Goal: Task Accomplishment & Management: Use online tool/utility

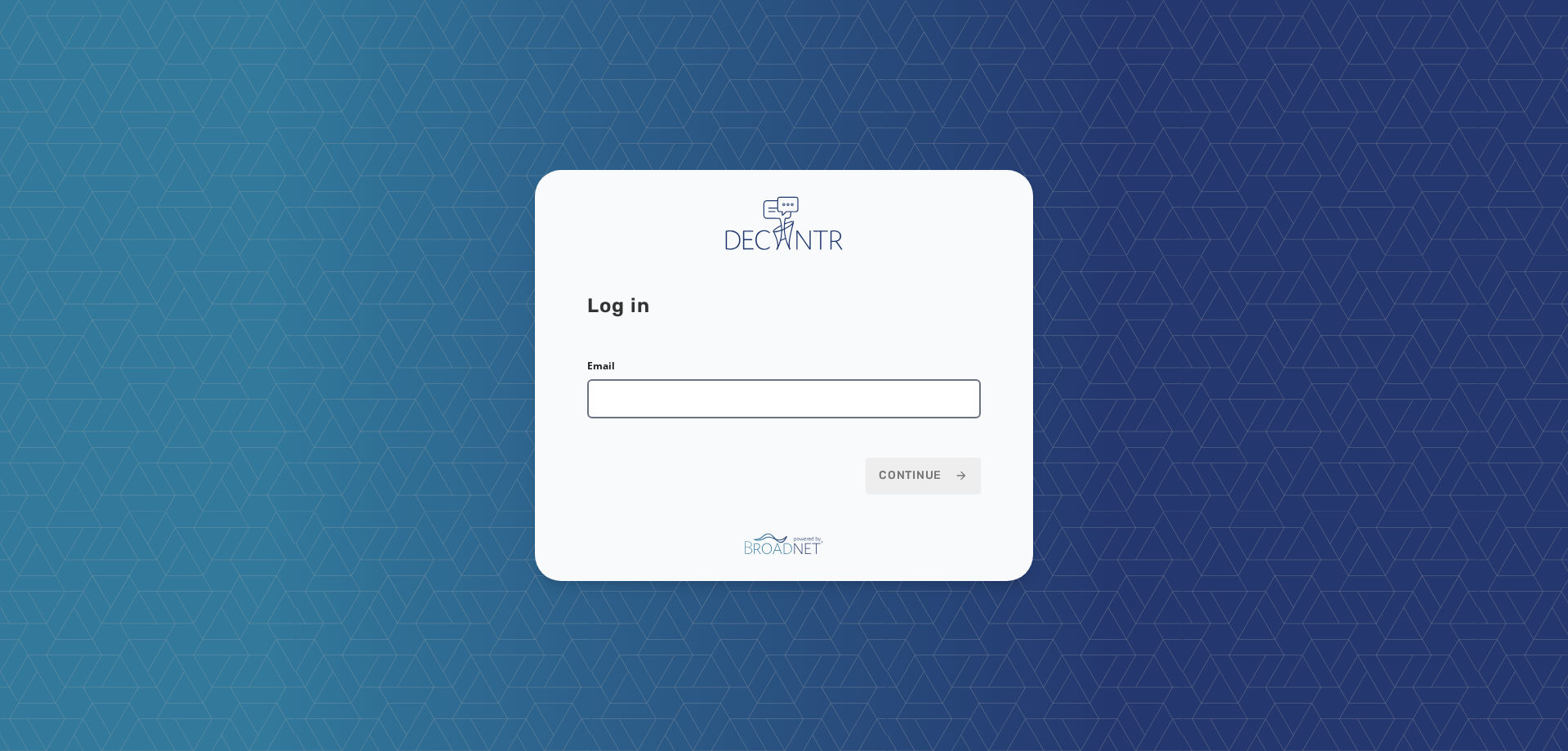
click at [704, 386] on input "Email" at bounding box center [784, 398] width 394 height 40
type input "**********"
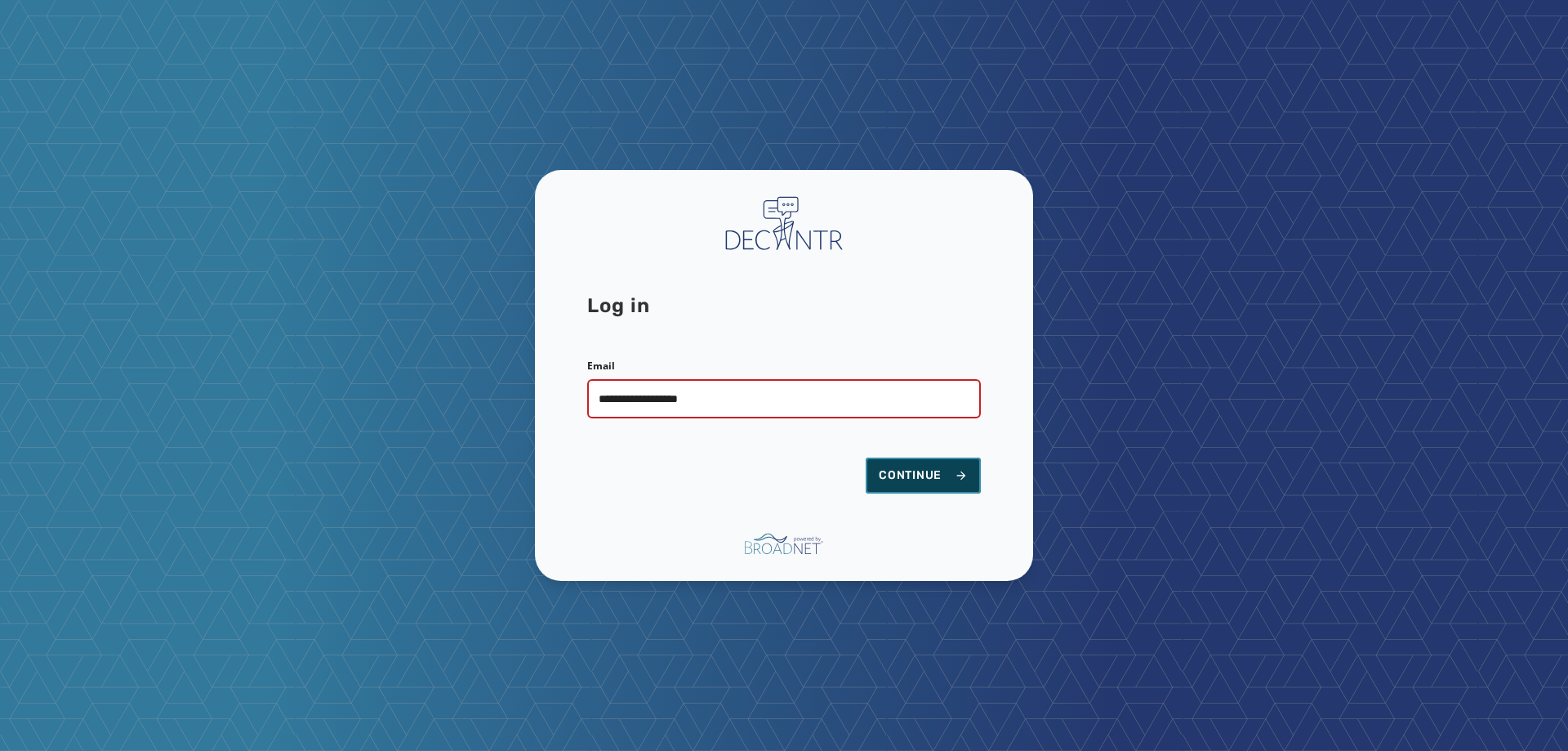
click at [921, 482] on span "Continue" at bounding box center [923, 475] width 89 height 16
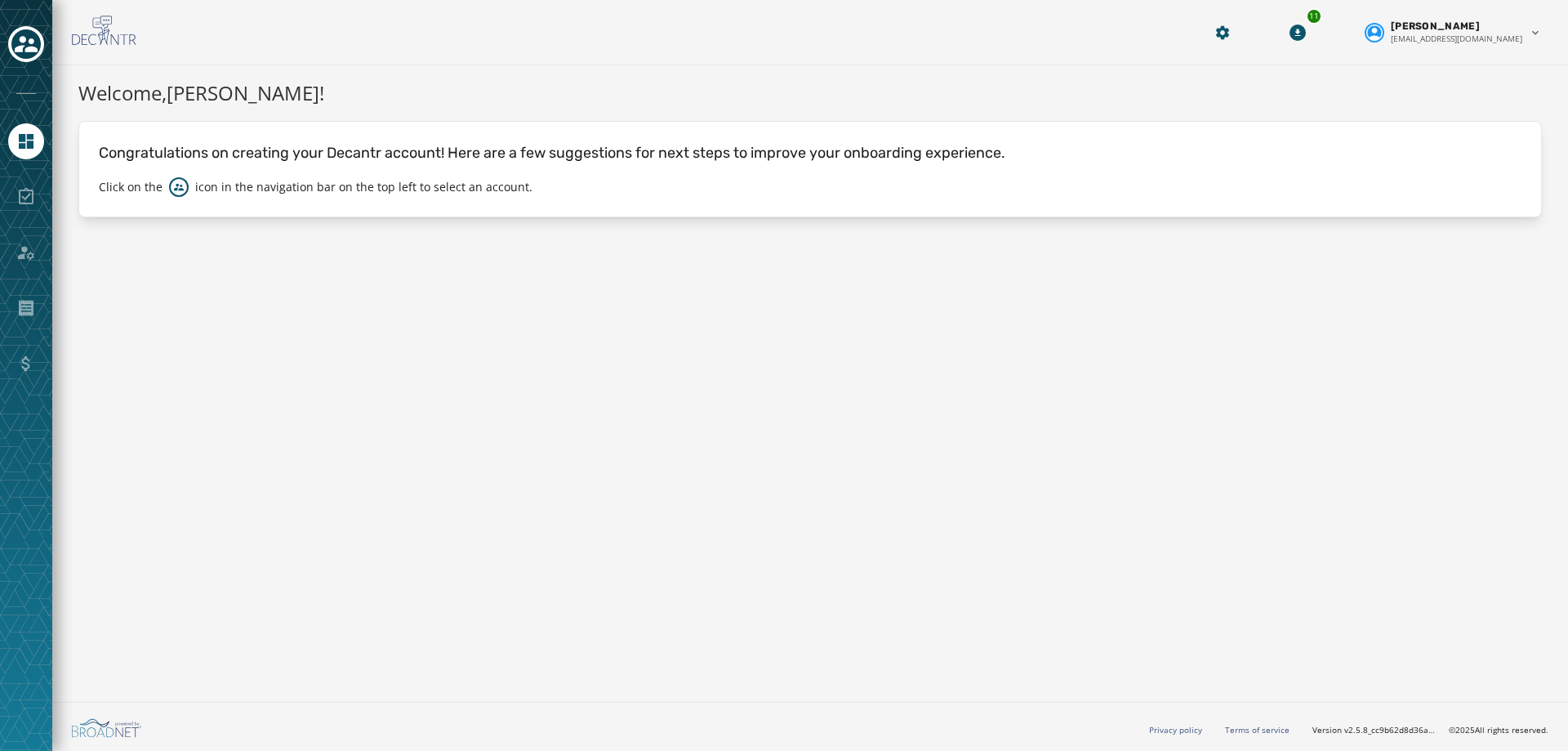
click at [7, 39] on div at bounding box center [26, 376] width 52 height 751
click at [29, 45] on icon "Toggle account select drawer" at bounding box center [25, 44] width 23 height 23
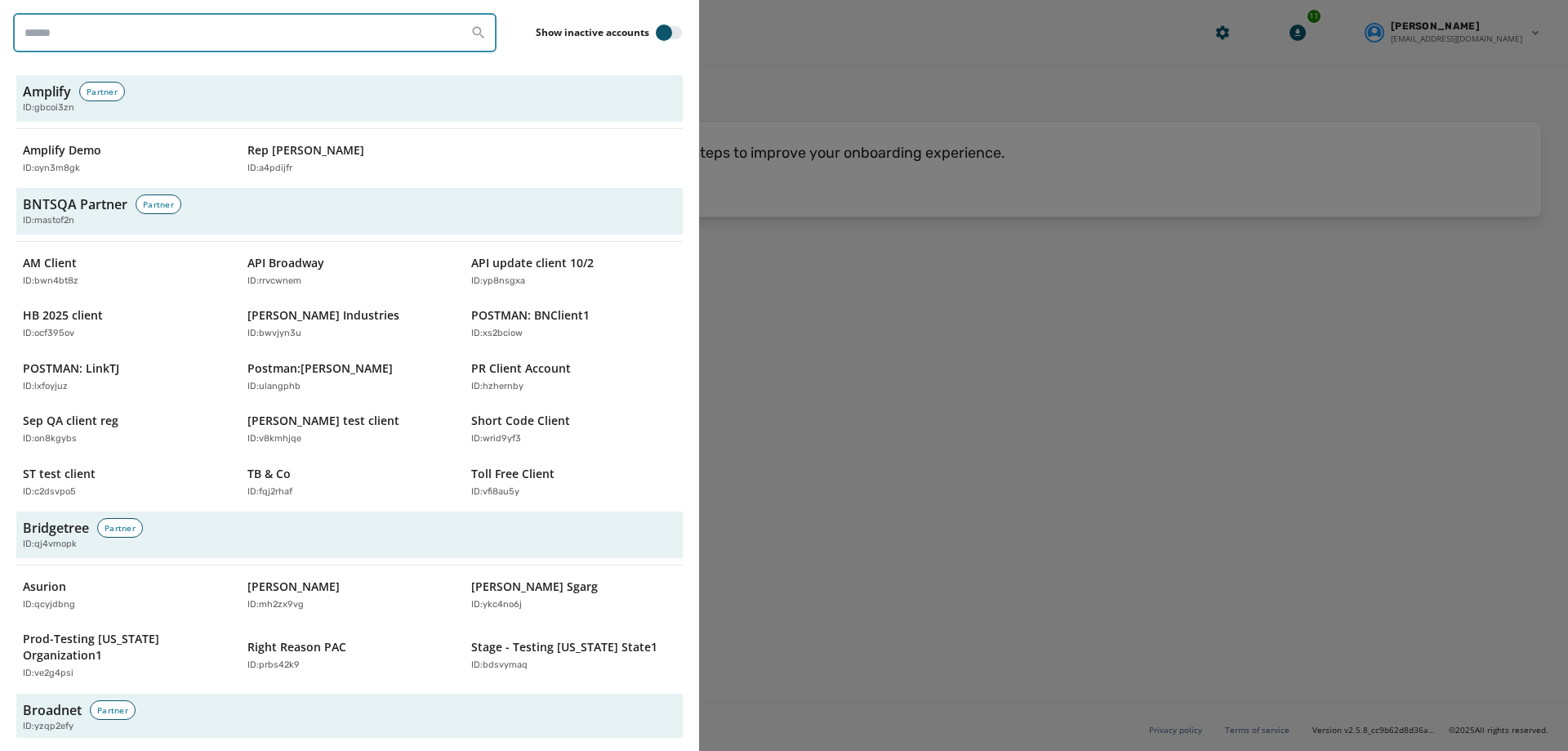
click at [148, 19] on input "search" at bounding box center [255, 33] width 484 height 40
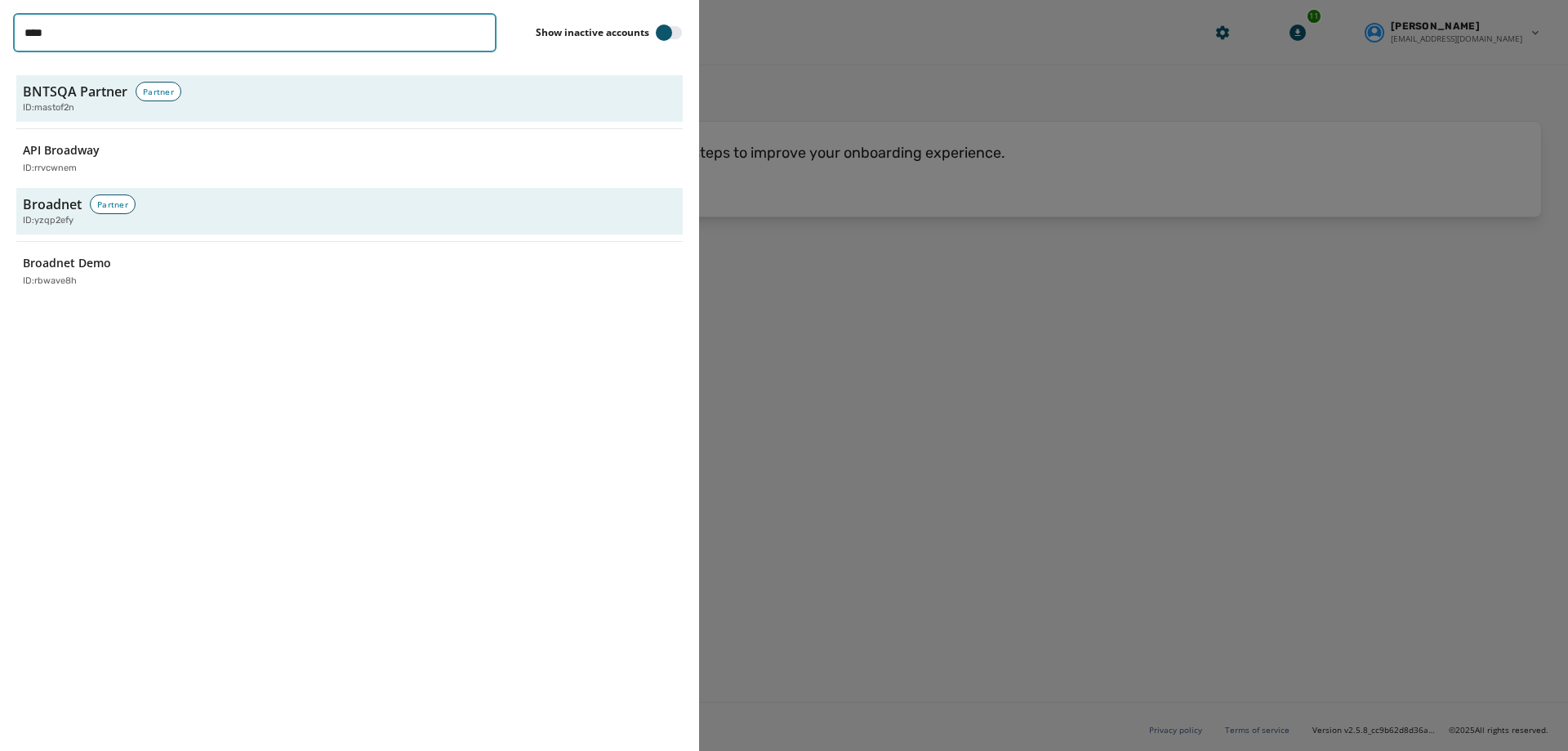
type input "*****"
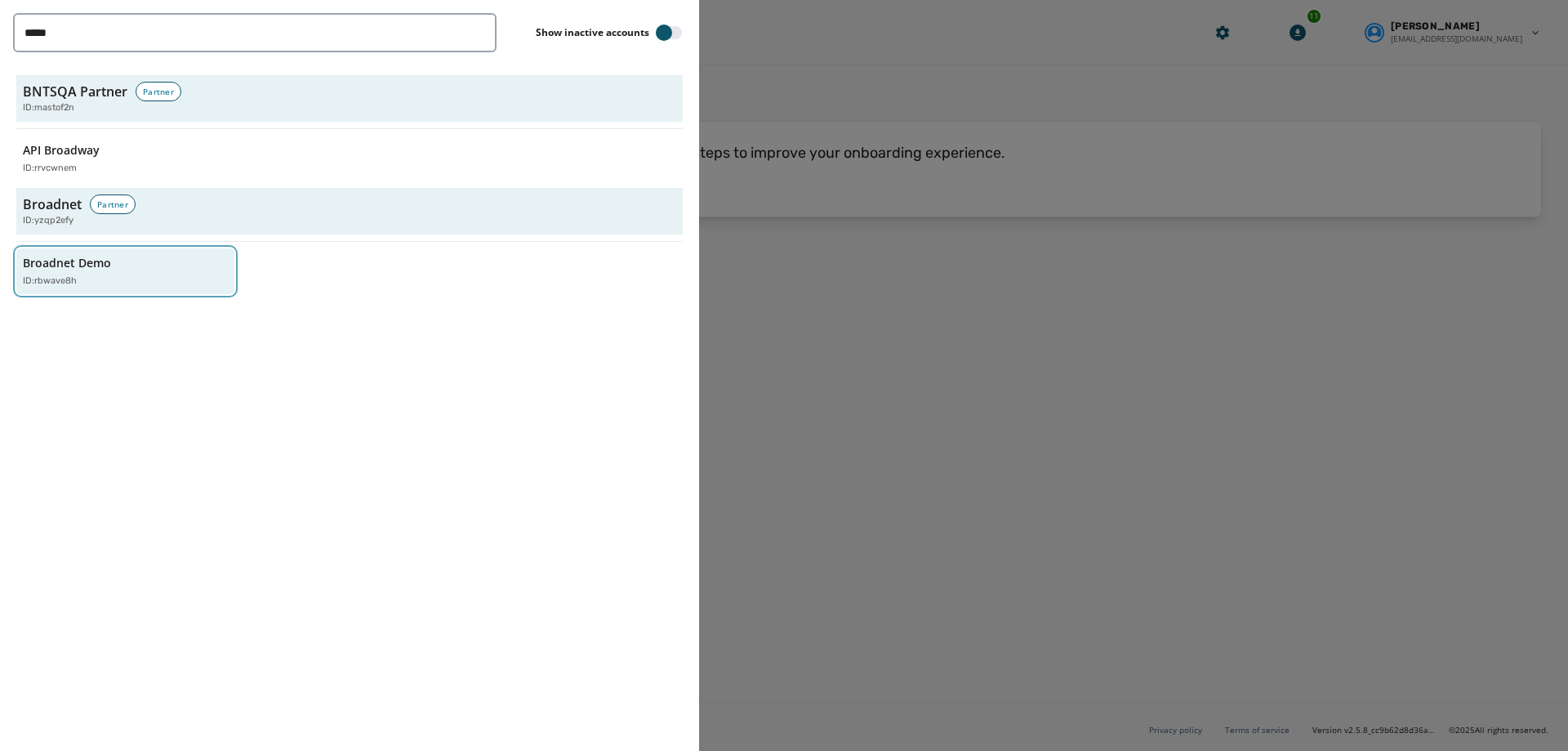
click at [90, 270] on p "Broadnet Demo" at bounding box center [66, 263] width 88 height 16
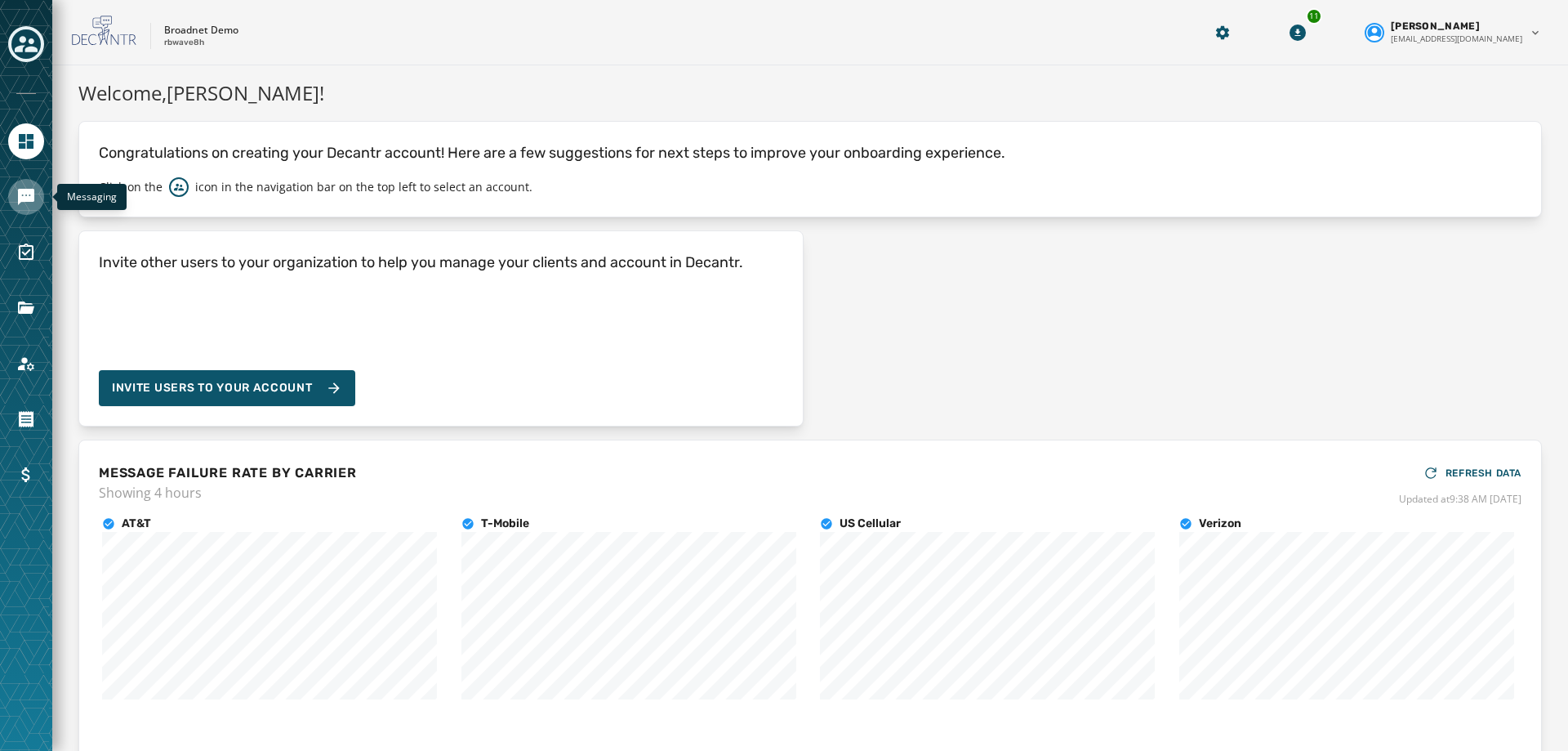
click at [28, 198] on icon "Navigate to Messaging" at bounding box center [25, 196] width 16 height 16
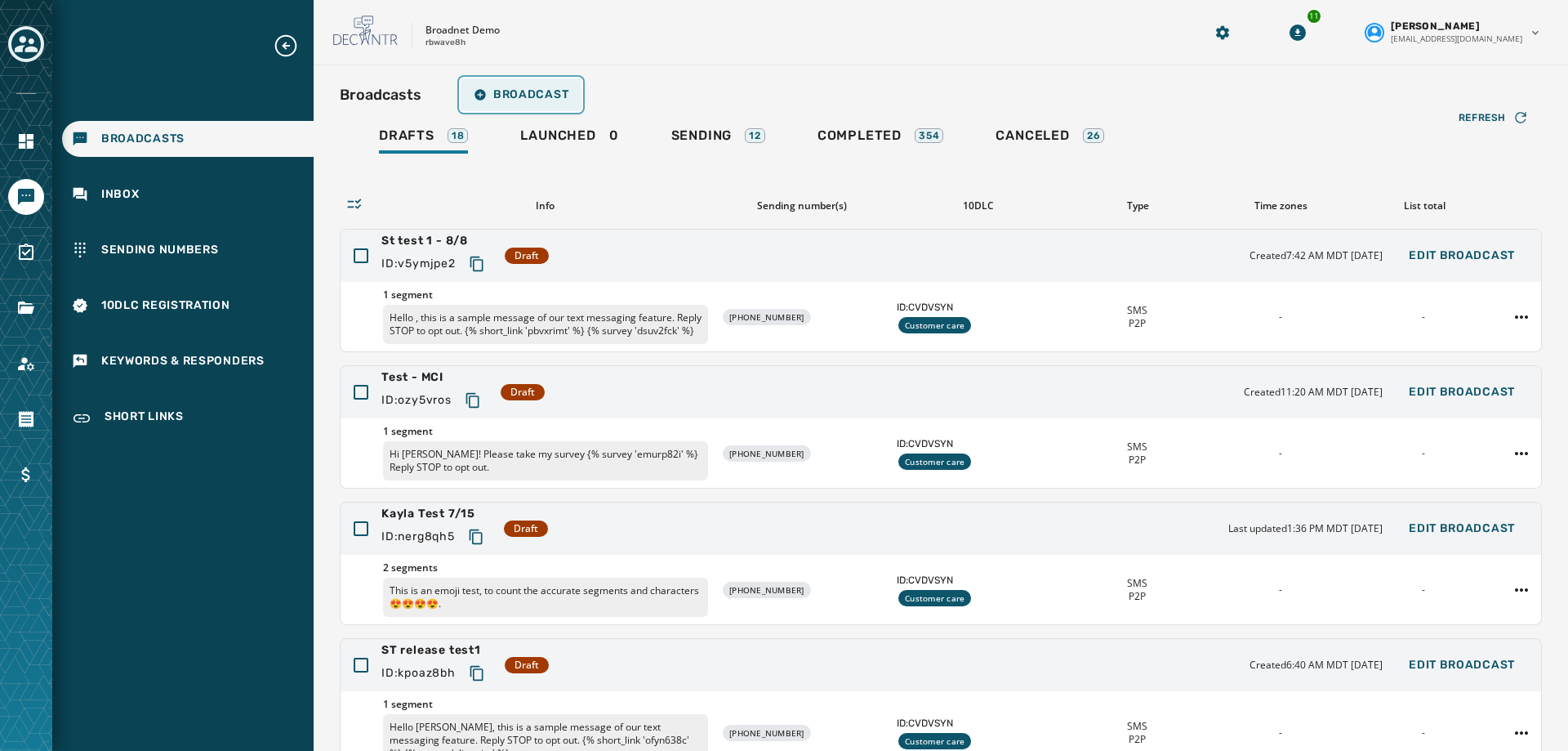
click at [497, 104] on button "Broadcast" at bounding box center [521, 94] width 121 height 33
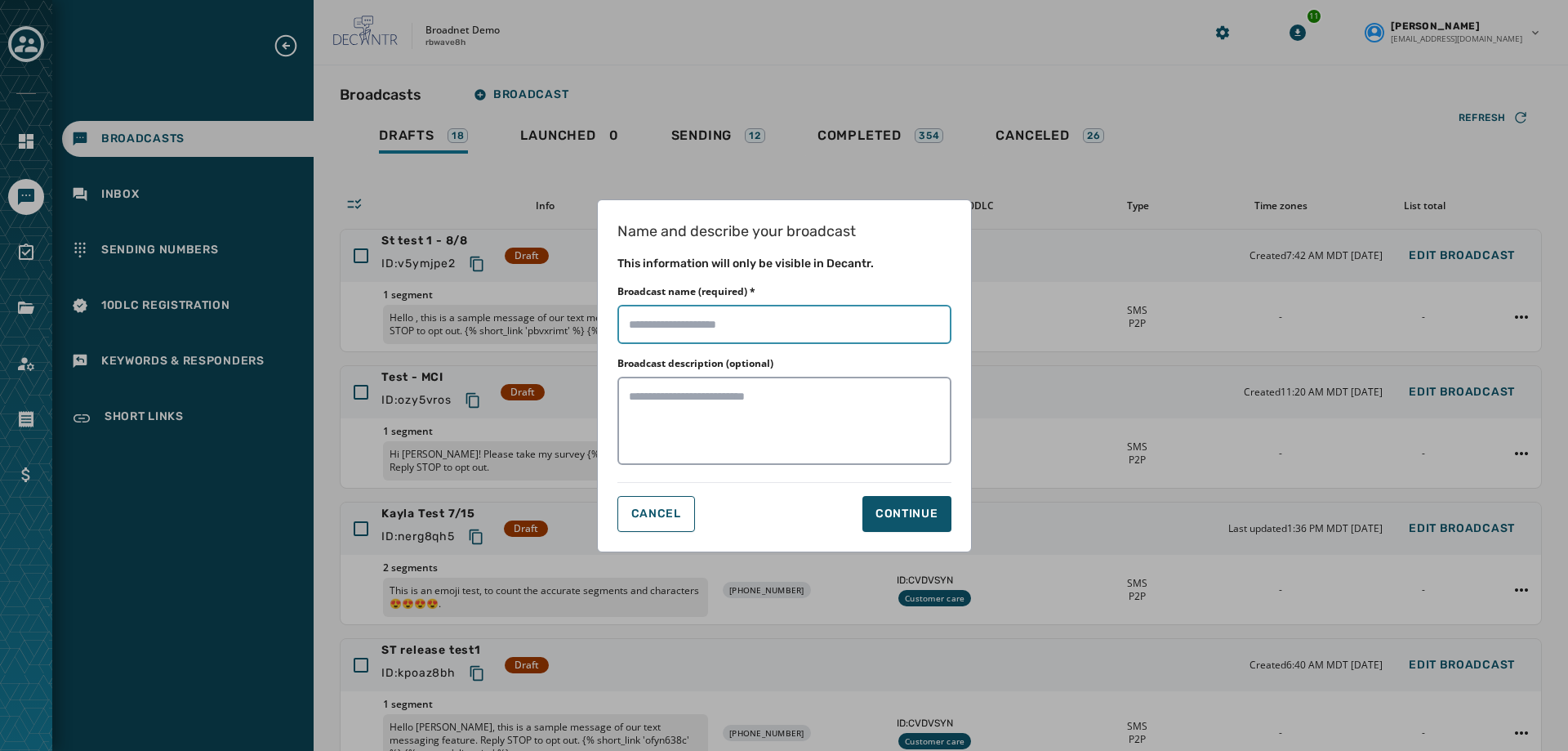
click at [704, 321] on input "Broadcast name (required) *" at bounding box center [784, 324] width 334 height 40
type input "**********"
click at [917, 512] on div "Continue" at bounding box center [906, 514] width 63 height 16
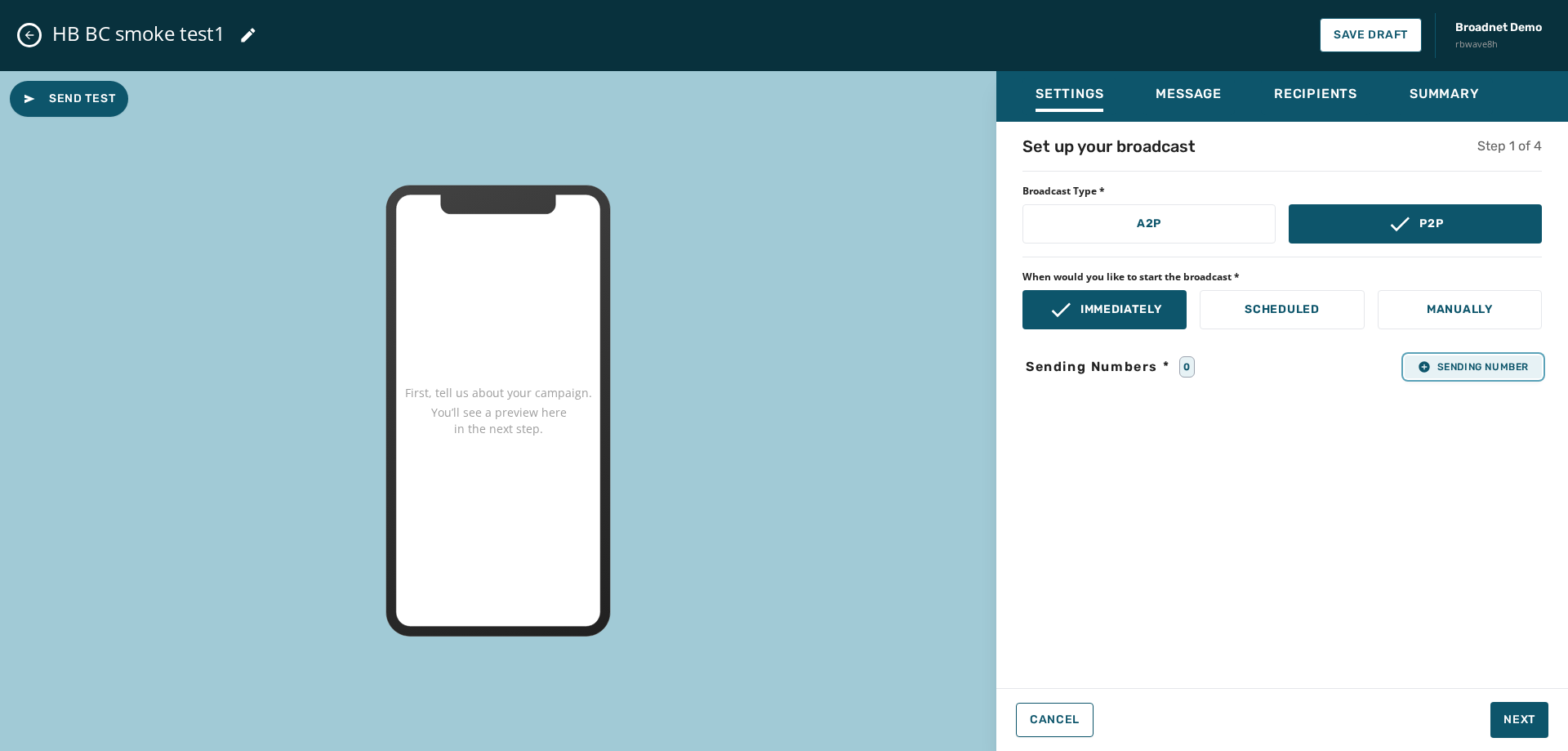
click at [1454, 361] on span "Sending Number" at bounding box center [1474, 367] width 111 height 13
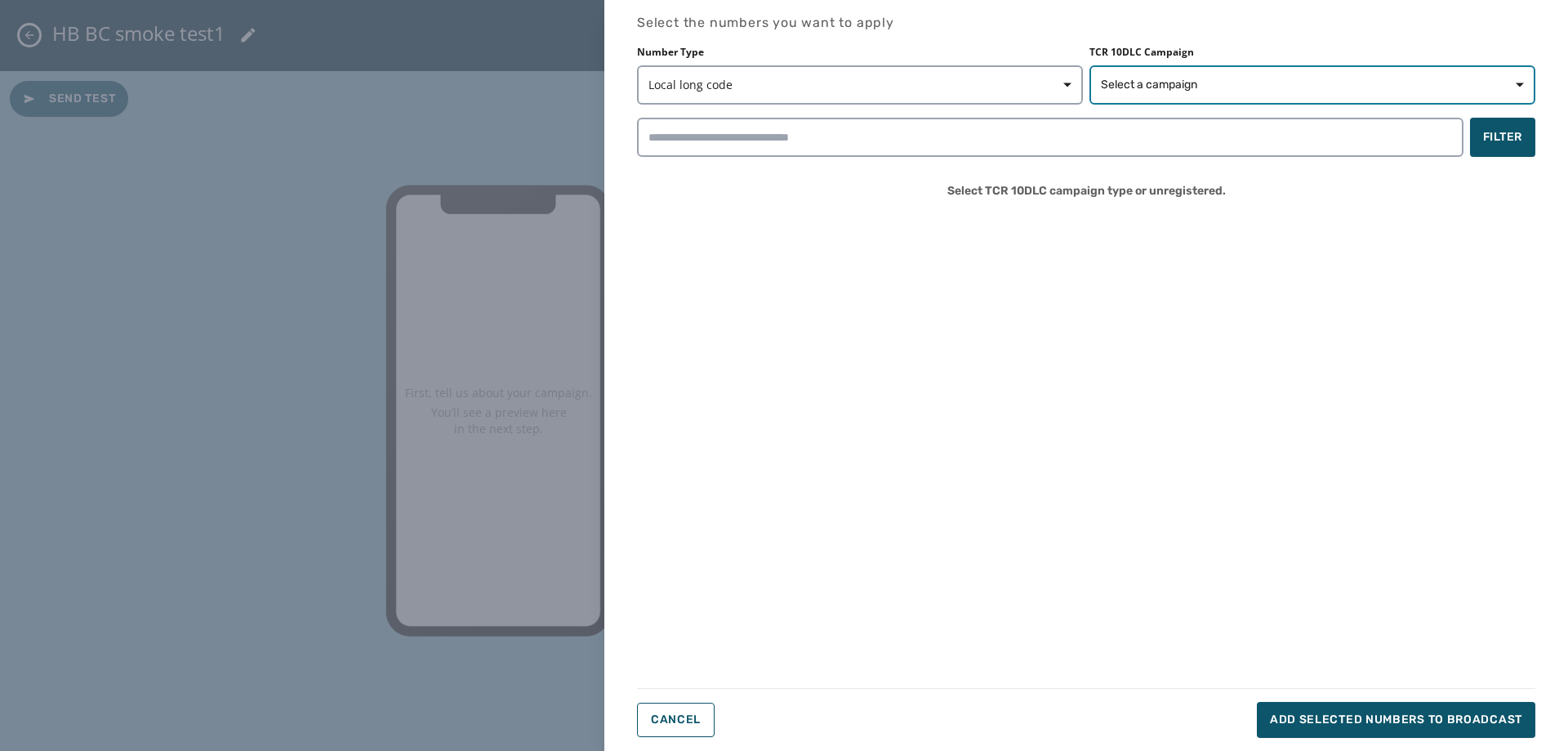
click at [1259, 89] on span "Select a campaign" at bounding box center [1312, 84] width 423 height 16
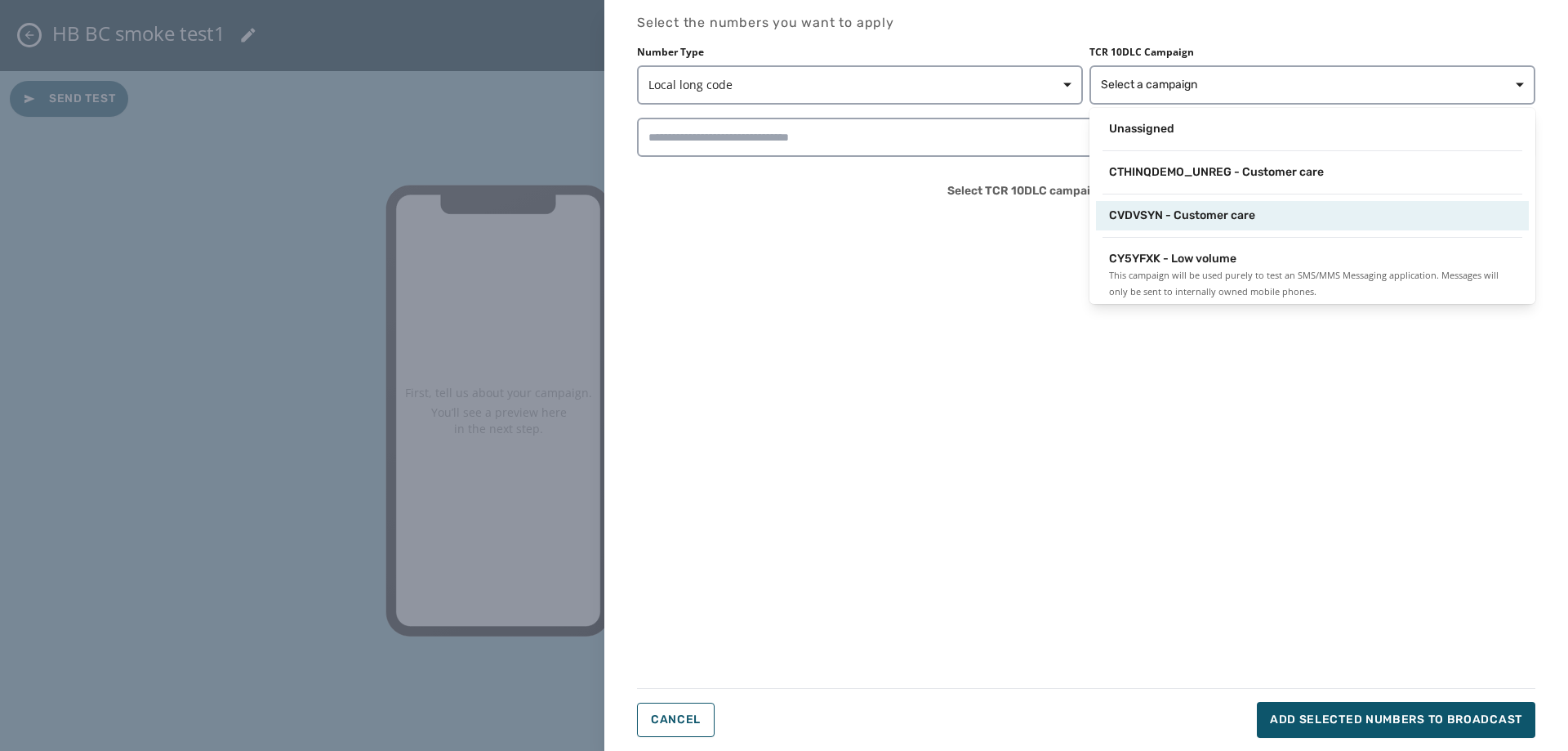
click at [1210, 226] on div "CVDVSYN - Customer care" at bounding box center [1312, 216] width 433 height 29
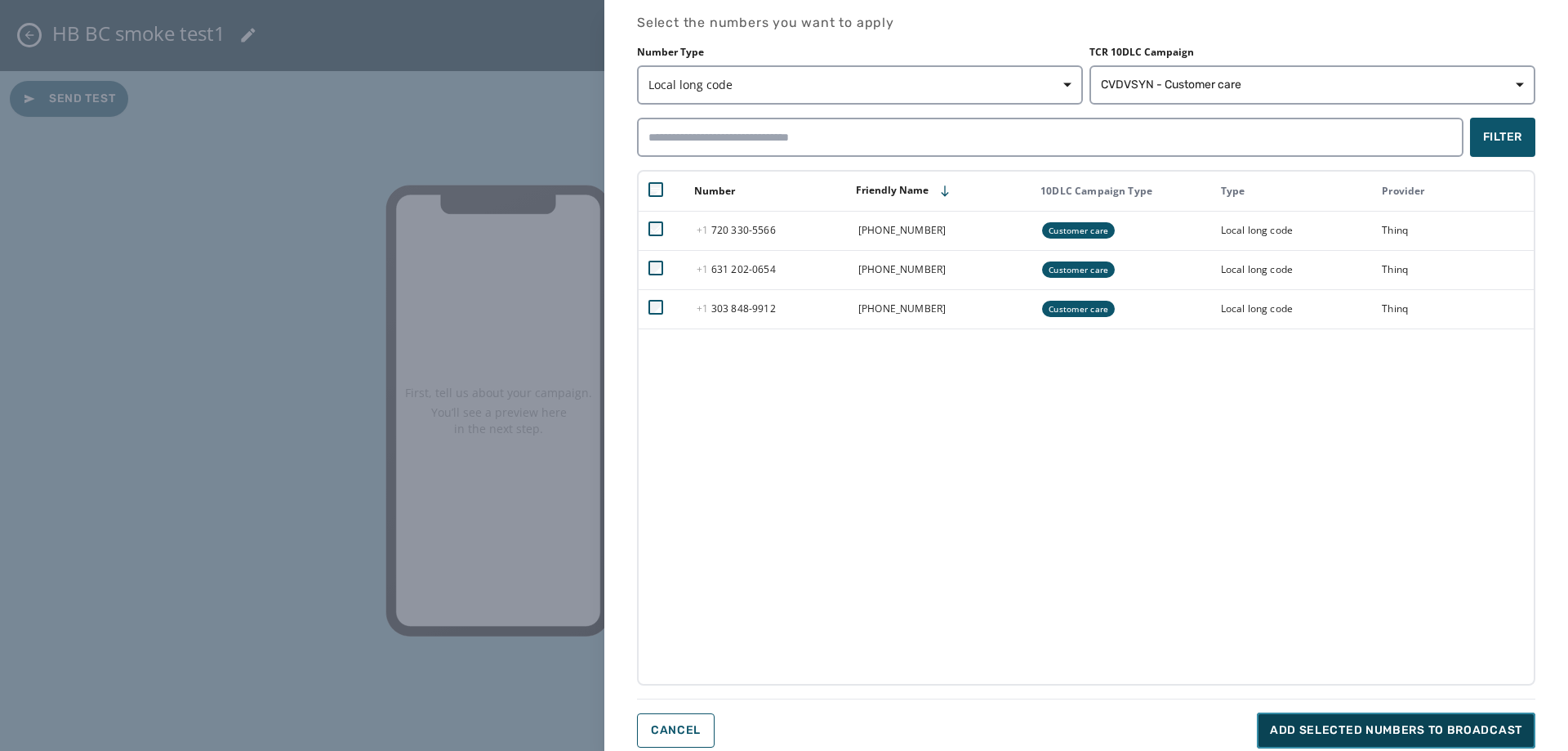
click at [1420, 723] on span "Add selected numbers to broadcast" at bounding box center [1396, 730] width 252 height 16
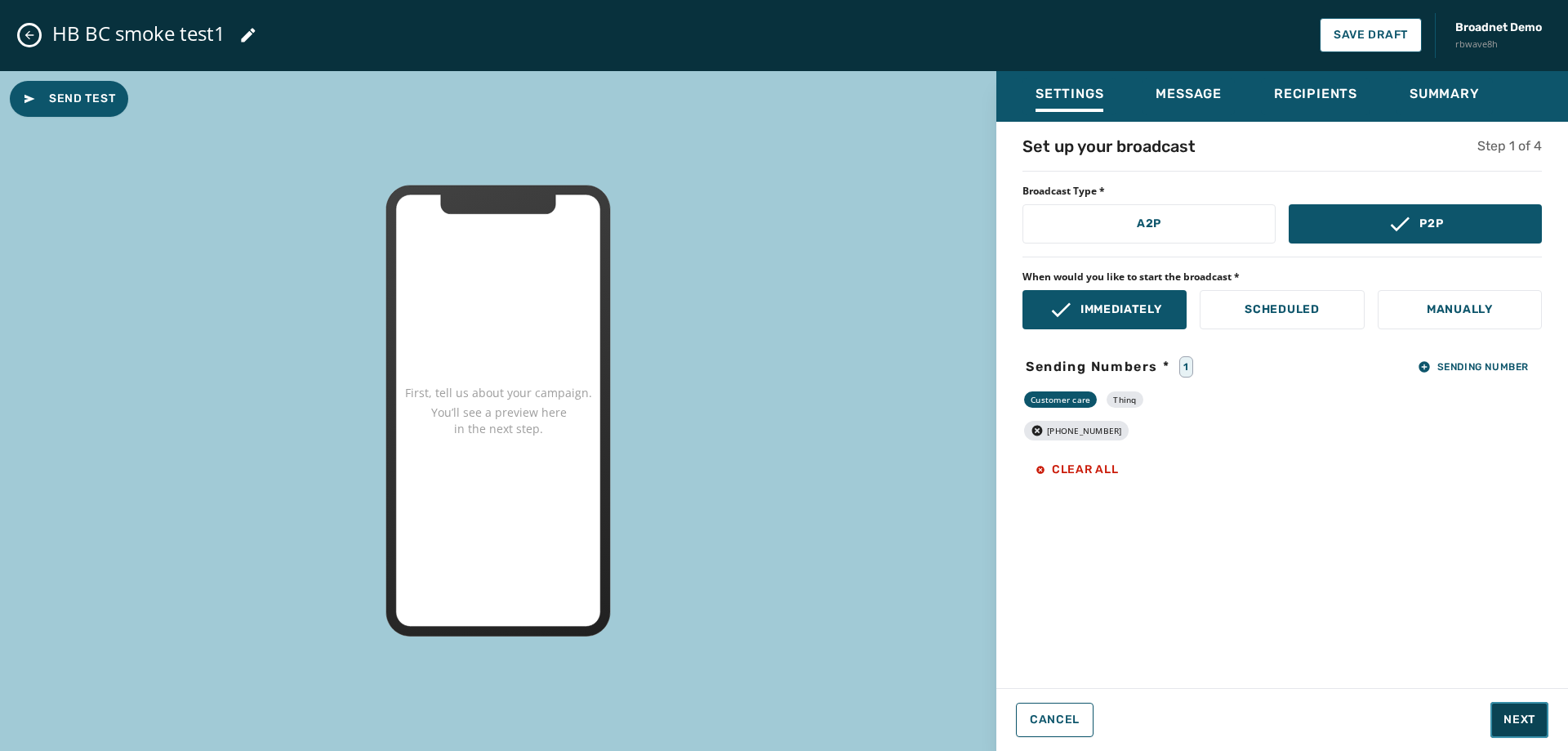
click at [1529, 717] on span "Next" at bounding box center [1520, 719] width 32 height 16
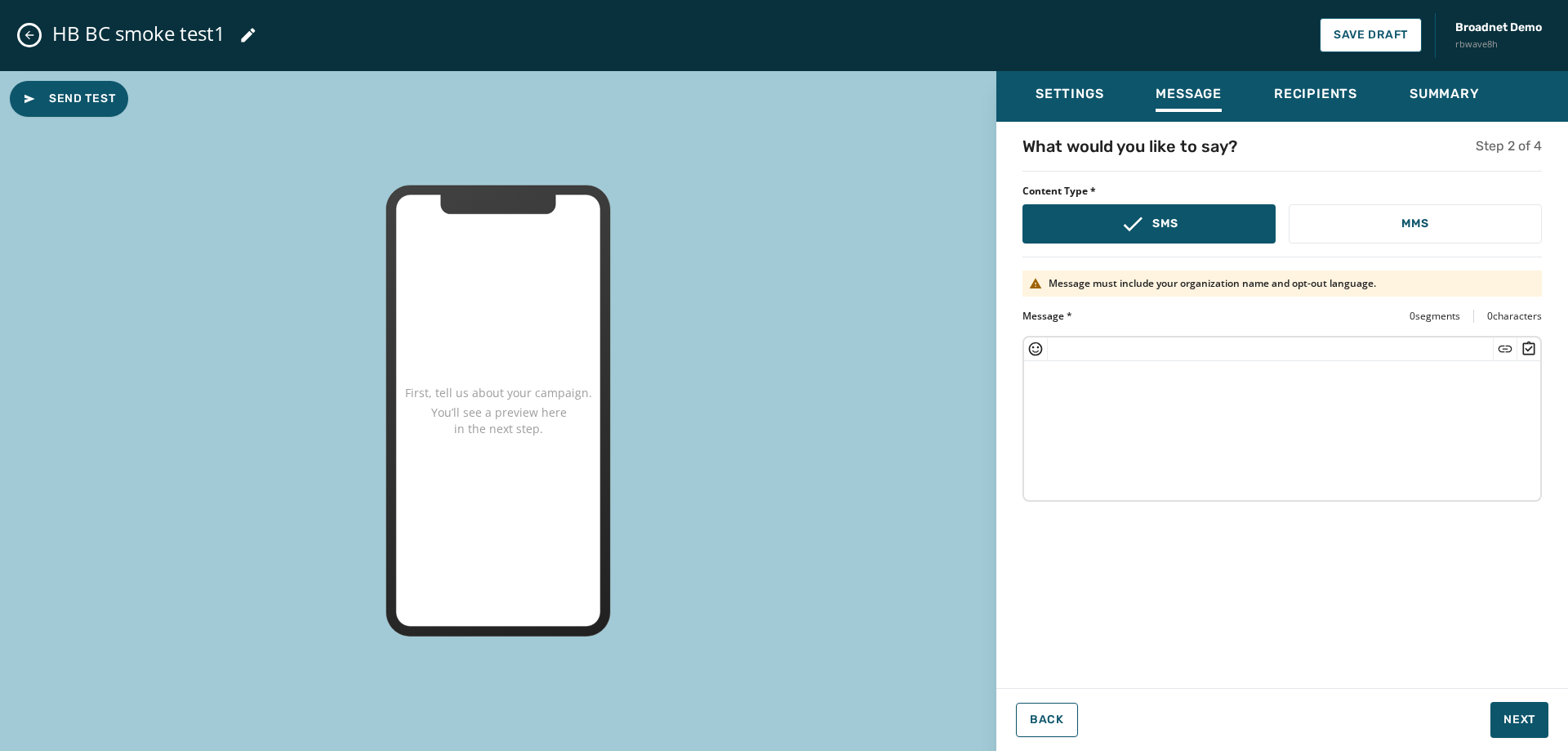
click at [1305, 430] on textarea at bounding box center [1282, 428] width 516 height 134
type textarea "*"
paste textarea "**********"
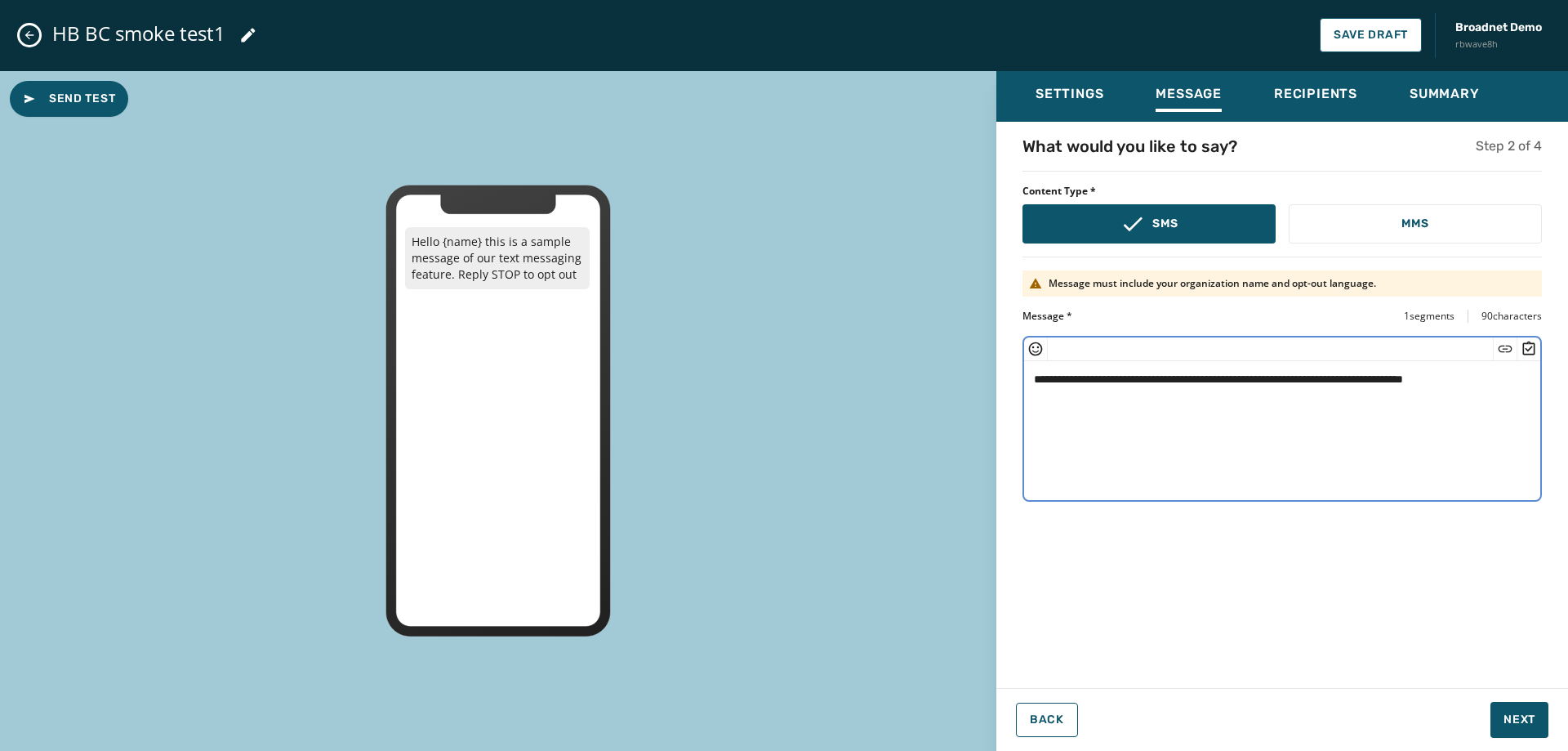
drag, startPoint x: 1106, startPoint y: 375, endPoint x: 1066, endPoint y: 378, distance: 40.1
click at [1066, 378] on textarea "**********" at bounding box center [1282, 428] width 516 height 134
type textarea "**********"
click at [1516, 720] on span "Next" at bounding box center [1520, 719] width 32 height 16
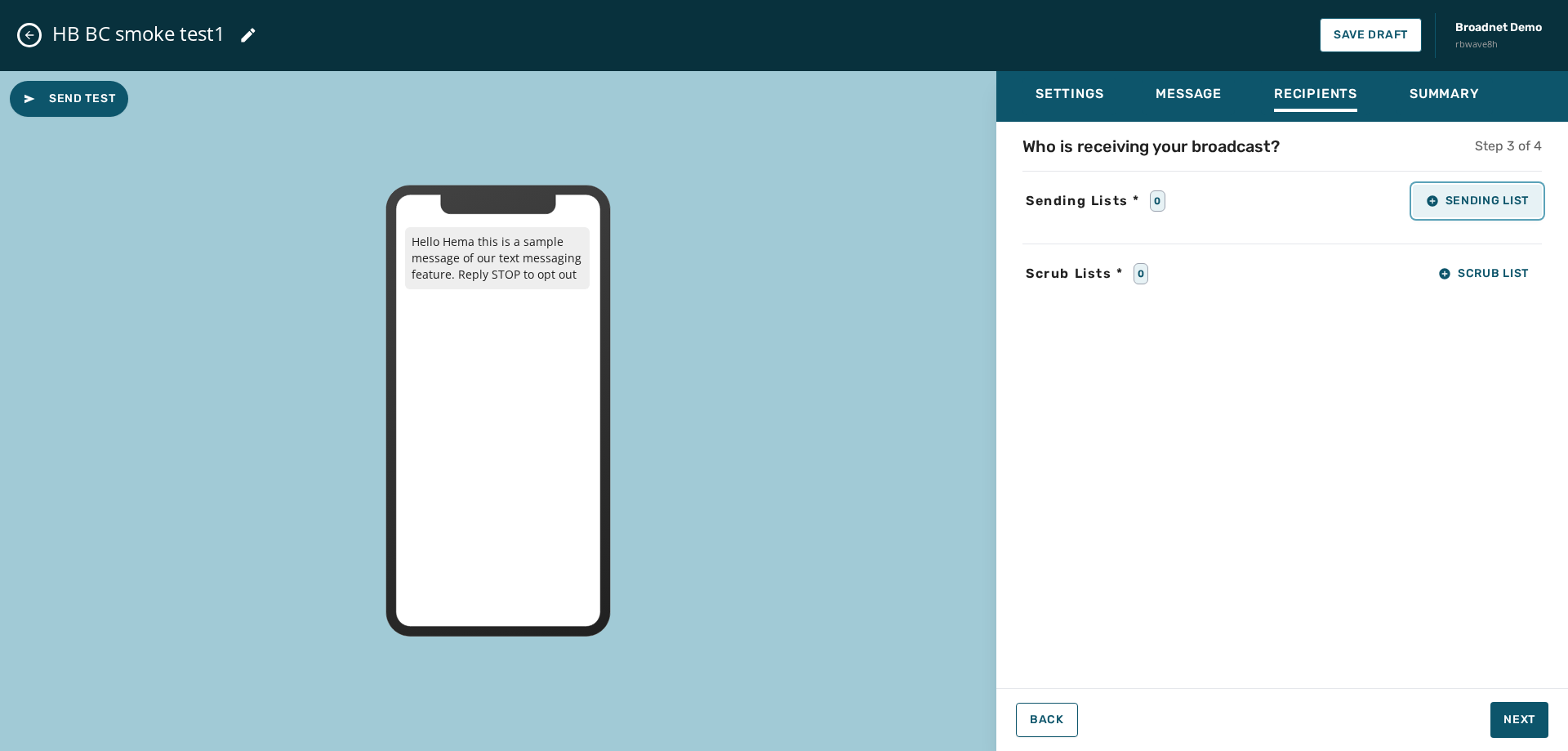
click at [1459, 198] on span "Sending List" at bounding box center [1478, 201] width 103 height 13
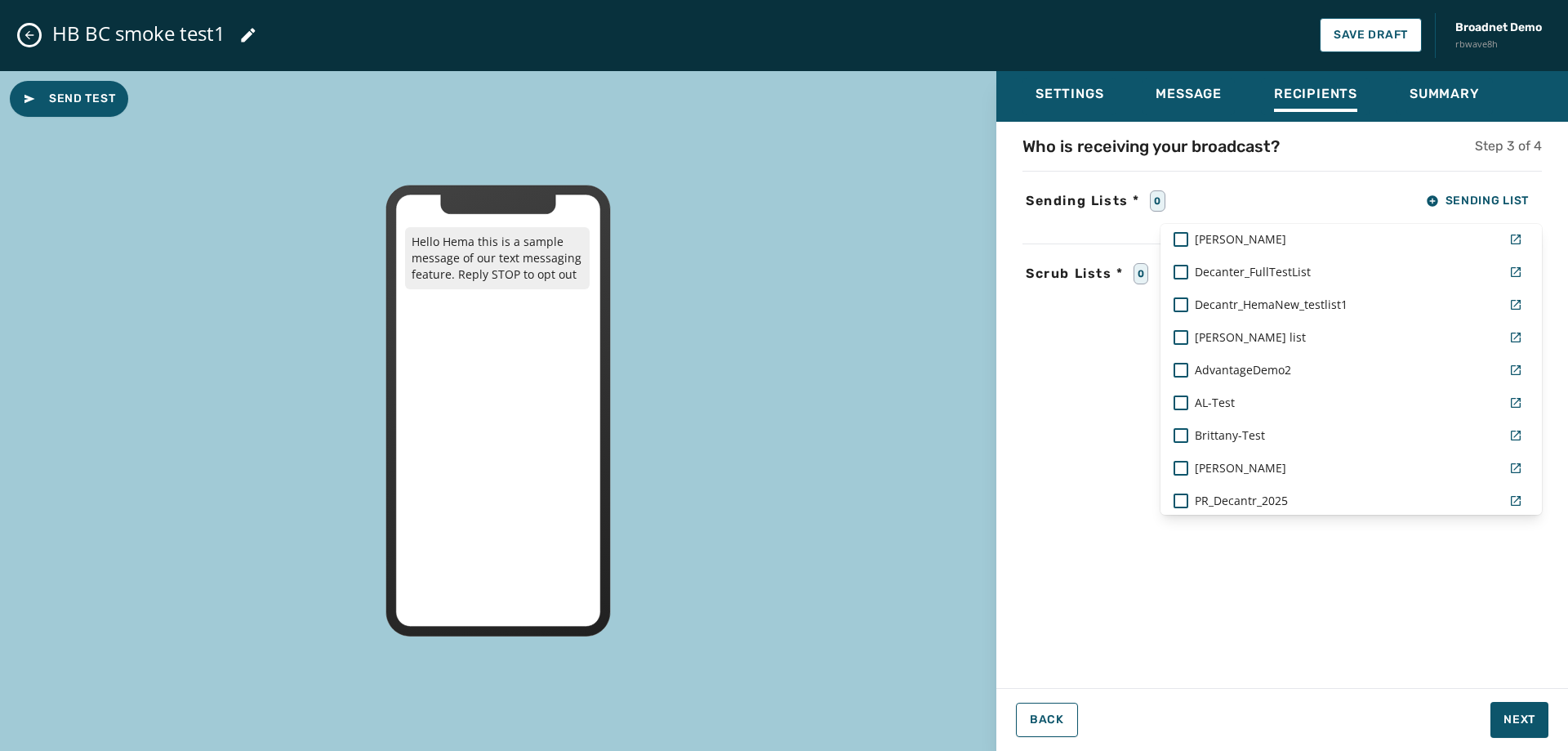
scroll to position [899, 0]
click at [1290, 257] on div "Decanter_FullTestList" at bounding box center [1331, 269] width 329 height 29
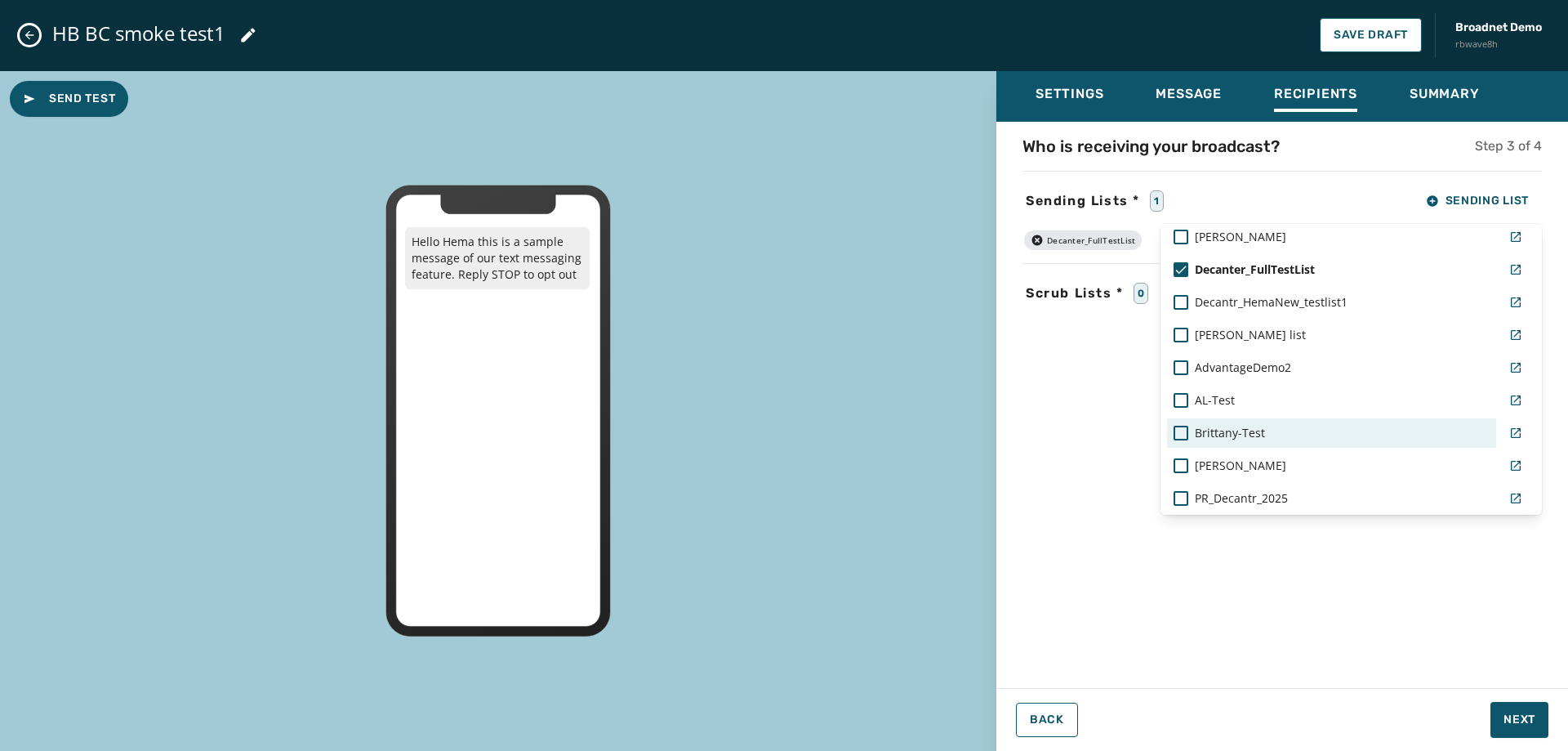
scroll to position [1043, 0]
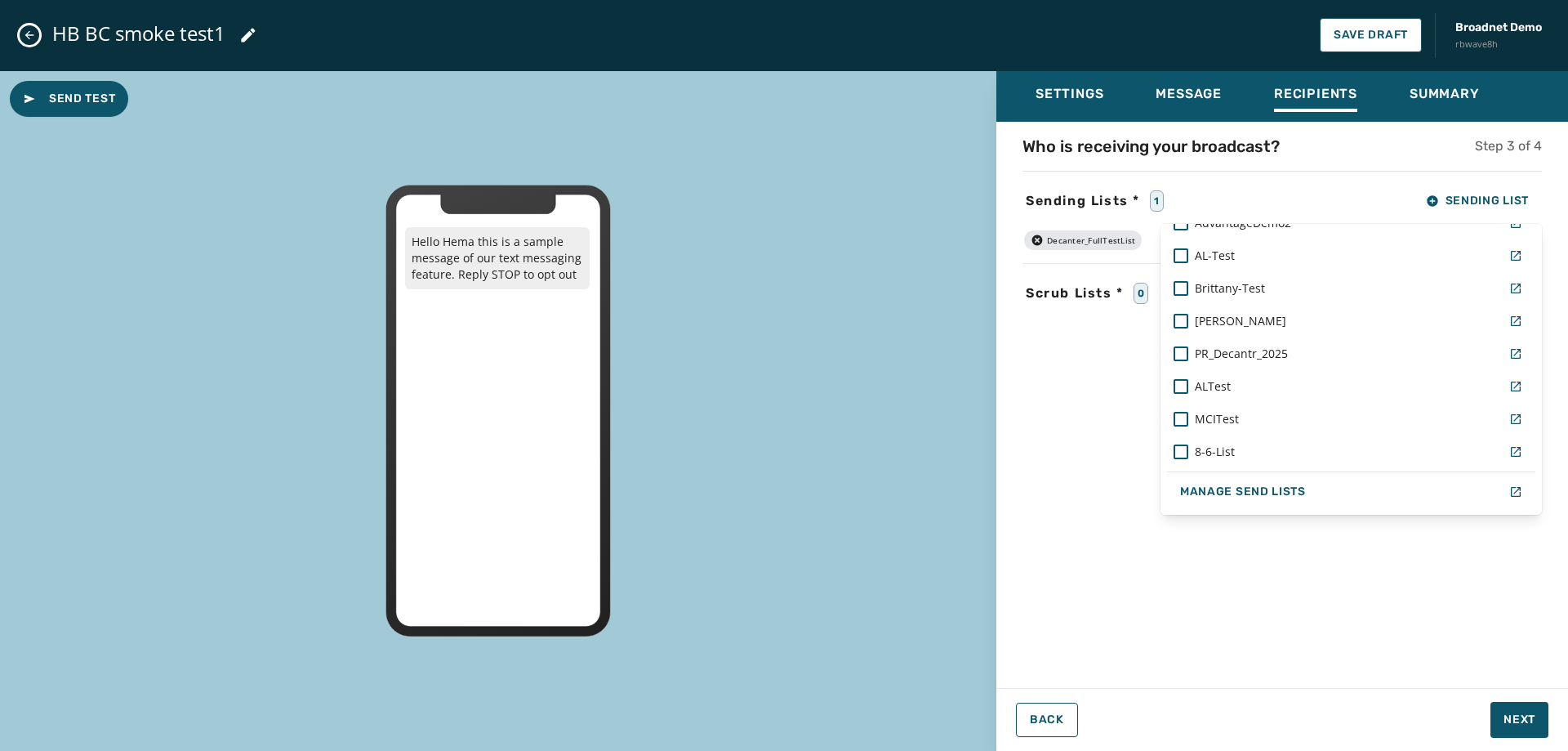
click at [1528, 722] on div "Settings Message Recipients Summary Who is receiving your broadcast? Step 3 of …" at bounding box center [1282, 404] width 571 height 668
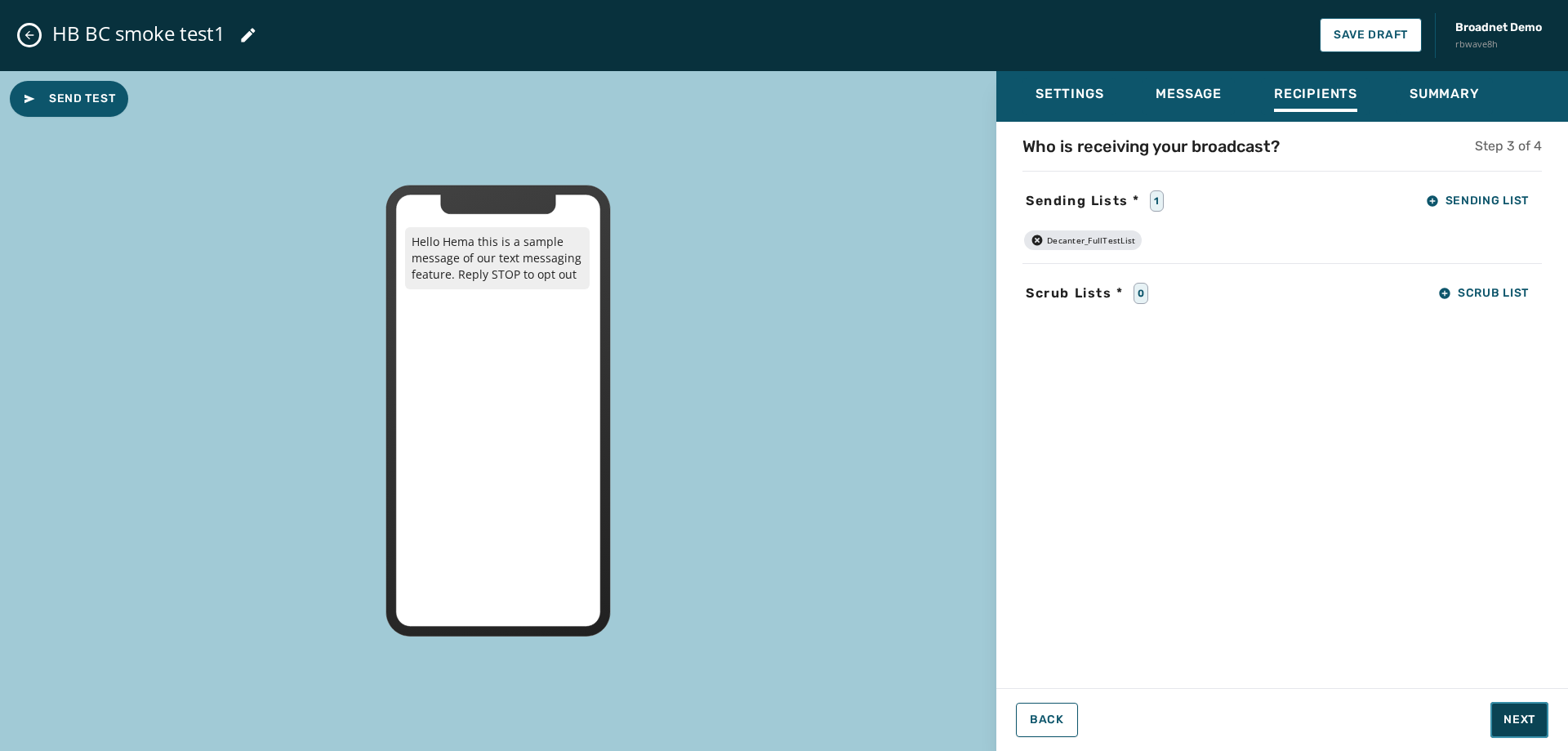
click at [1528, 722] on span "Next" at bounding box center [1520, 719] width 32 height 16
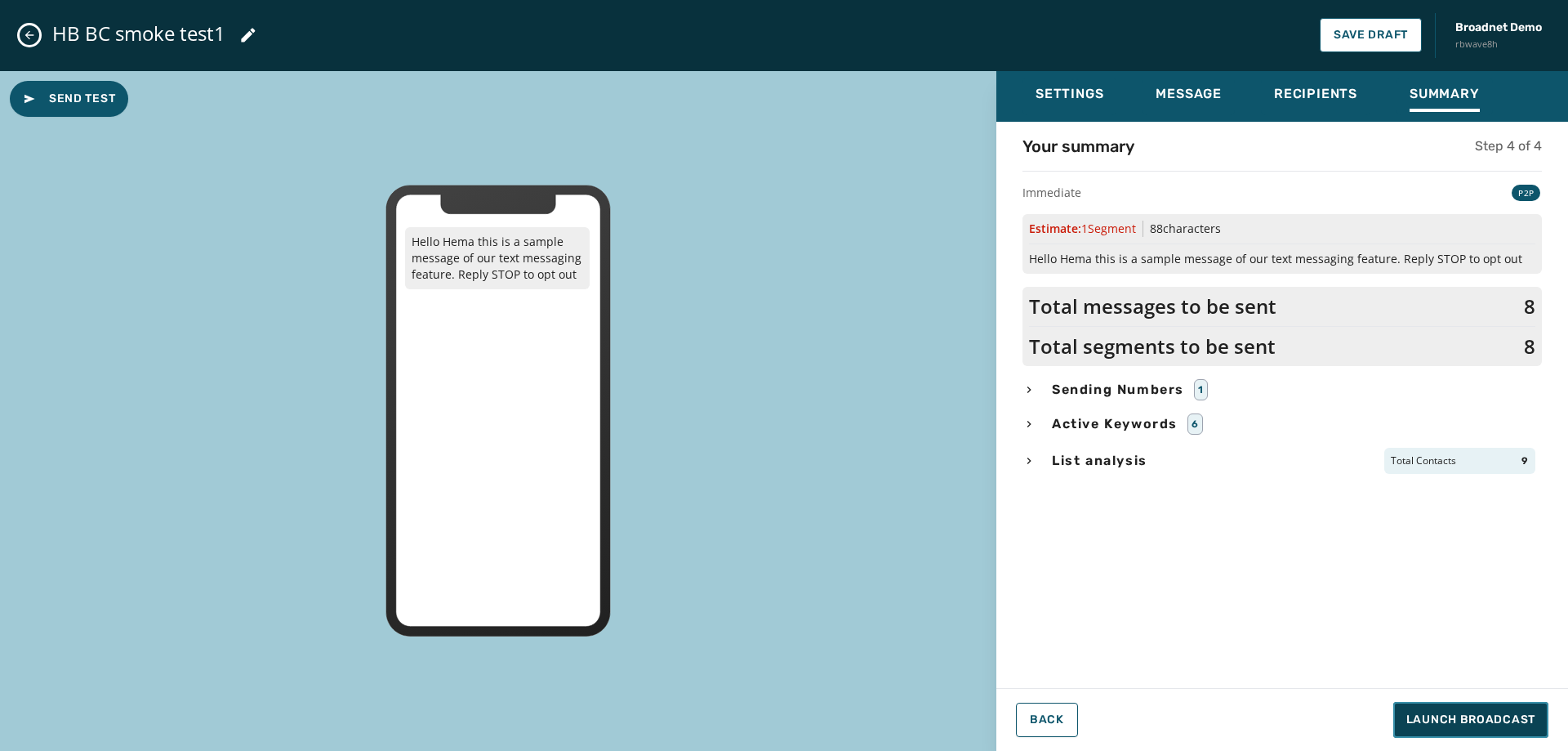
click at [1528, 722] on span "Launch Broadcast" at bounding box center [1470, 719] width 129 height 16
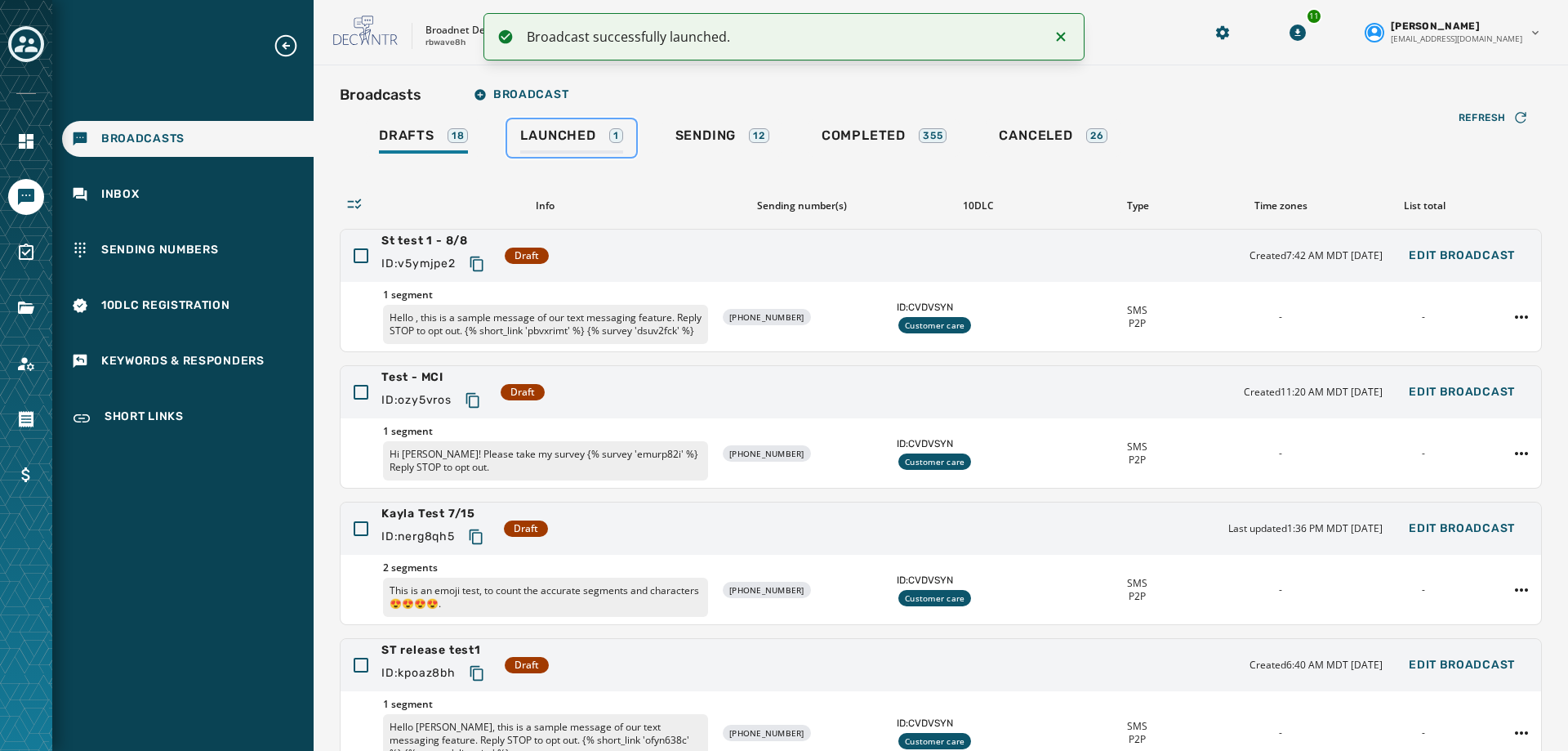
click at [578, 129] on span "Launched" at bounding box center [557, 135] width 75 height 16
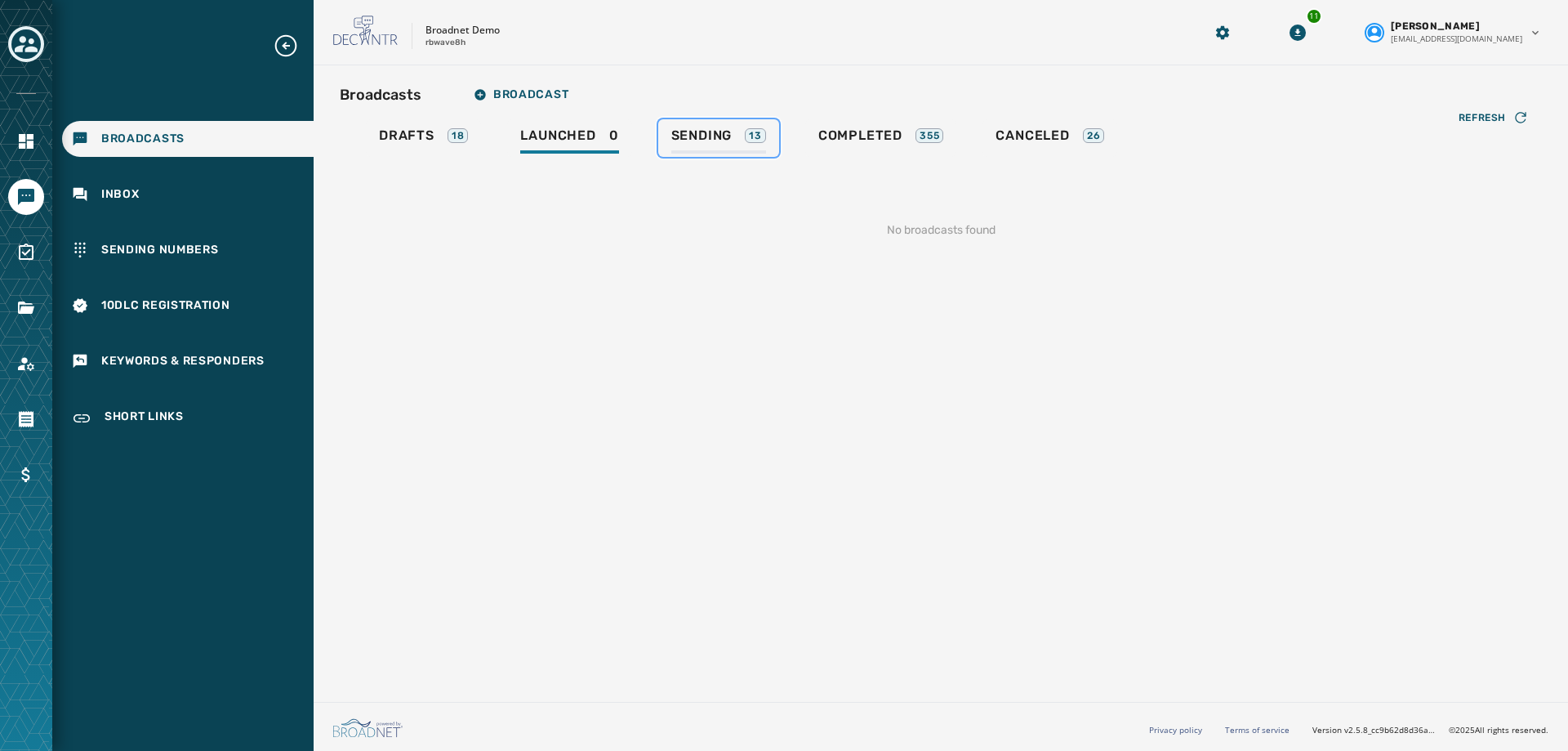
click at [711, 128] on span "Sending" at bounding box center [702, 135] width 61 height 16
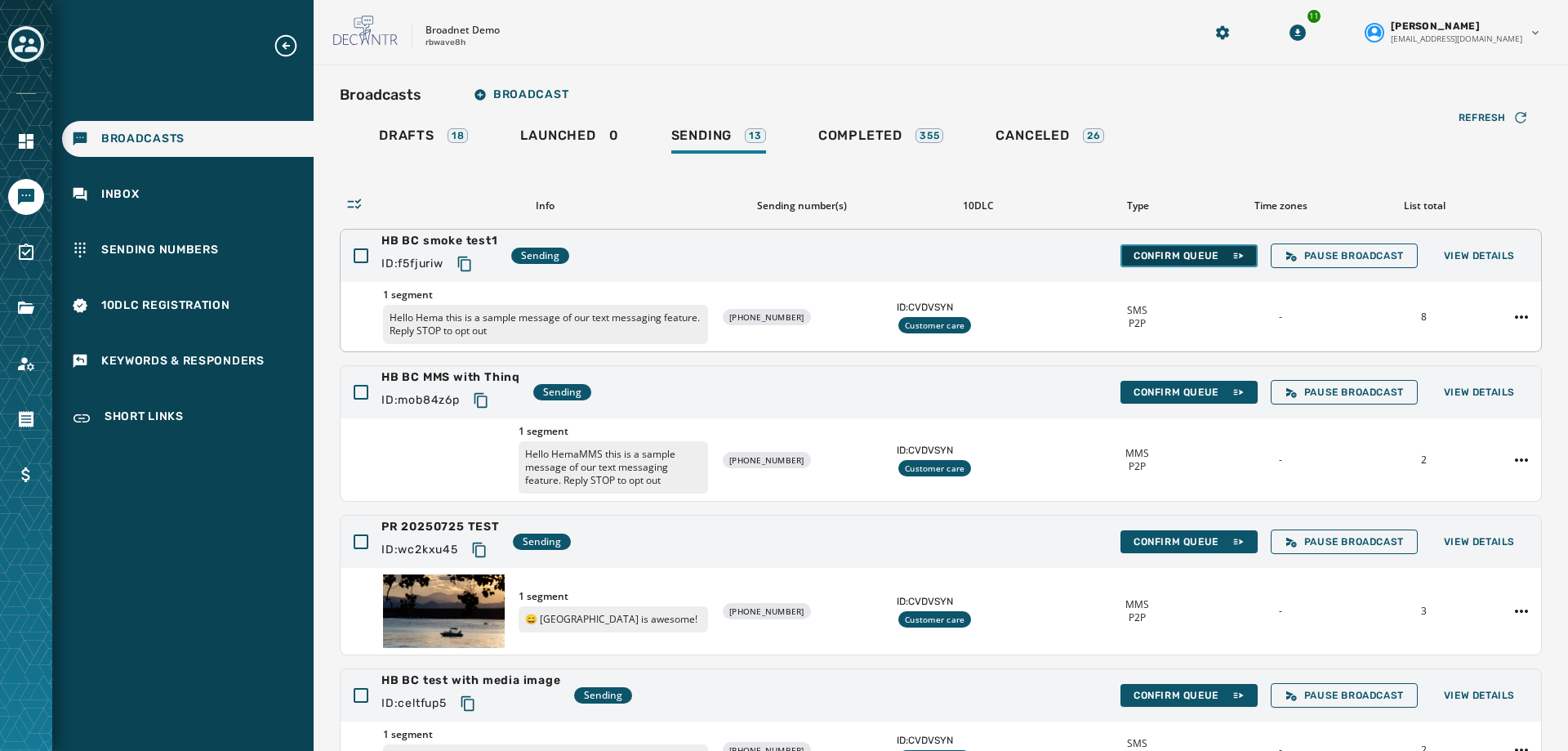
click at [1157, 257] on span "Confirm Queue" at bounding box center [1189, 256] width 111 height 13
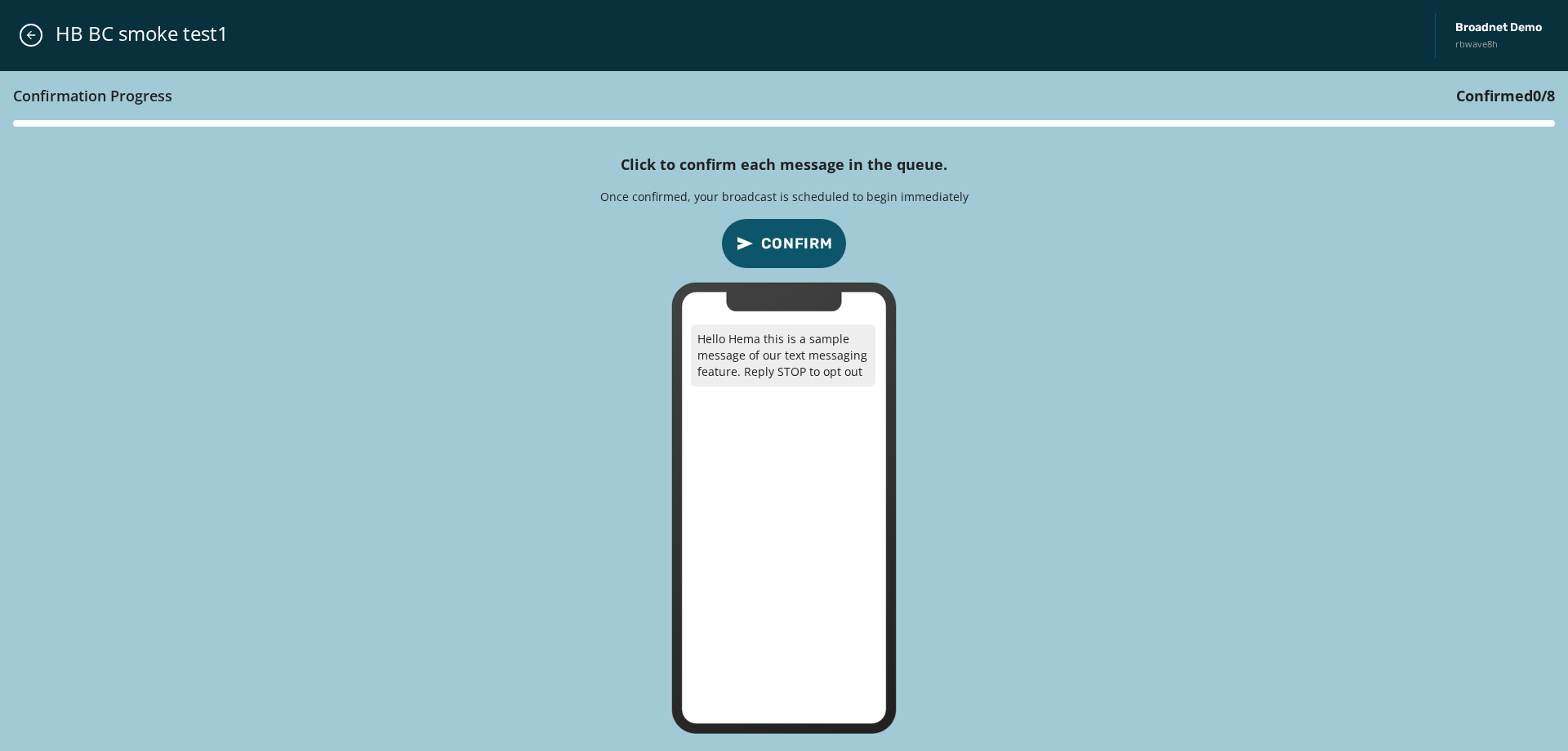
click at [789, 253] on span "Confirm" at bounding box center [797, 243] width 72 height 23
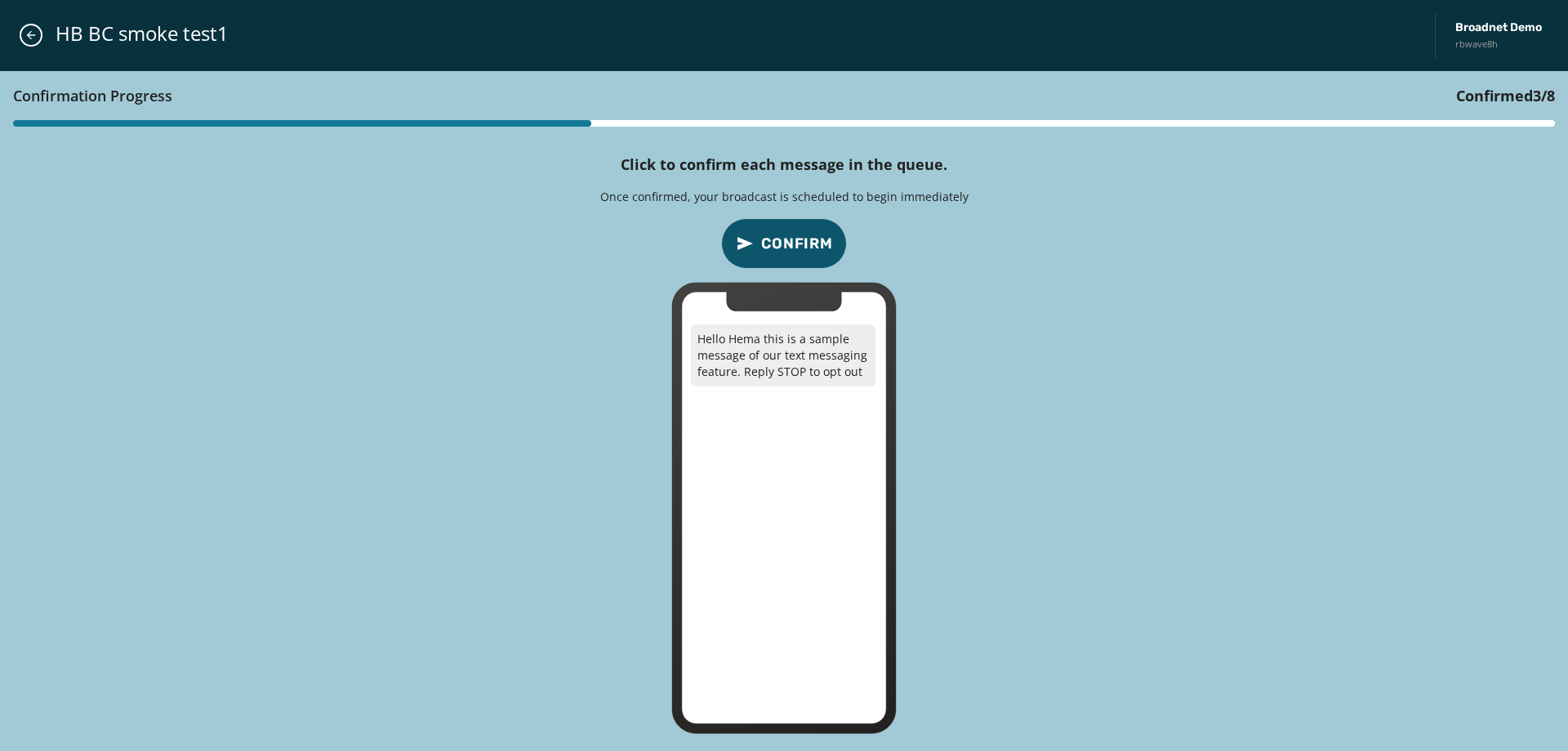
click at [789, 253] on span "Confirm" at bounding box center [797, 243] width 72 height 23
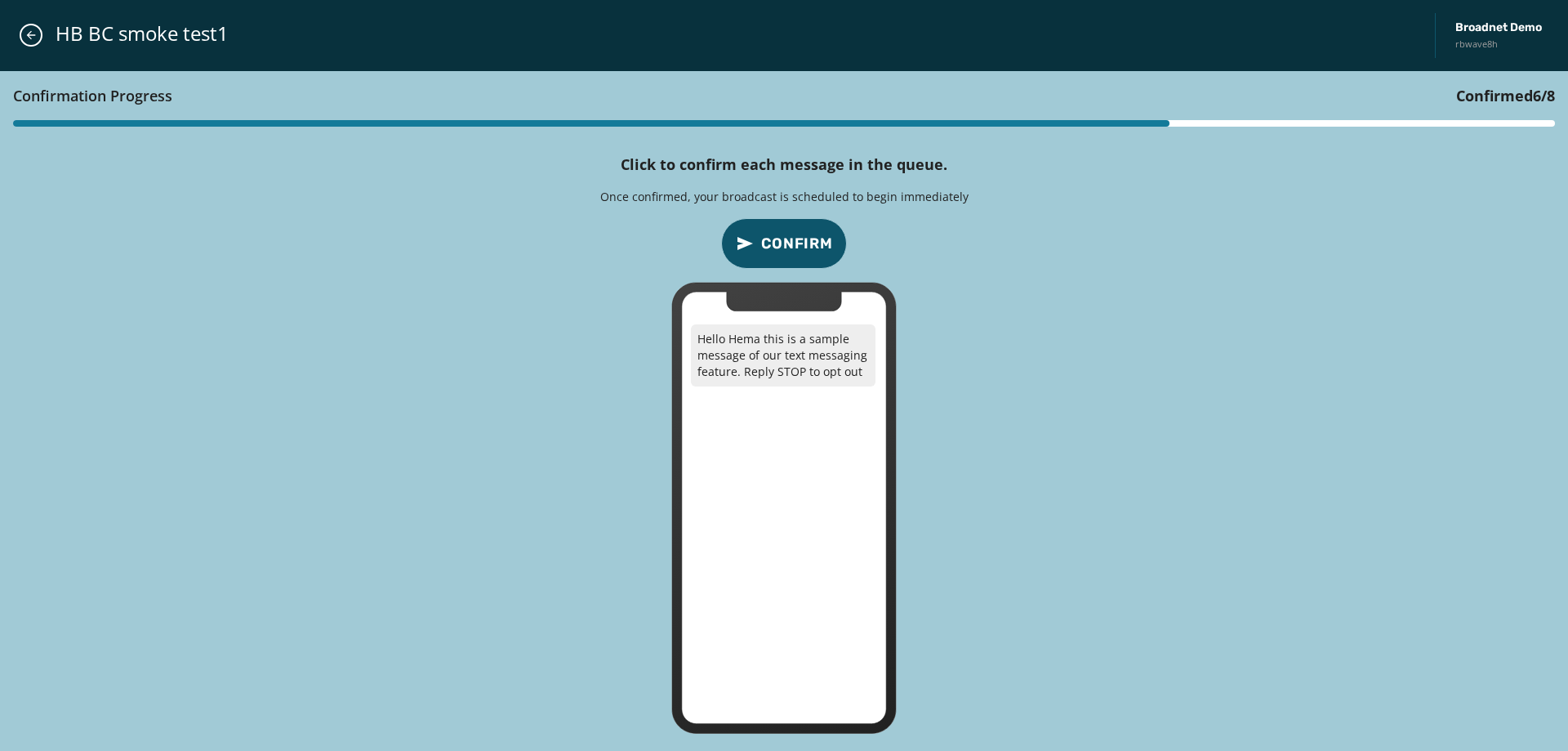
click at [789, 254] on span "Confirm" at bounding box center [797, 243] width 72 height 23
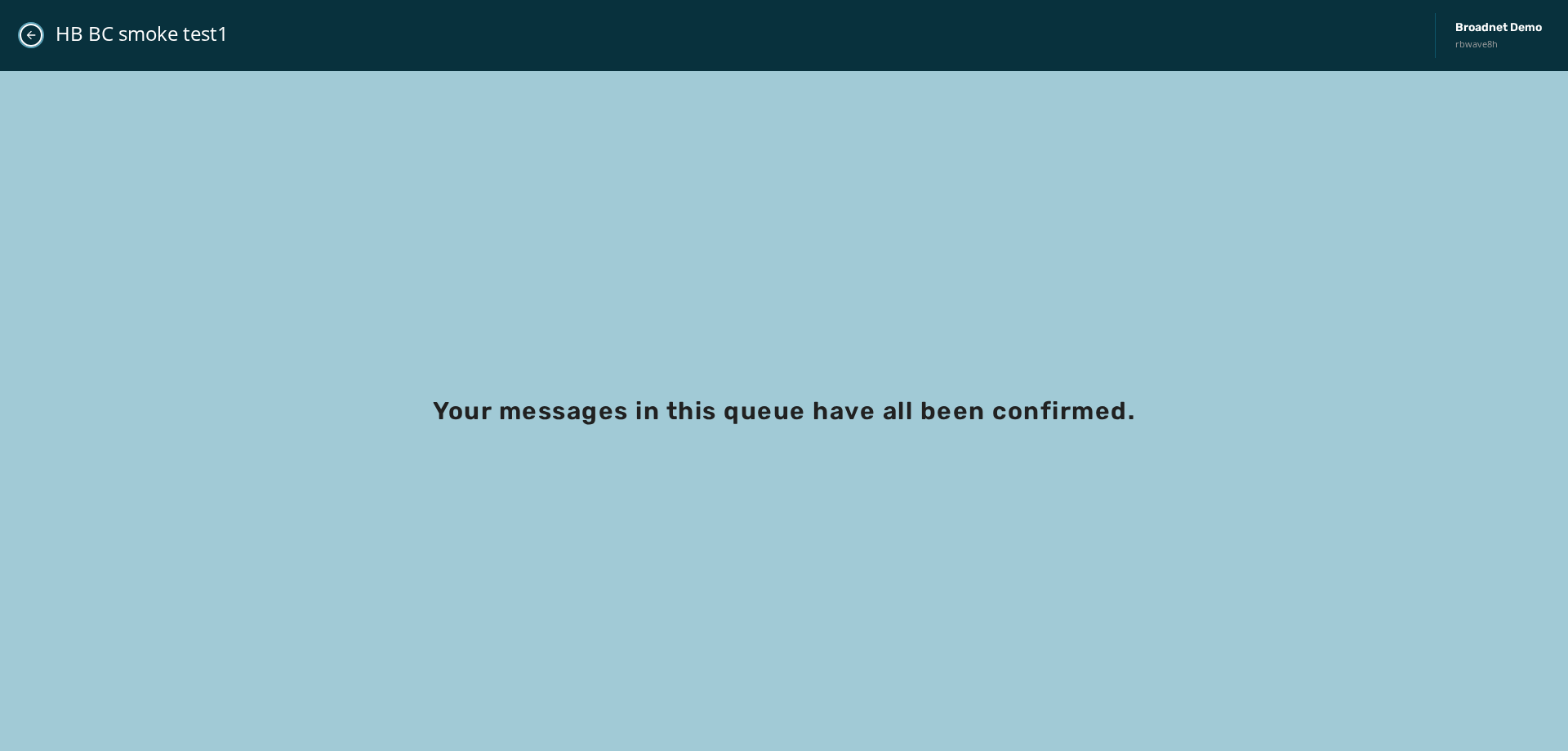
click at [39, 41] on button "Close admin drawer" at bounding box center [30, 35] width 23 height 23
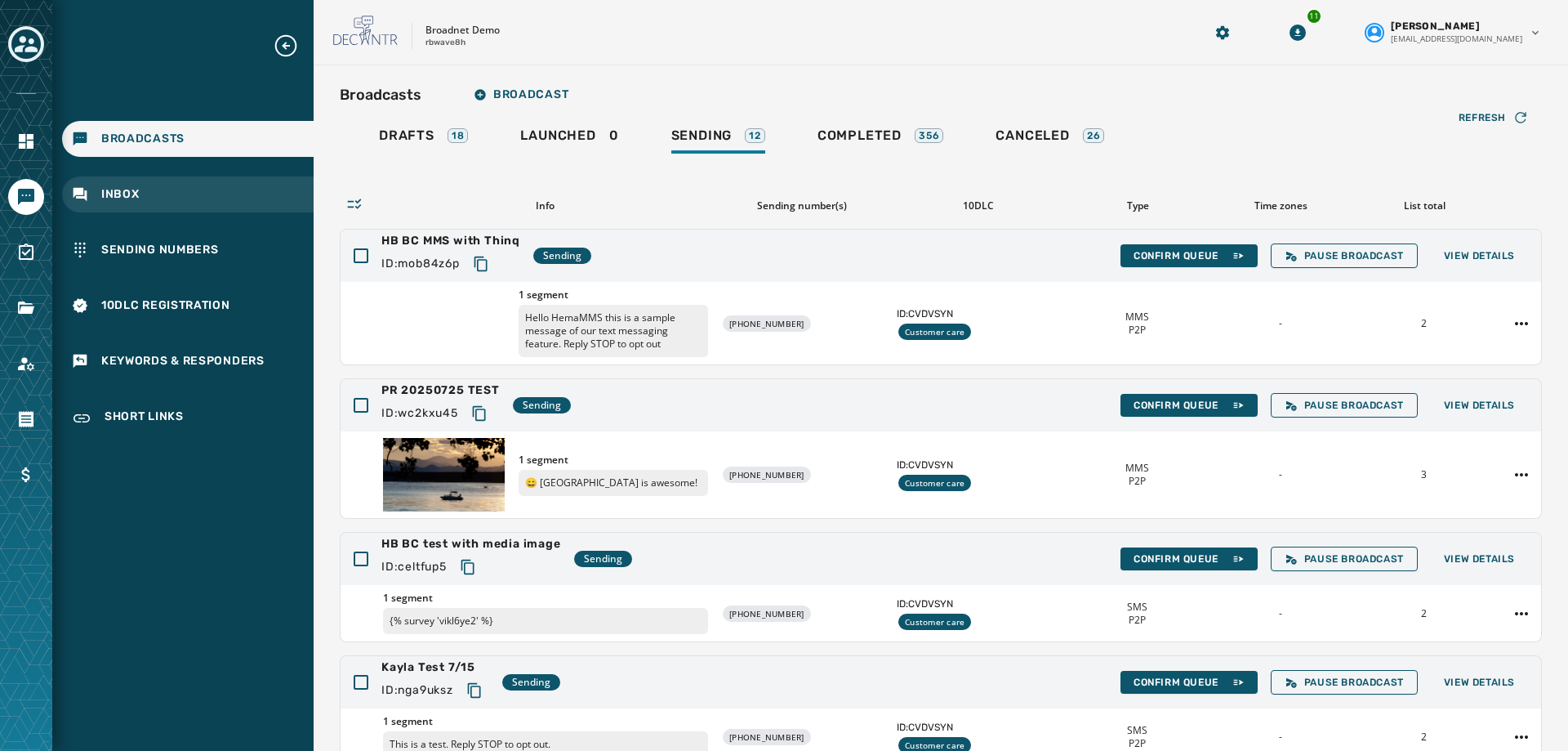
click at [120, 193] on span "Inbox" at bounding box center [120, 194] width 39 height 16
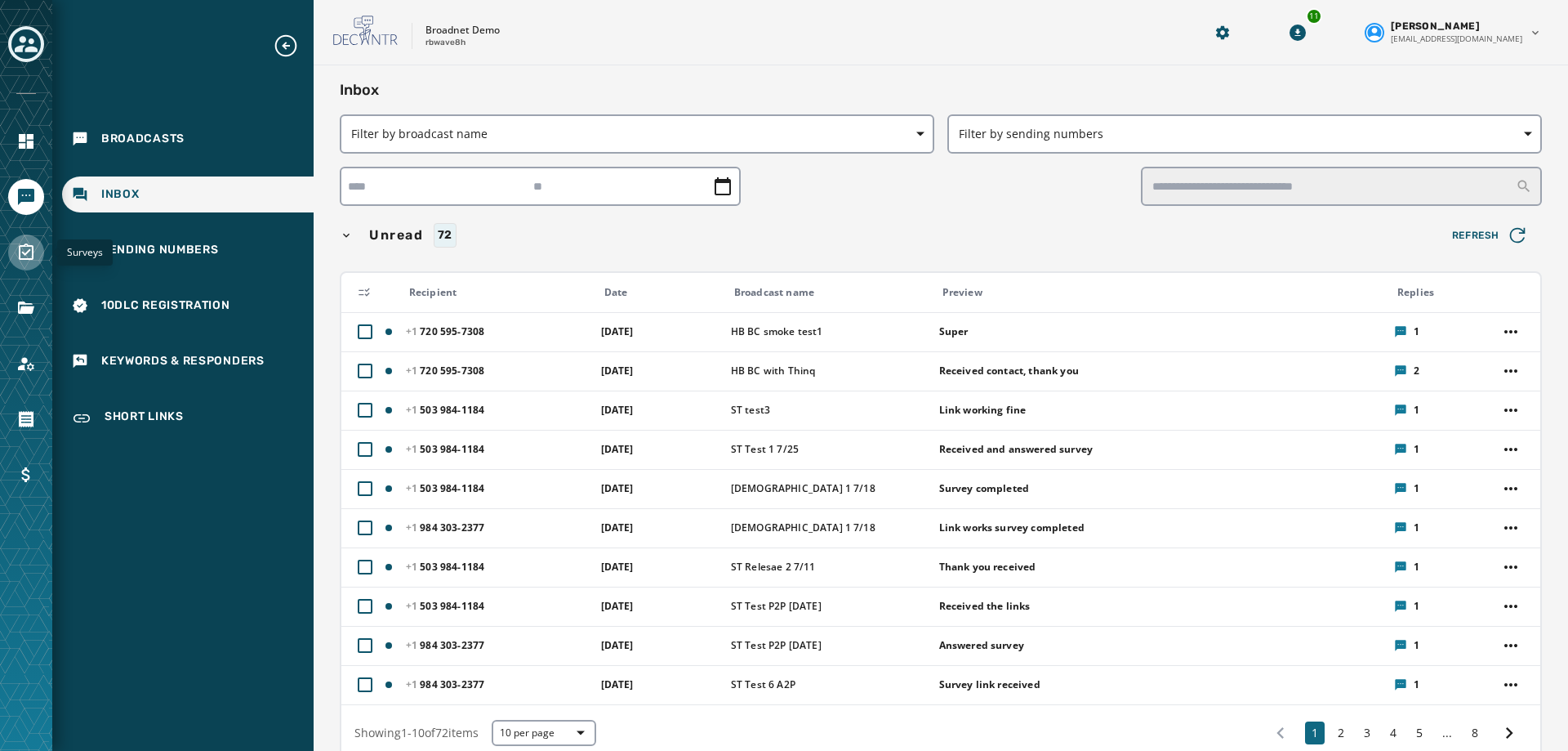
click at [27, 249] on icon "Navigate to Surveys" at bounding box center [25, 252] width 19 height 19
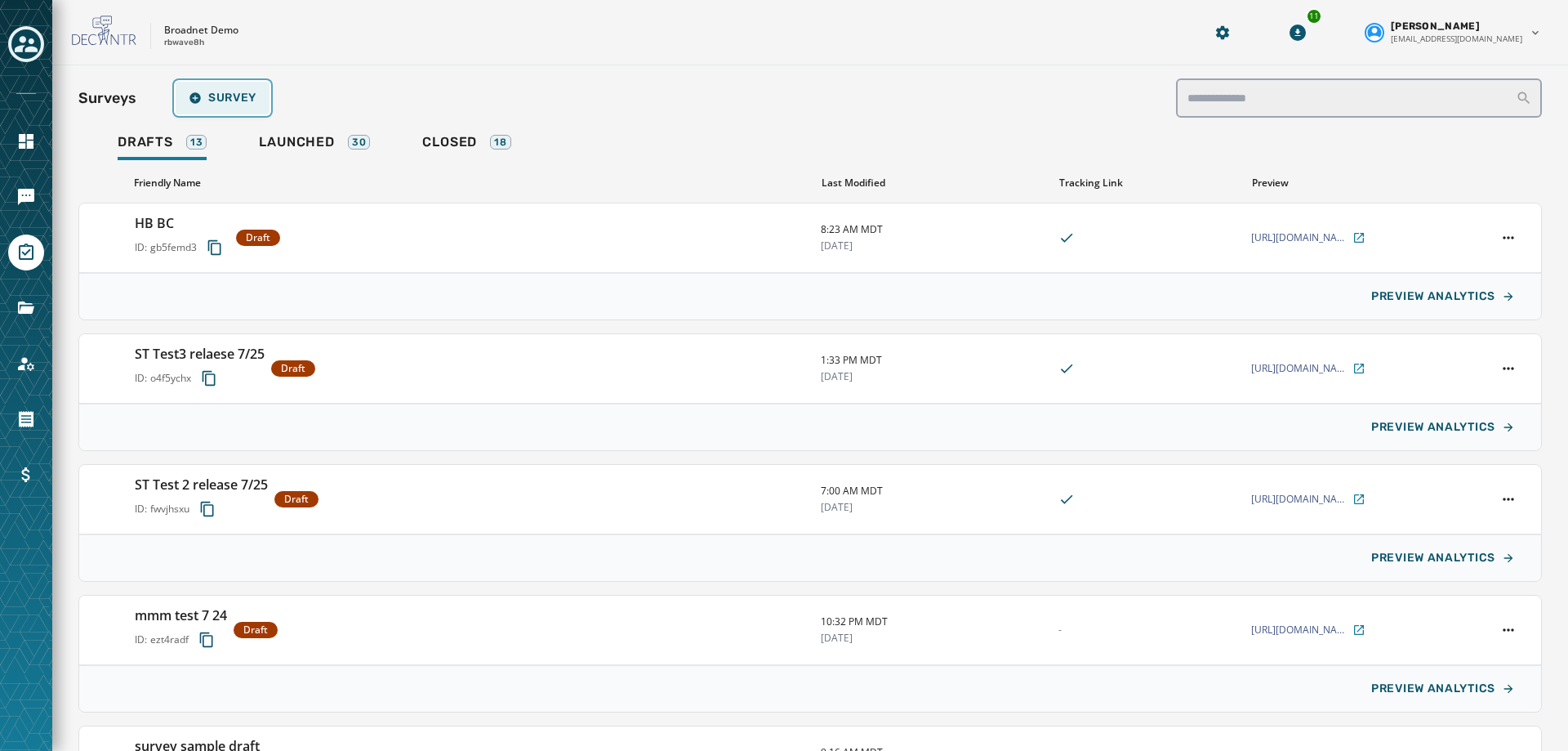
click at [250, 92] on span "Survey" at bounding box center [222, 99] width 68 height 13
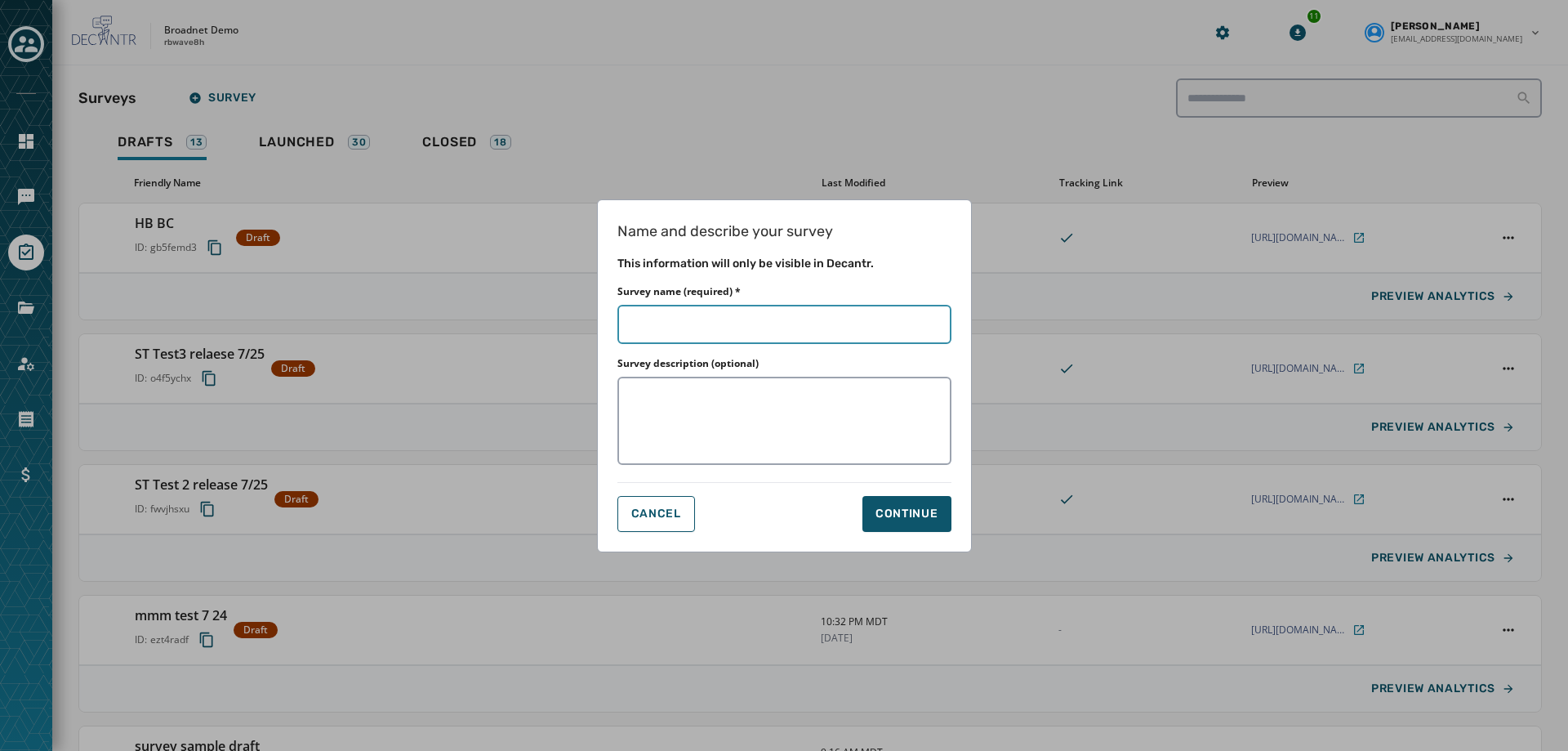
click at [716, 319] on input "Survey name (required) *" at bounding box center [784, 324] width 334 height 40
type input "*"
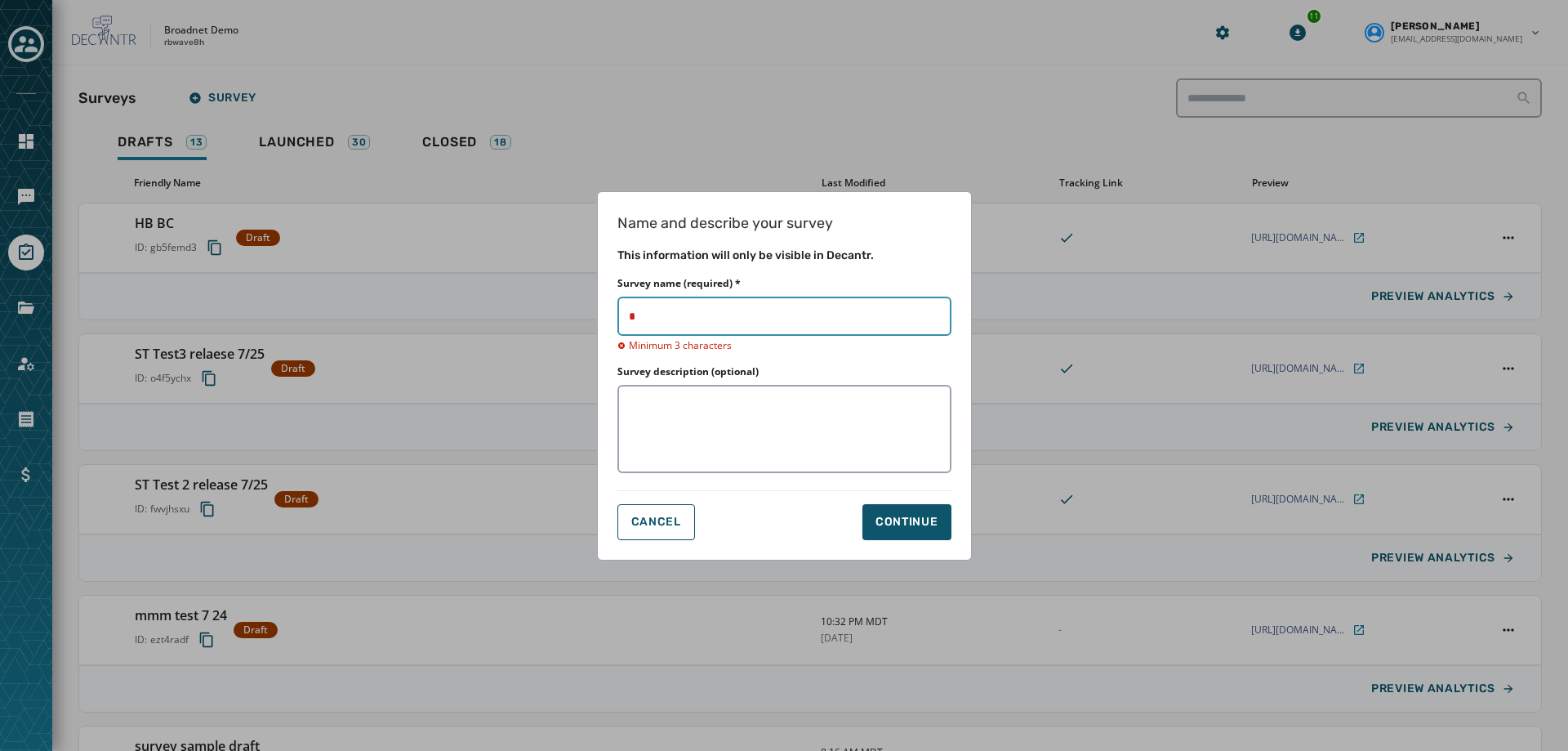
type input "**"
type input "****"
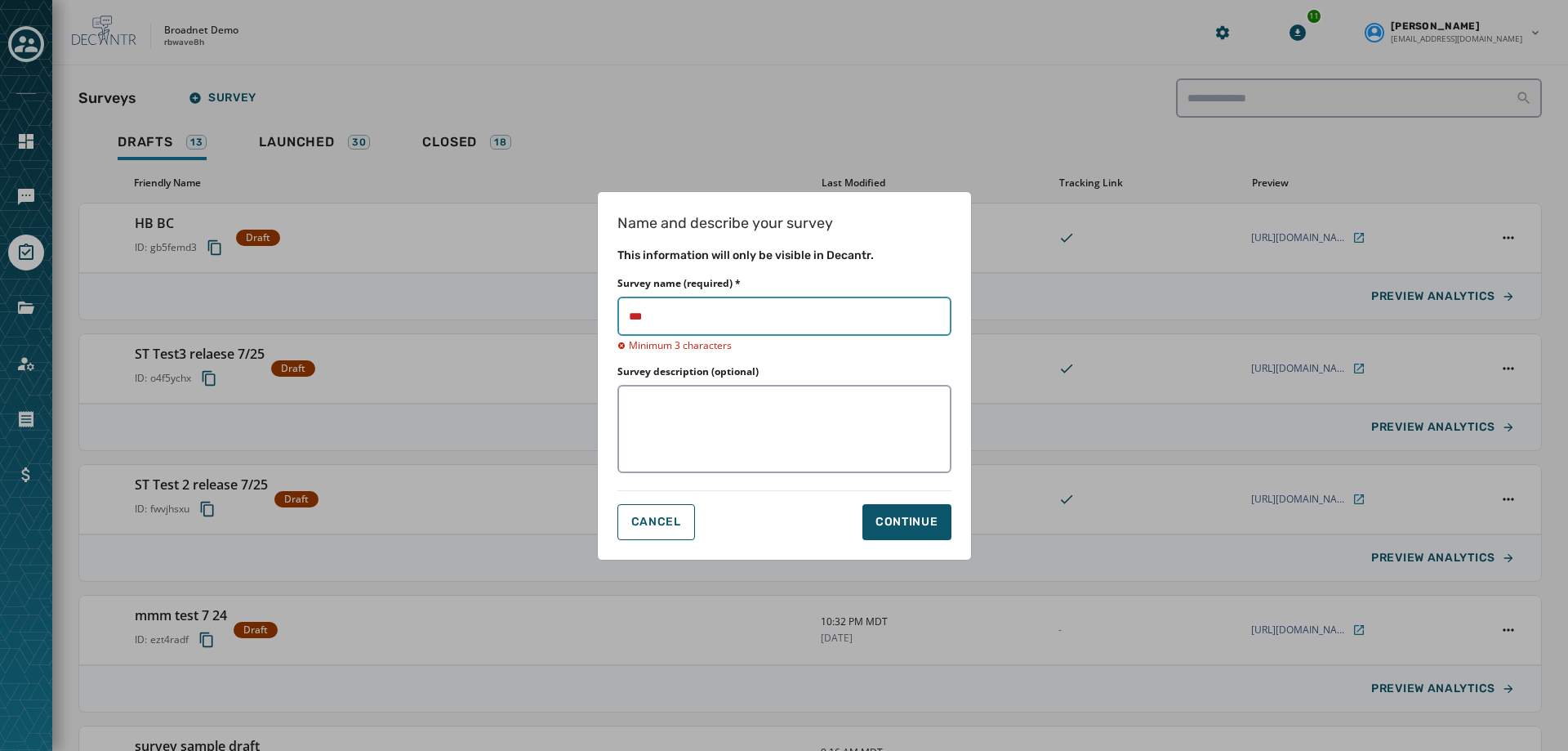
type input "****"
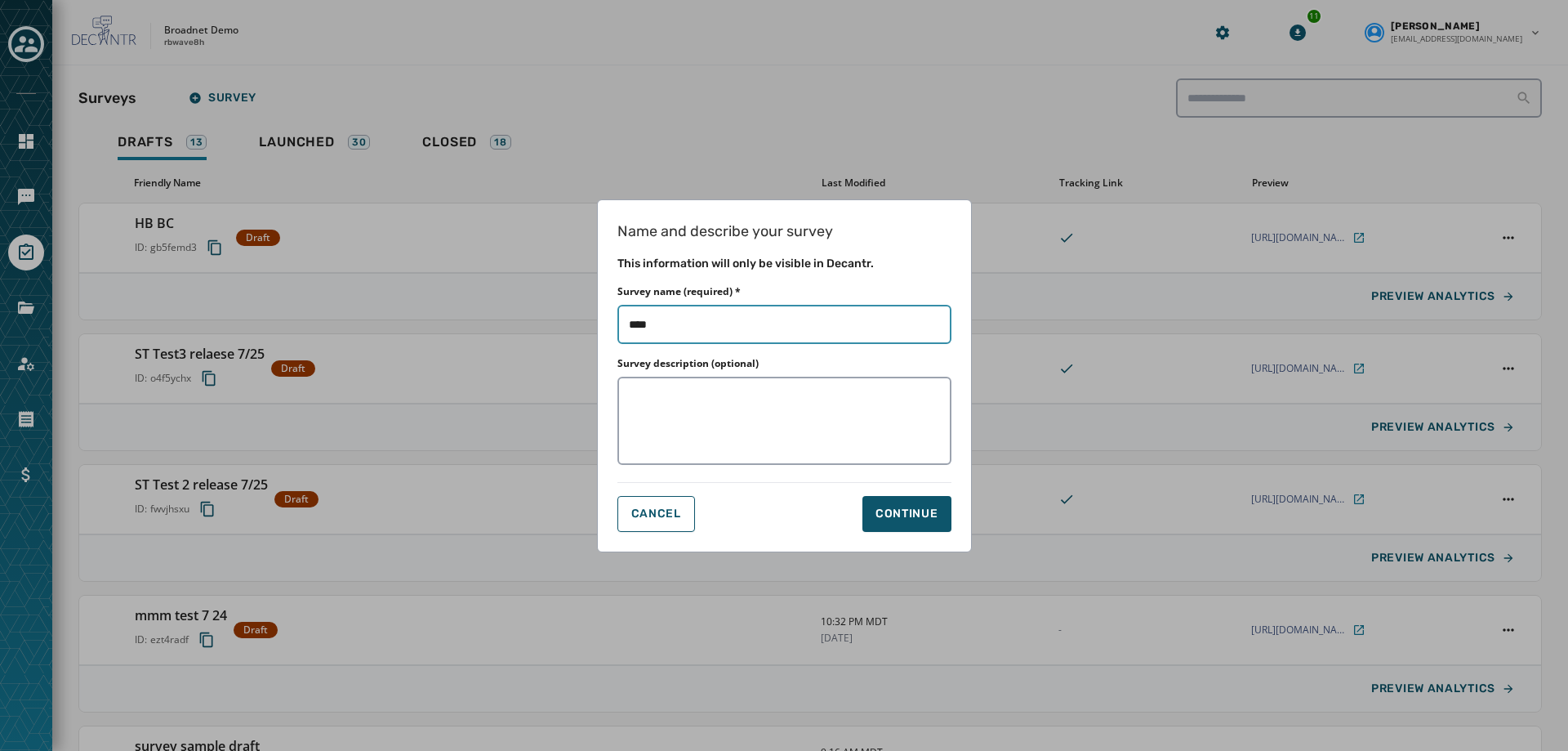
type input "*****"
type input "******"
type input "*****"
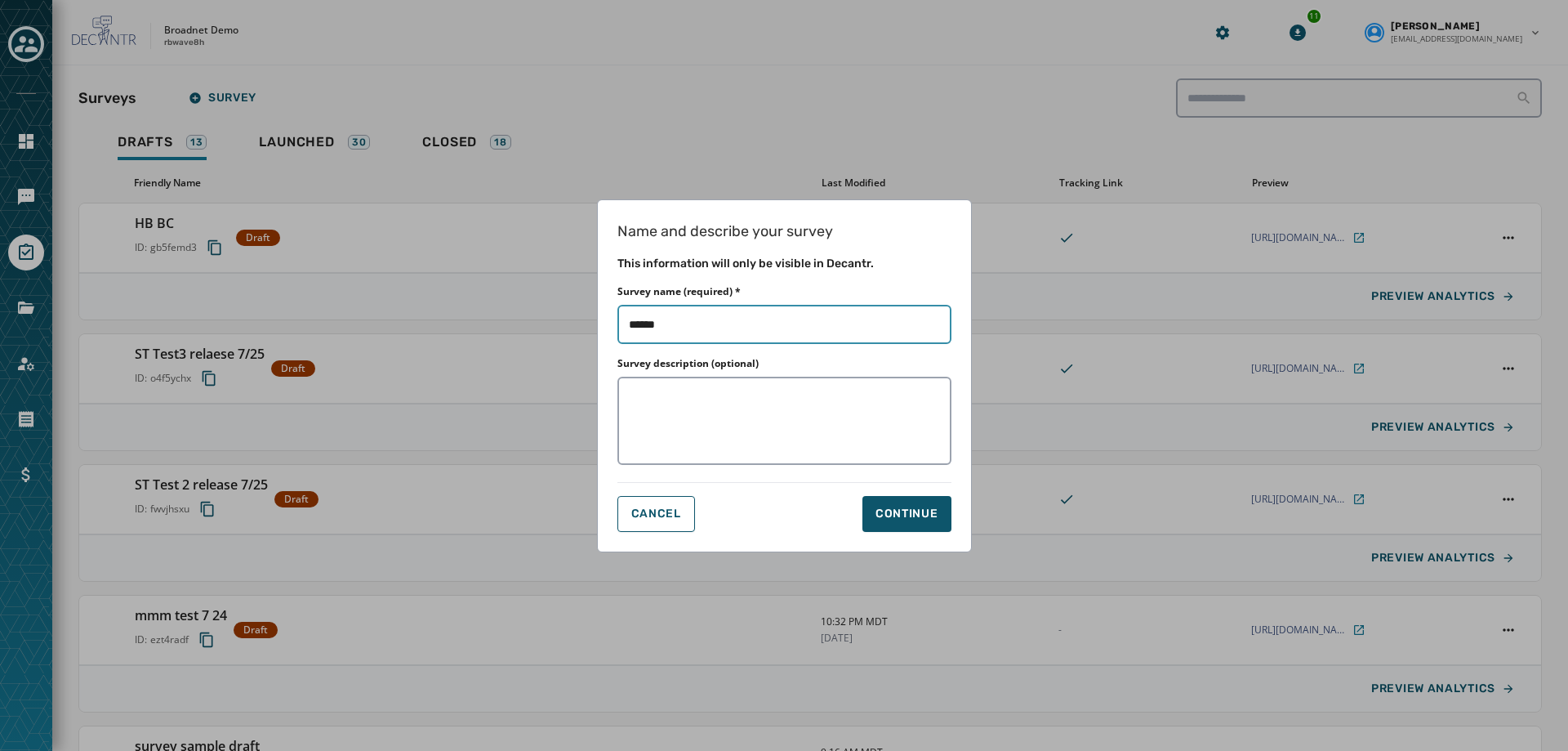
type input "*****"
type input "****"
type input "*****"
type input "******"
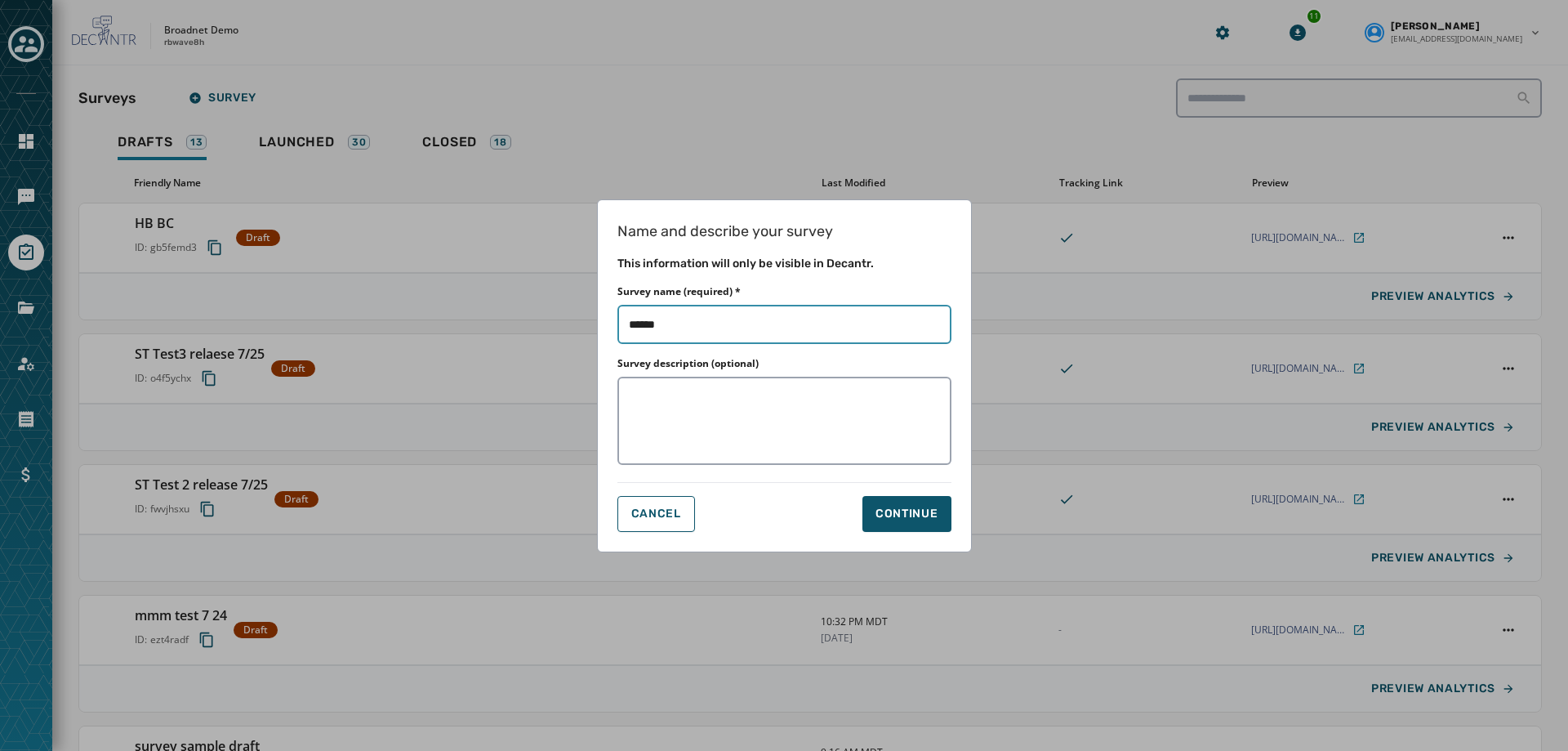
type input "*****"
type input "****"
type input "*****"
type input "****"
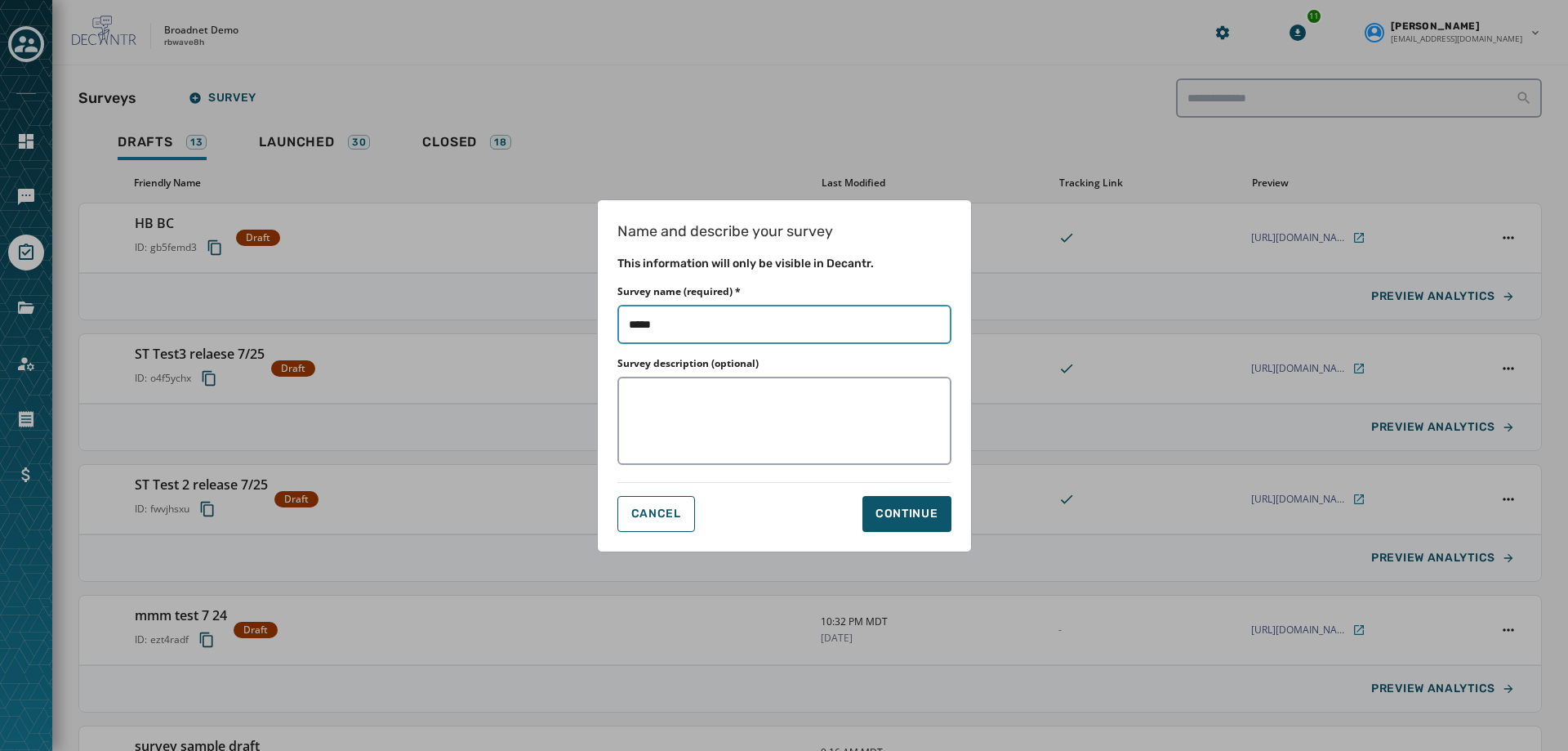
type input "****"
type input "*****"
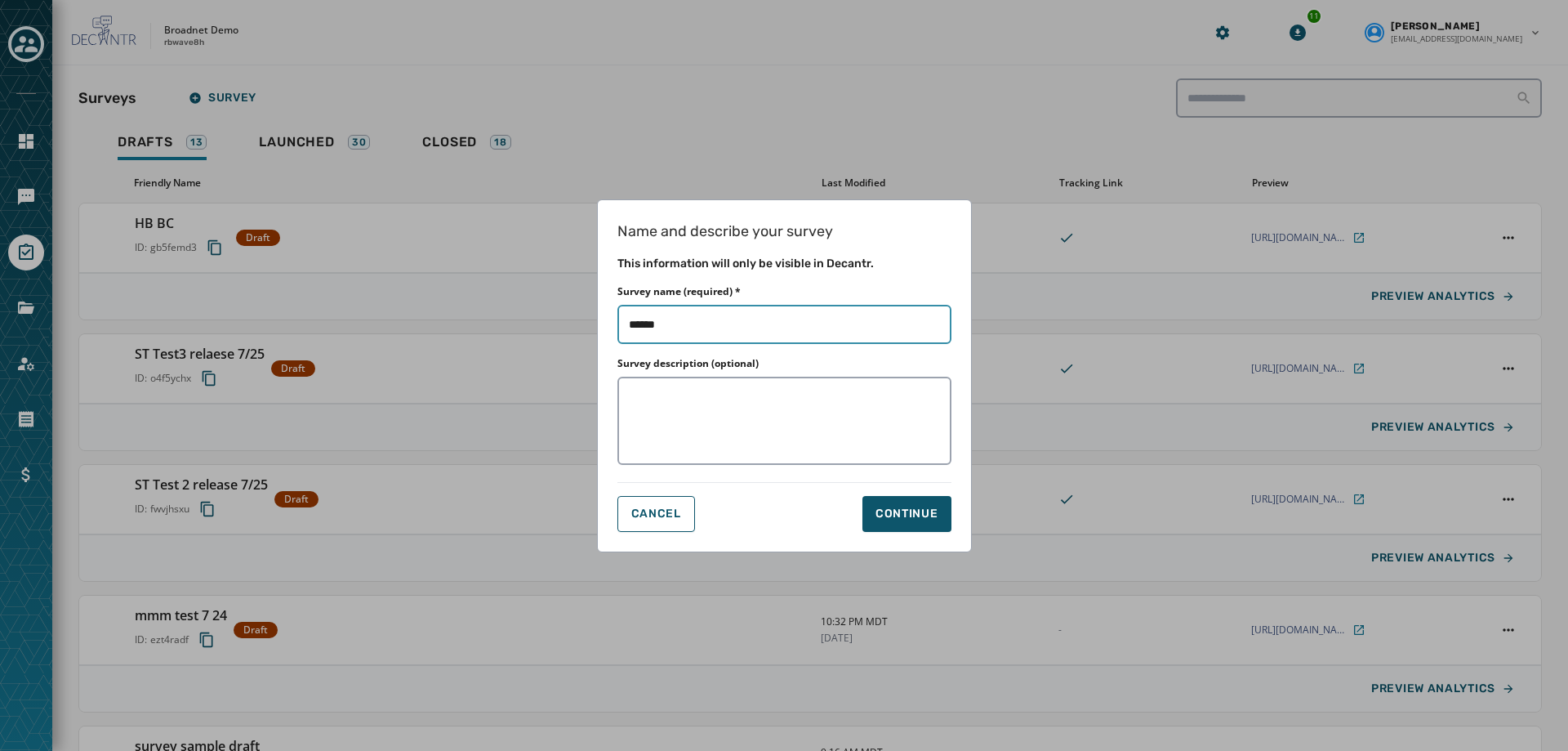
type input "*******"
type input "********"
type input "*********"
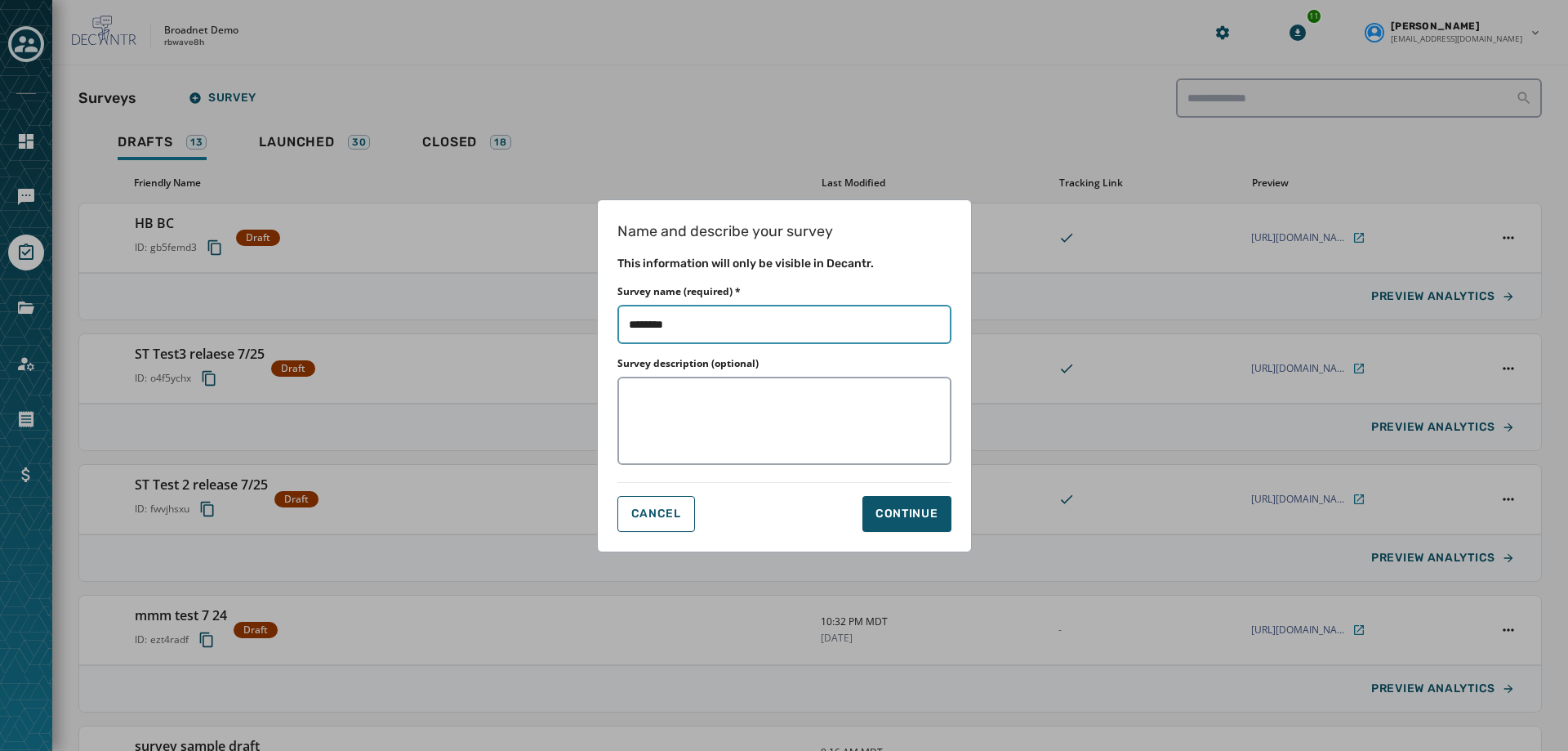
type input "*********"
type input "**********"
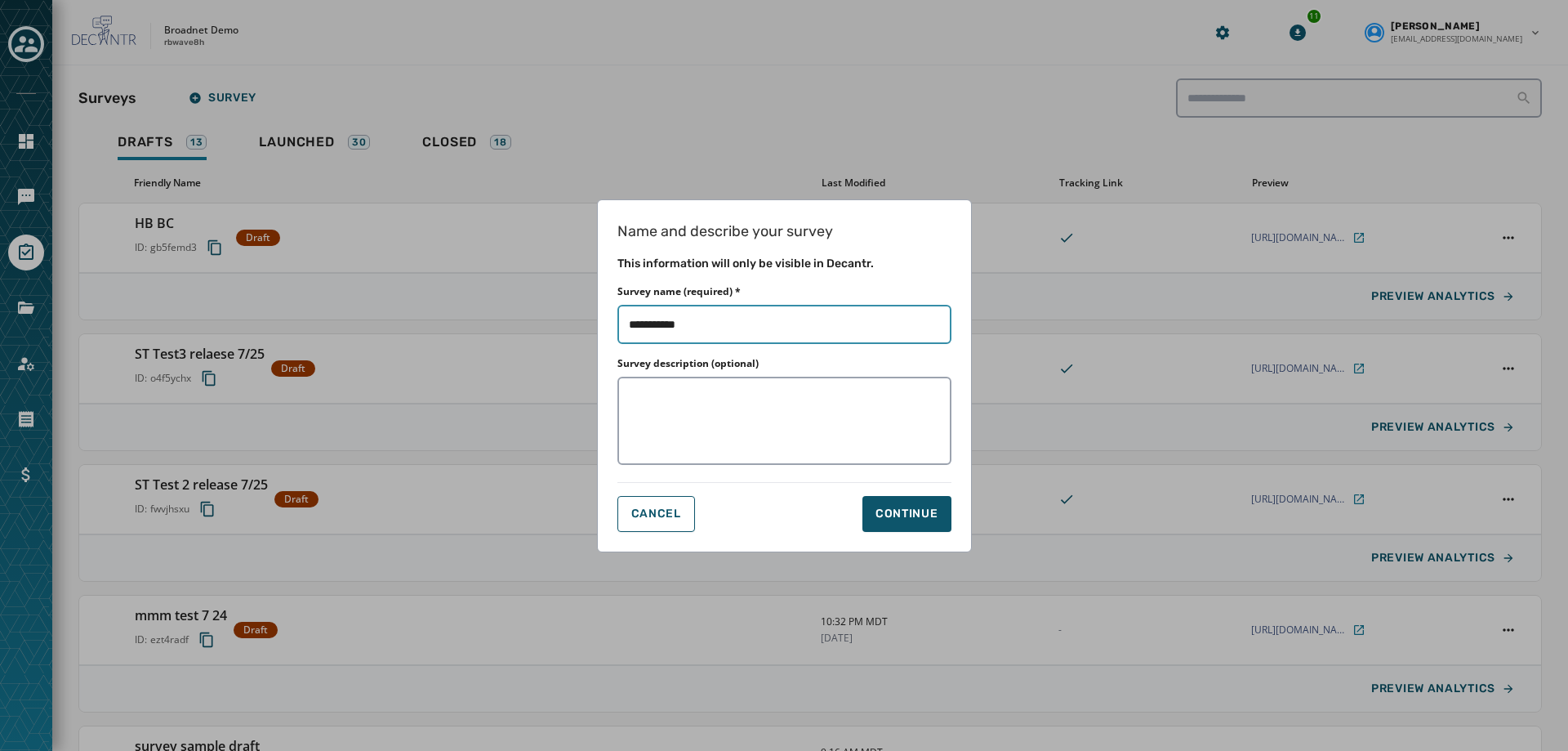
type input "**********"
click at [895, 510] on div "Continue" at bounding box center [906, 514] width 63 height 16
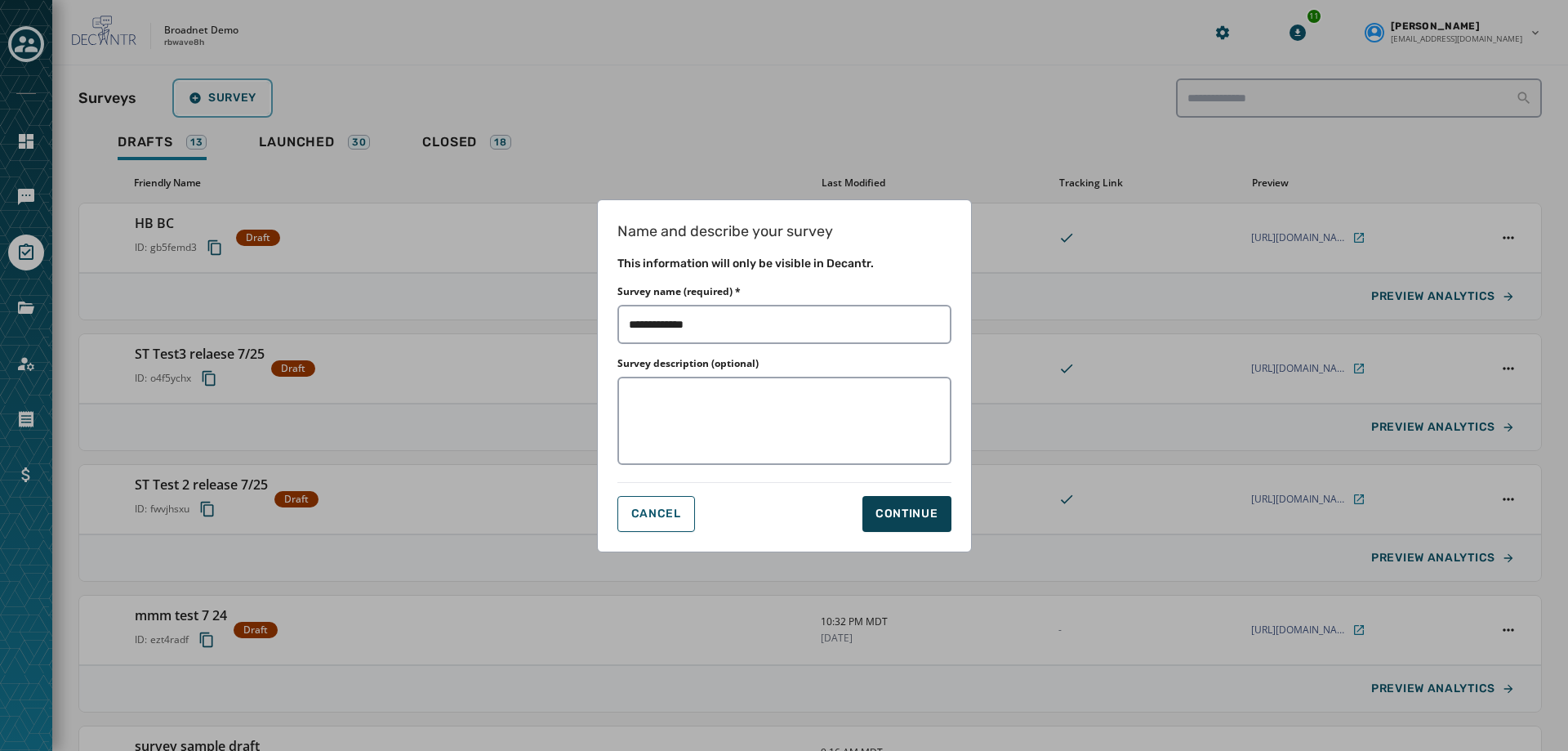
type input "**********"
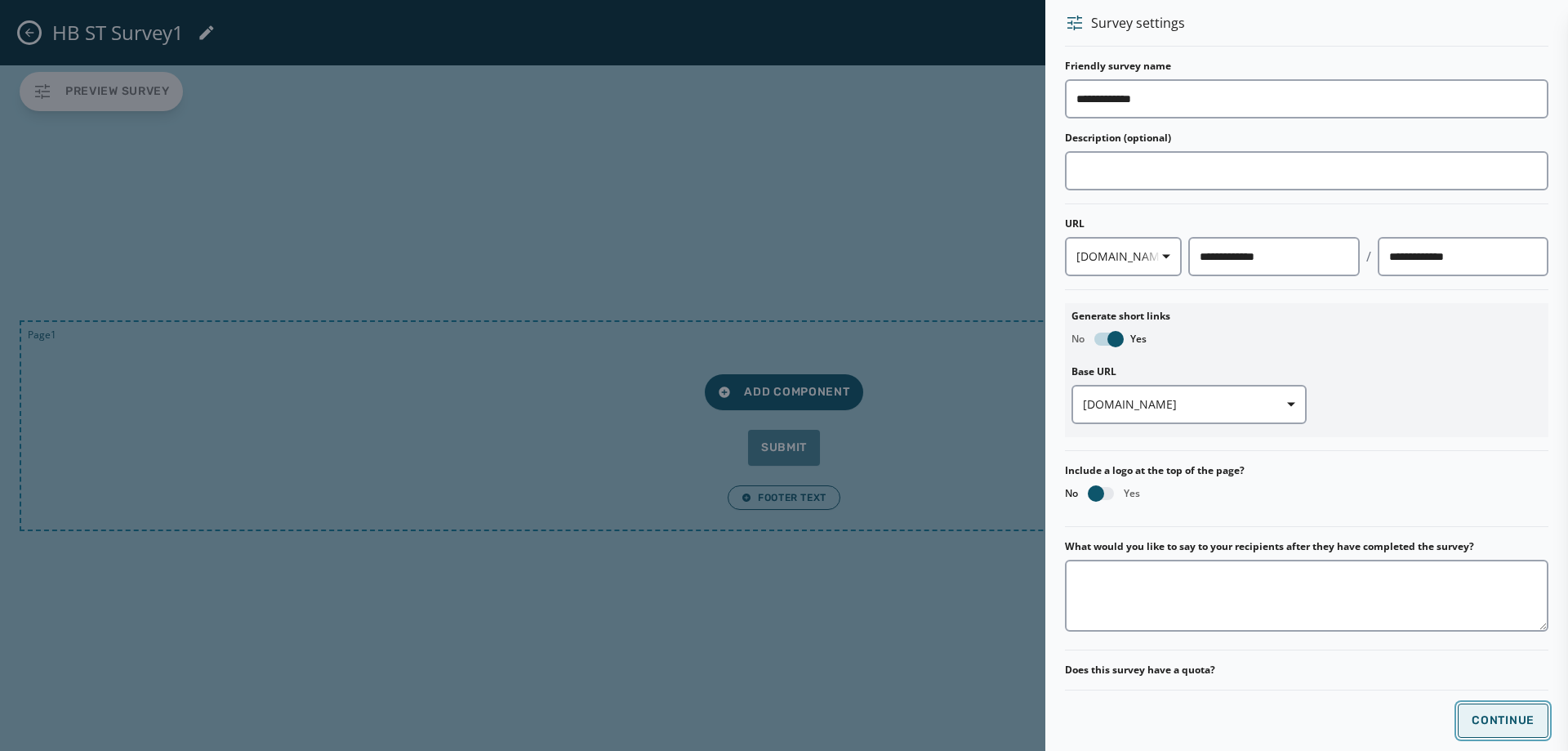
click at [1475, 716] on span "Continue" at bounding box center [1503, 721] width 63 height 13
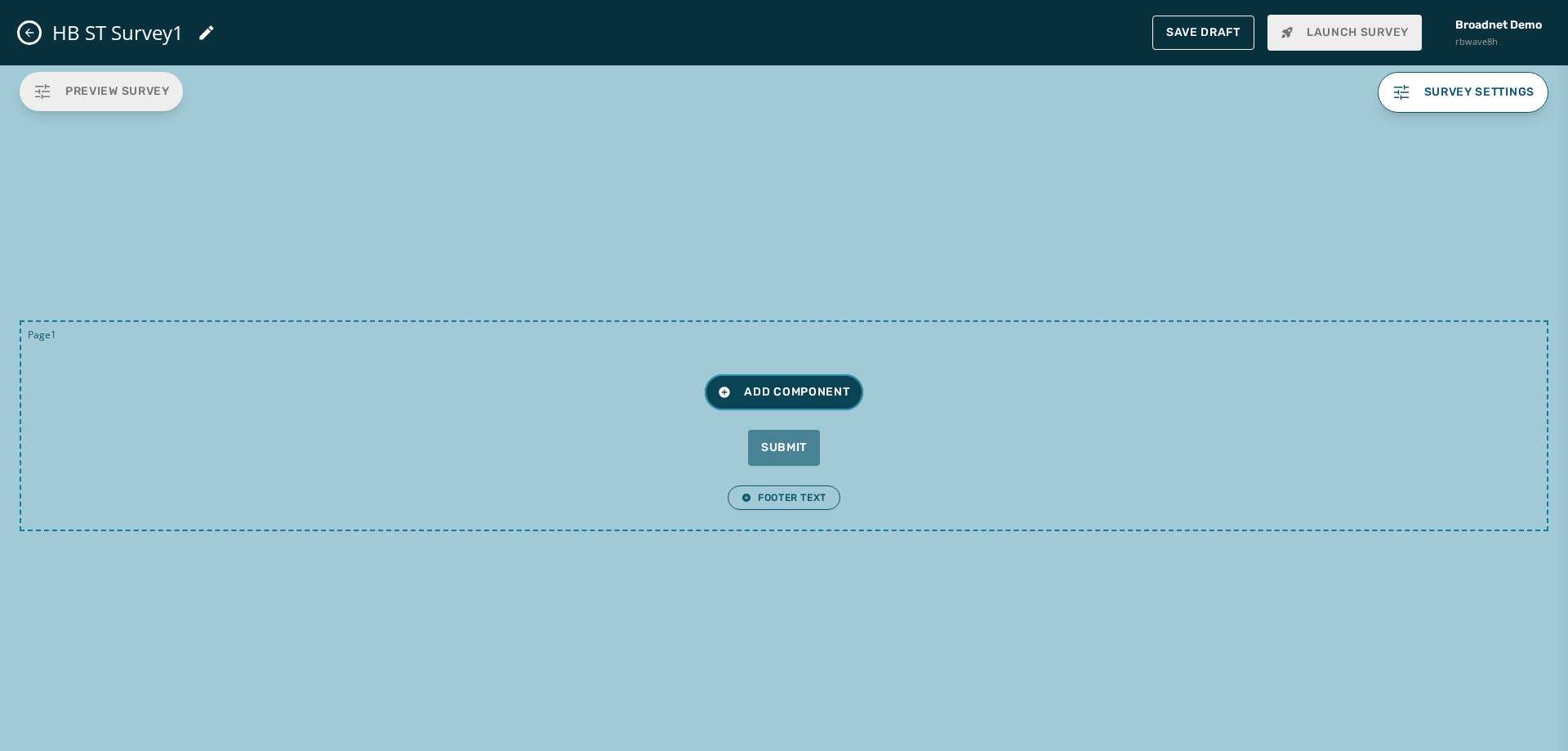
click at [808, 389] on span "Add Component" at bounding box center [784, 391] width 131 height 16
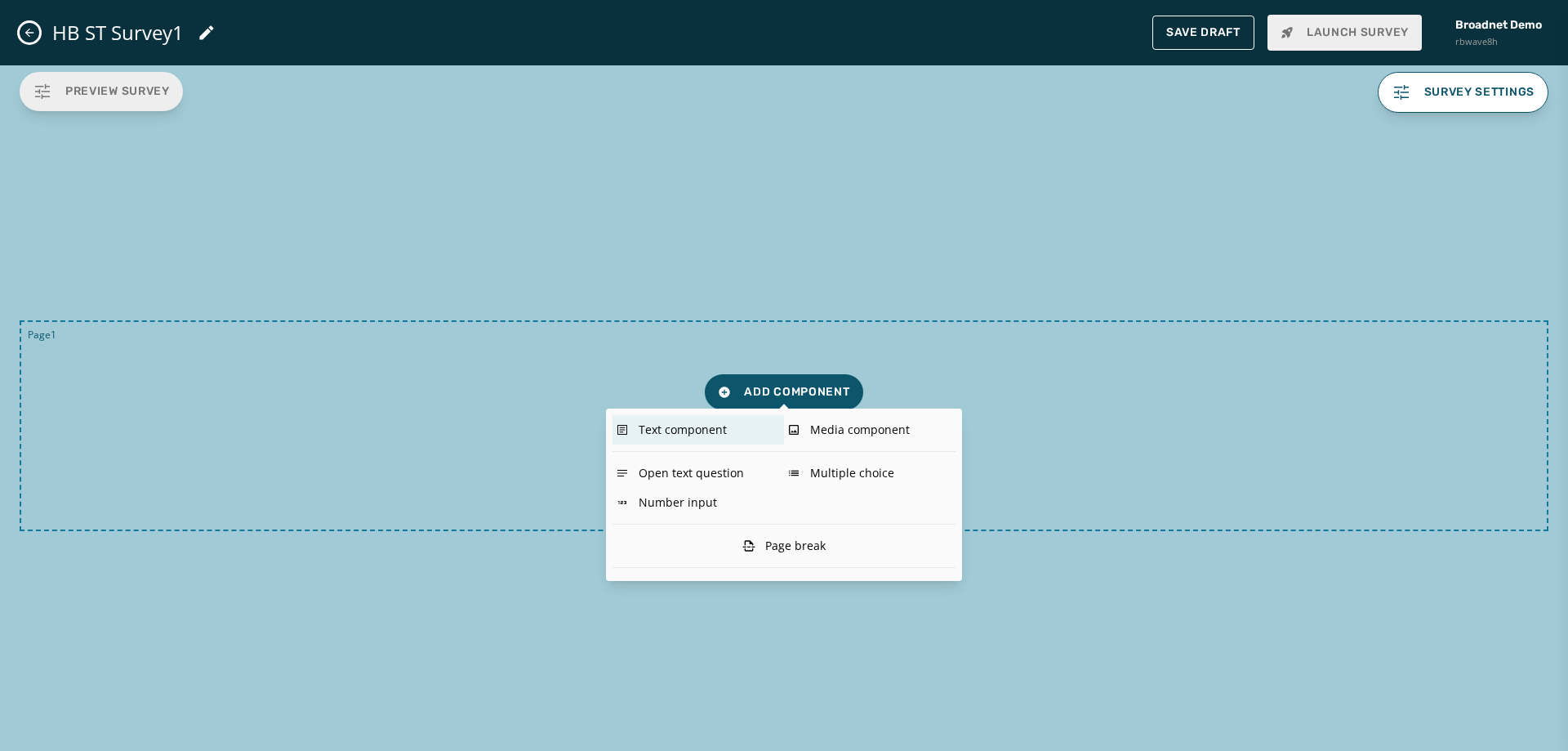
click at [715, 433] on div "Text component" at bounding box center [699, 429] width 172 height 29
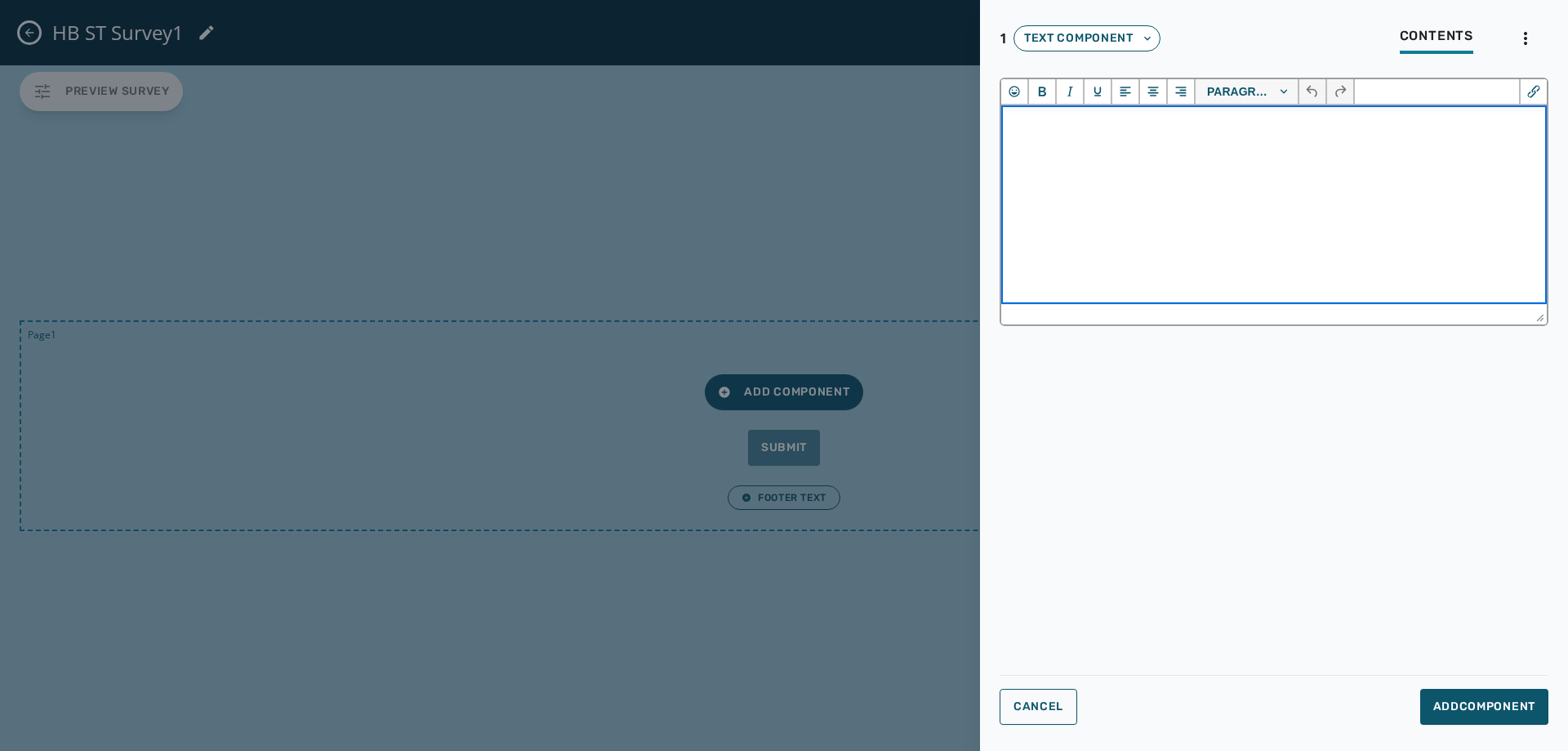
click at [1009, 150] on html at bounding box center [1274, 127] width 545 height 44
click at [1504, 703] on span "Add Component" at bounding box center [1484, 706] width 102 height 16
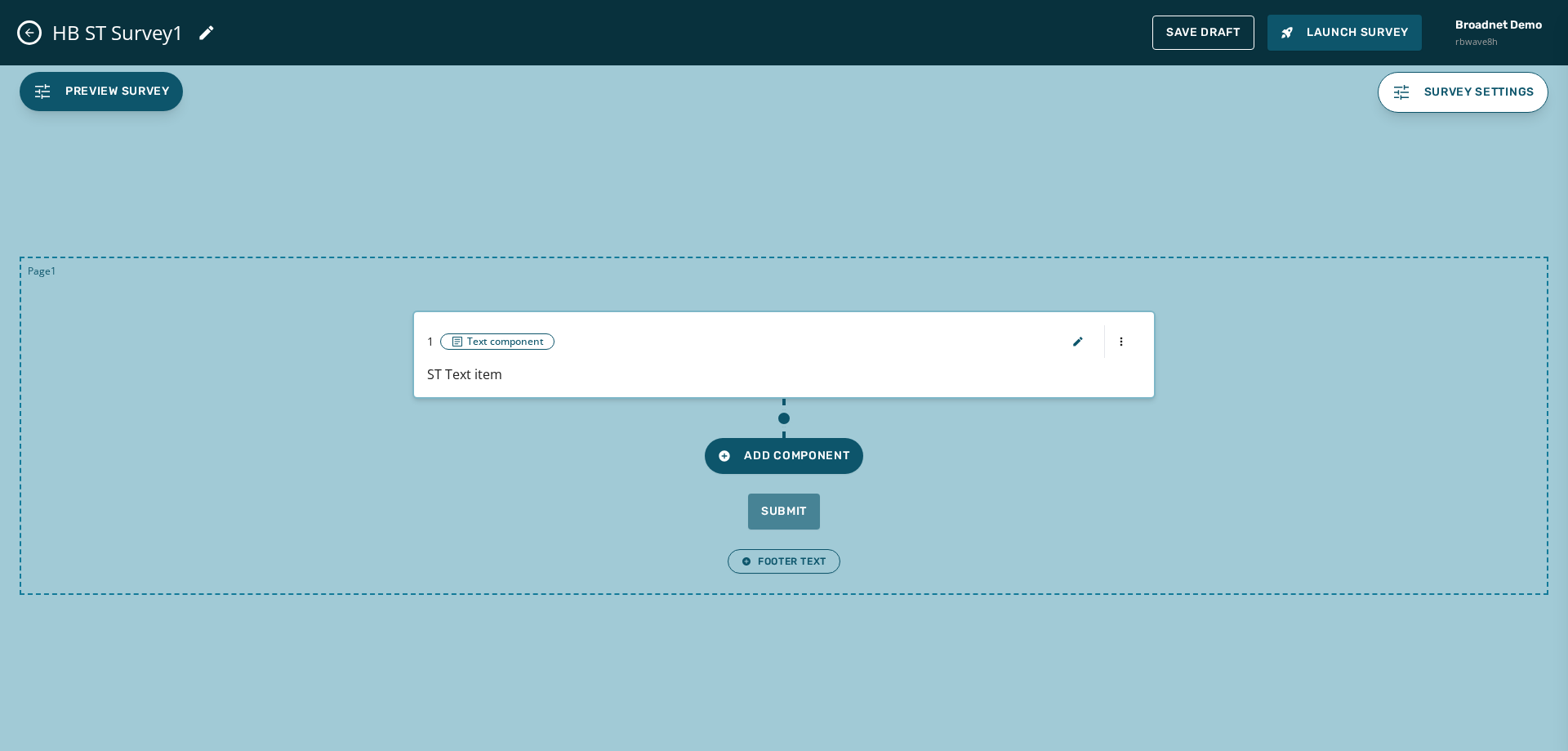
click at [738, 434] on div "Add Component" at bounding box center [784, 436] width 1486 height 75
click at [757, 468] on button "Add Component" at bounding box center [784, 455] width 157 height 36
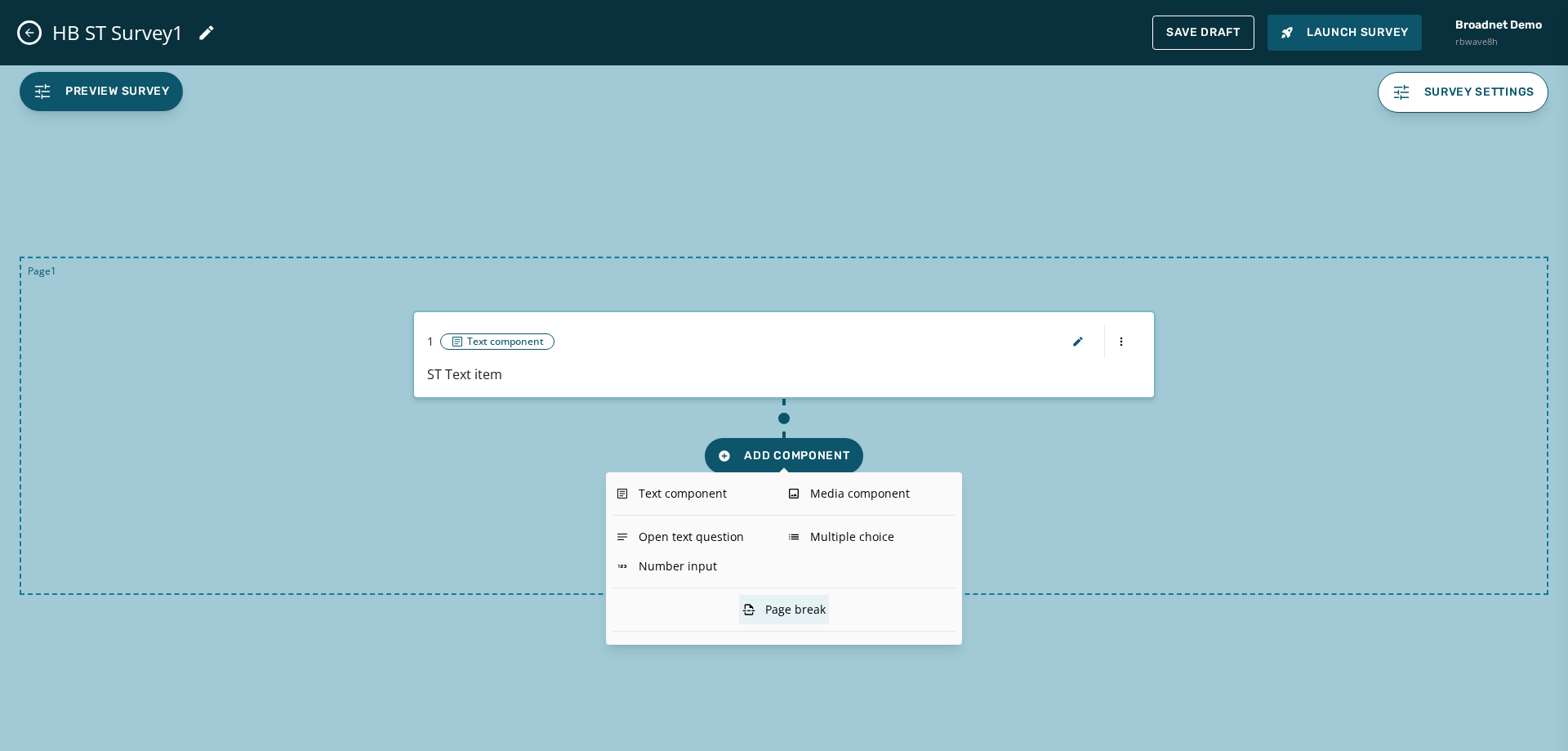
click at [794, 610] on div "Page break" at bounding box center [784, 610] width 90 height 29
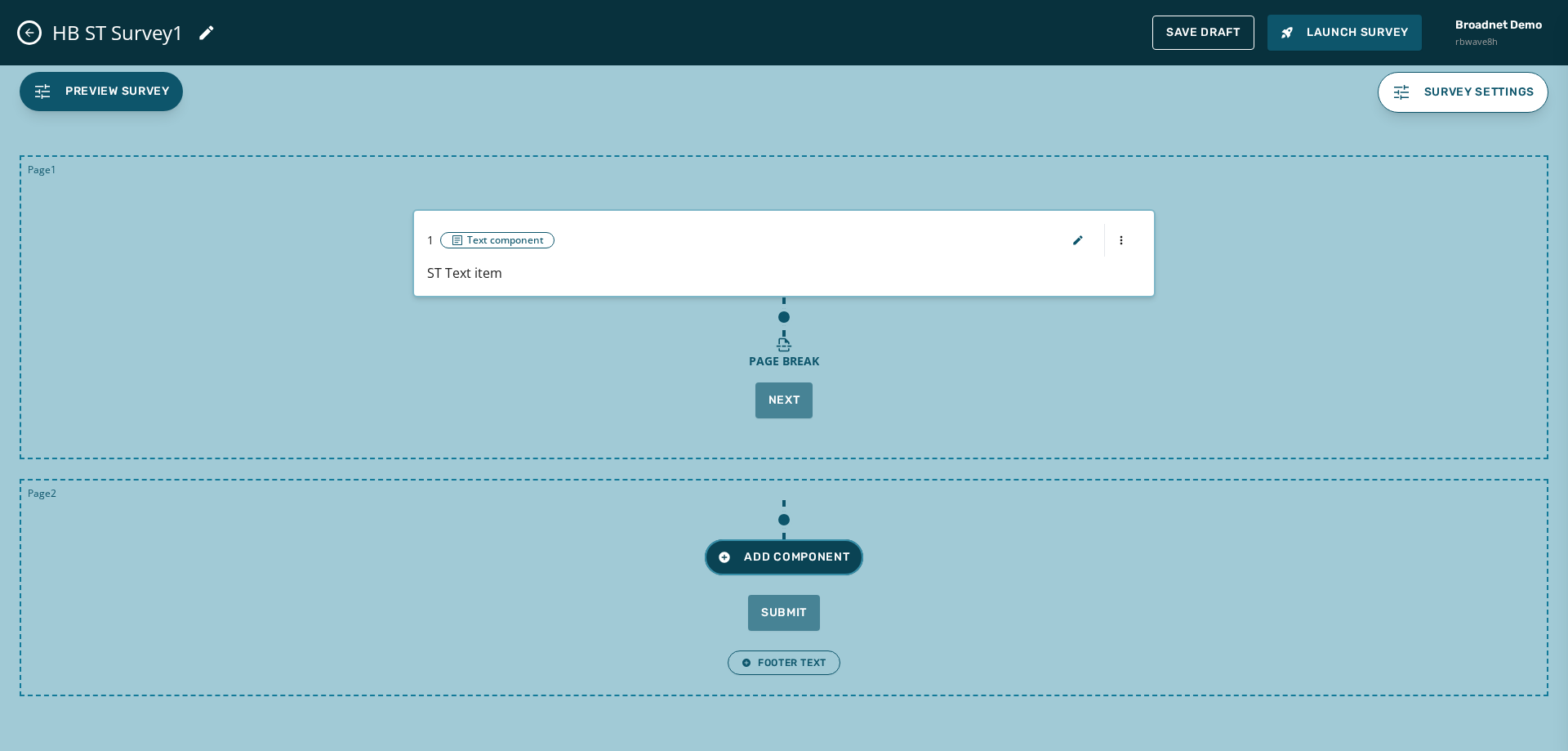
click at [758, 553] on span "Add Component" at bounding box center [784, 557] width 131 height 16
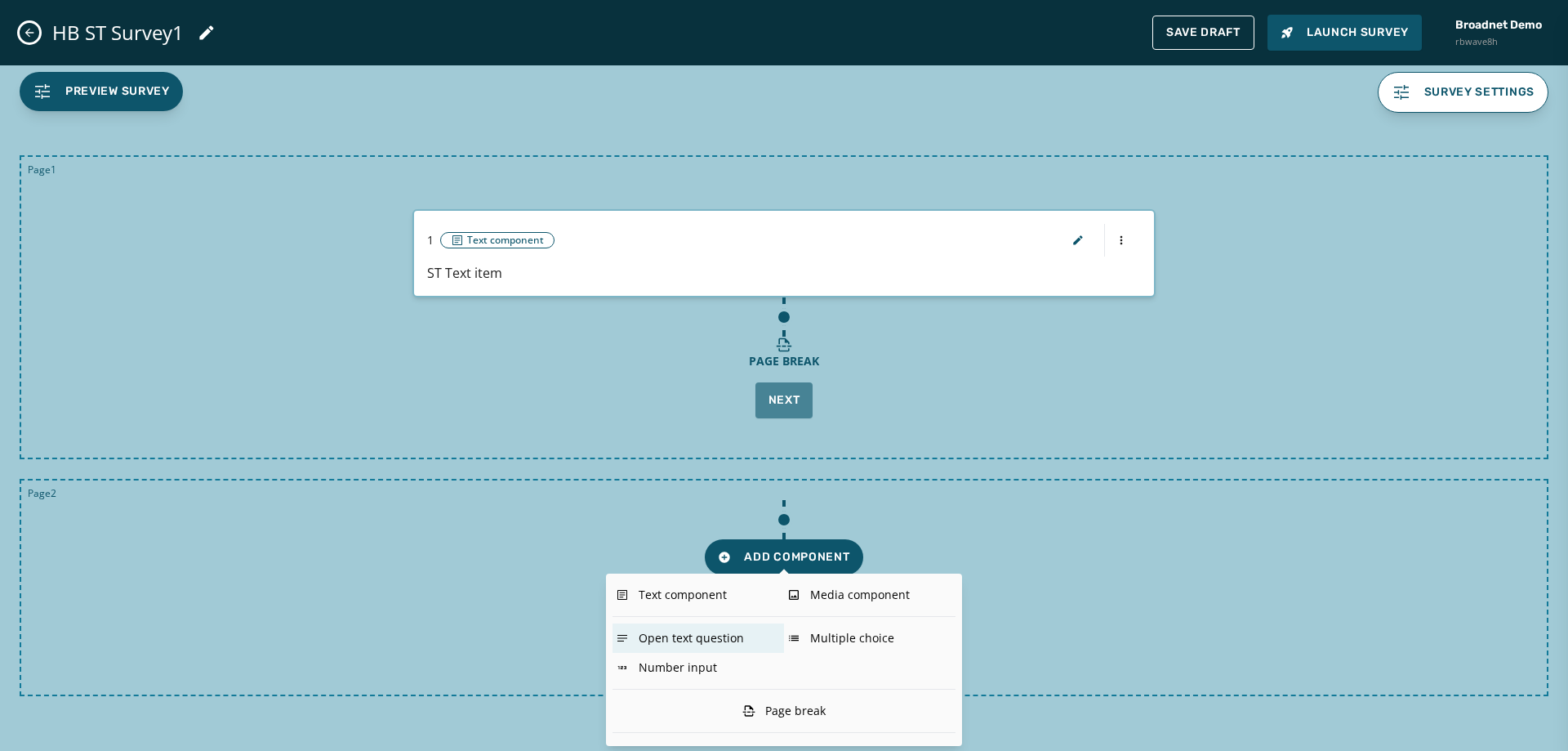
click at [732, 634] on div "Open text question" at bounding box center [699, 638] width 172 height 29
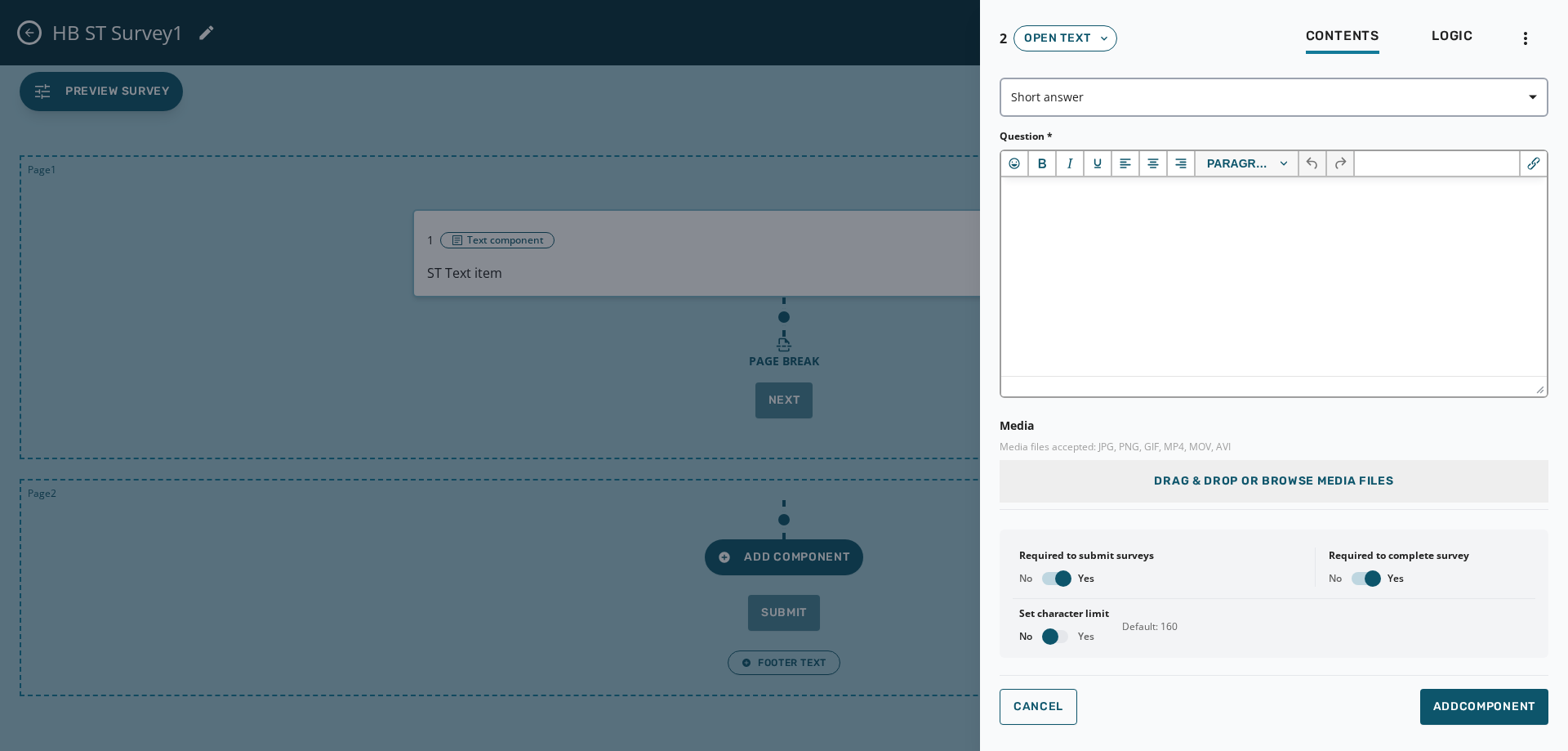
click at [1136, 221] on html at bounding box center [1274, 200] width 545 height 44
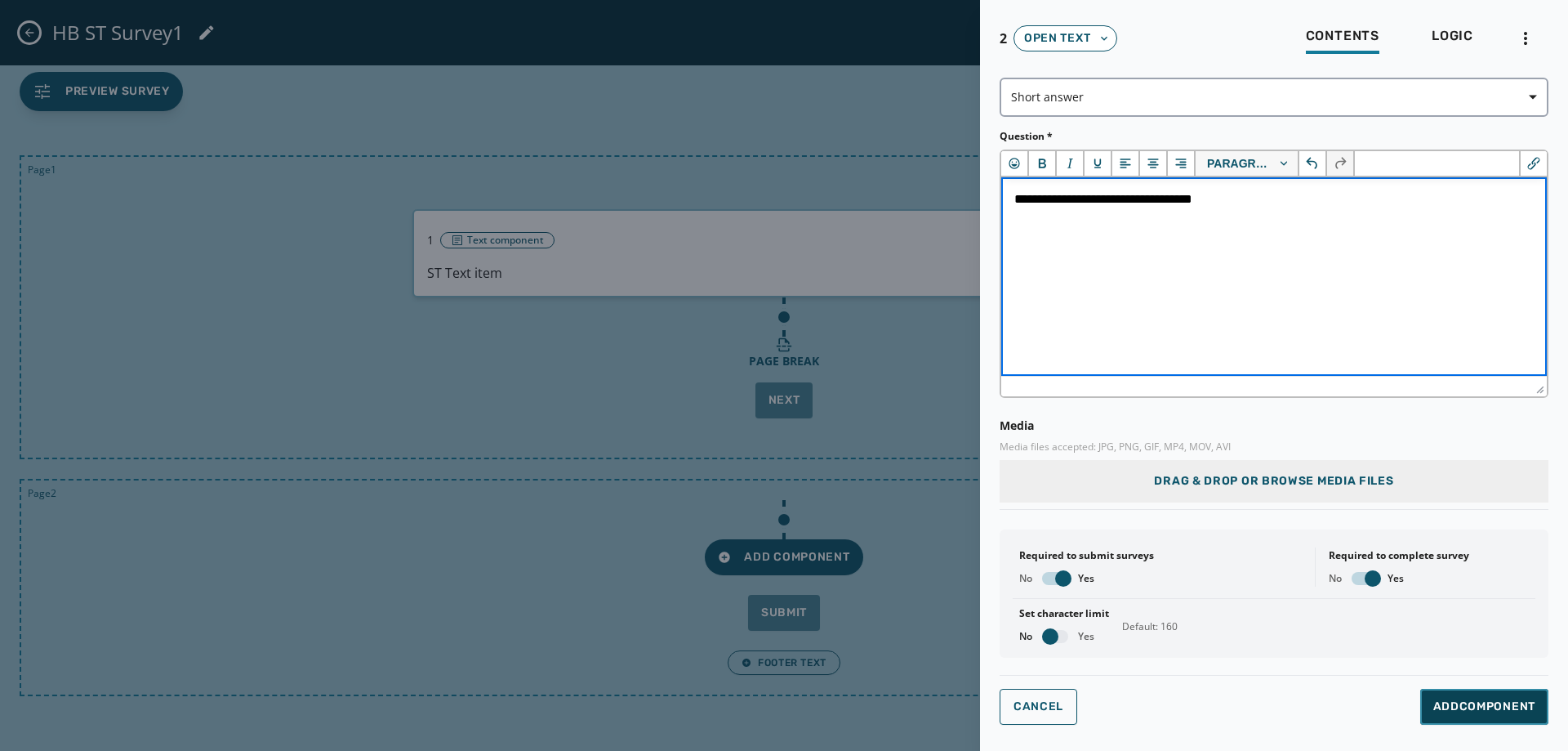
click at [1462, 693] on button "Add Component" at bounding box center [1485, 706] width 128 height 36
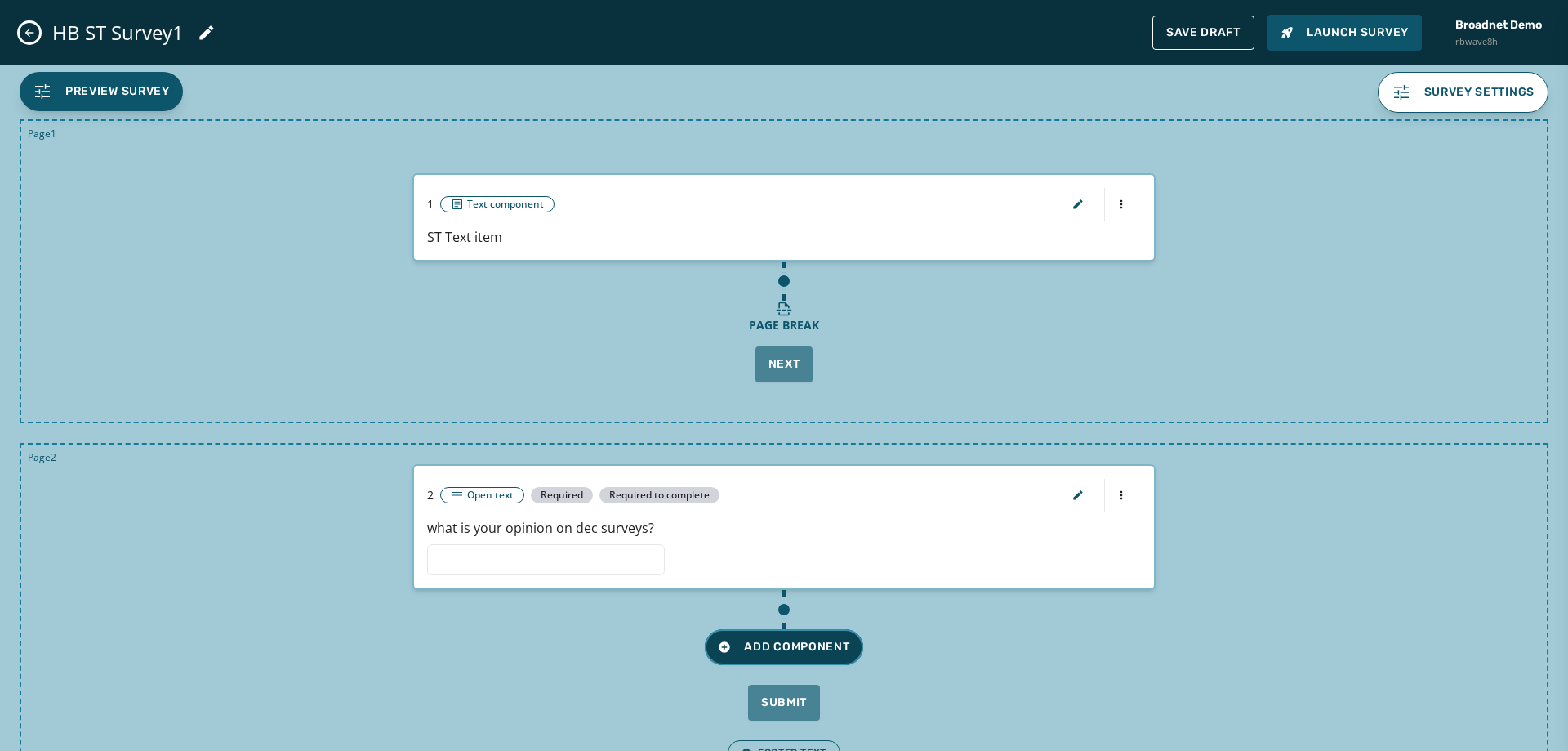
click at [805, 640] on span "Add Component" at bounding box center [784, 647] width 131 height 16
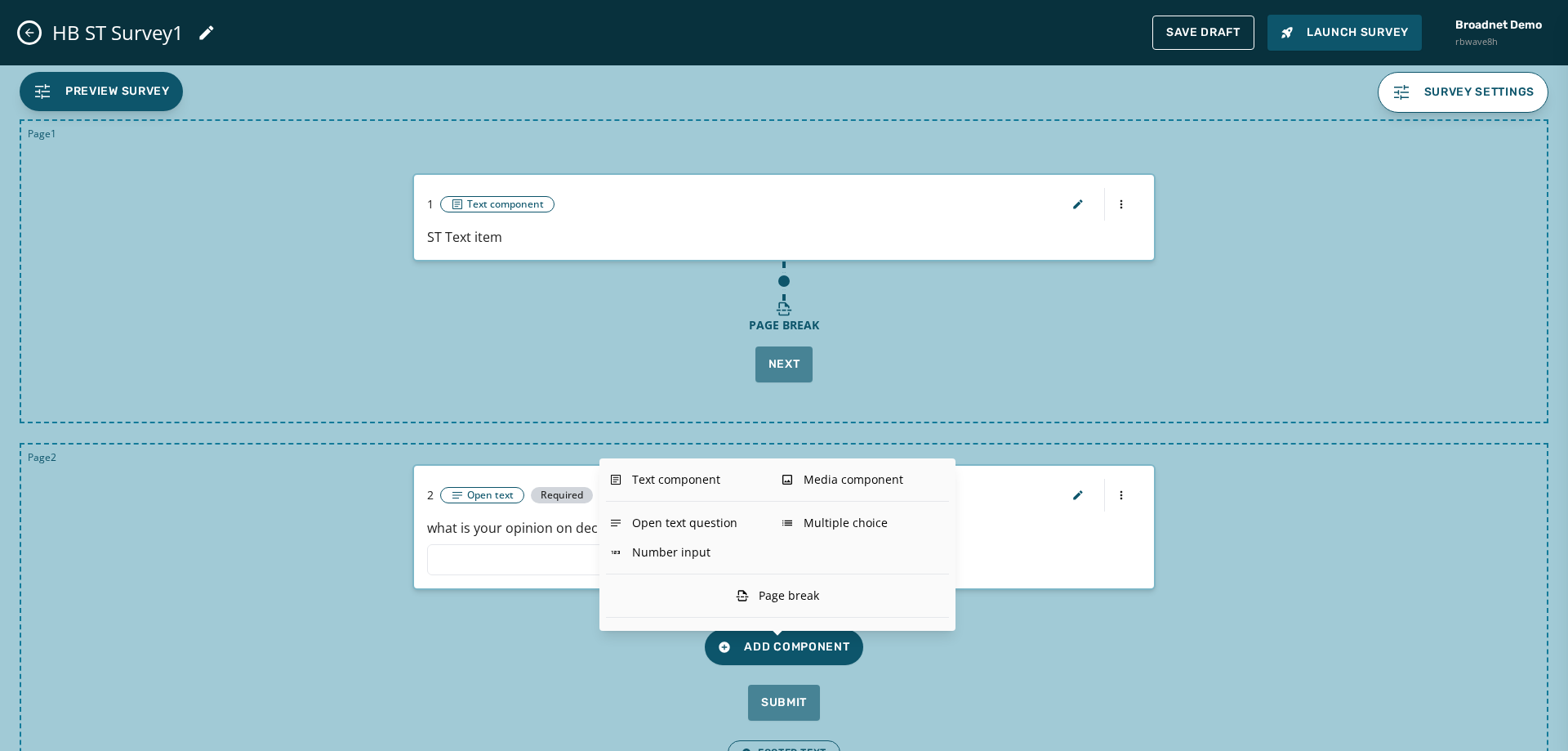
click at [822, 590] on div "Page break" at bounding box center [778, 595] width 343 height 29
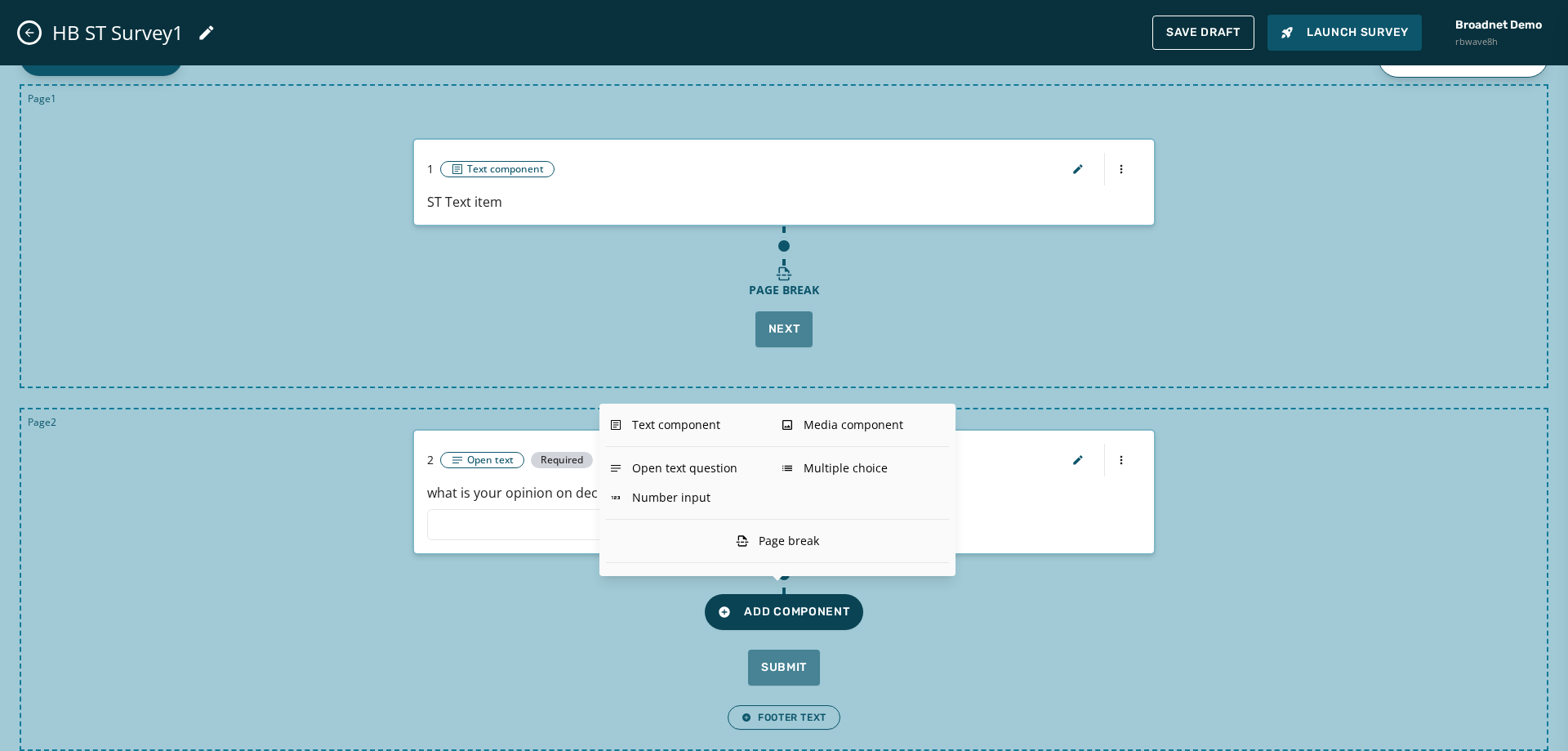
scroll to position [55, 0]
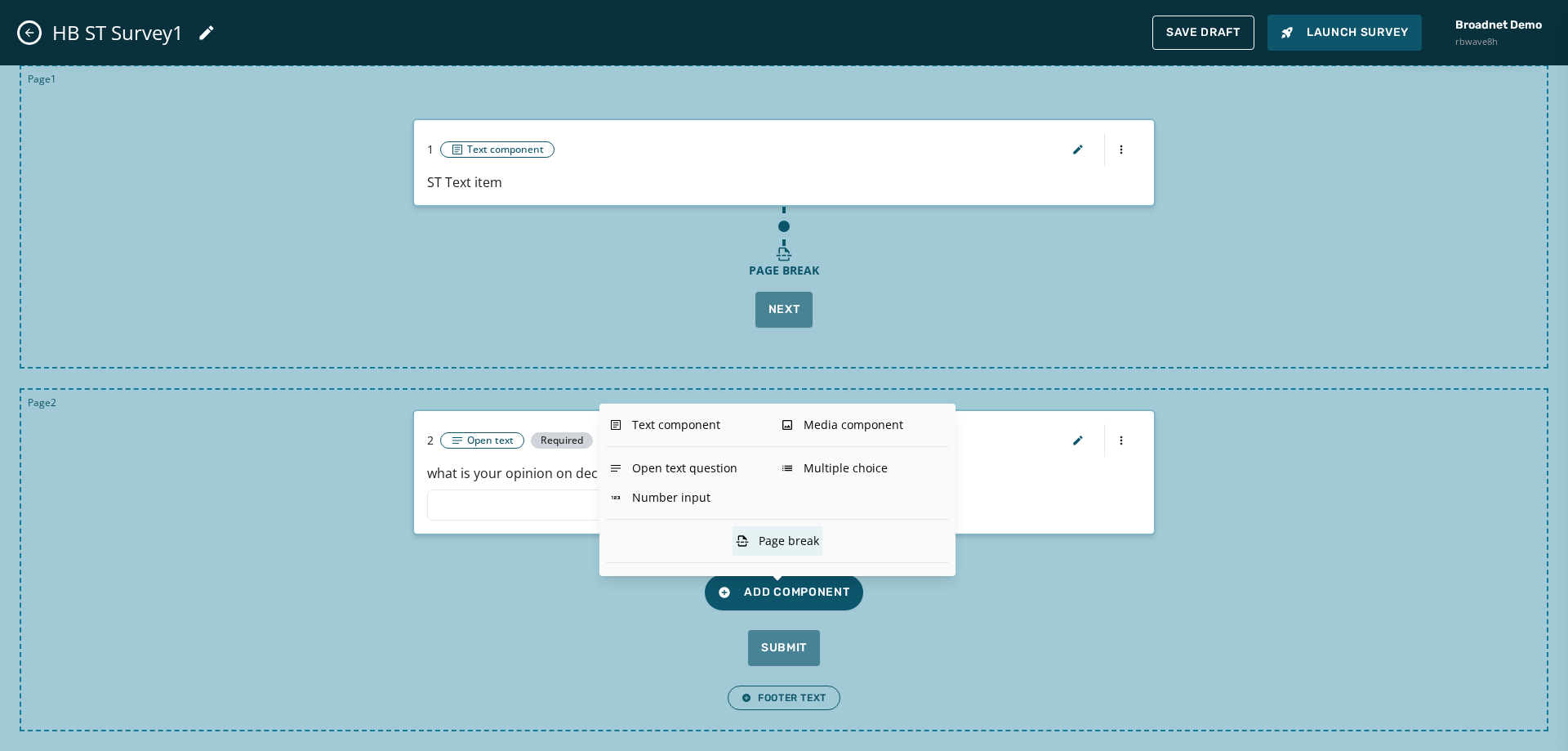
click at [800, 543] on div "Page break" at bounding box center [778, 541] width 90 height 29
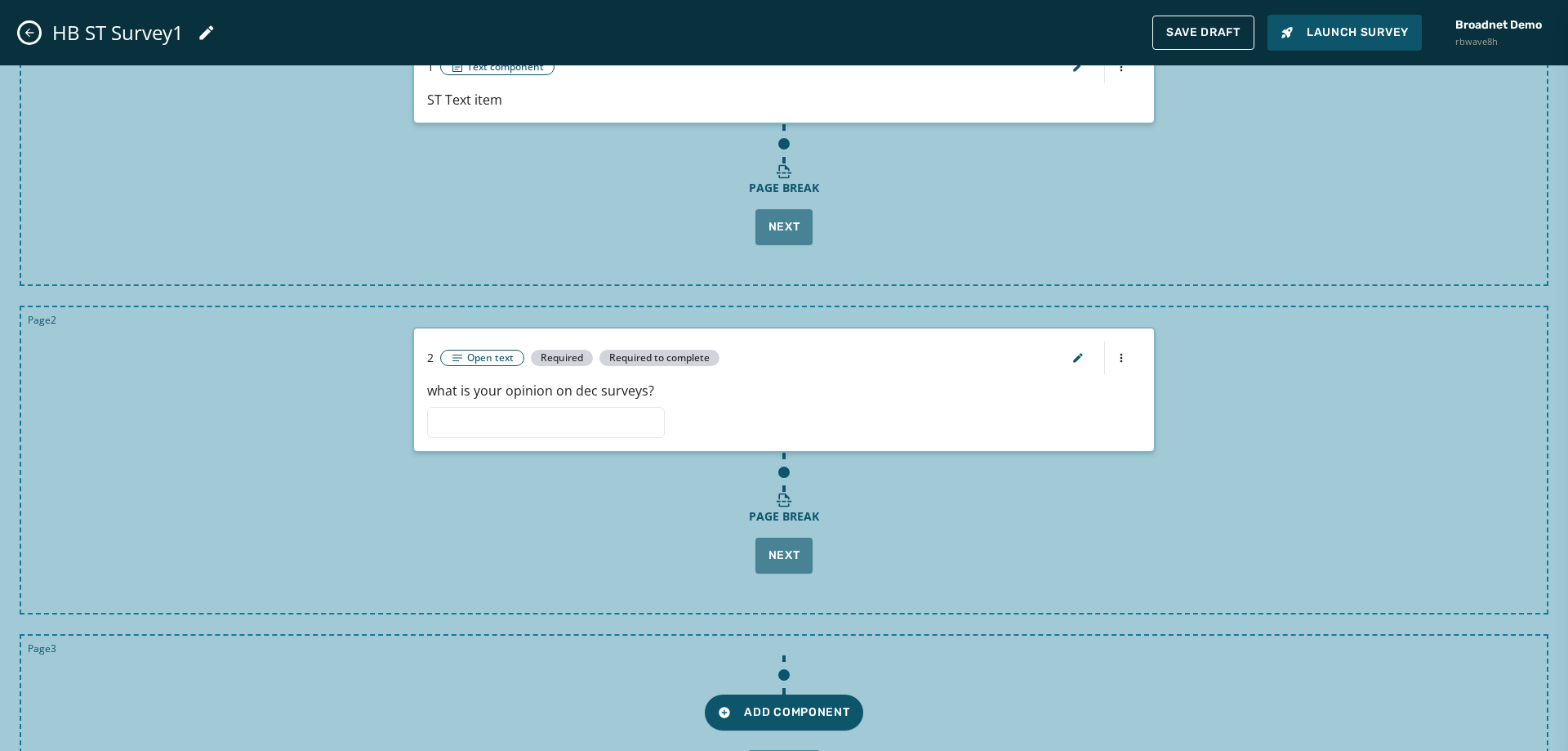
scroll to position [258, 0]
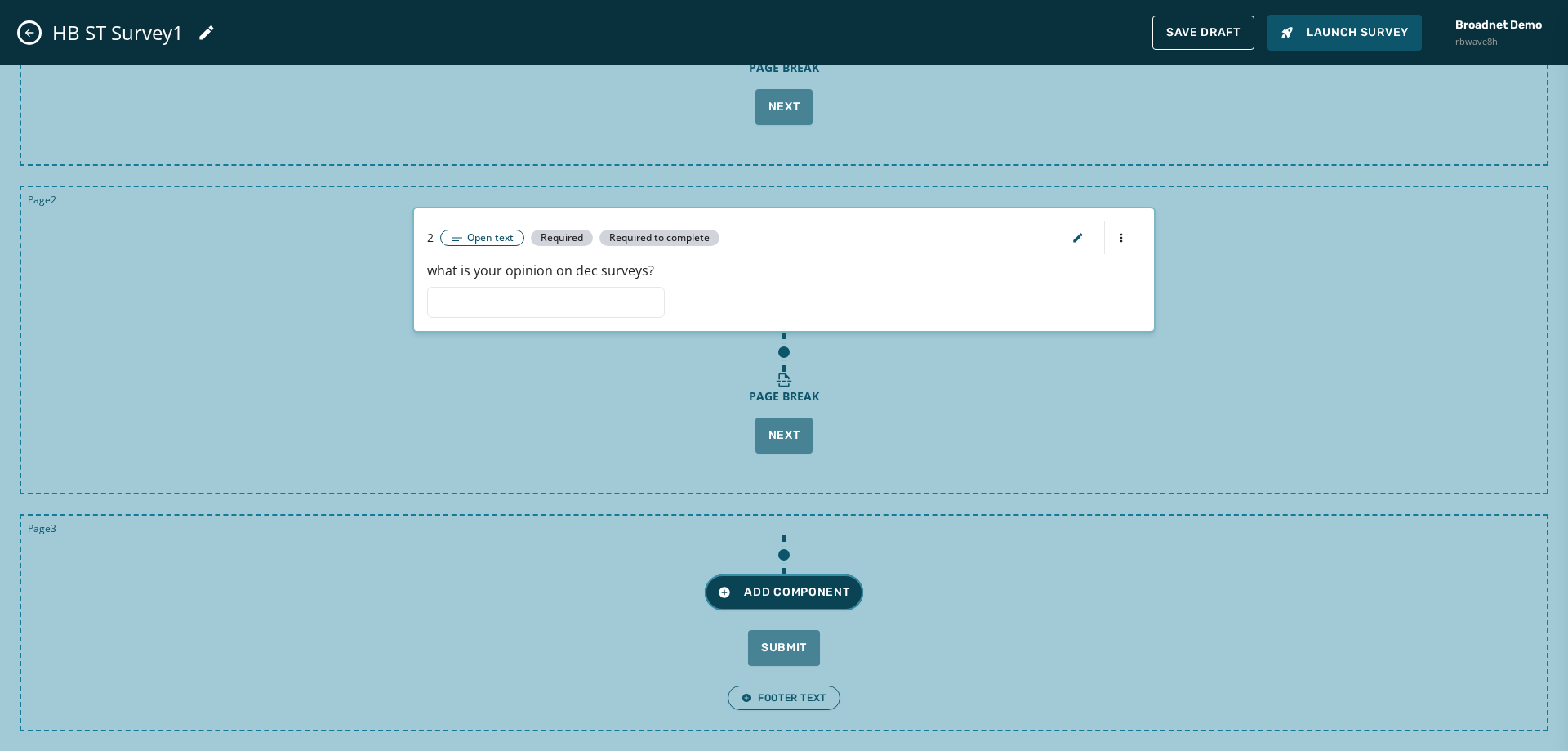
click at [795, 589] on span "Add Component" at bounding box center [784, 592] width 131 height 16
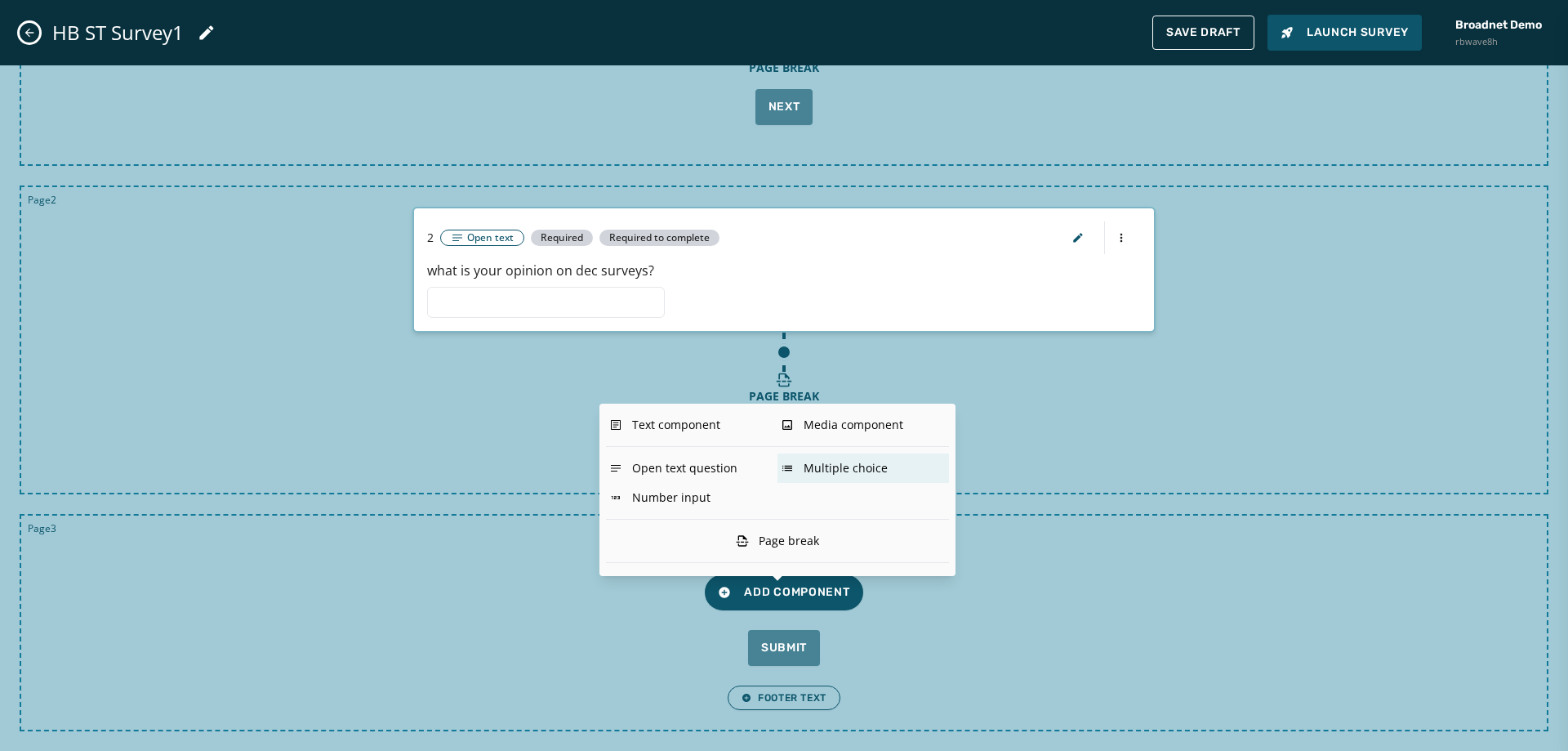
click at [832, 463] on div "Multiple choice" at bounding box center [864, 468] width 172 height 29
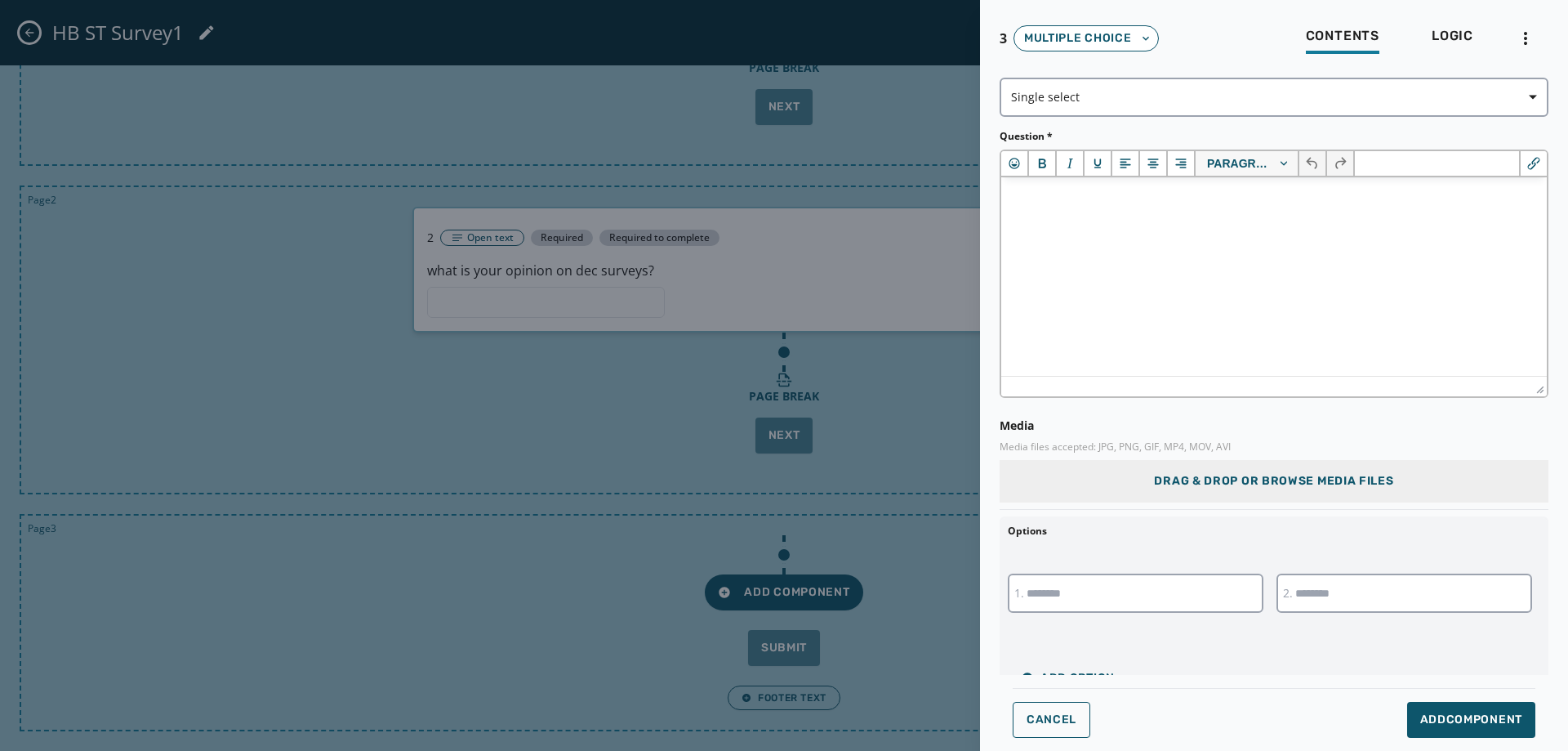
scroll to position [0, 0]
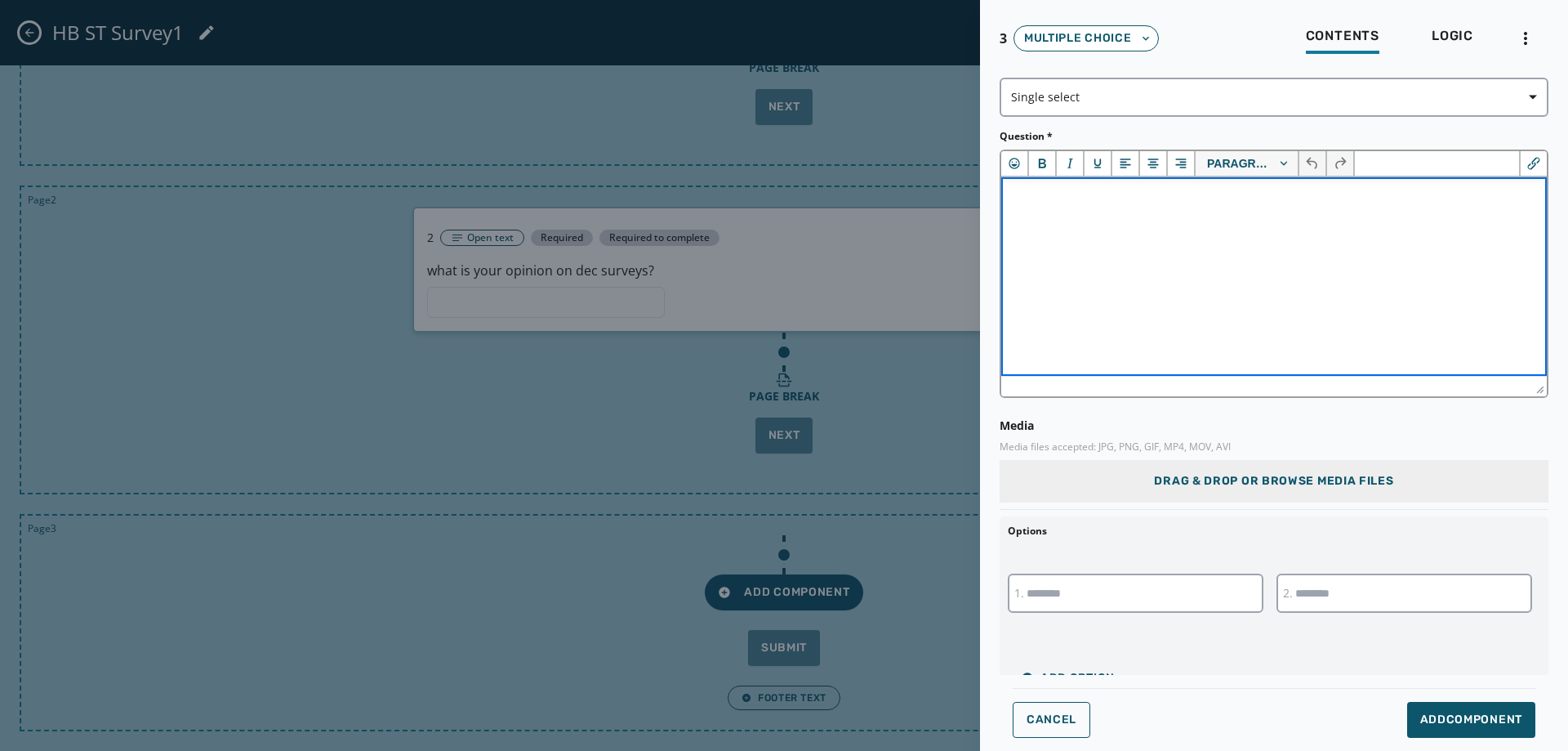
click at [1080, 221] on html at bounding box center [1274, 200] width 545 height 44
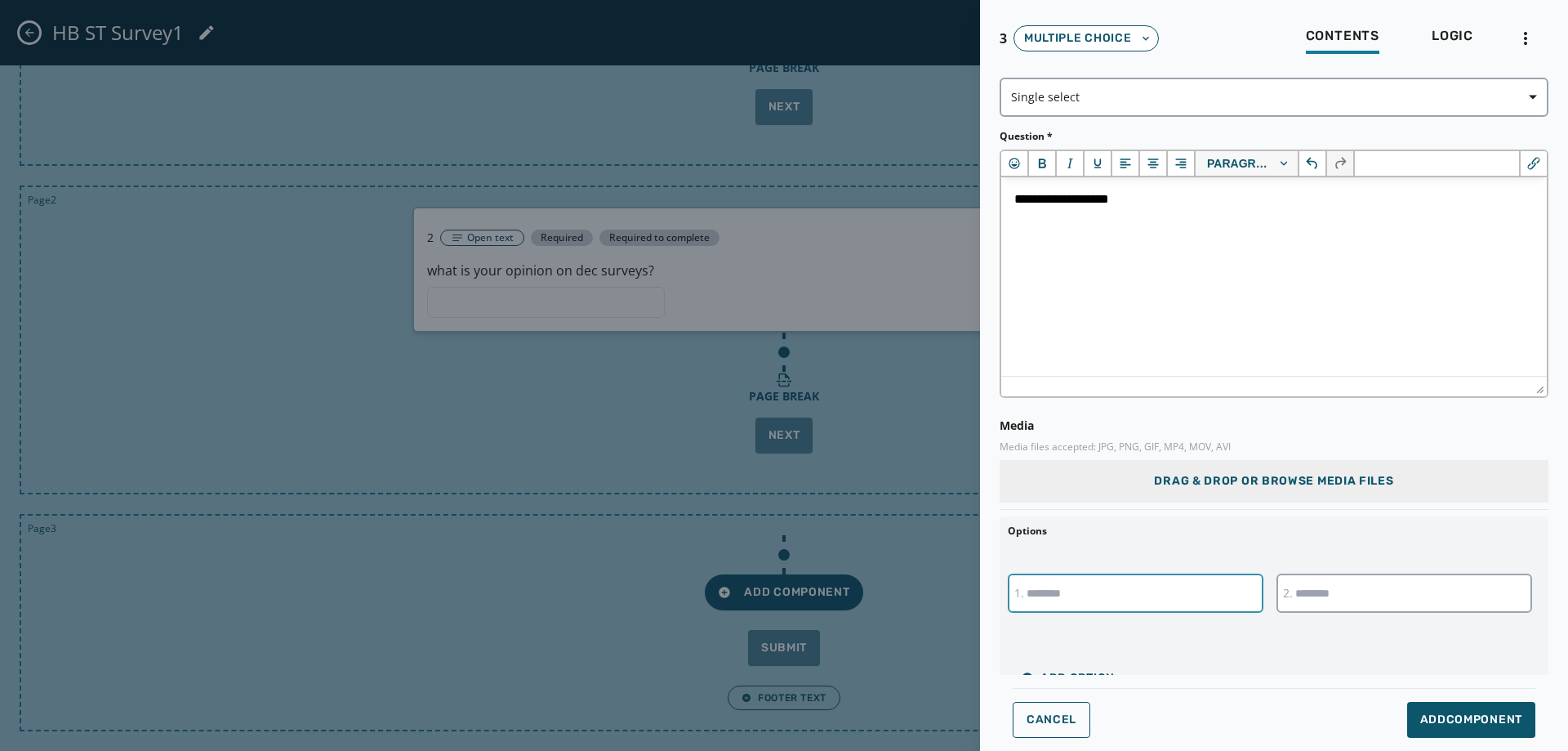
click at [1171, 598] on input "text" at bounding box center [1136, 593] width 256 height 40
type input "****"
click at [1296, 583] on input "text" at bounding box center [1405, 593] width 256 height 40
type input "***"
click at [1495, 724] on span "Add Component" at bounding box center [1471, 719] width 102 height 16
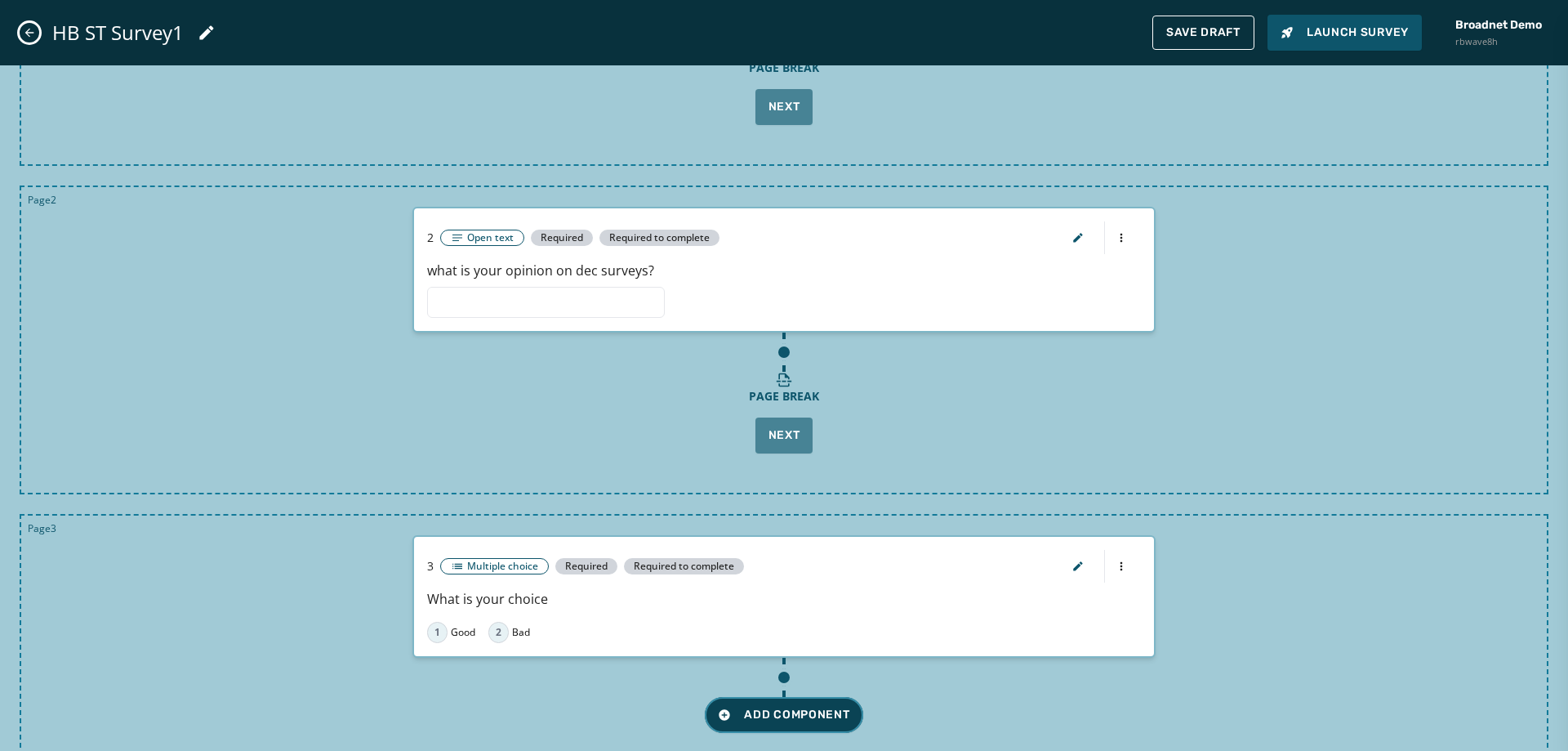
click at [750, 723] on button "Add Component" at bounding box center [784, 715] width 157 height 36
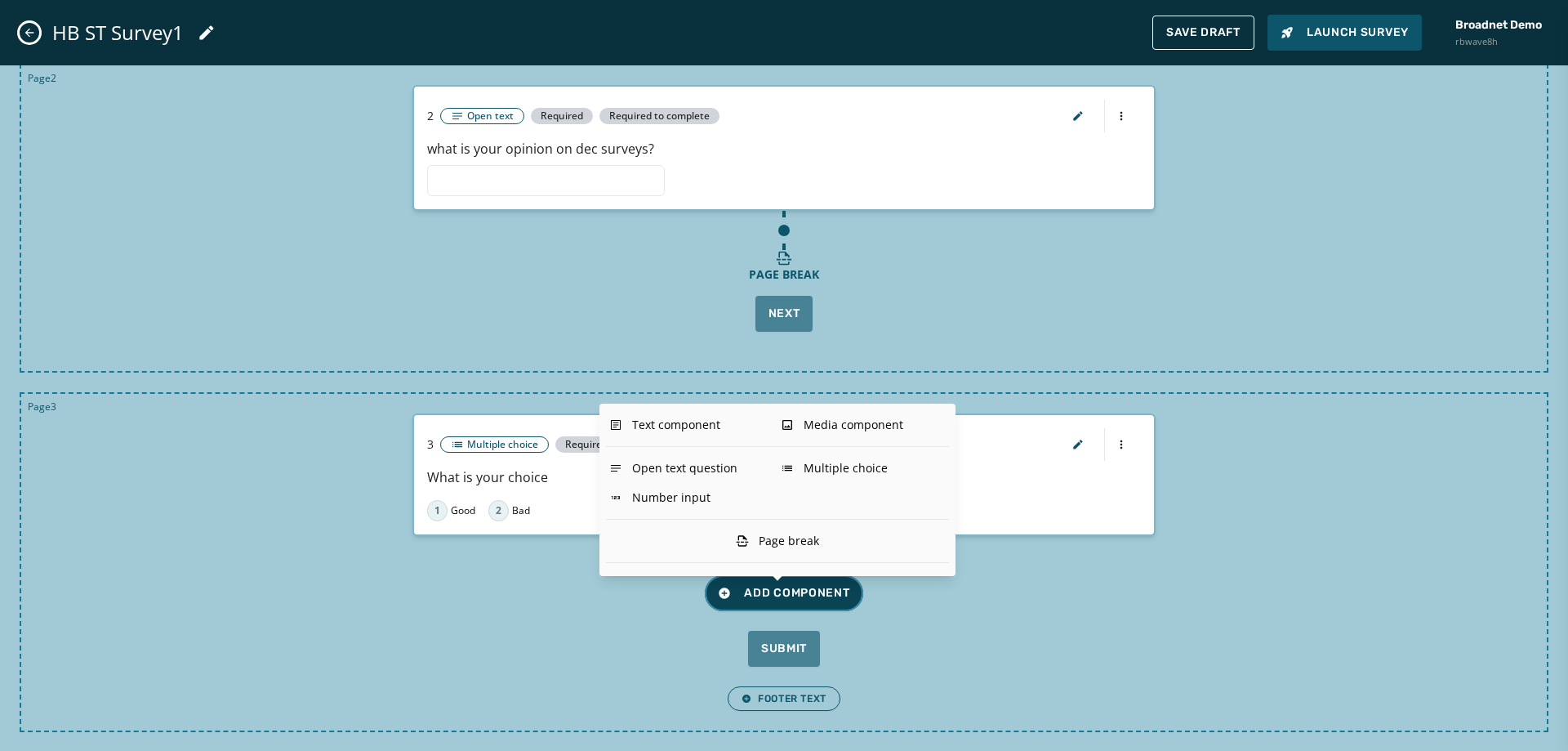
scroll to position [380, 0]
click at [1198, 49] on button "Save Draft" at bounding box center [1203, 32] width 102 height 35
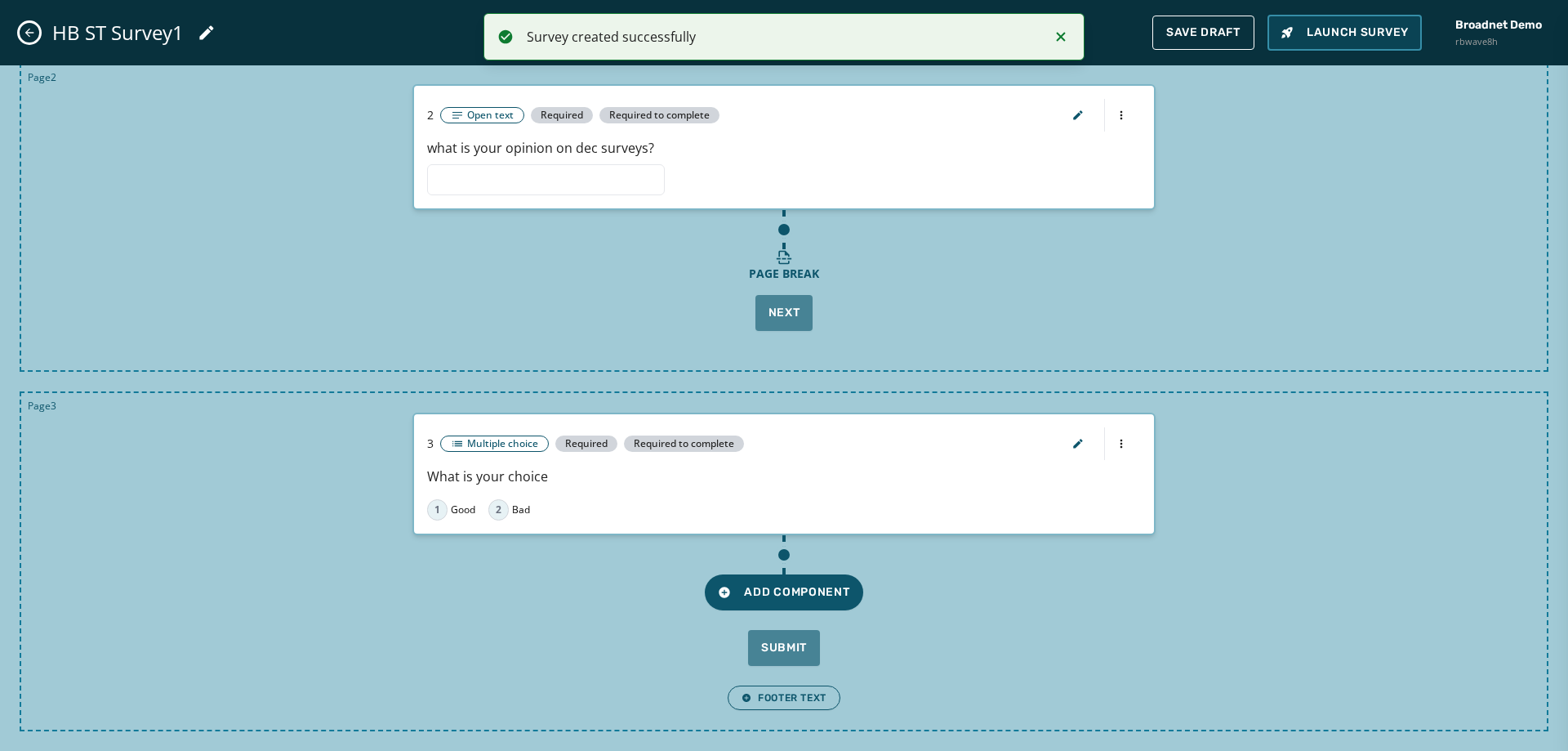
click at [1358, 39] on span "Launch Survey" at bounding box center [1345, 32] width 128 height 16
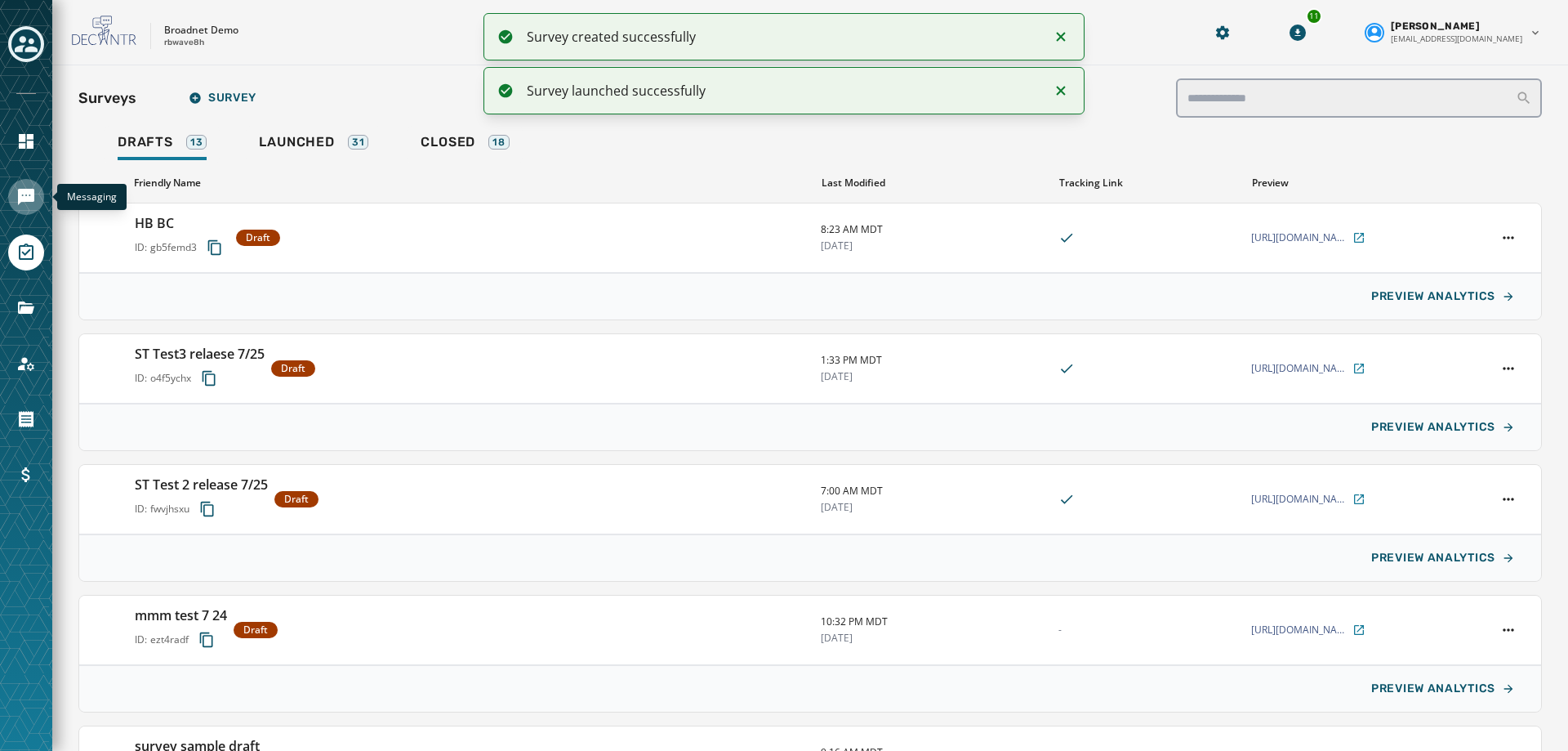
click at [11, 198] on link "Navigate to Messaging" at bounding box center [26, 197] width 36 height 36
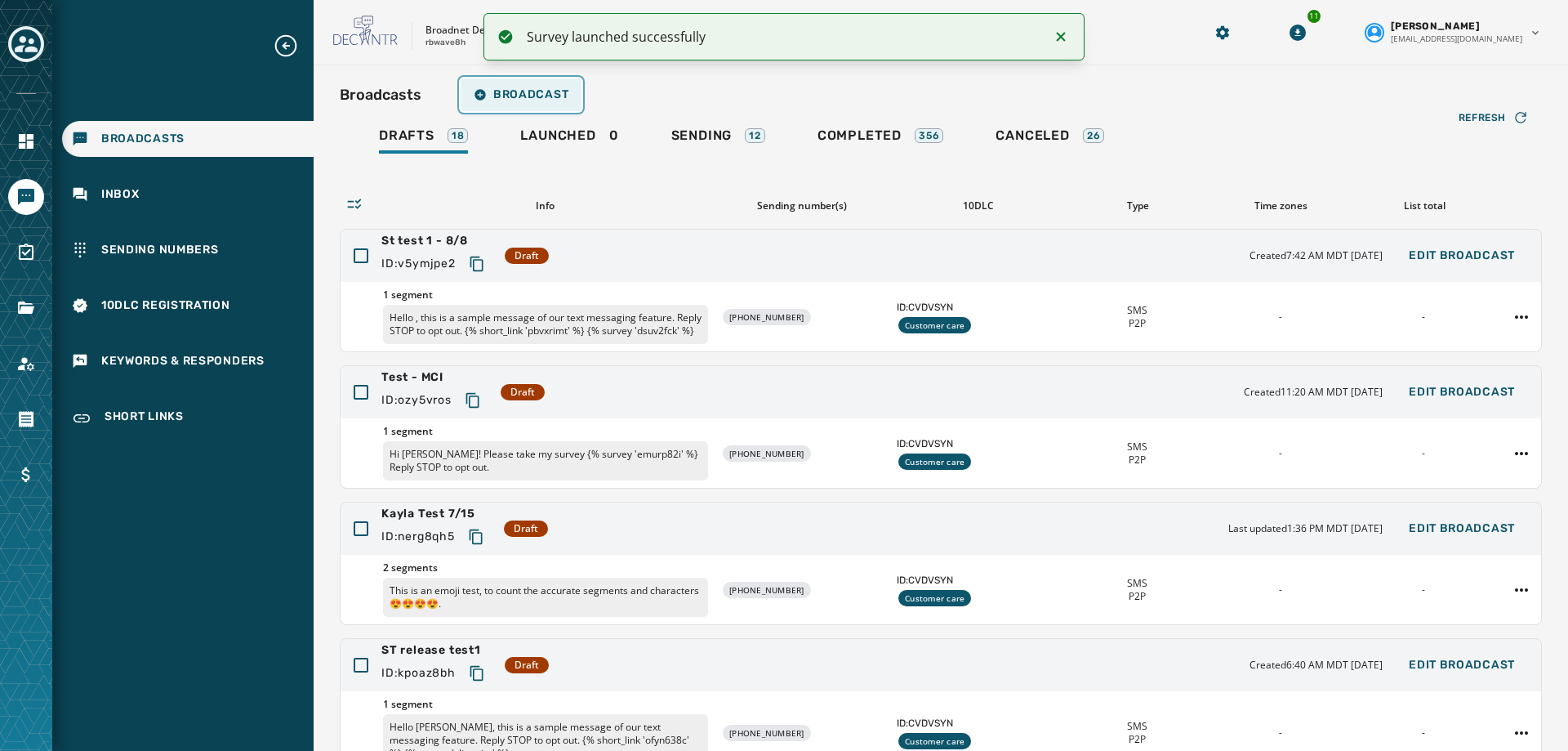
click at [518, 93] on span "Broadcast" at bounding box center [521, 95] width 95 height 13
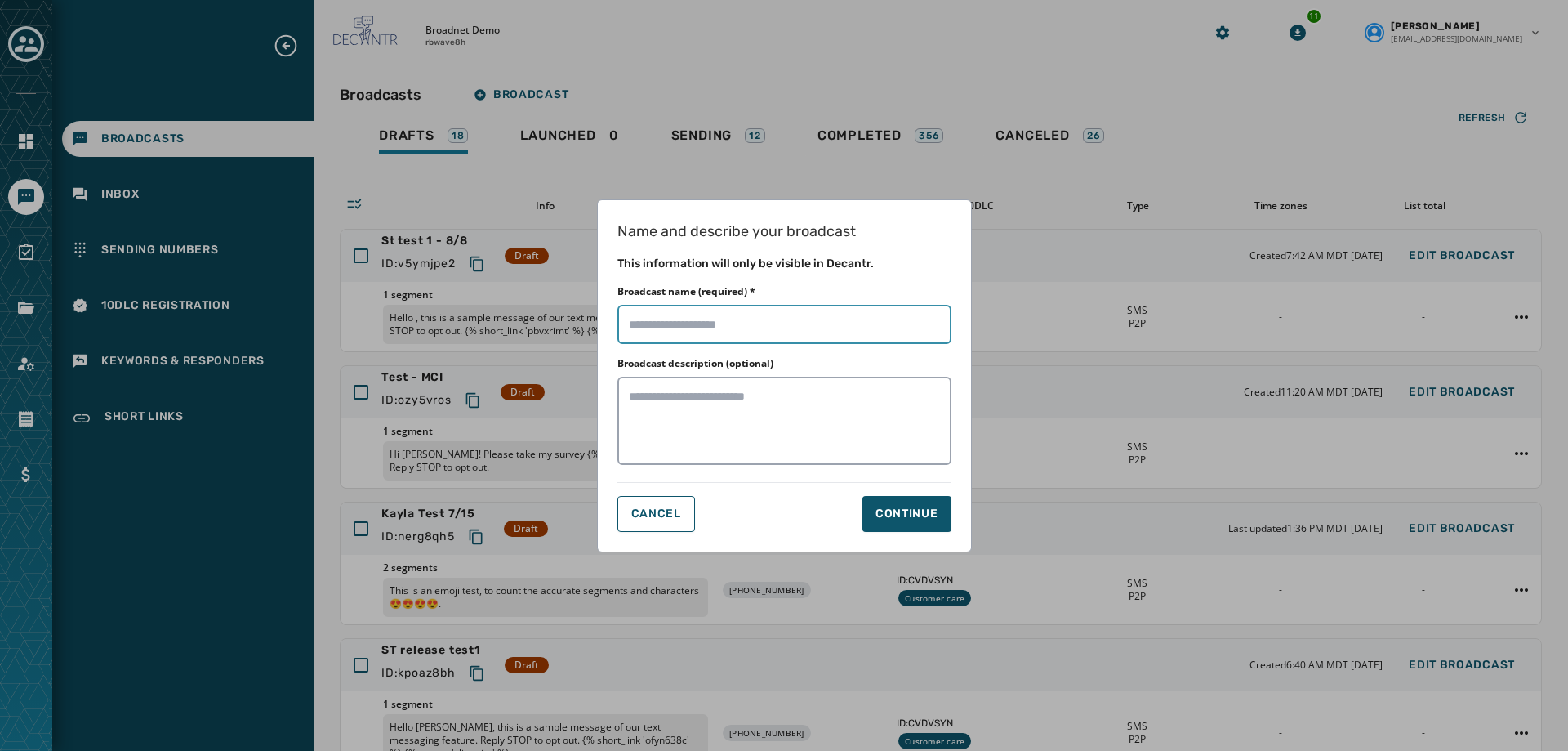
click at [715, 316] on input "Broadcast name (required) *" at bounding box center [784, 324] width 334 height 40
type input "**********"
click at [927, 522] on button "Continue" at bounding box center [907, 514] width 89 height 36
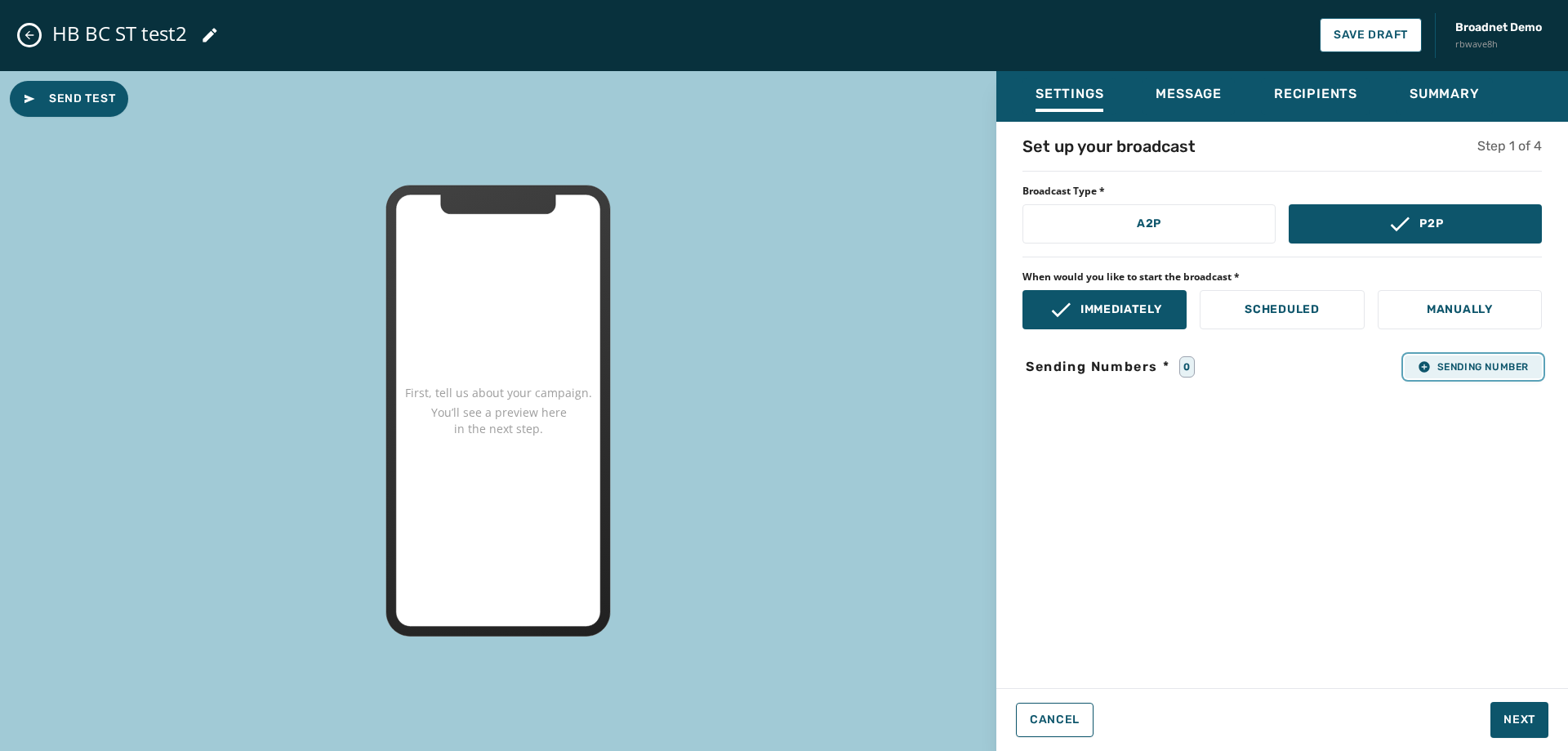
click at [1448, 365] on span "Sending Number" at bounding box center [1474, 367] width 111 height 13
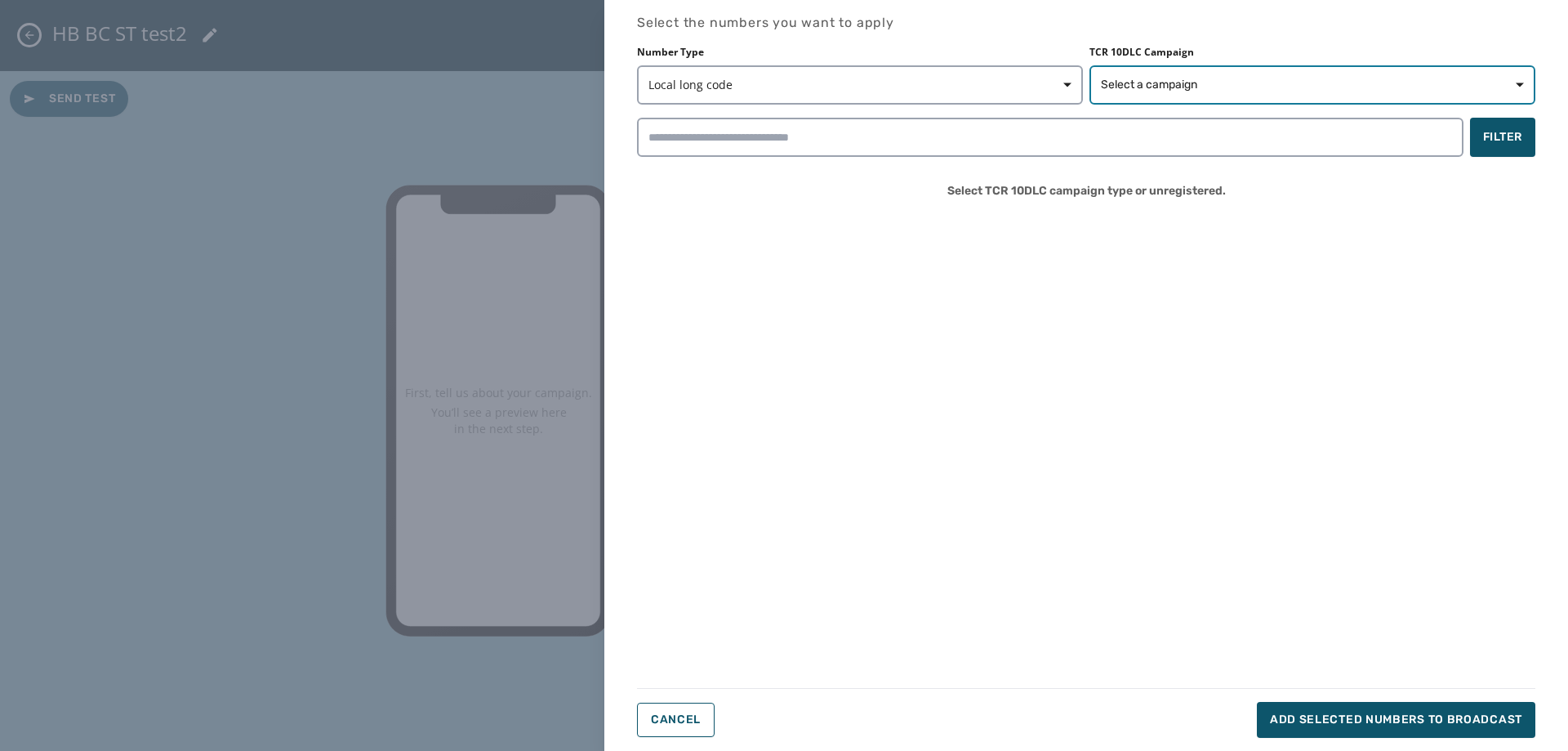
click at [1254, 82] on span "Select a campaign" at bounding box center [1312, 84] width 423 height 16
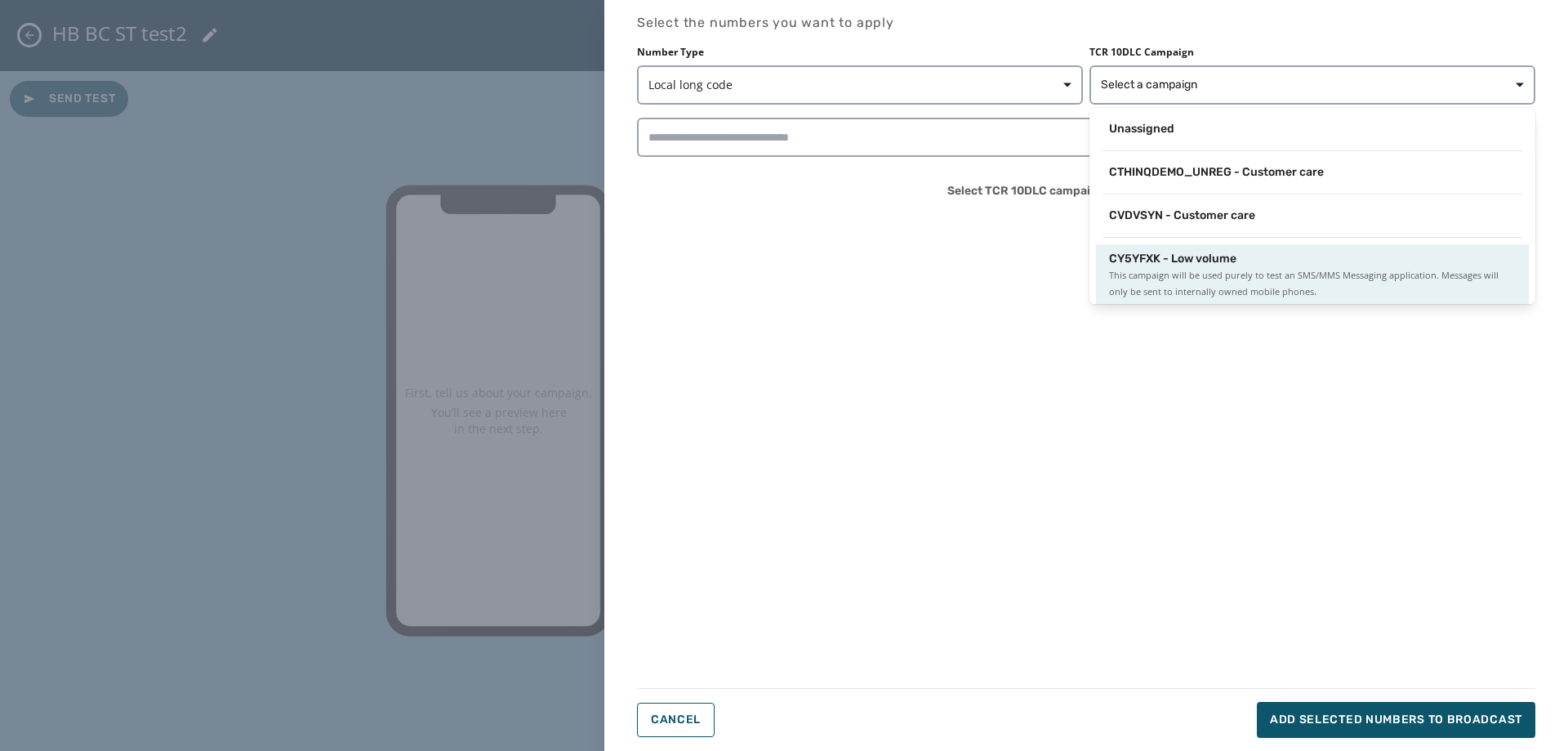
scroll to position [3, 0]
click at [1235, 259] on span "CY5YFXK - Low volume" at bounding box center [1172, 256] width 127 height 16
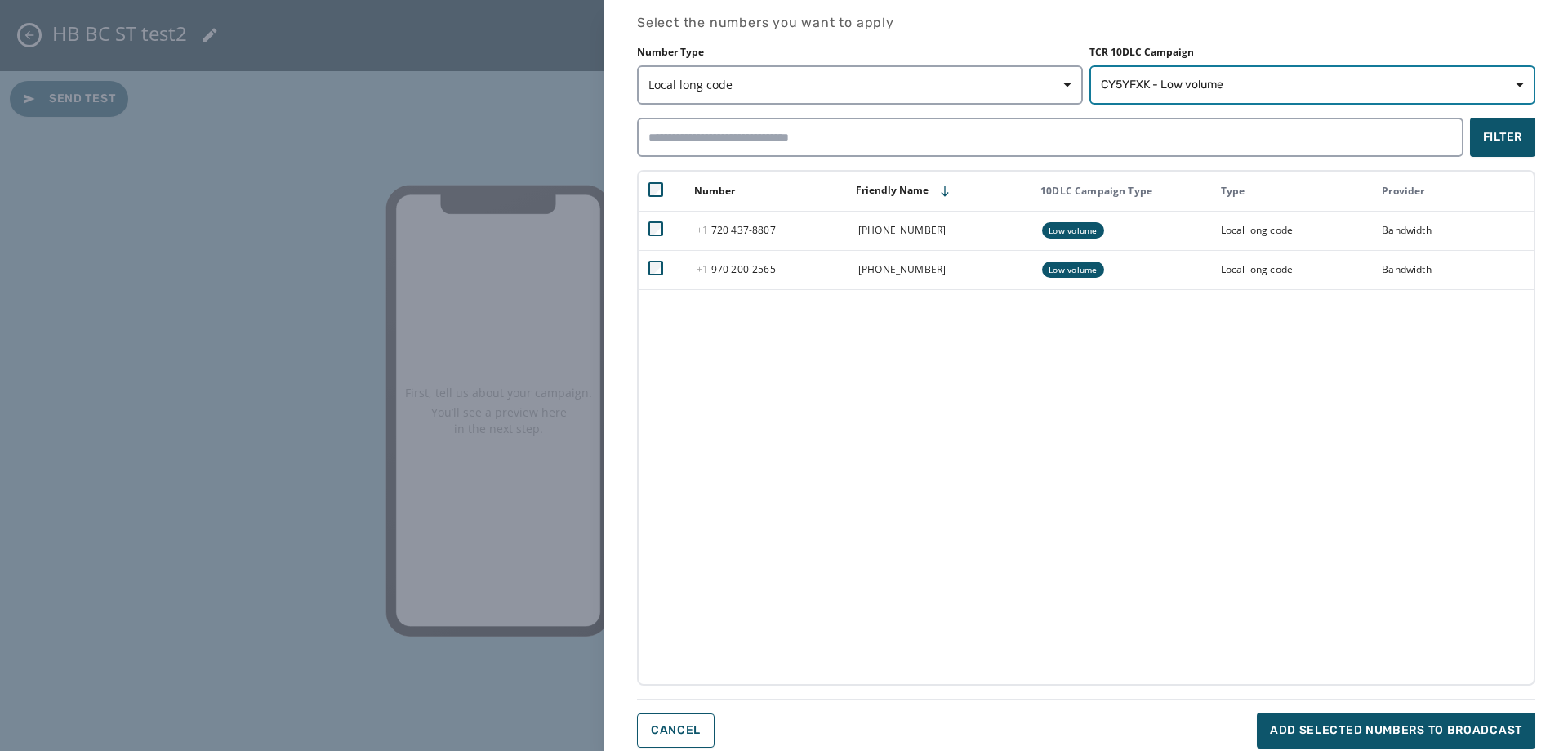
click at [1238, 77] on span "CY5YFXK - Low volume" at bounding box center [1312, 84] width 423 height 16
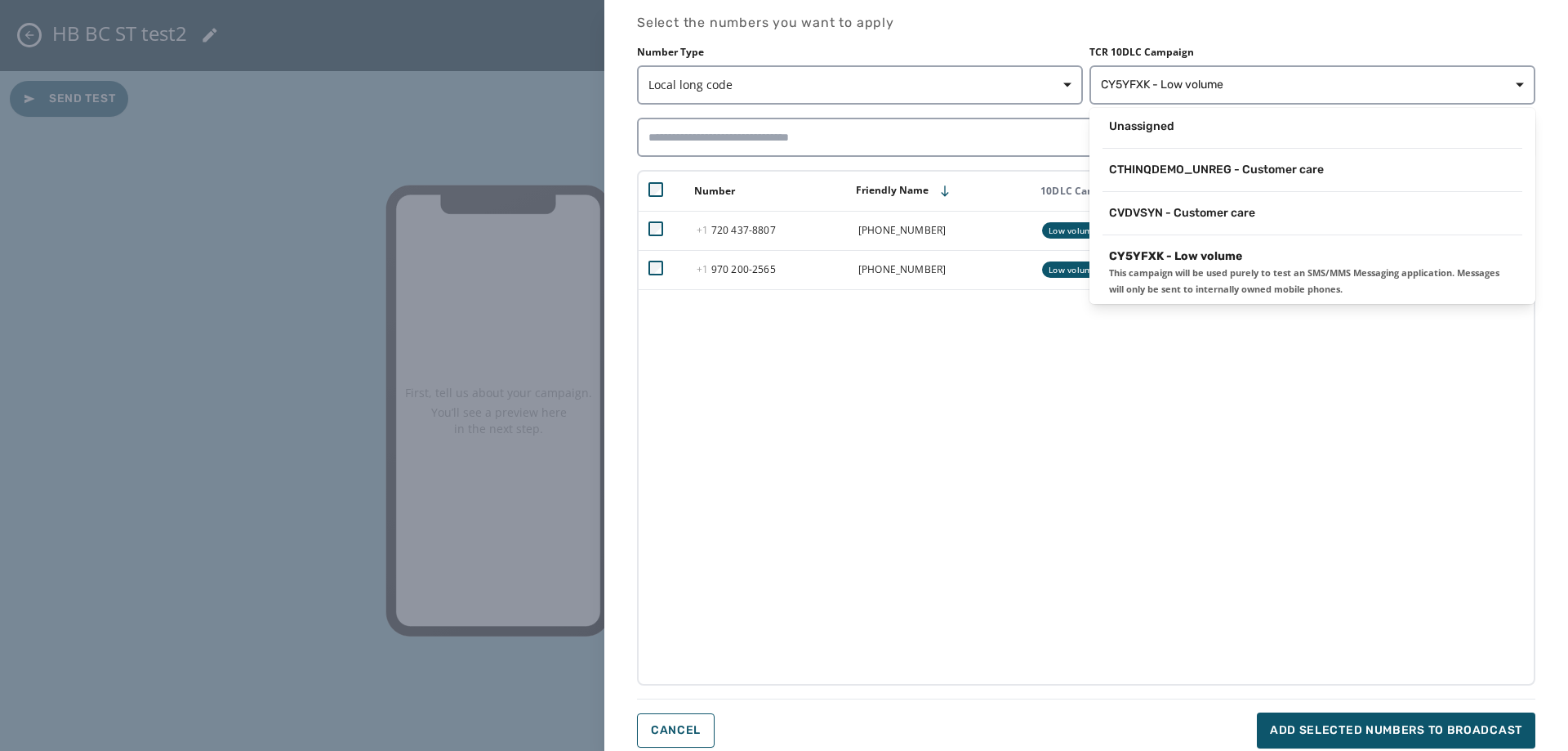
click at [1214, 231] on div "CVDVSYN - Customer care" at bounding box center [1313, 217] width 446 height 37
click at [1210, 219] on span "CVDVSYN - Customer care" at bounding box center [1183, 213] width 146 height 16
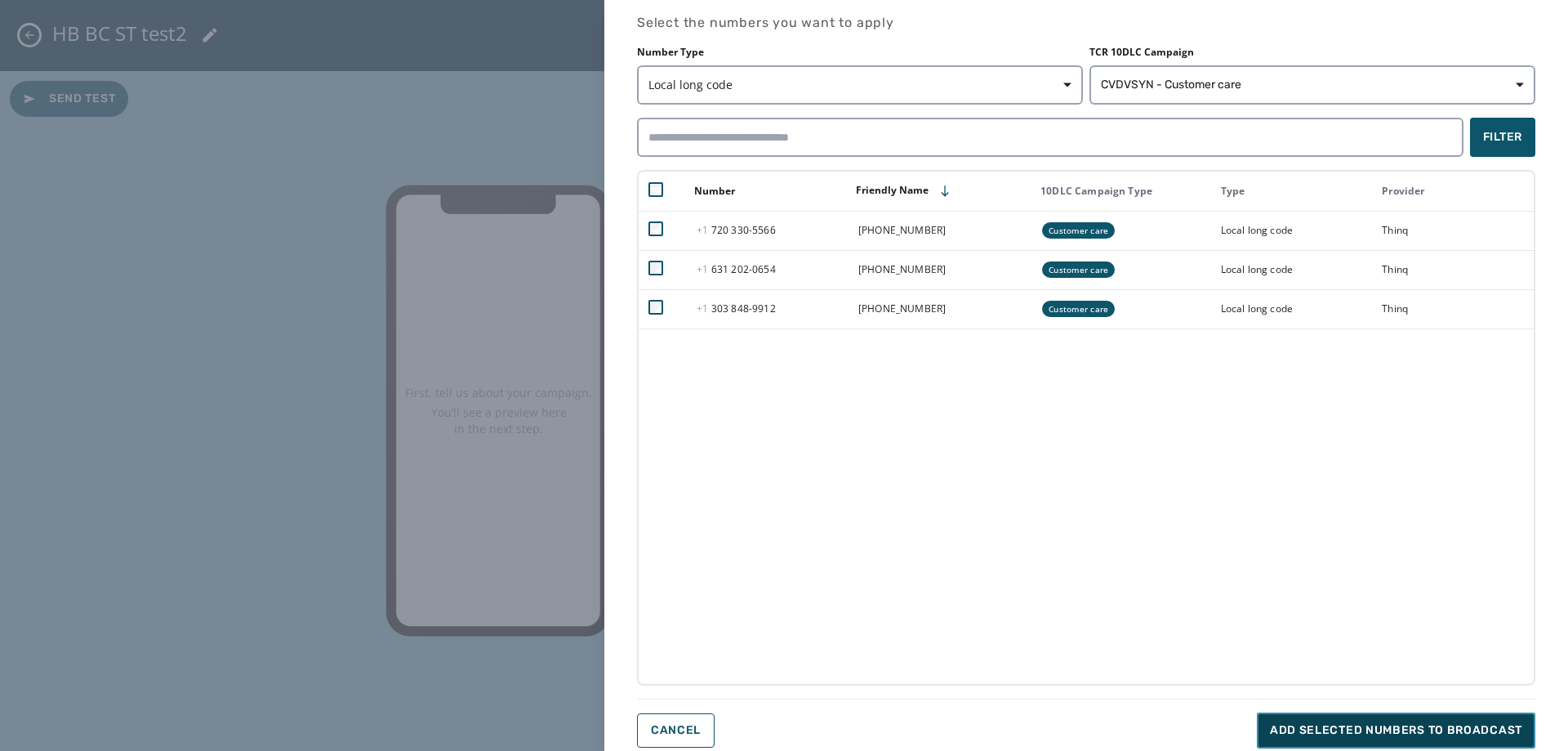
click at [1399, 723] on span "Add selected numbers to broadcast" at bounding box center [1396, 730] width 252 height 16
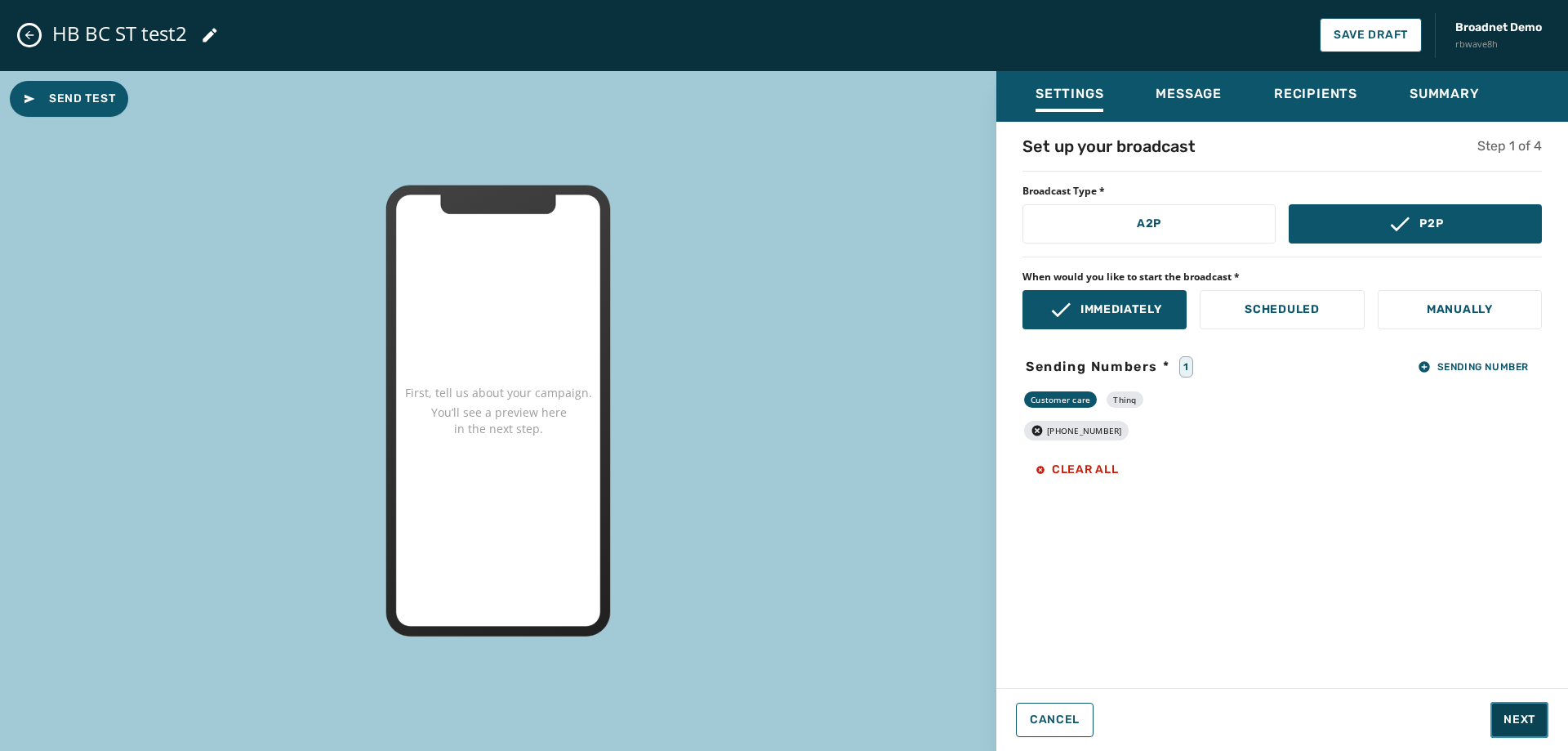
click at [1509, 709] on button "Next" at bounding box center [1519, 720] width 58 height 36
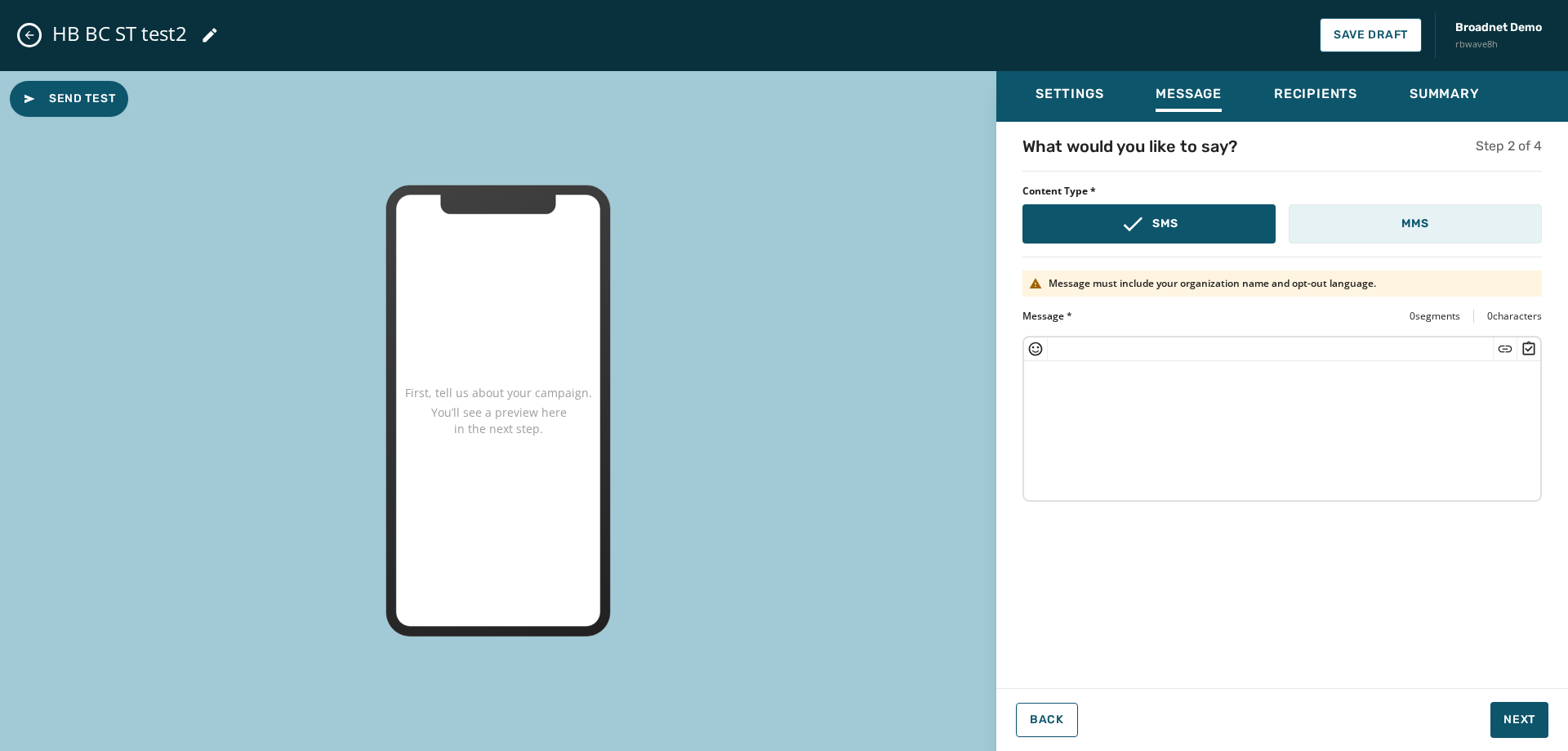
click at [1435, 237] on button "MMS" at bounding box center [1415, 224] width 253 height 40
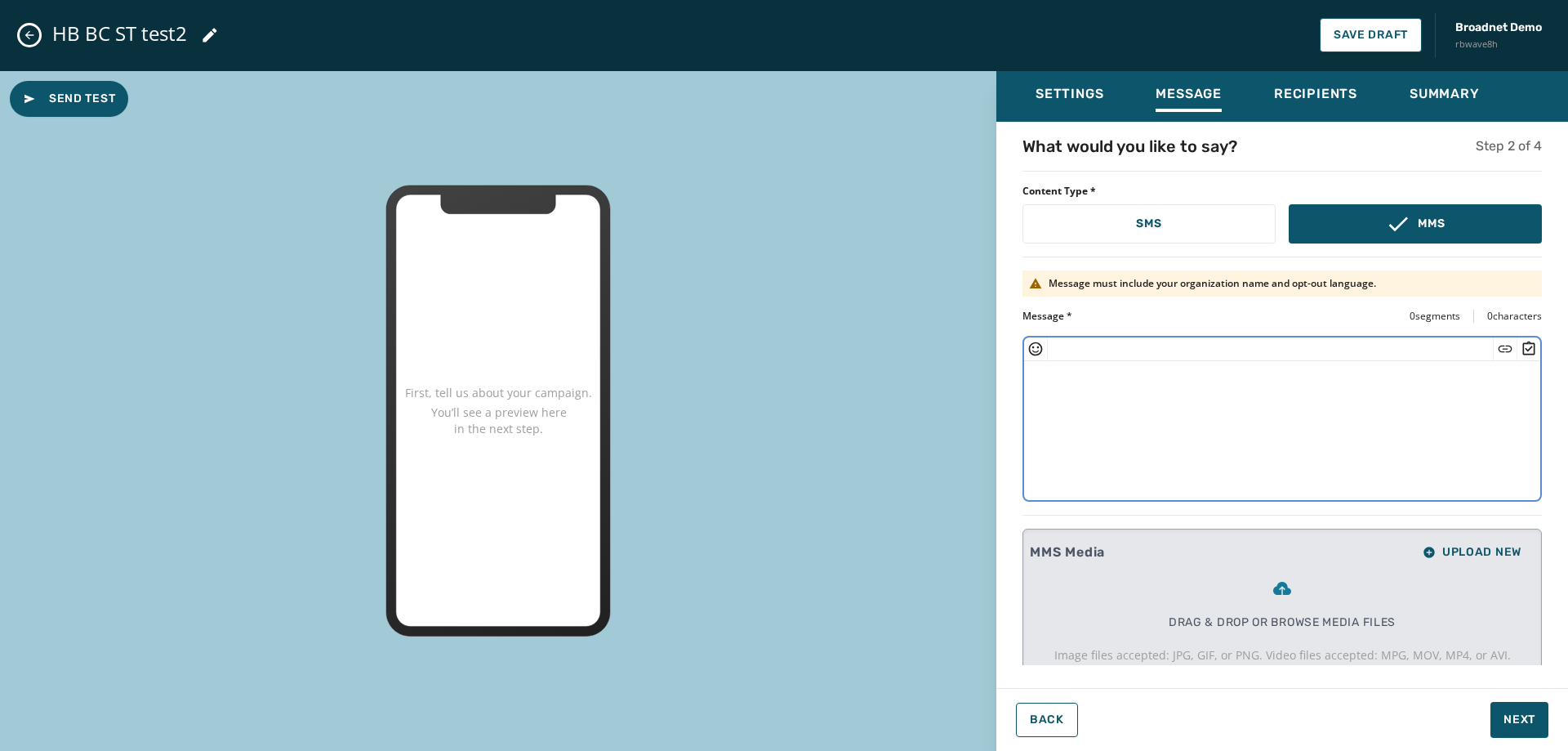
click at [1249, 414] on textarea at bounding box center [1282, 428] width 516 height 134
click at [1486, 546] on span "Upload New" at bounding box center [1472, 552] width 98 height 13
click at [1209, 411] on textarea at bounding box center [1282, 428] width 516 height 134
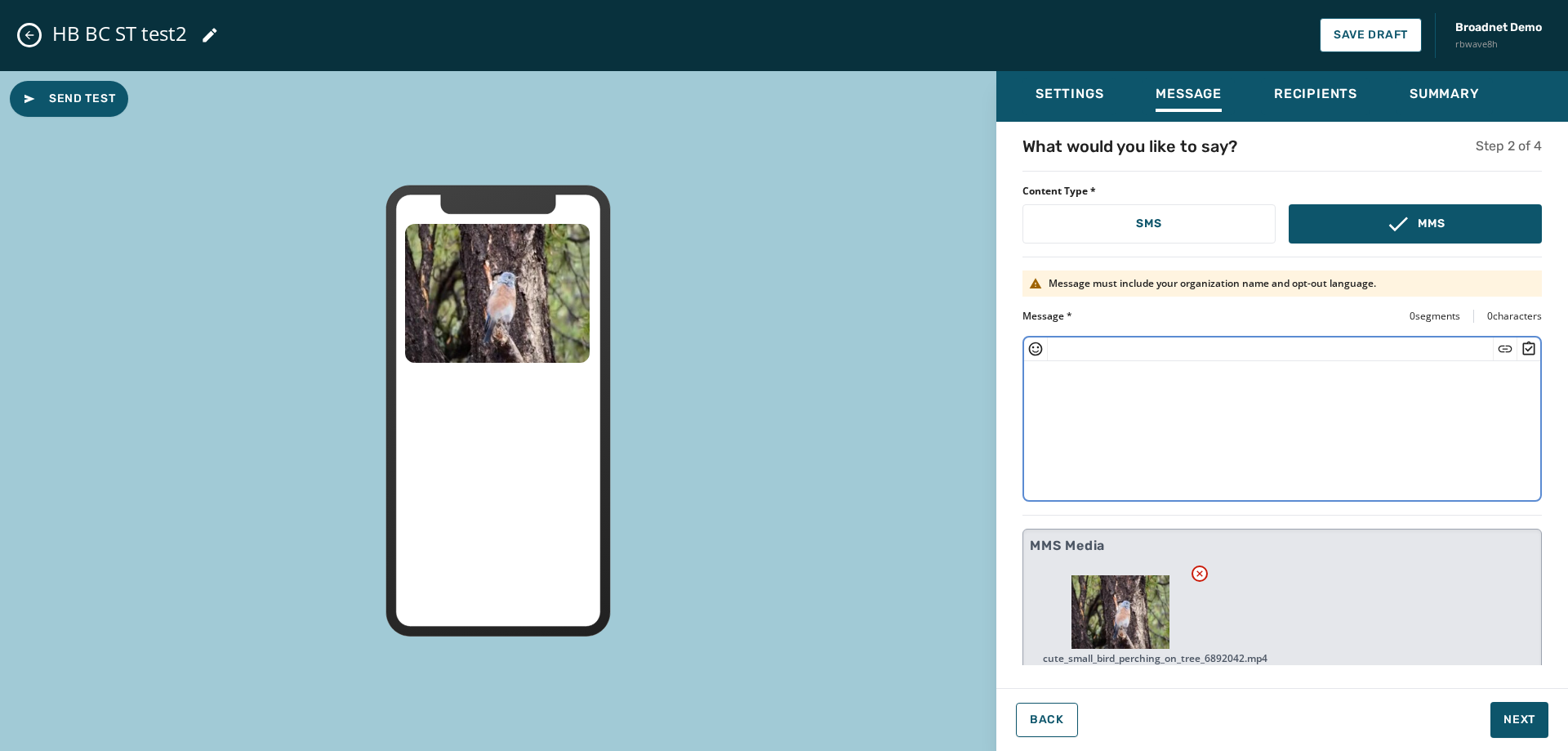
type textarea "*"
click at [1128, 418] on textarea at bounding box center [1276, 428] width 504 height 134
paste textarea "**********"
type textarea "**********"
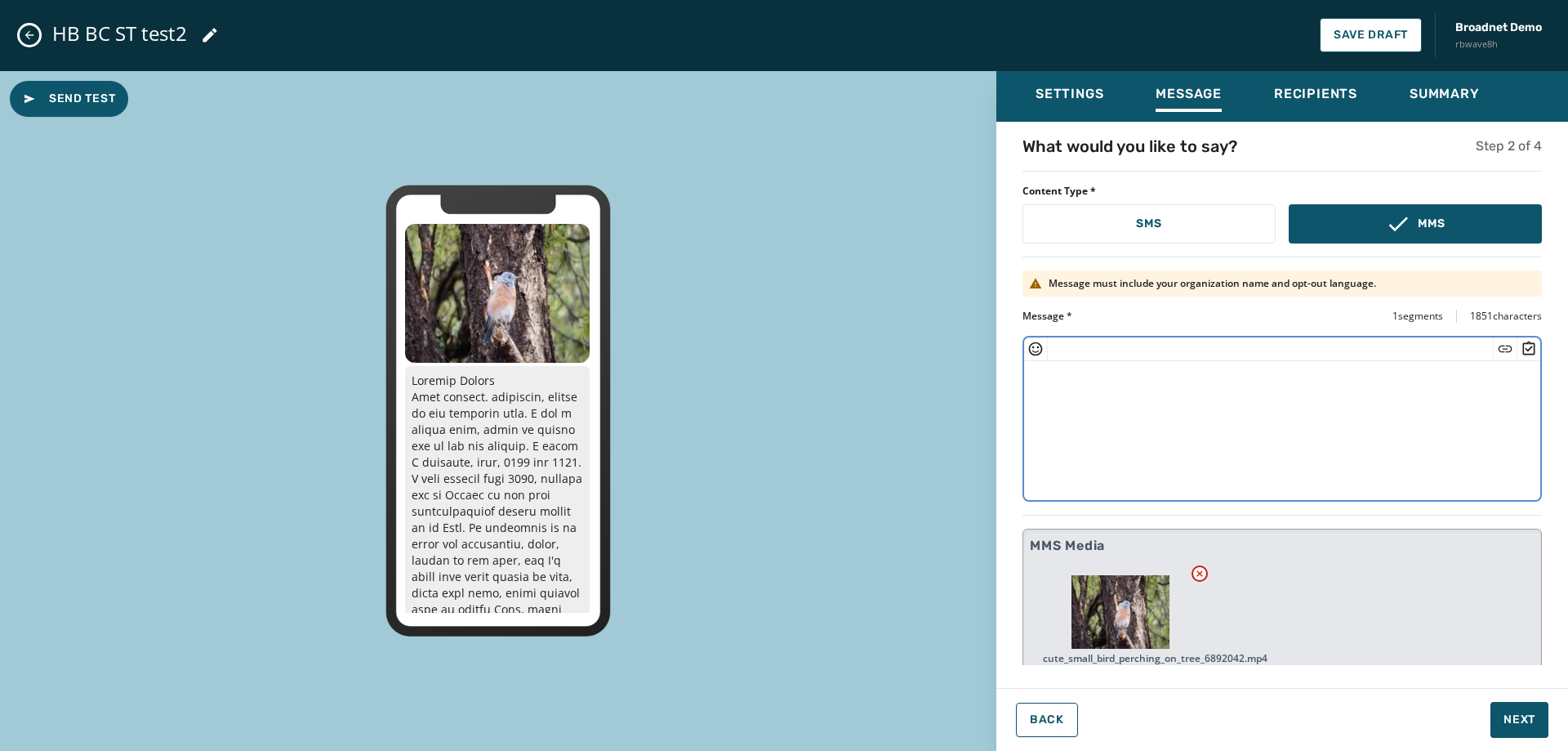
scroll to position [0, 0]
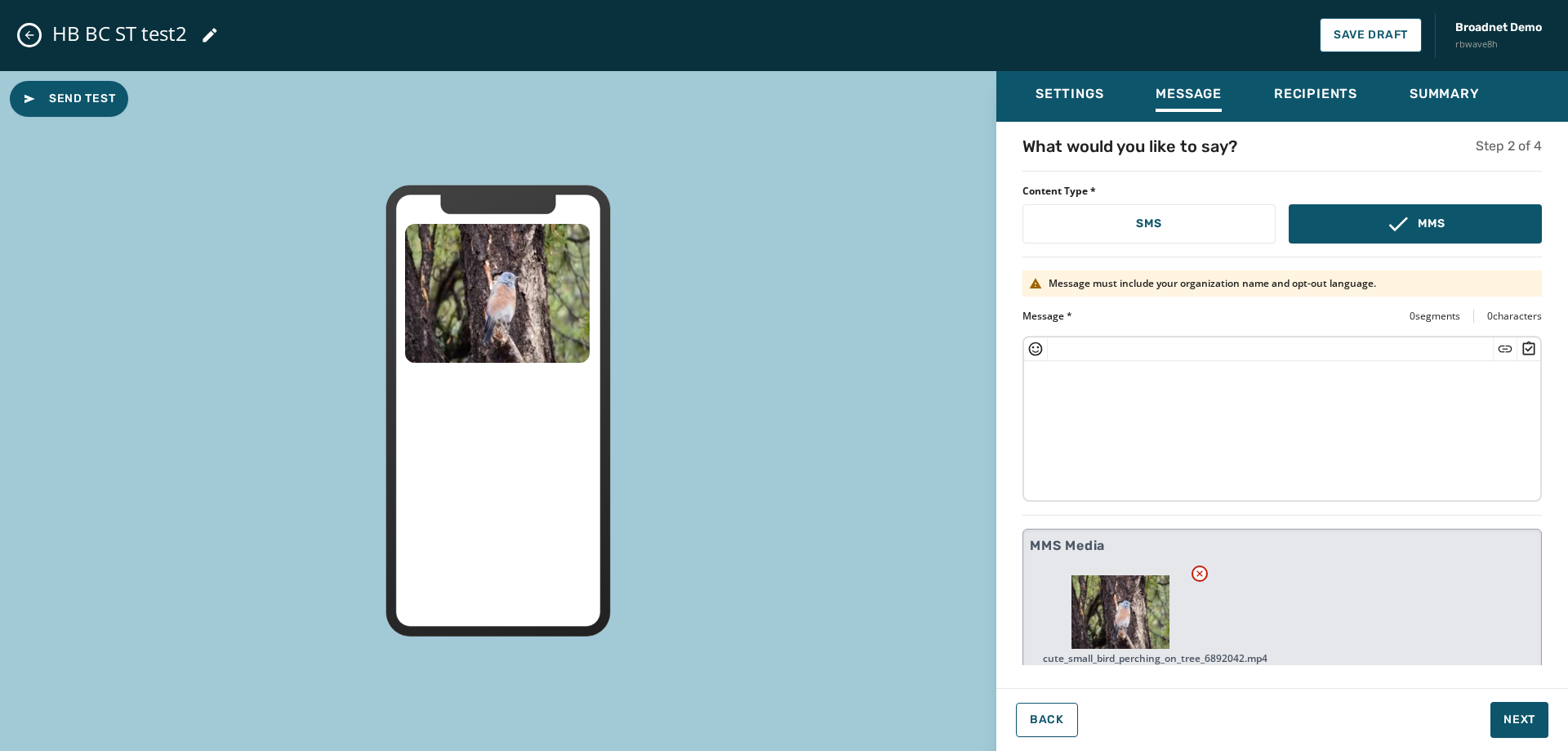
click at [1141, 452] on textarea at bounding box center [1276, 428] width 504 height 134
paste textarea "**********"
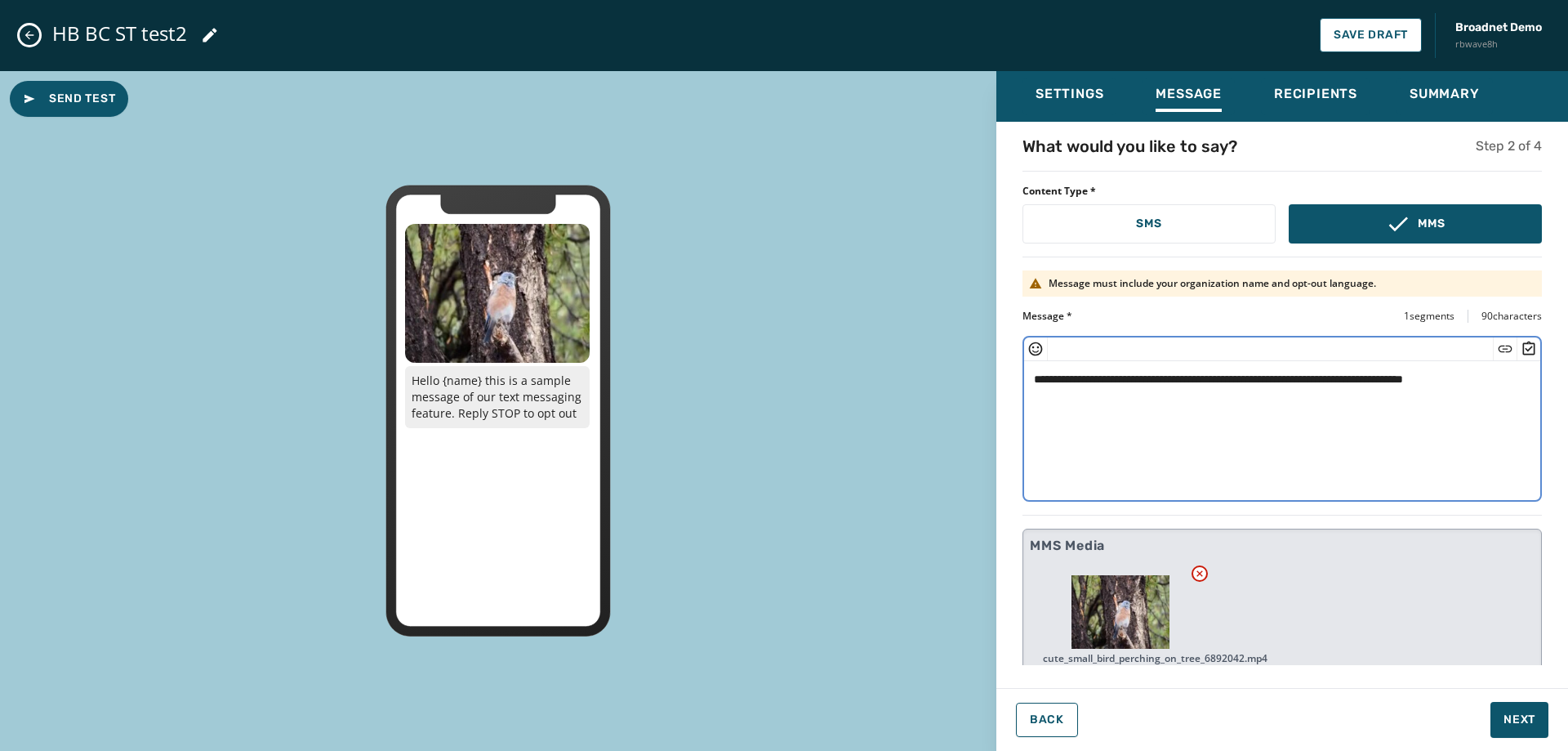
drag, startPoint x: 1107, startPoint y: 387, endPoint x: 1071, endPoint y: 383, distance: 36.2
click at [1071, 383] on textarea "**********" at bounding box center [1276, 428] width 504 height 134
type textarea "**********"
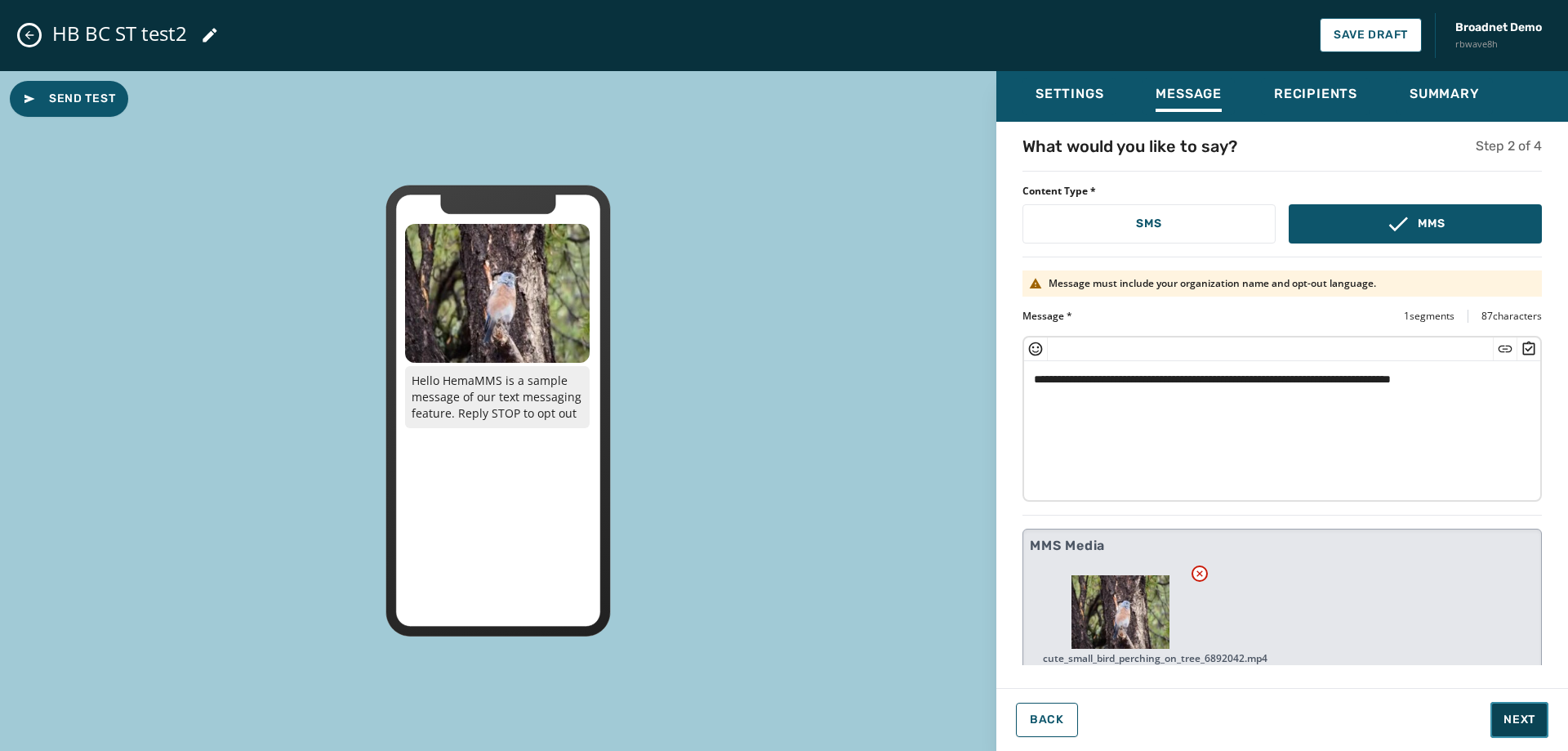
click at [1538, 728] on button "Next" at bounding box center [1519, 720] width 58 height 36
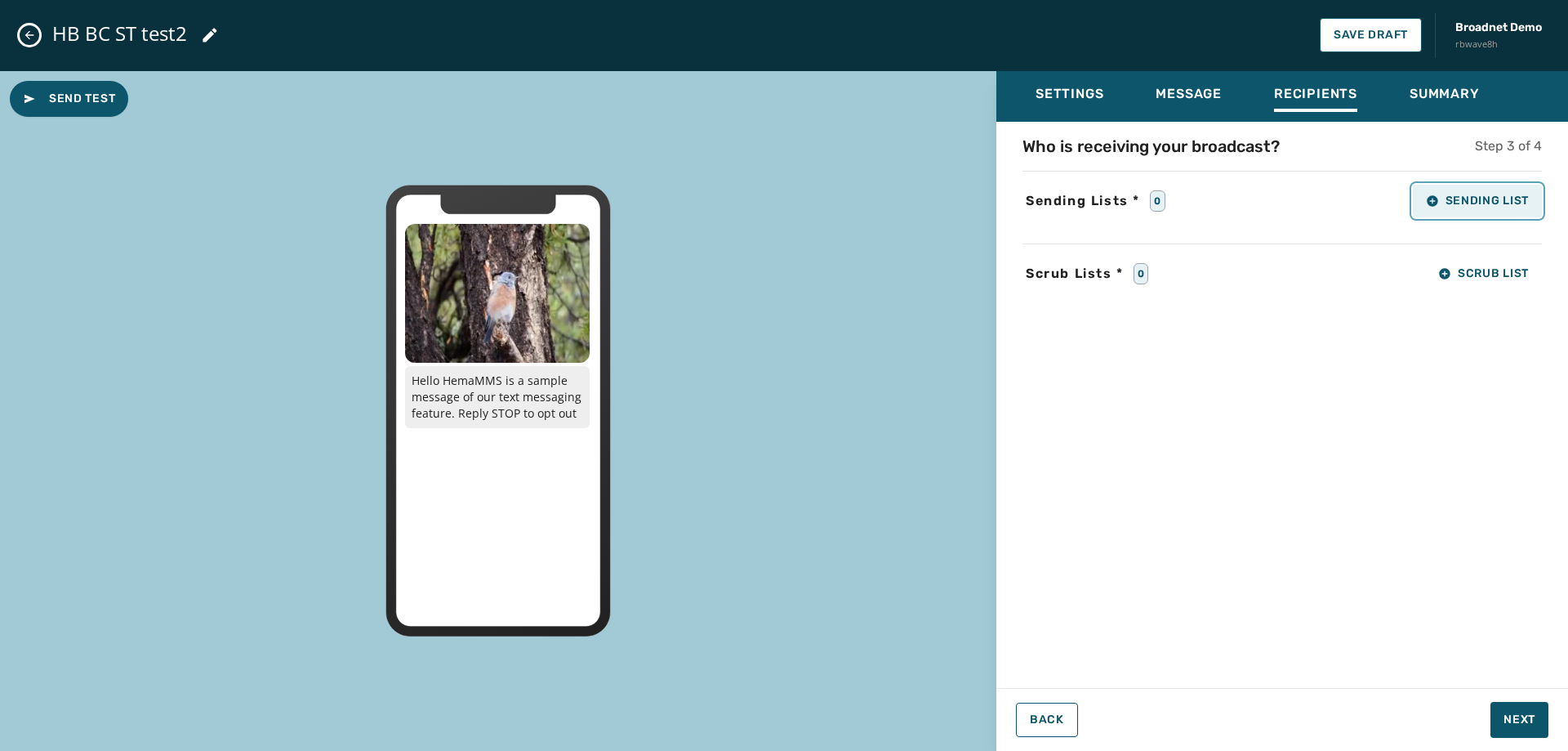
click at [1453, 193] on button "Sending List" at bounding box center [1477, 200] width 129 height 33
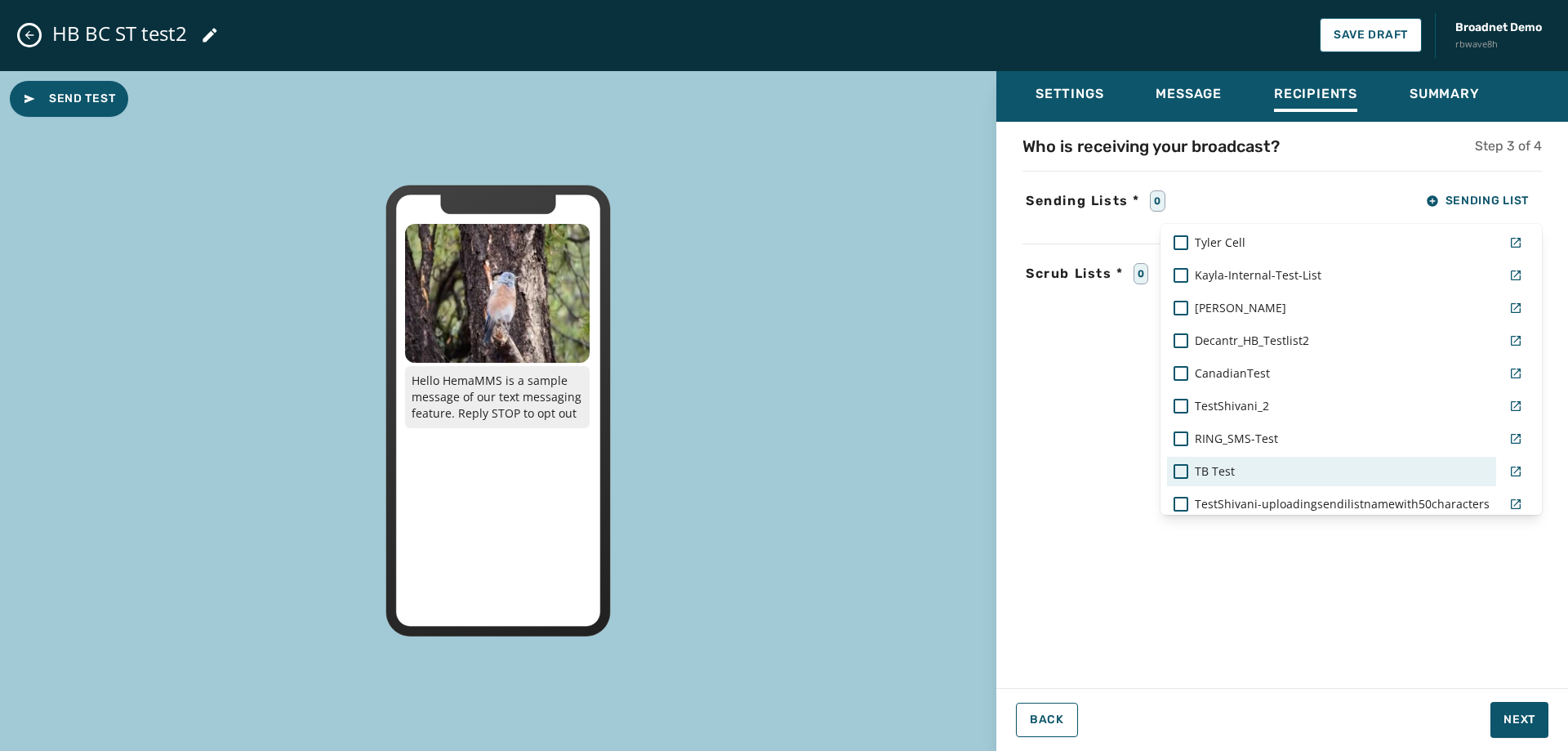
scroll to position [735, 0]
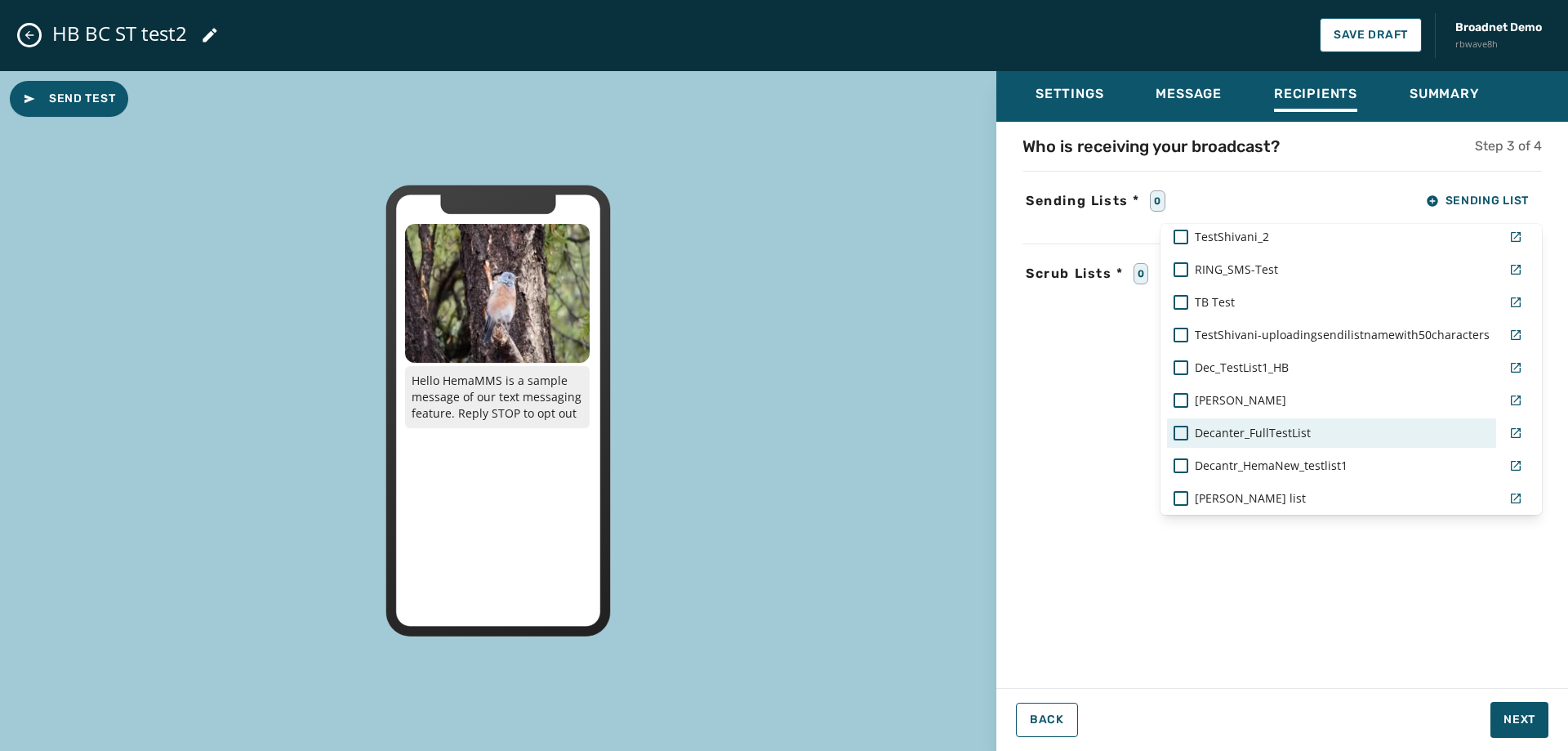
click at [1277, 423] on div "Decanter_FullTestList" at bounding box center [1331, 433] width 329 height 29
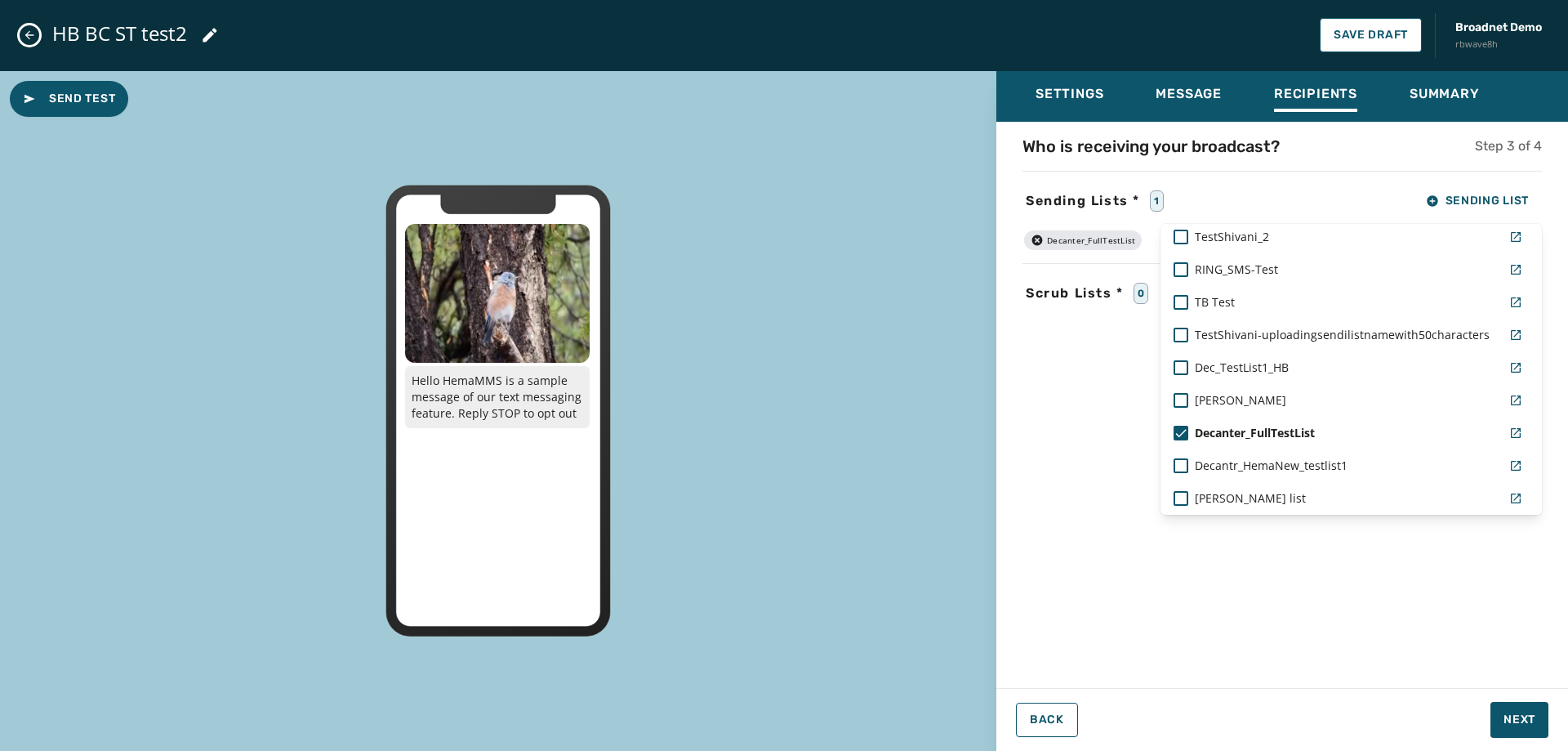
click at [1503, 711] on div "Settings Message Recipients Summary Who is receiving your broadcast? Step 3 of …" at bounding box center [1282, 404] width 571 height 668
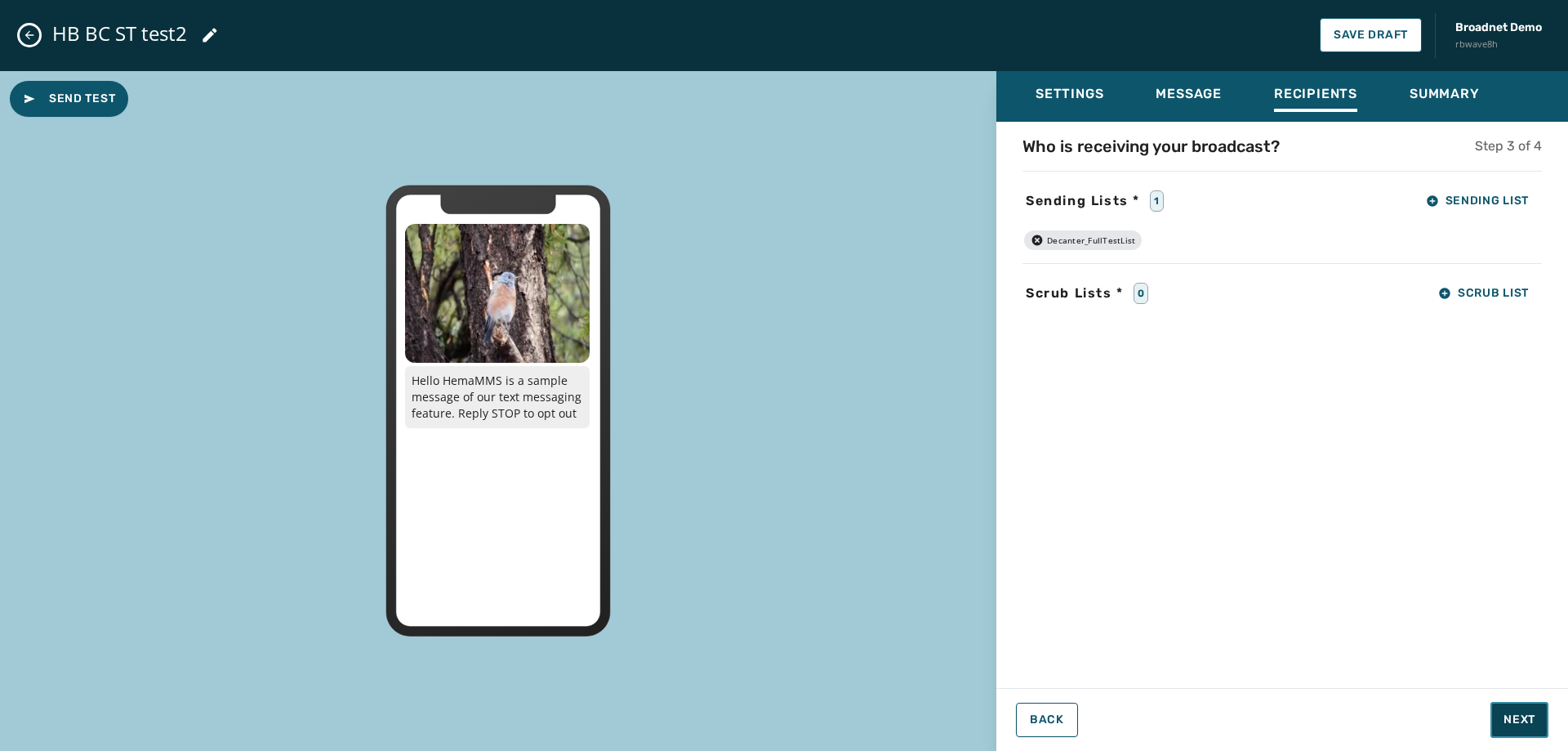
click at [1501, 711] on button "Next" at bounding box center [1519, 720] width 58 height 36
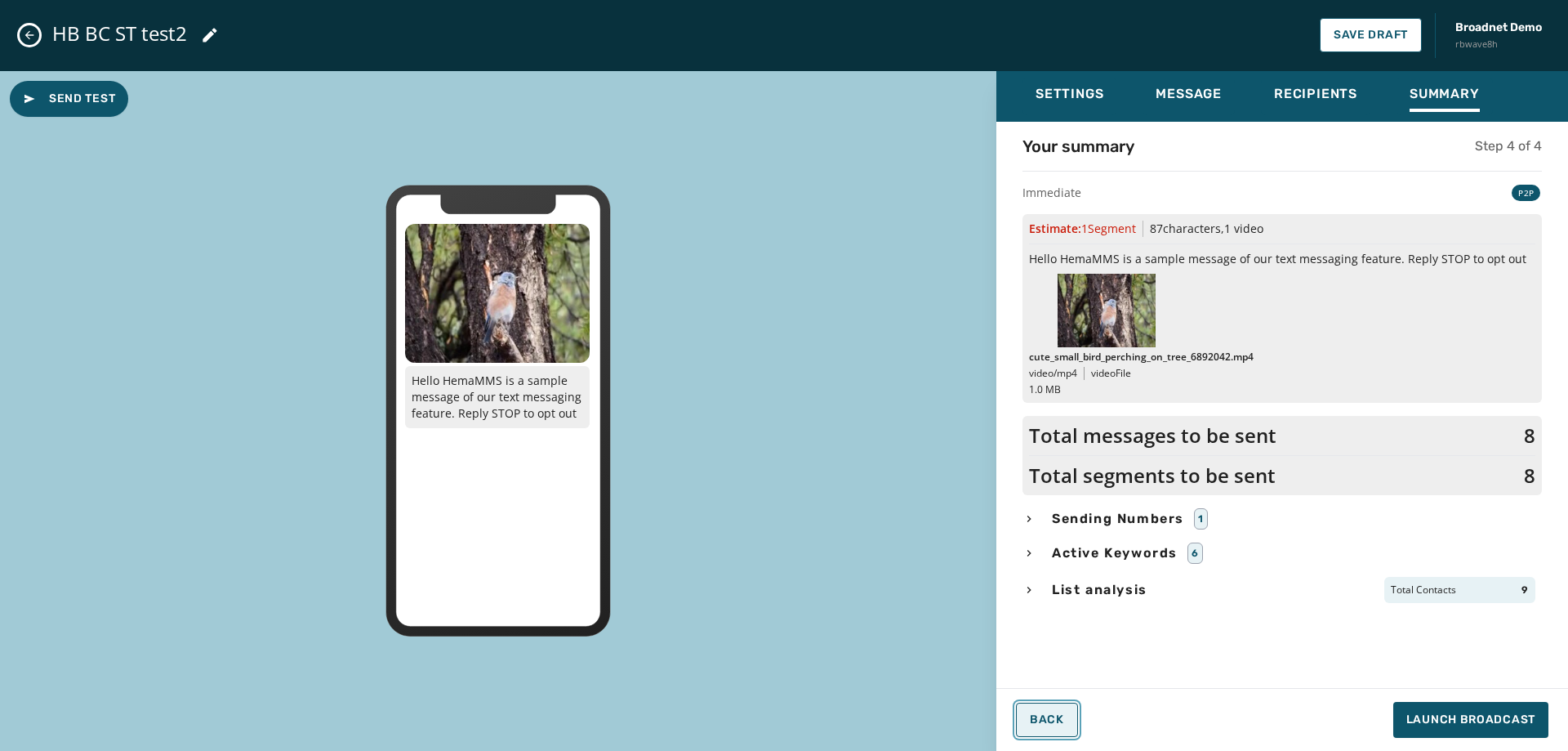
click at [1039, 722] on span "Back" at bounding box center [1047, 720] width 35 height 13
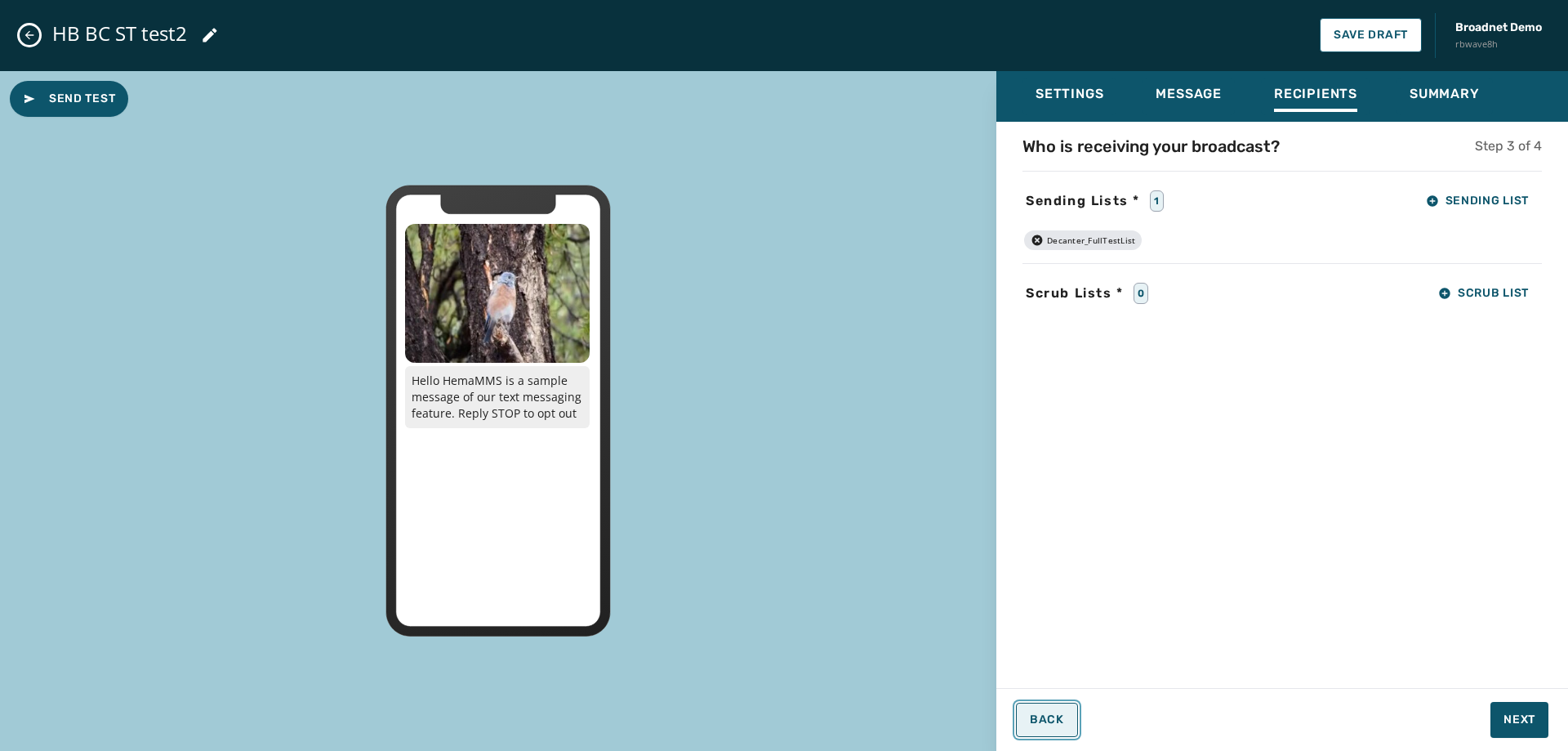
click at [1039, 722] on span "Back" at bounding box center [1047, 720] width 35 height 13
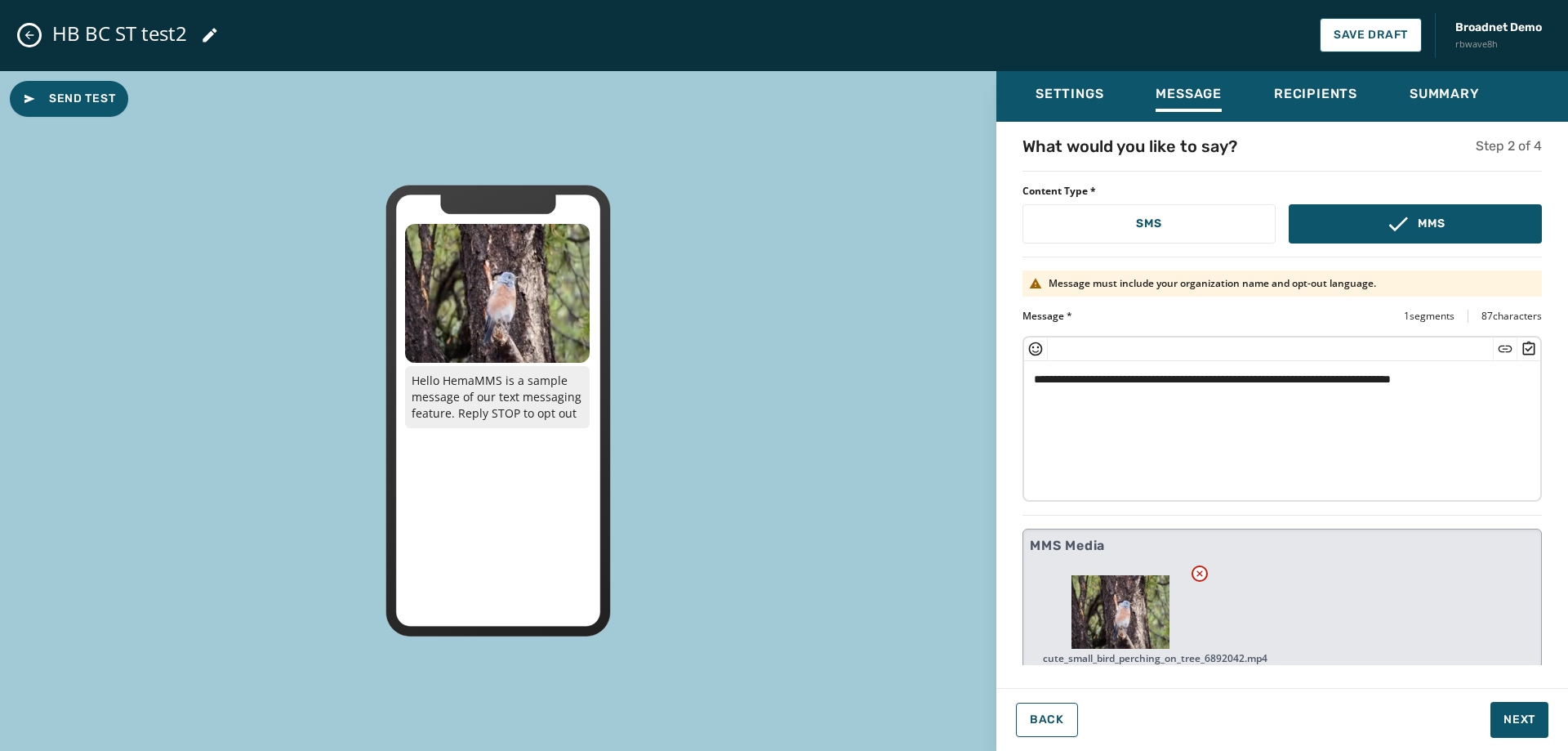
click at [1161, 439] on textarea "**********" at bounding box center [1276, 428] width 504 height 134
click at [1501, 348] on icon "Insert Short Link" at bounding box center [1505, 349] width 16 height 16
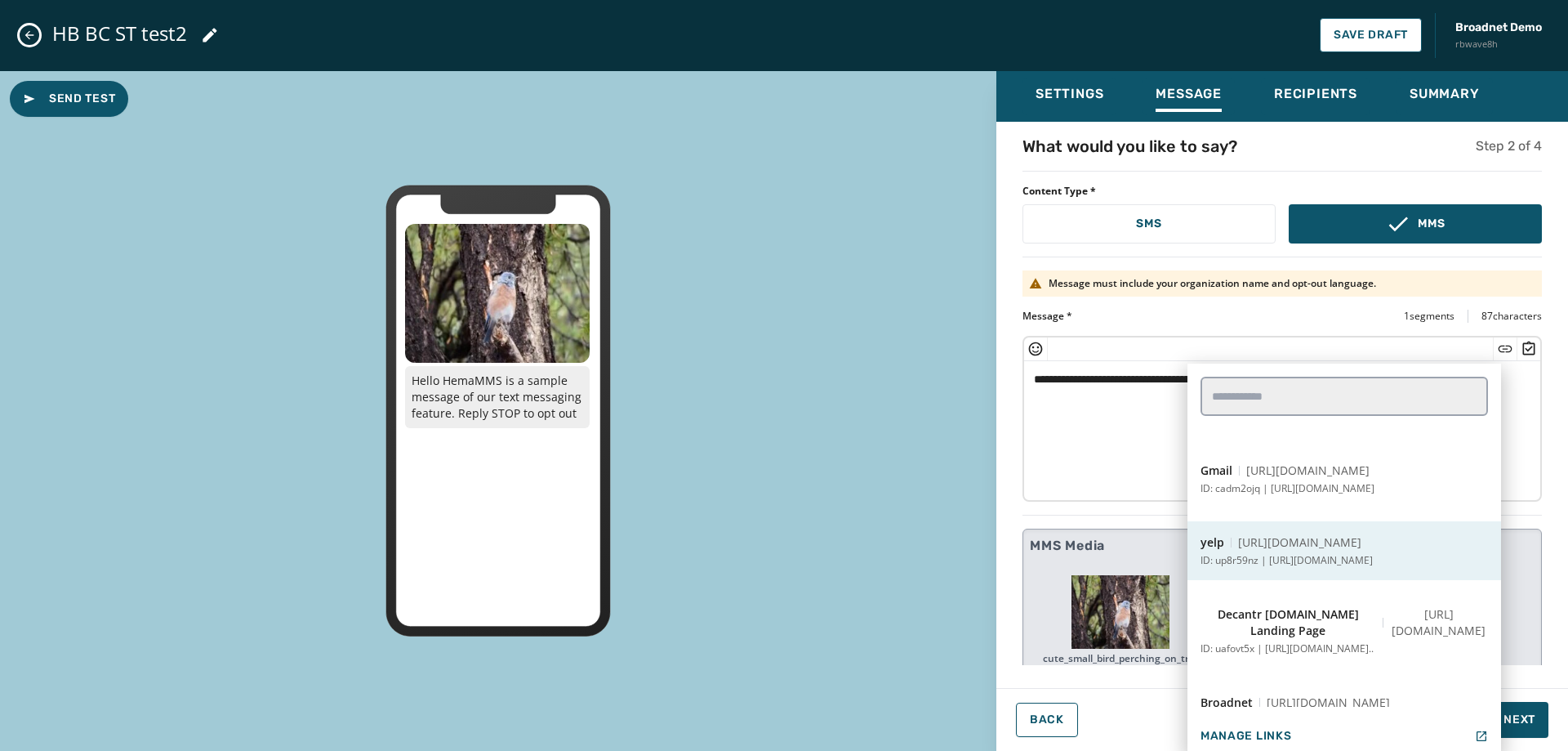
scroll to position [327, 0]
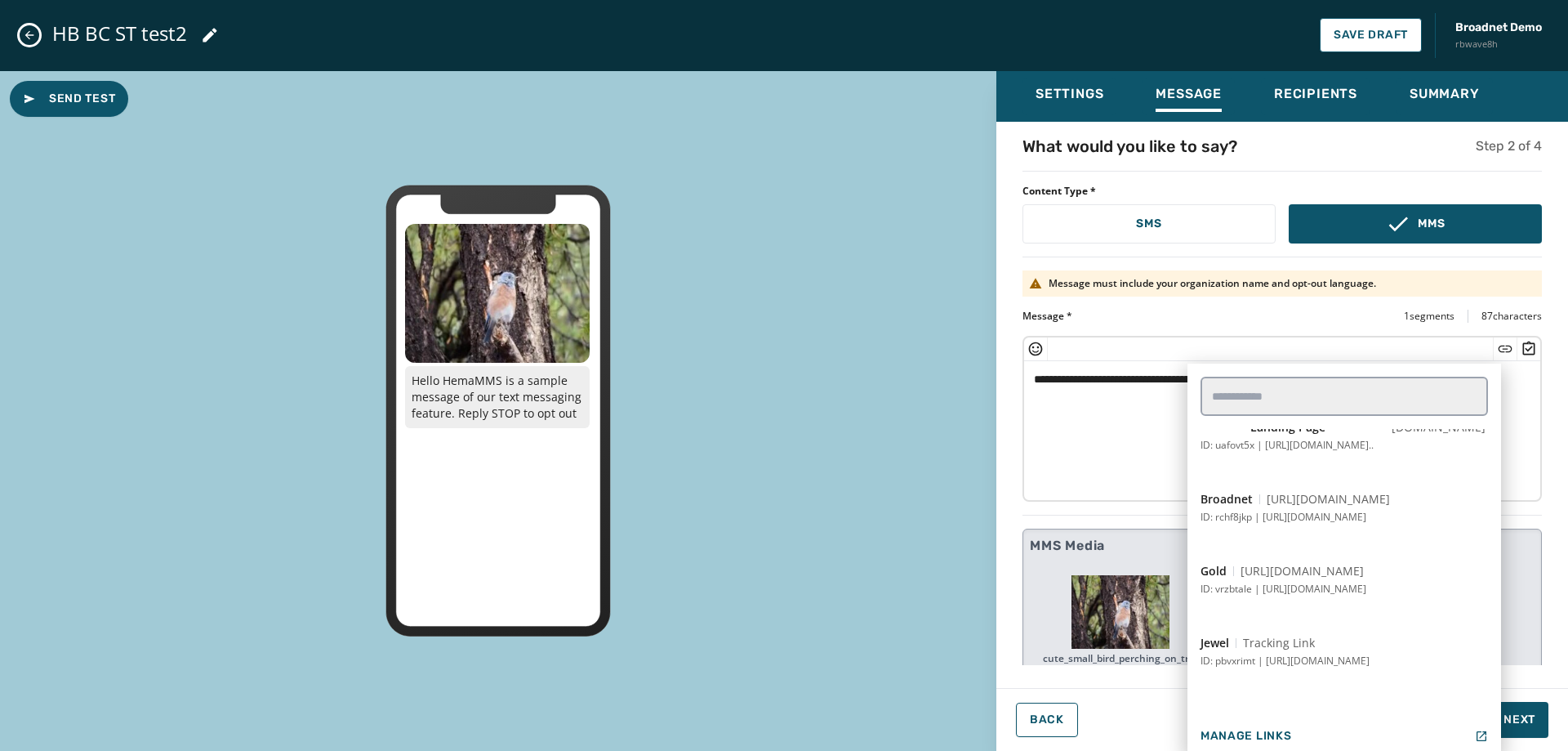
click at [1281, 652] on button "Jewel Tracking Link ID: pbvxrimt | [URL][DOMAIN_NAME]" at bounding box center [1344, 652] width 314 height 59
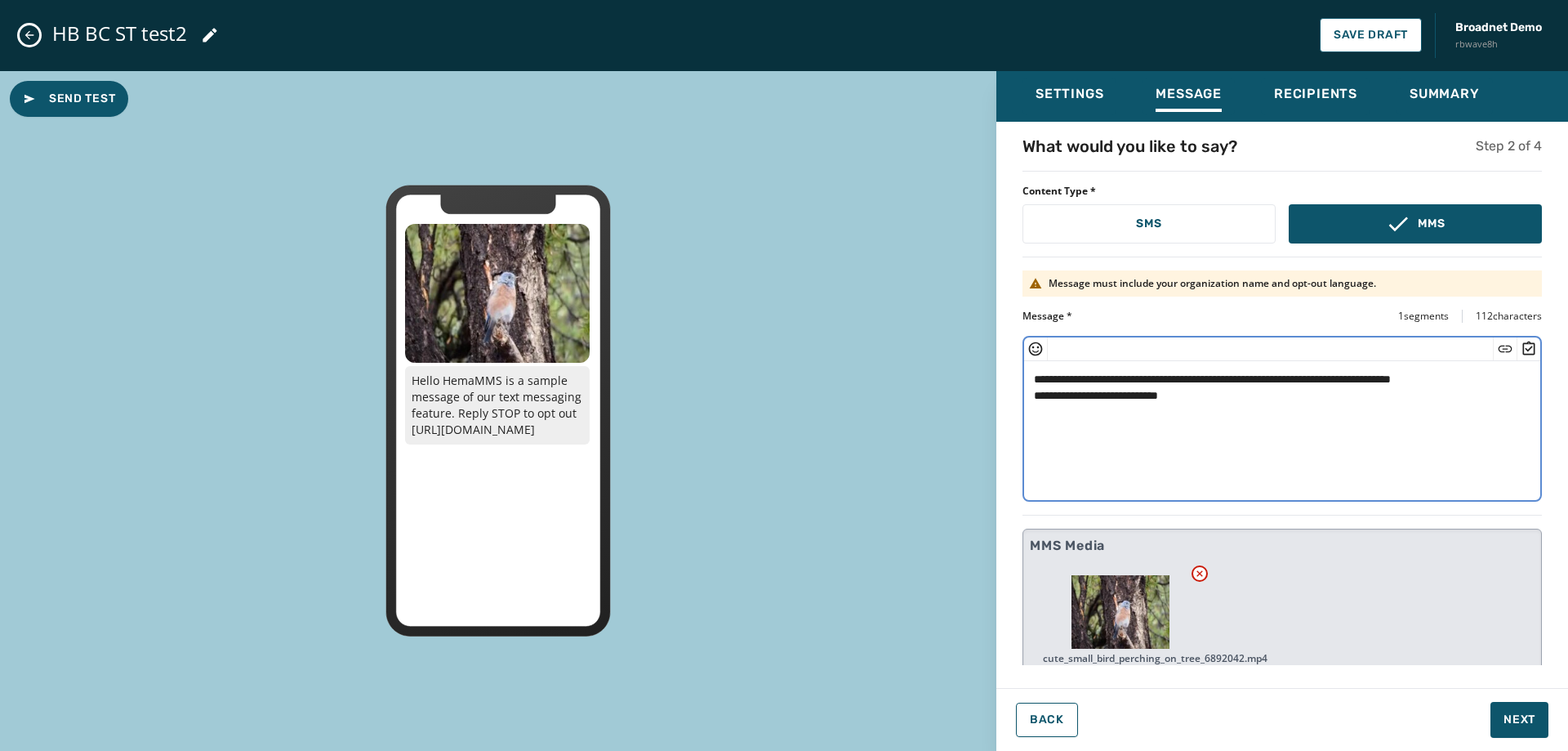
click at [1521, 351] on icon "Insert Survey" at bounding box center [1528, 349] width 16 height 16
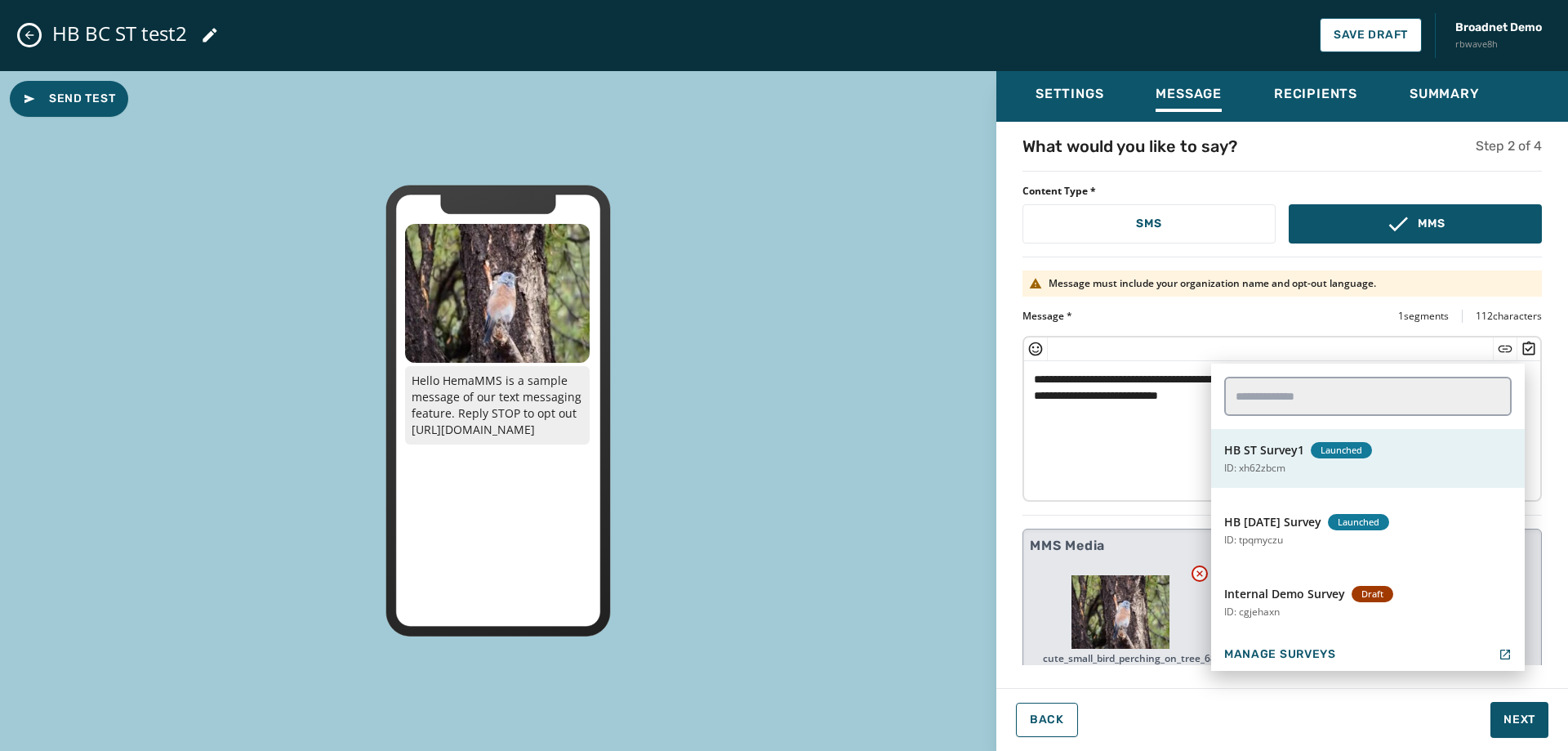
click at [1399, 468] on button "HB ST Survey1 Launched ID: xh62zbcm" at bounding box center [1368, 459] width 314 height 59
type textarea "**********"
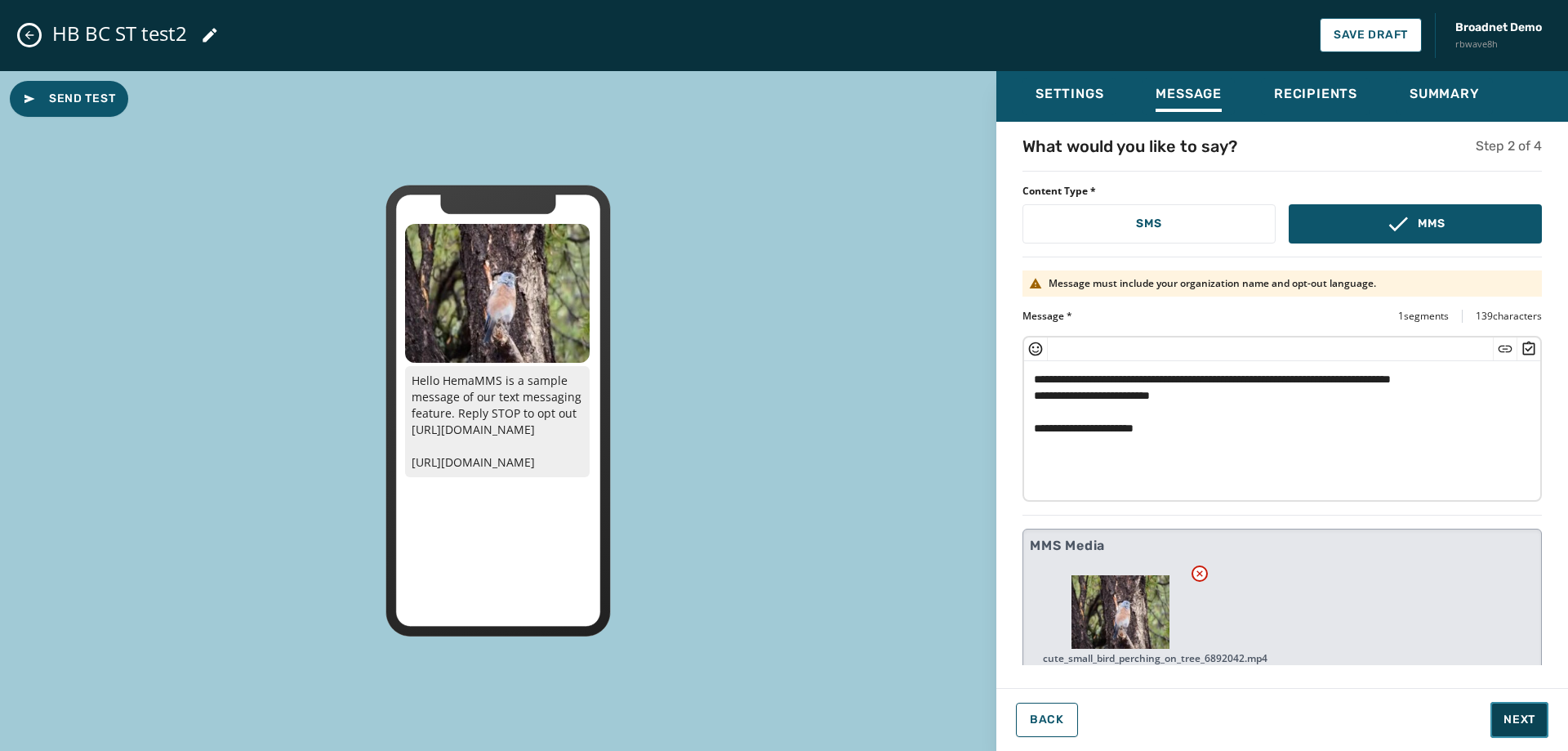
click at [1523, 721] on span "Next" at bounding box center [1520, 719] width 32 height 16
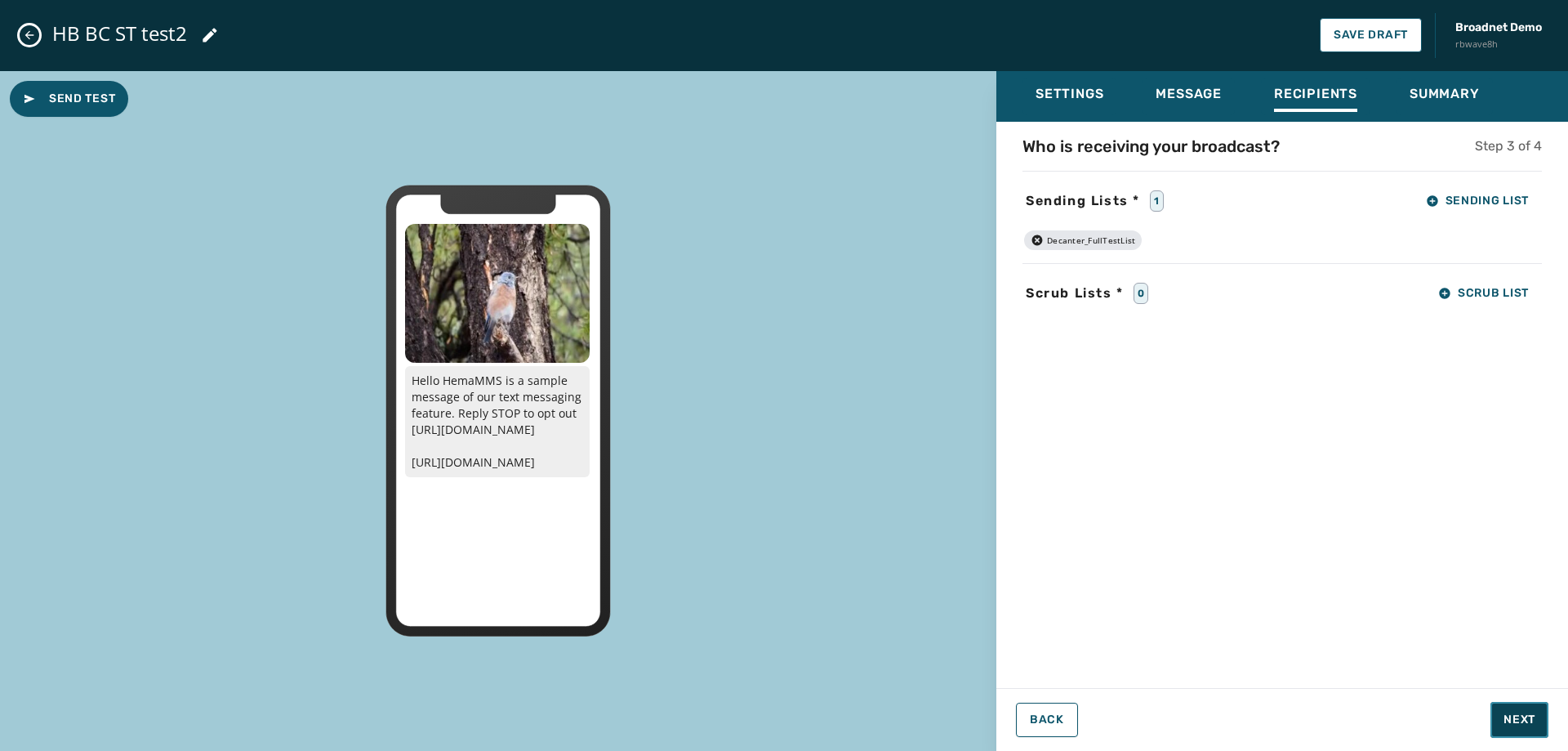
click at [1523, 712] on span "Next" at bounding box center [1520, 719] width 32 height 16
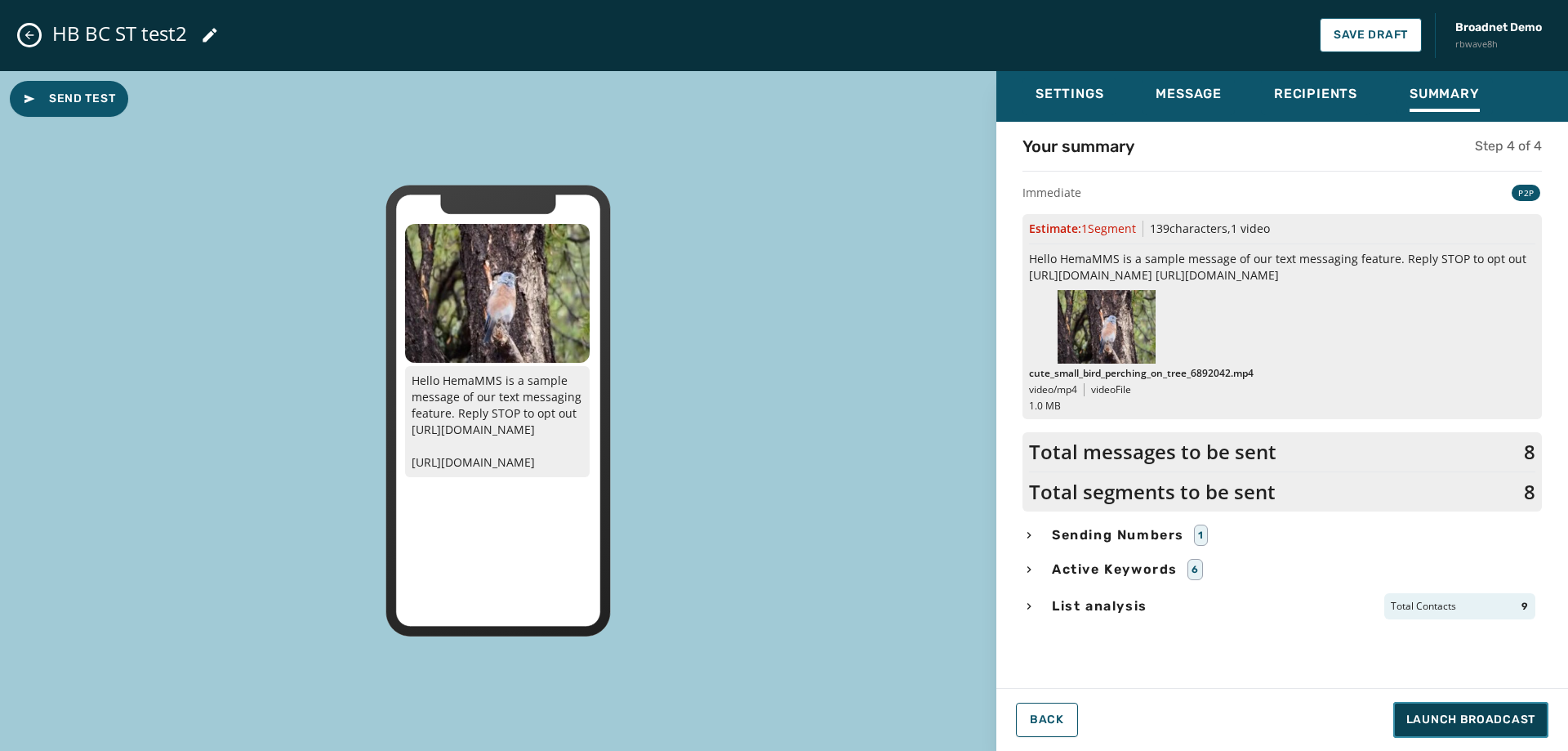
click at [1523, 712] on span "Launch Broadcast" at bounding box center [1470, 719] width 129 height 16
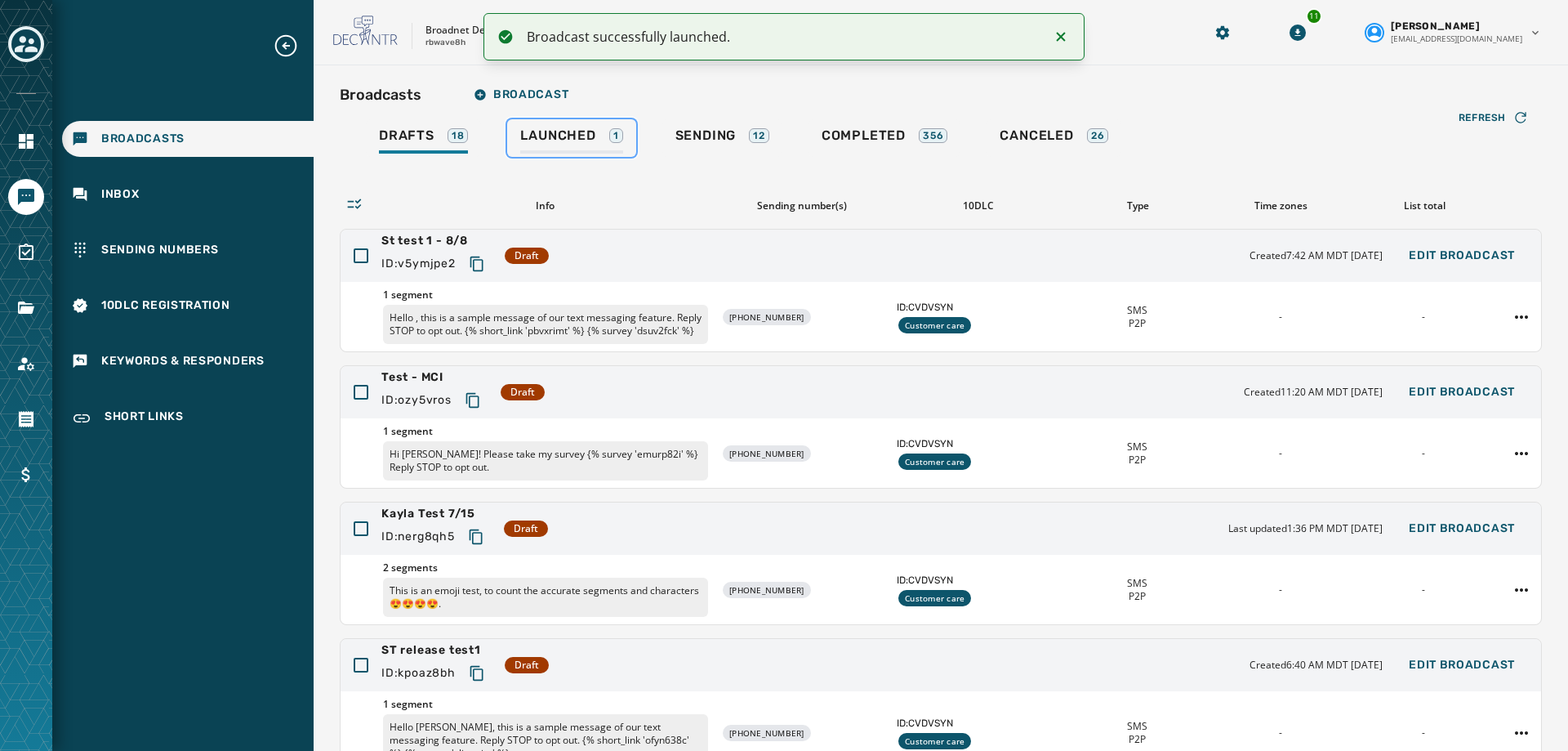
click at [582, 143] on span "Launched" at bounding box center [557, 135] width 75 height 16
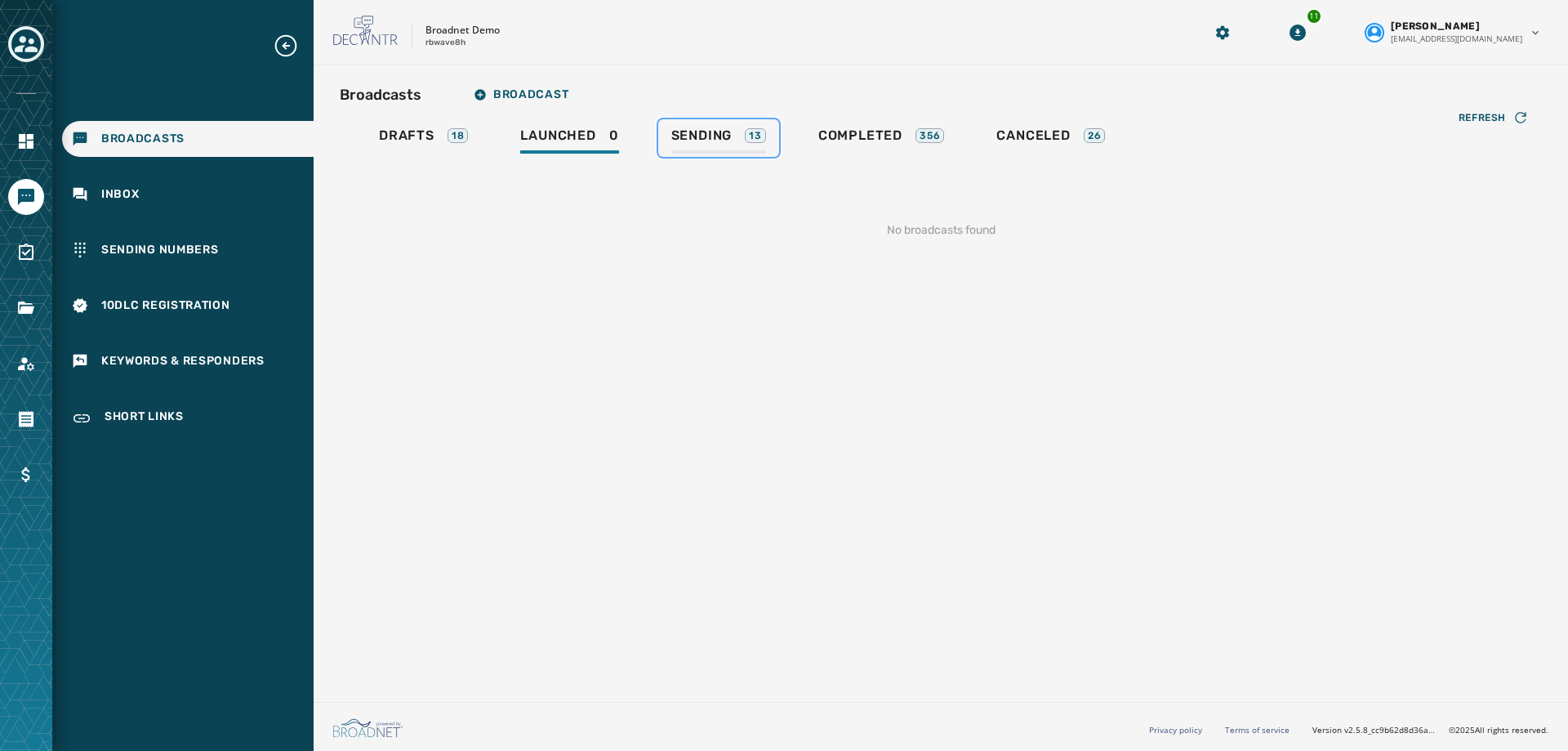
click at [732, 128] on span "Sending" at bounding box center [702, 135] width 61 height 16
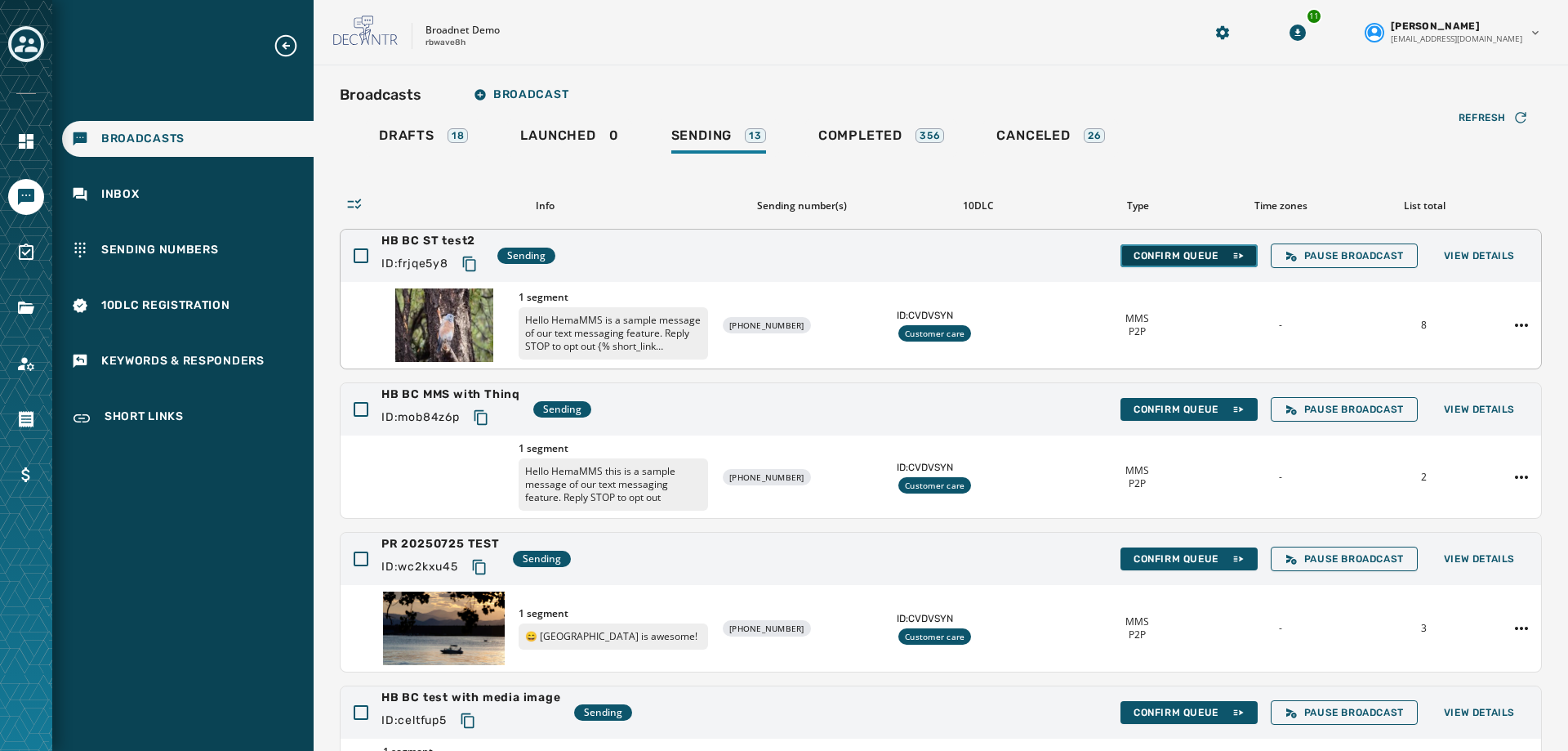
click at [1140, 257] on span "Confirm Queue" at bounding box center [1189, 256] width 111 height 13
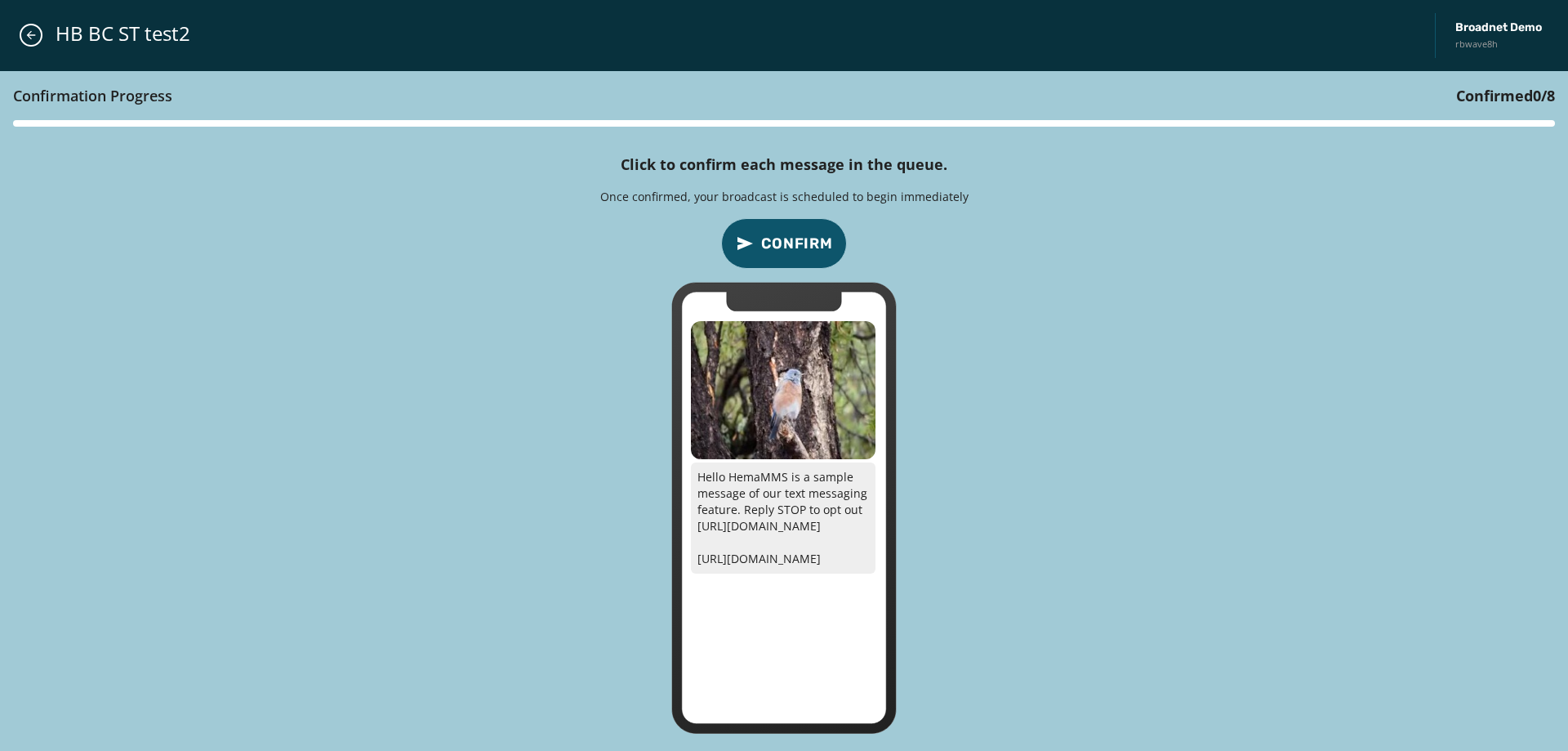
click at [792, 233] on span "Confirm" at bounding box center [797, 243] width 72 height 23
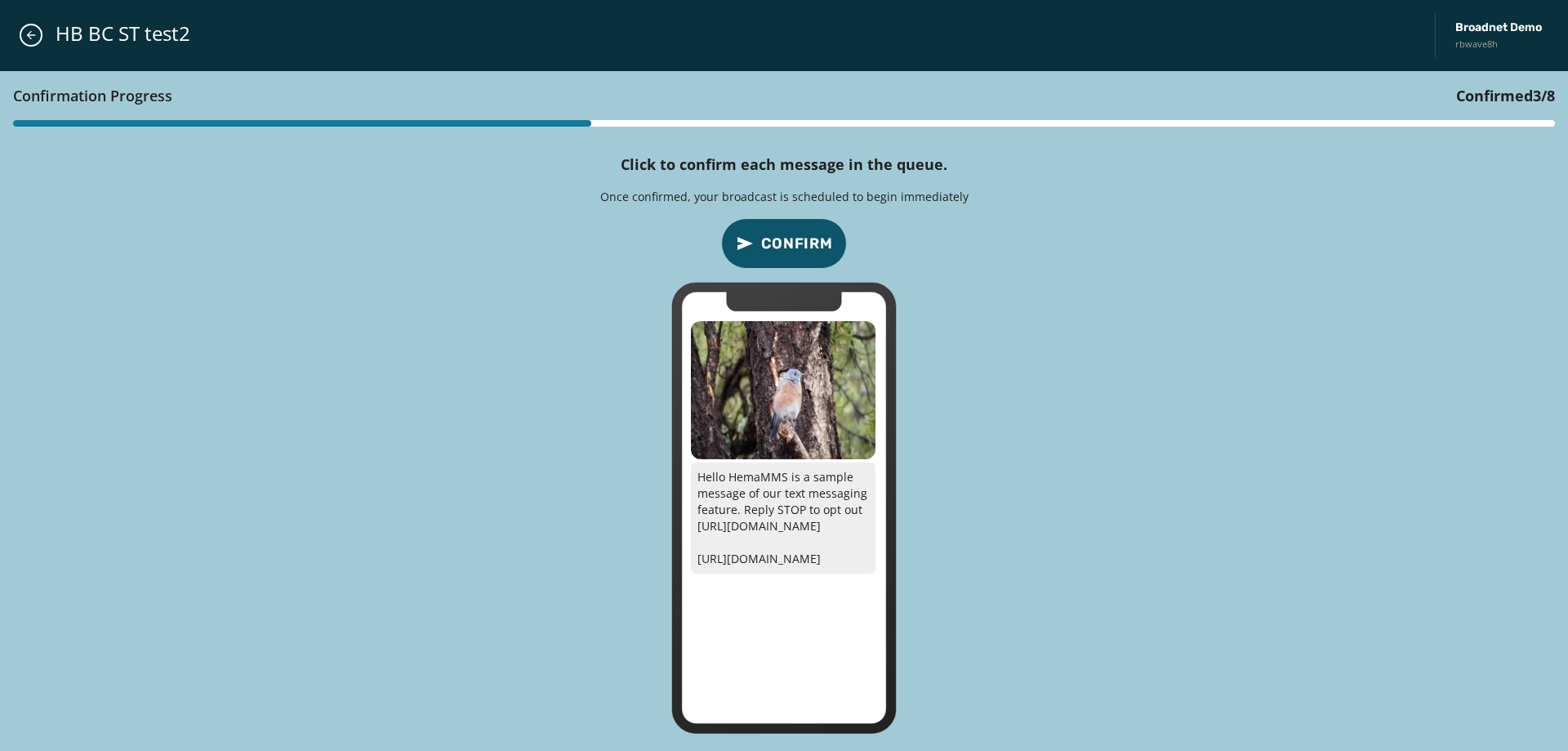
click at [792, 233] on span "Confirm" at bounding box center [797, 243] width 72 height 23
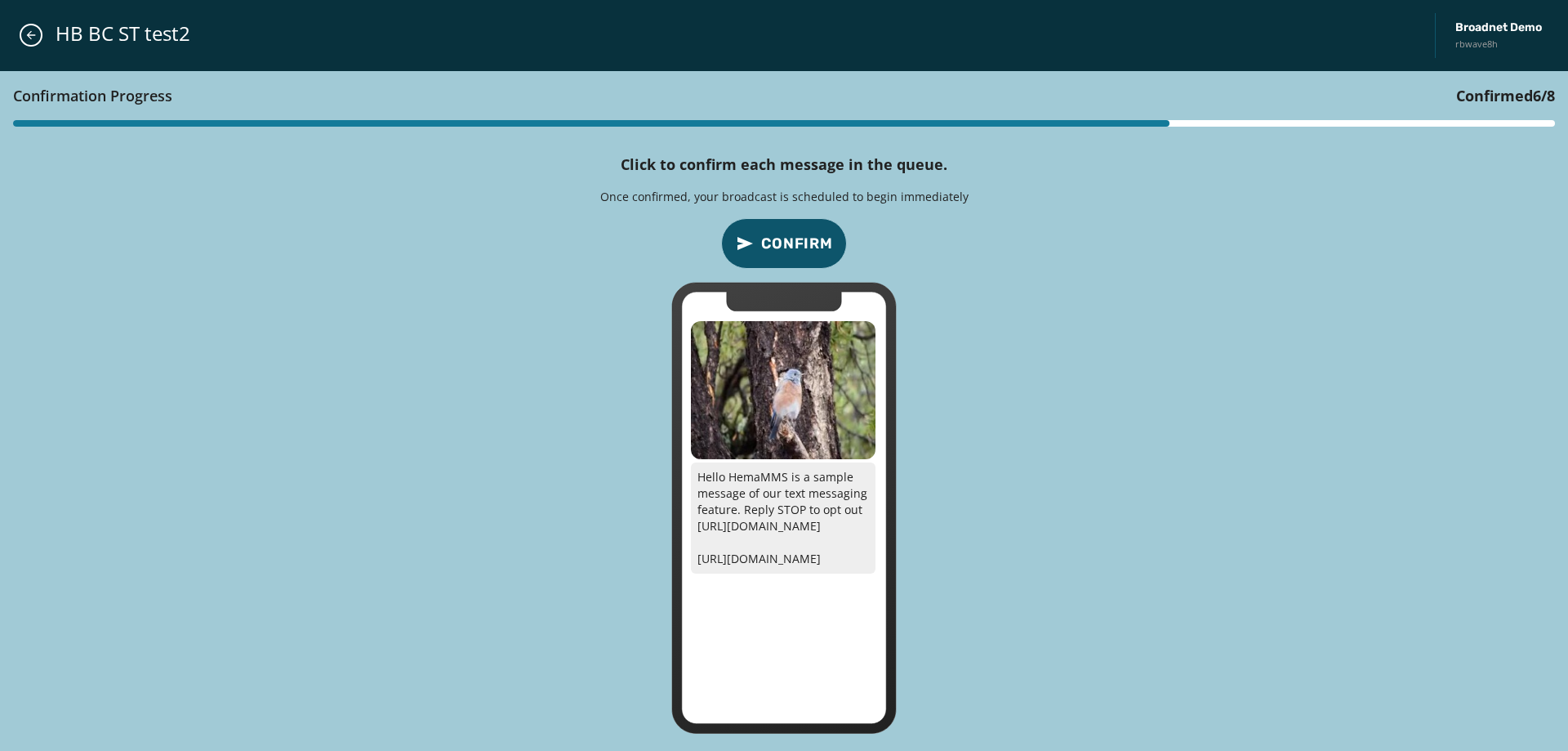
click at [792, 233] on span "Confirm" at bounding box center [797, 243] width 72 height 23
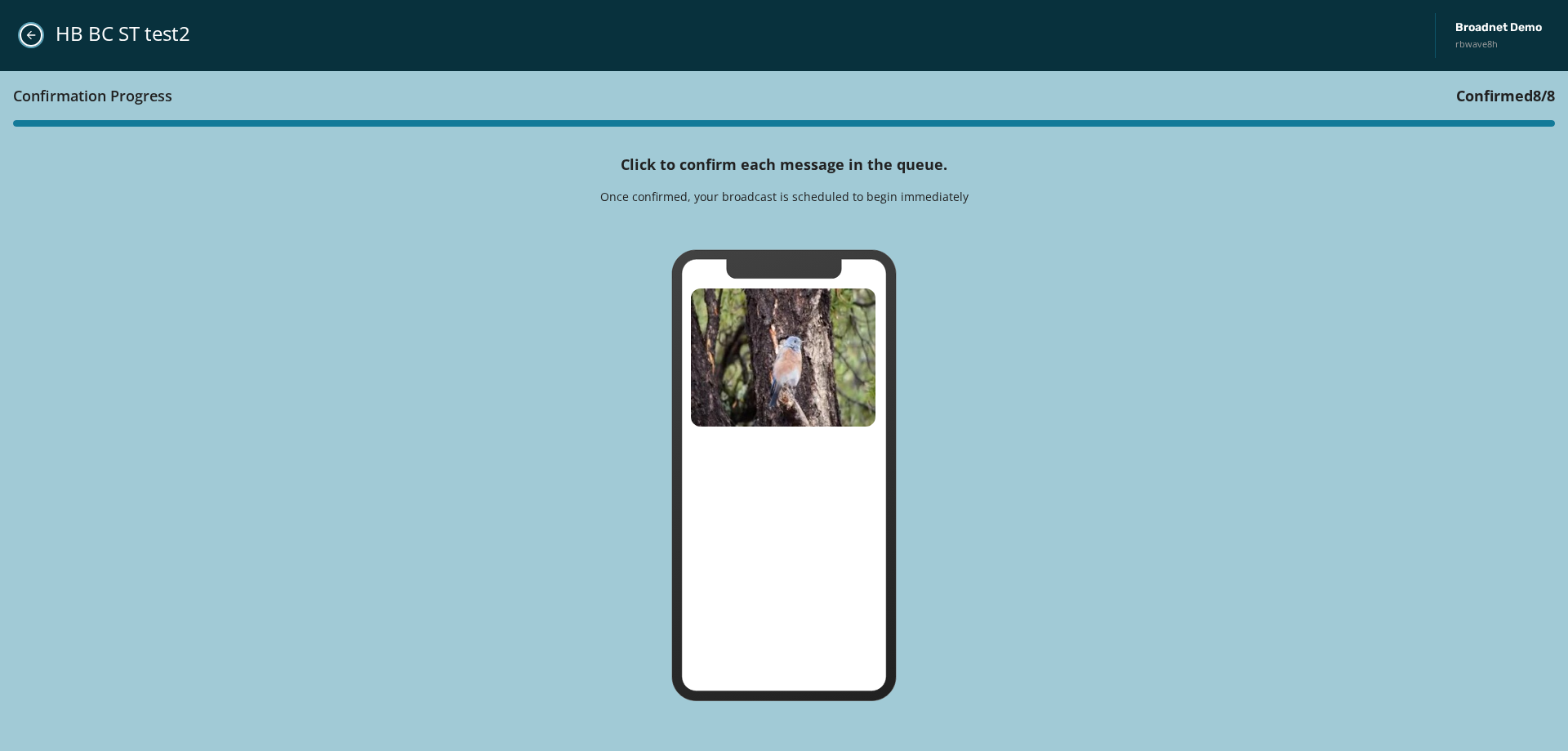
click at [33, 38] on icon "Close admin drawer" at bounding box center [31, 35] width 13 height 13
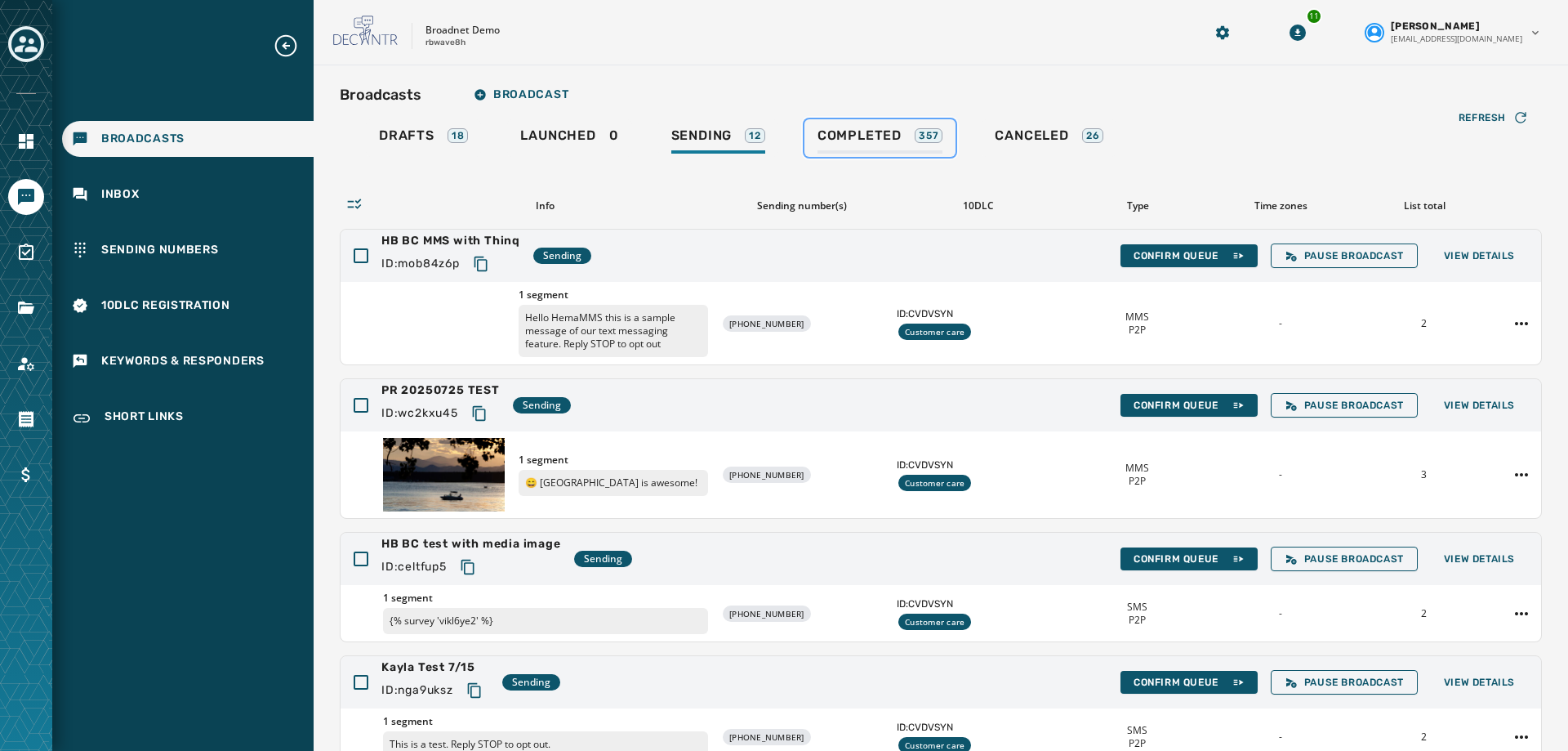
click at [879, 146] on div "Completed 357" at bounding box center [880, 140] width 125 height 26
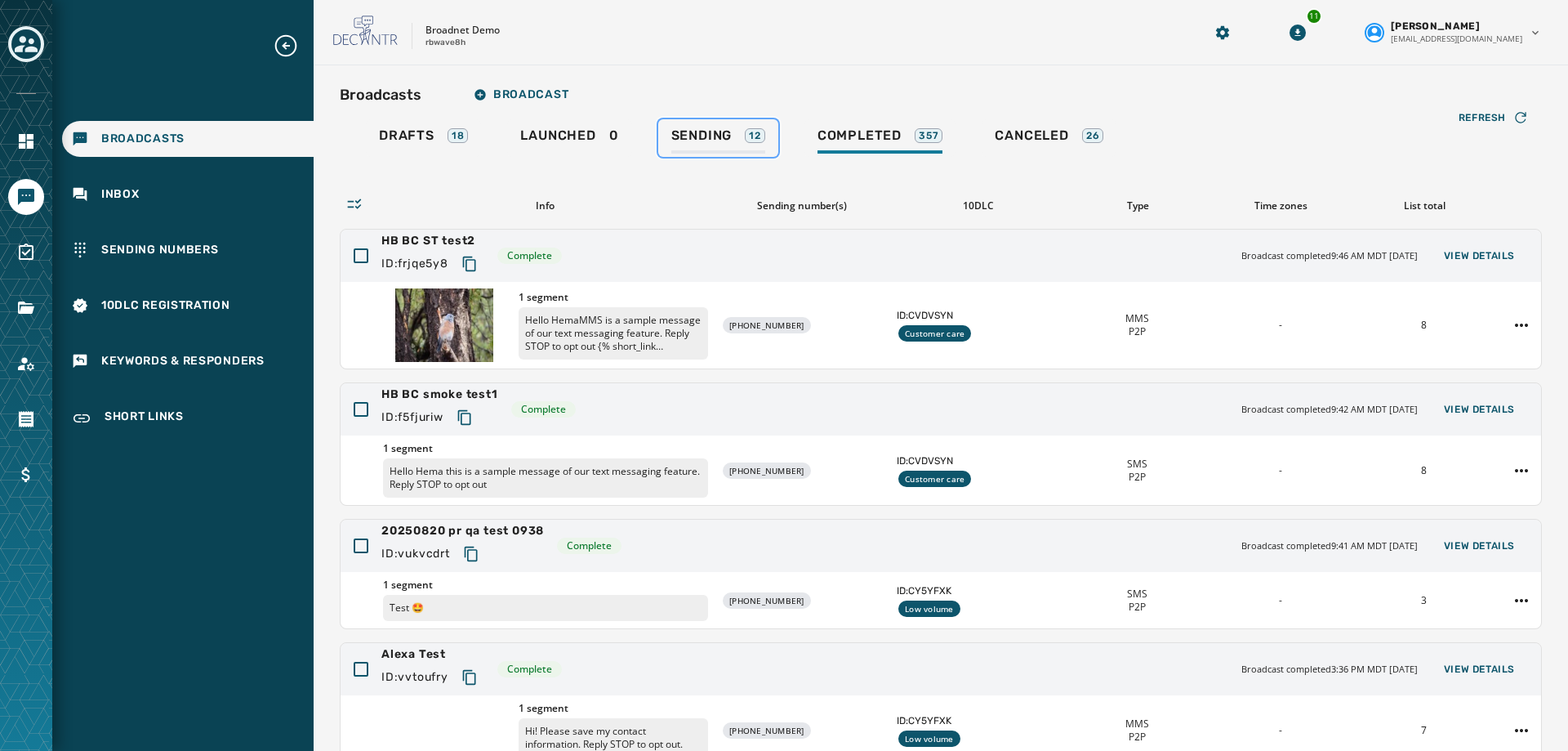
click at [679, 126] on link "Sending 12" at bounding box center [718, 138] width 120 height 38
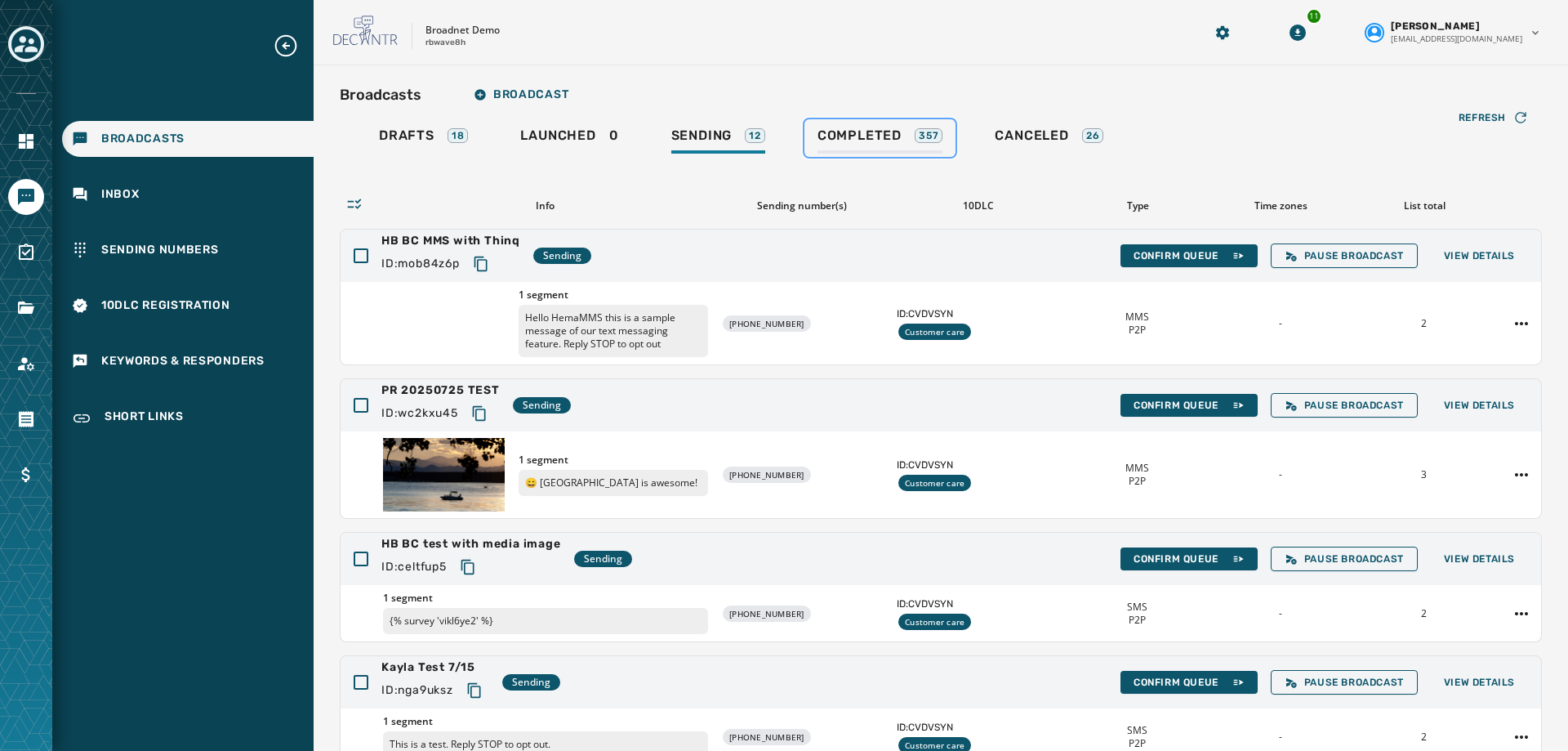
click at [827, 136] on span "Completed" at bounding box center [859, 135] width 84 height 16
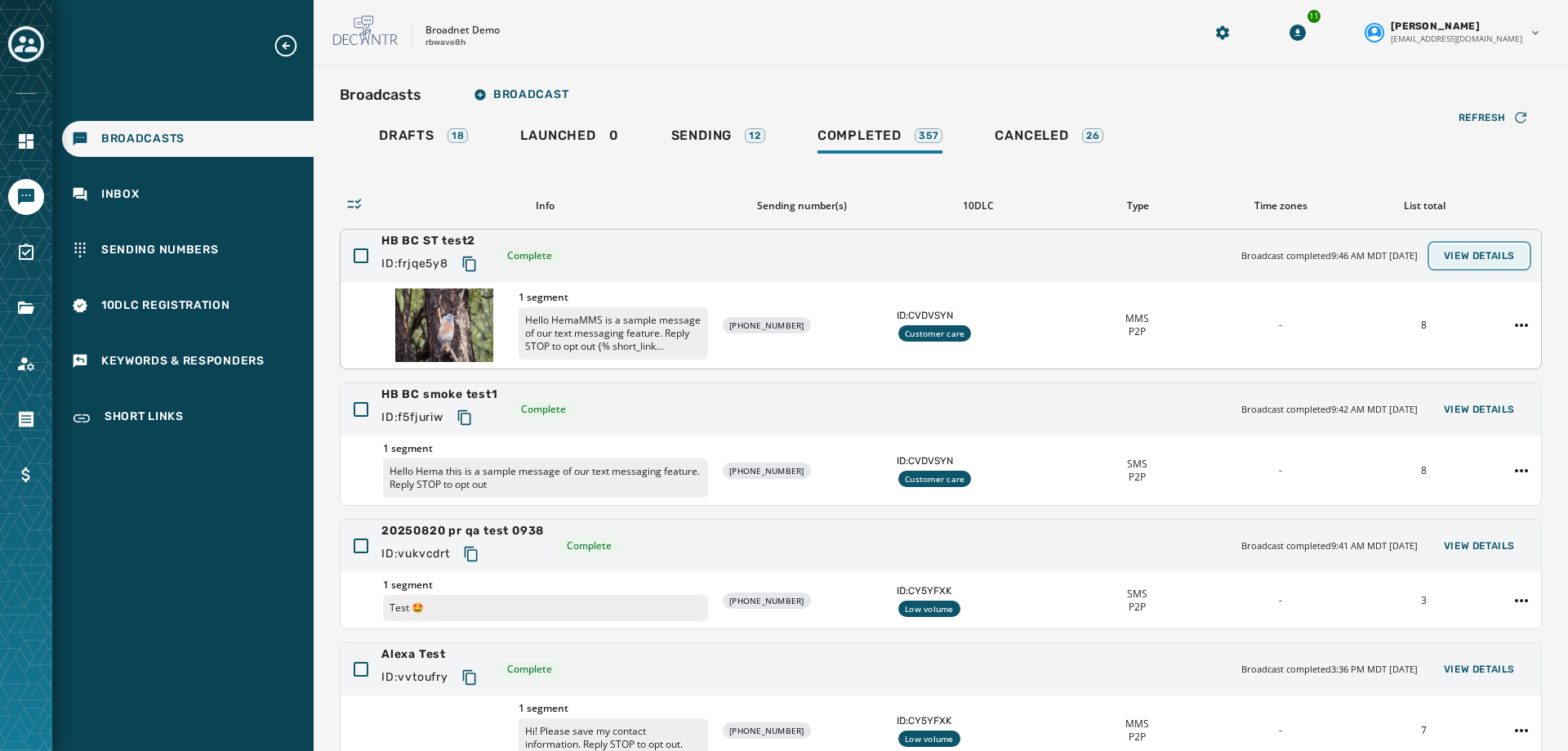
click at [1479, 246] on button "View Details" at bounding box center [1479, 255] width 97 height 23
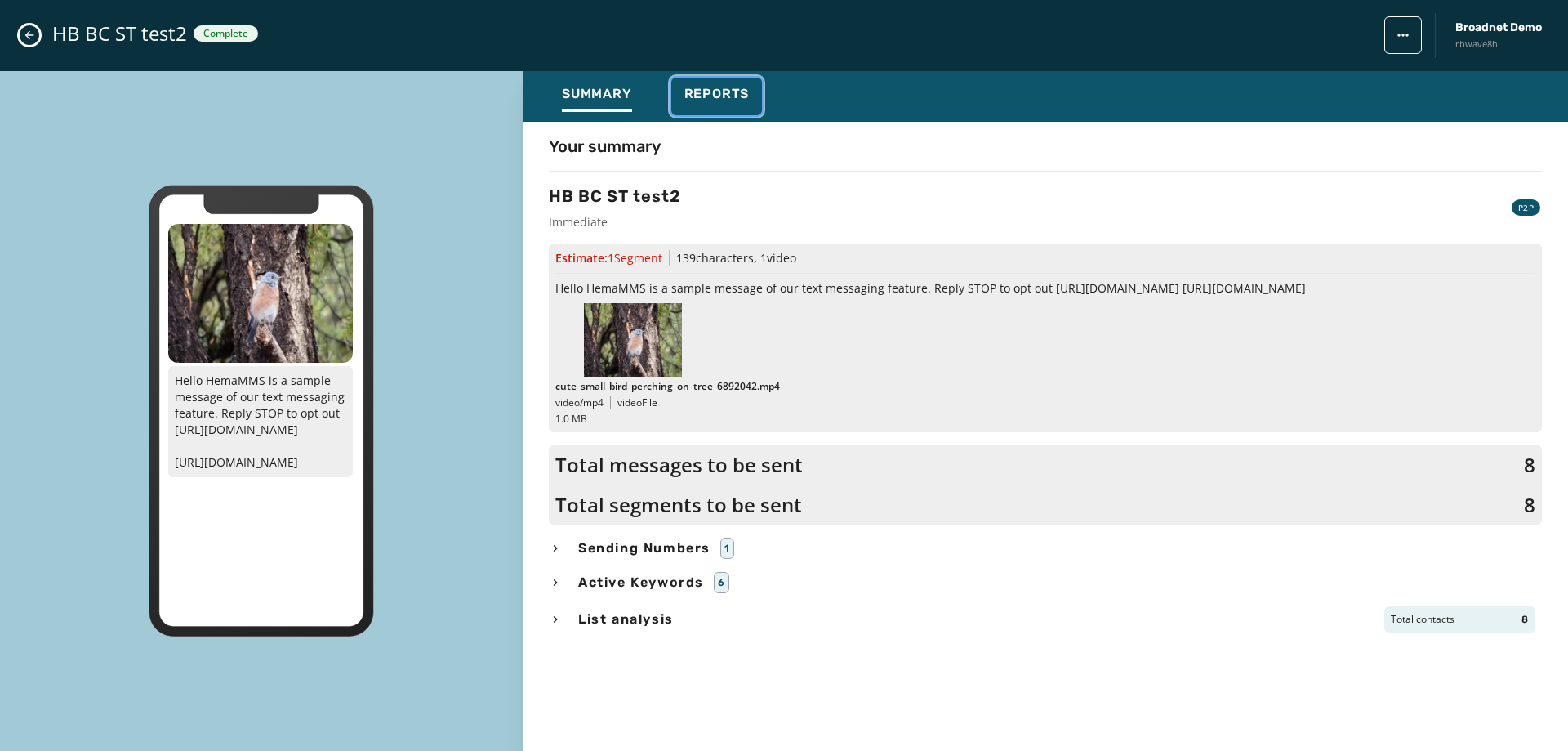
click at [699, 99] on span "Reports" at bounding box center [717, 93] width 66 height 16
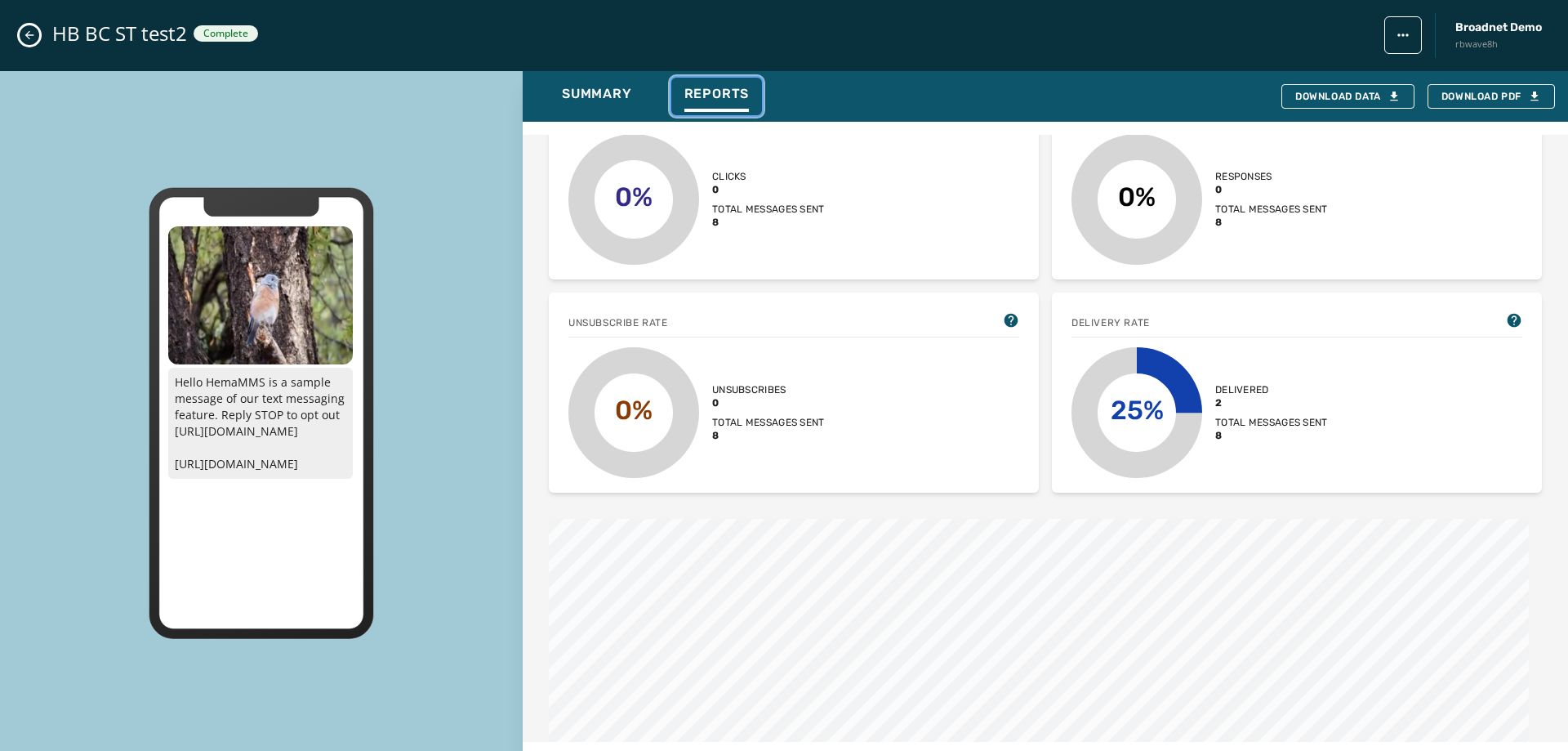
scroll to position [981, 0]
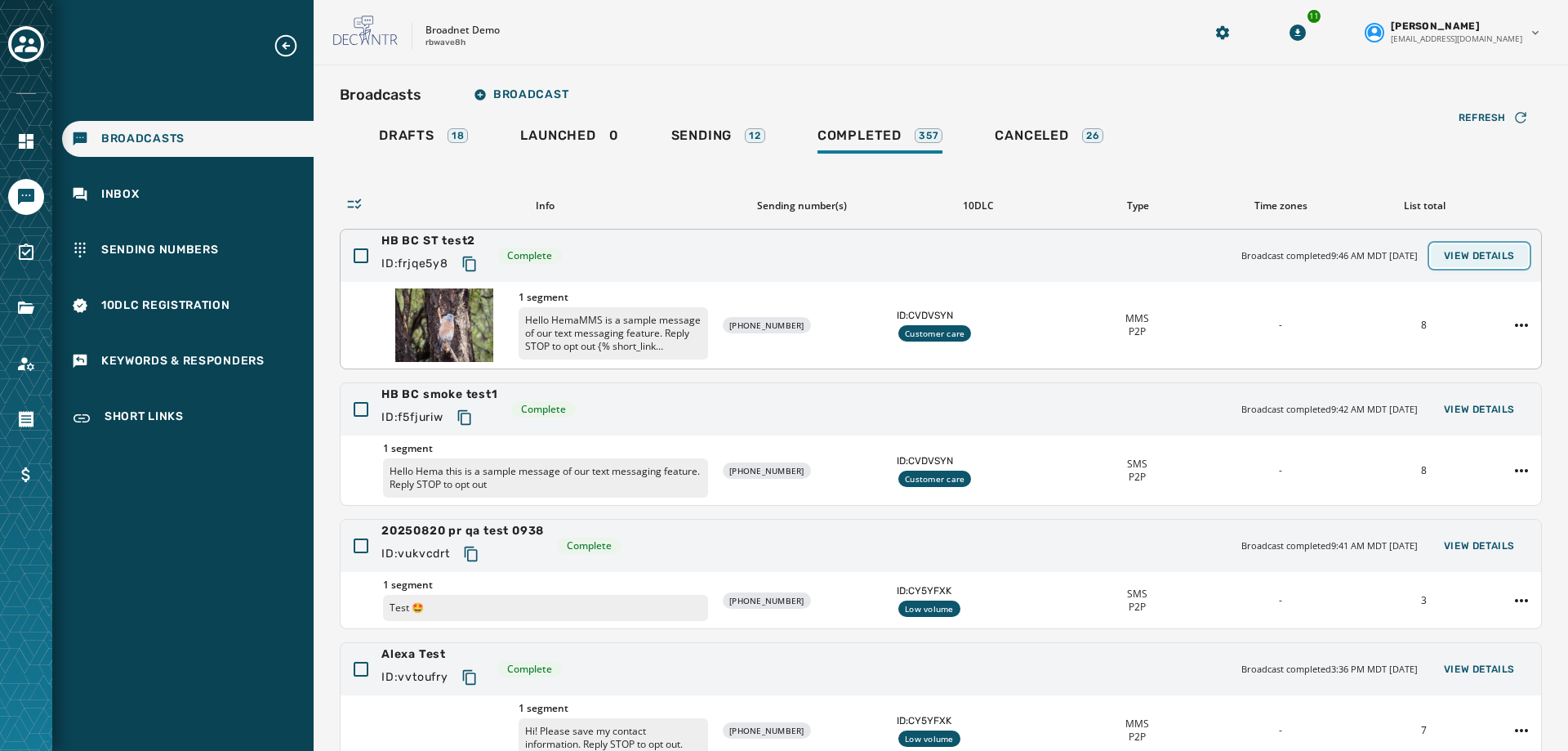
click at [1486, 248] on button "View Details" at bounding box center [1479, 255] width 97 height 23
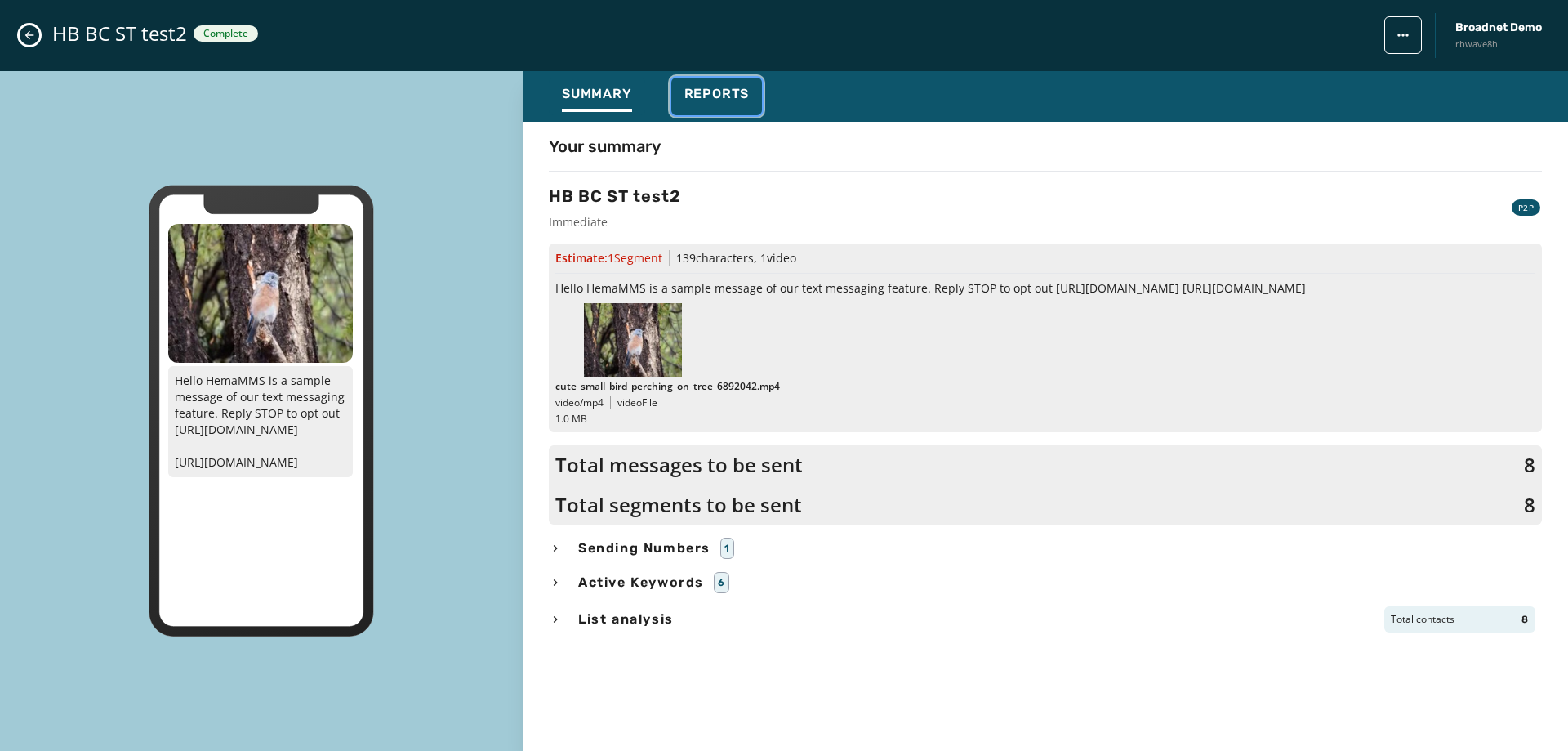
click at [720, 81] on button "Reports" at bounding box center [717, 96] width 92 height 38
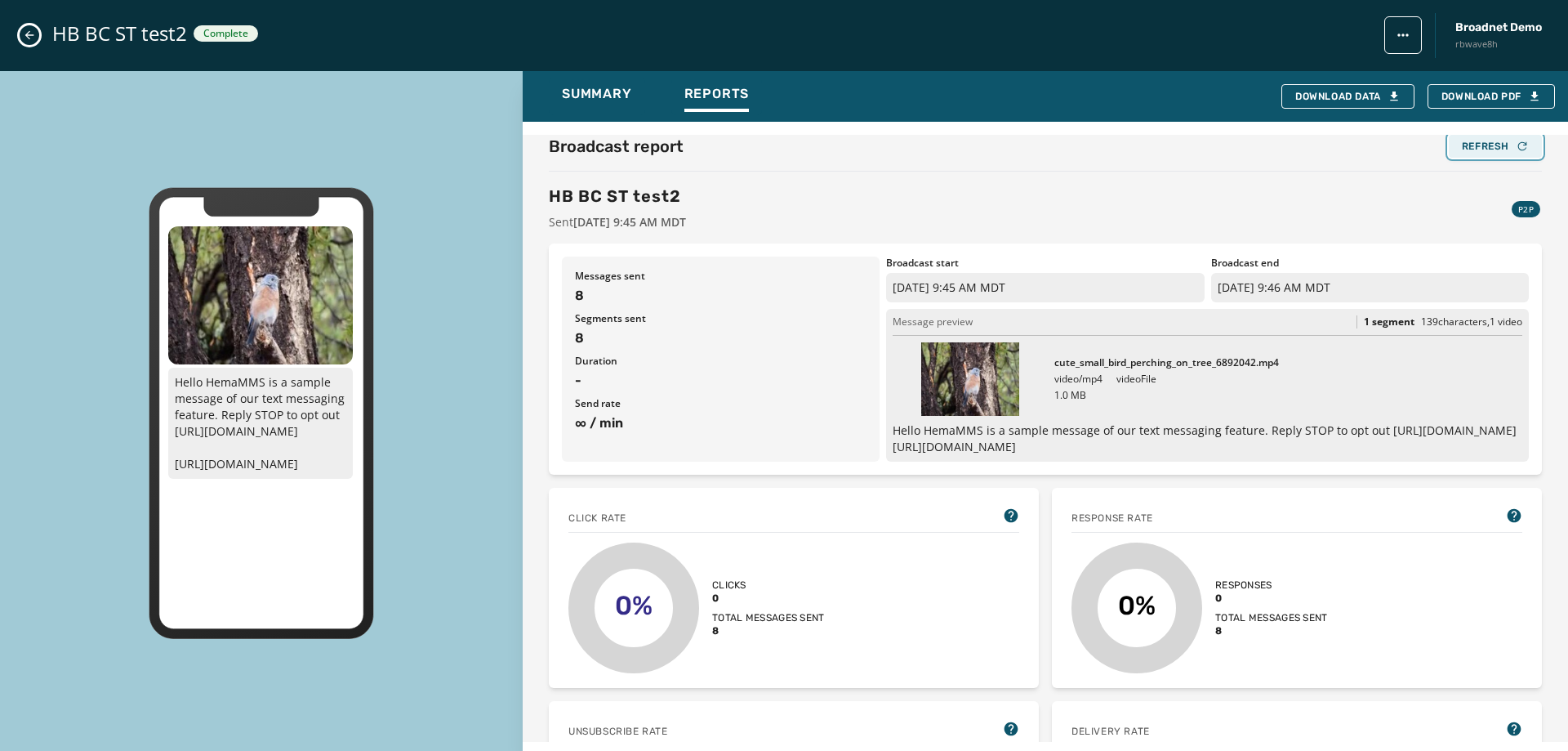
click at [1462, 137] on button "Refresh" at bounding box center [1496, 146] width 93 height 23
click at [1471, 150] on div "Refresh" at bounding box center [1496, 146] width 67 height 13
click at [1462, 140] on div "Refresh" at bounding box center [1496, 146] width 67 height 13
click at [36, 33] on button "Close admin drawer" at bounding box center [29, 35] width 19 height 19
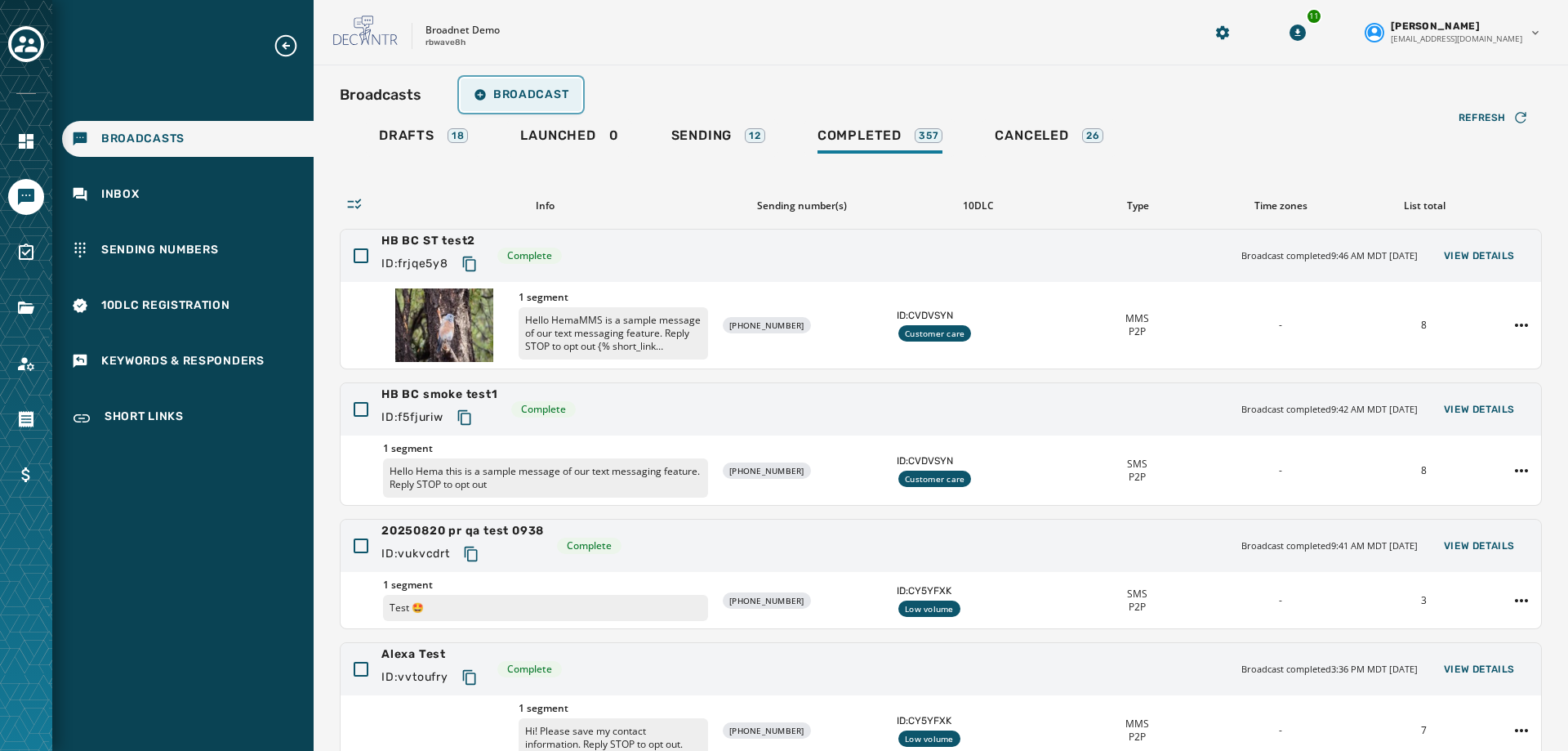
click at [543, 95] on span "Broadcast" at bounding box center [521, 95] width 95 height 13
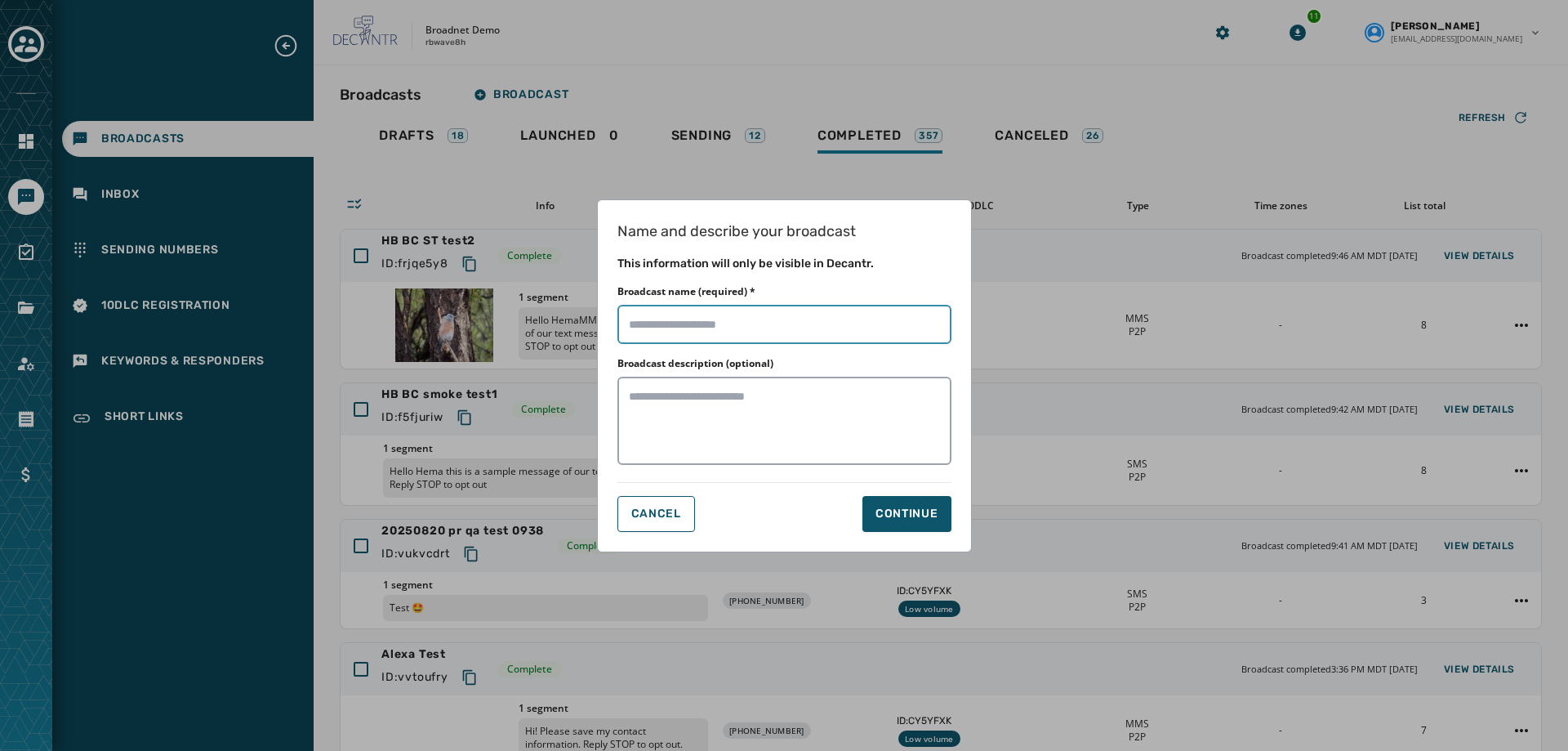
click at [744, 324] on input "Broadcast name (required) *" at bounding box center [784, 324] width 334 height 40
type input "**********"
click at [902, 514] on div "Continue" at bounding box center [906, 514] width 63 height 16
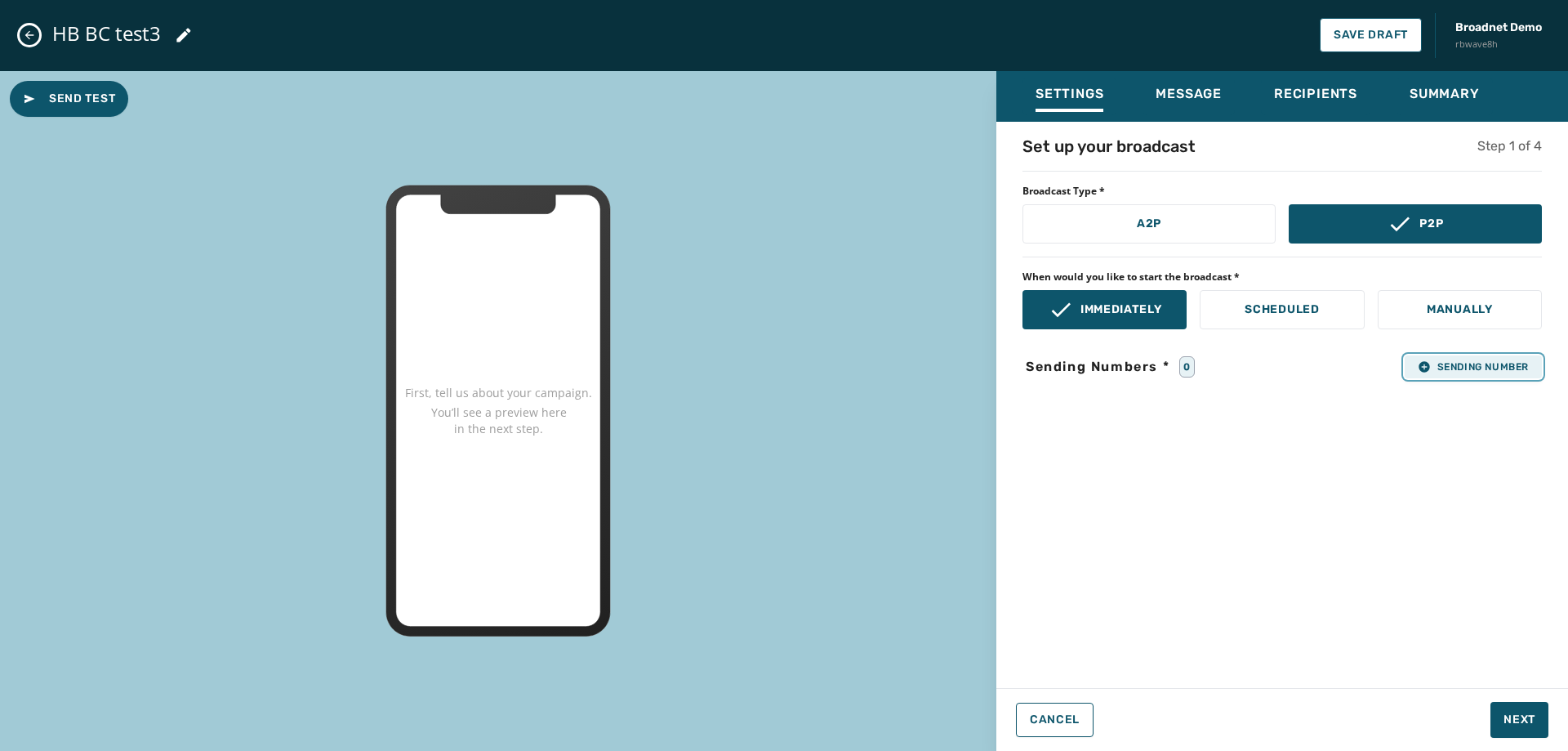
click at [1450, 362] on span "Sending Number" at bounding box center [1474, 367] width 111 height 13
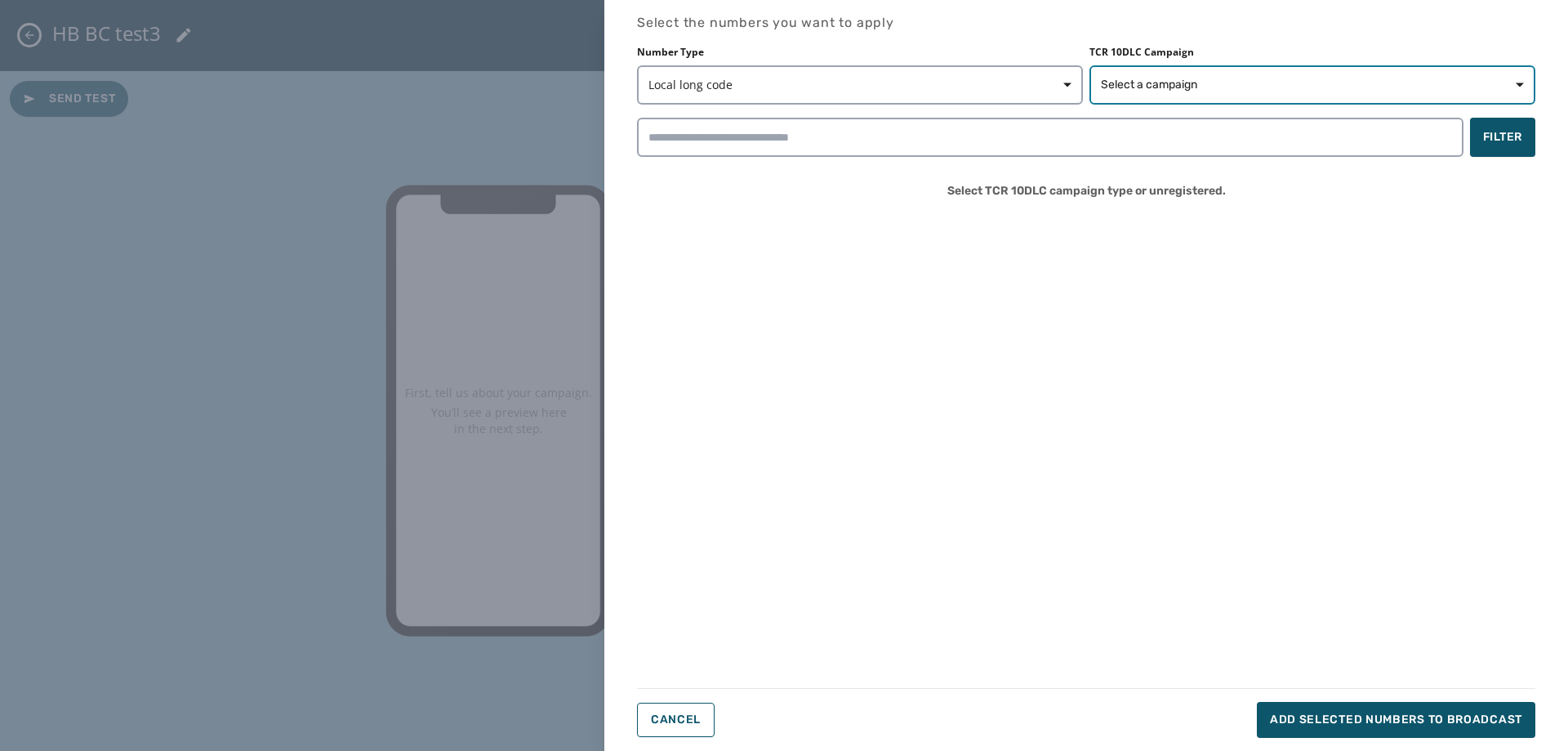
click at [1222, 88] on span "Select a campaign" at bounding box center [1312, 84] width 423 height 16
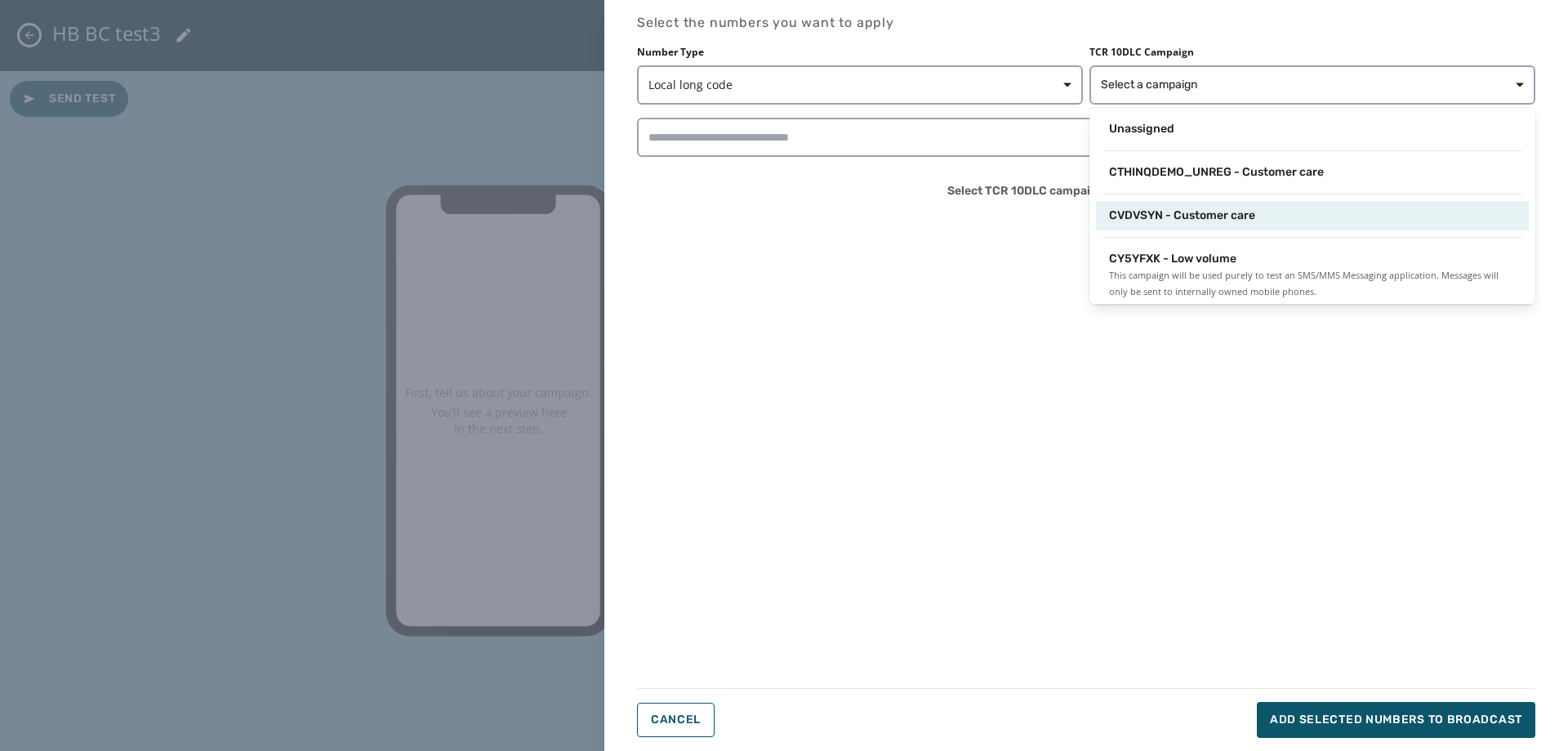
click at [1237, 221] on span "CVDVSYN - Customer care" at bounding box center [1183, 216] width 146 height 16
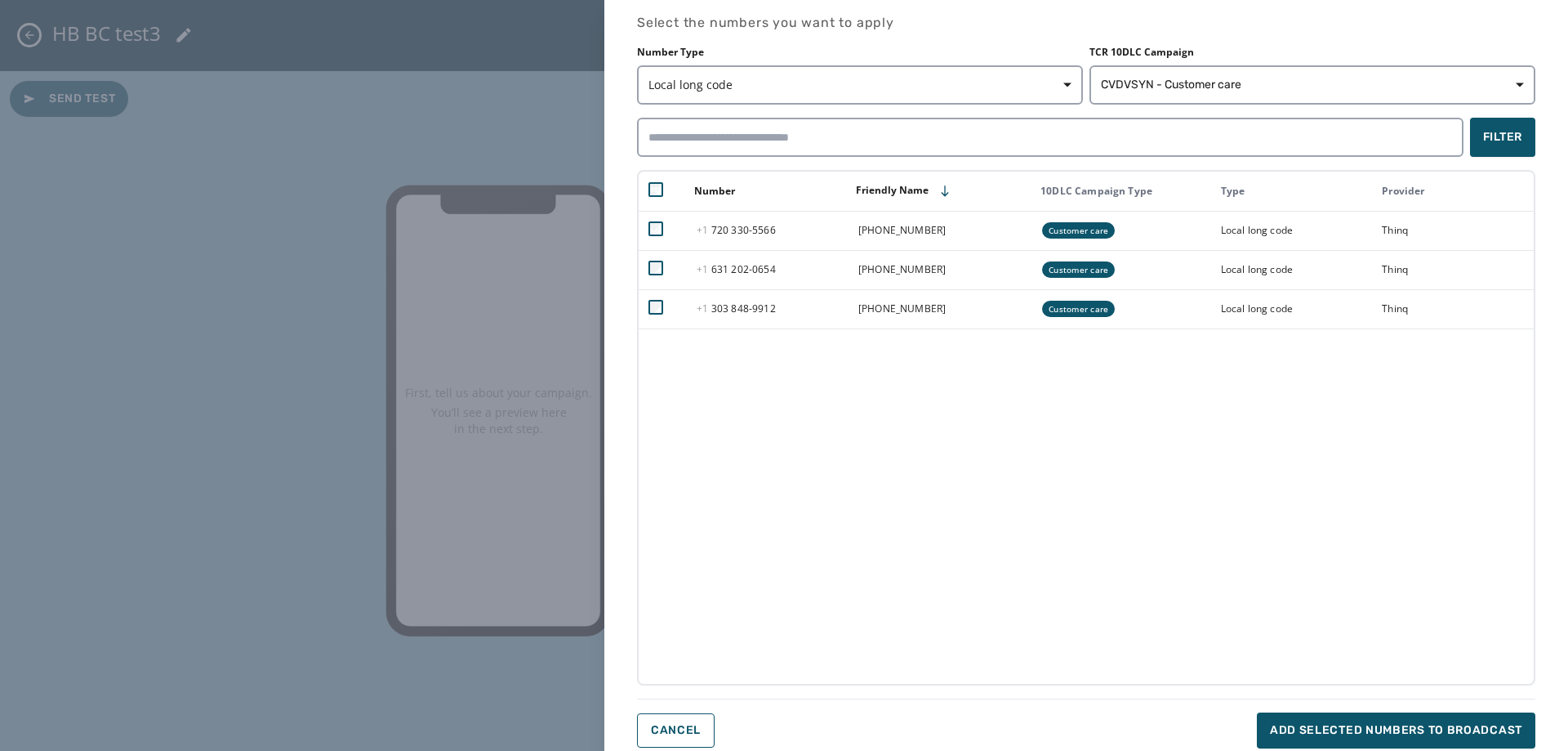
click at [1466, 711] on div "Select the numbers you want to apply Number Type Local long code TCR 10DLC Camp…" at bounding box center [1087, 381] width 899 height 735
click at [1466, 725] on span "Add selected numbers to broadcast" at bounding box center [1396, 730] width 252 height 16
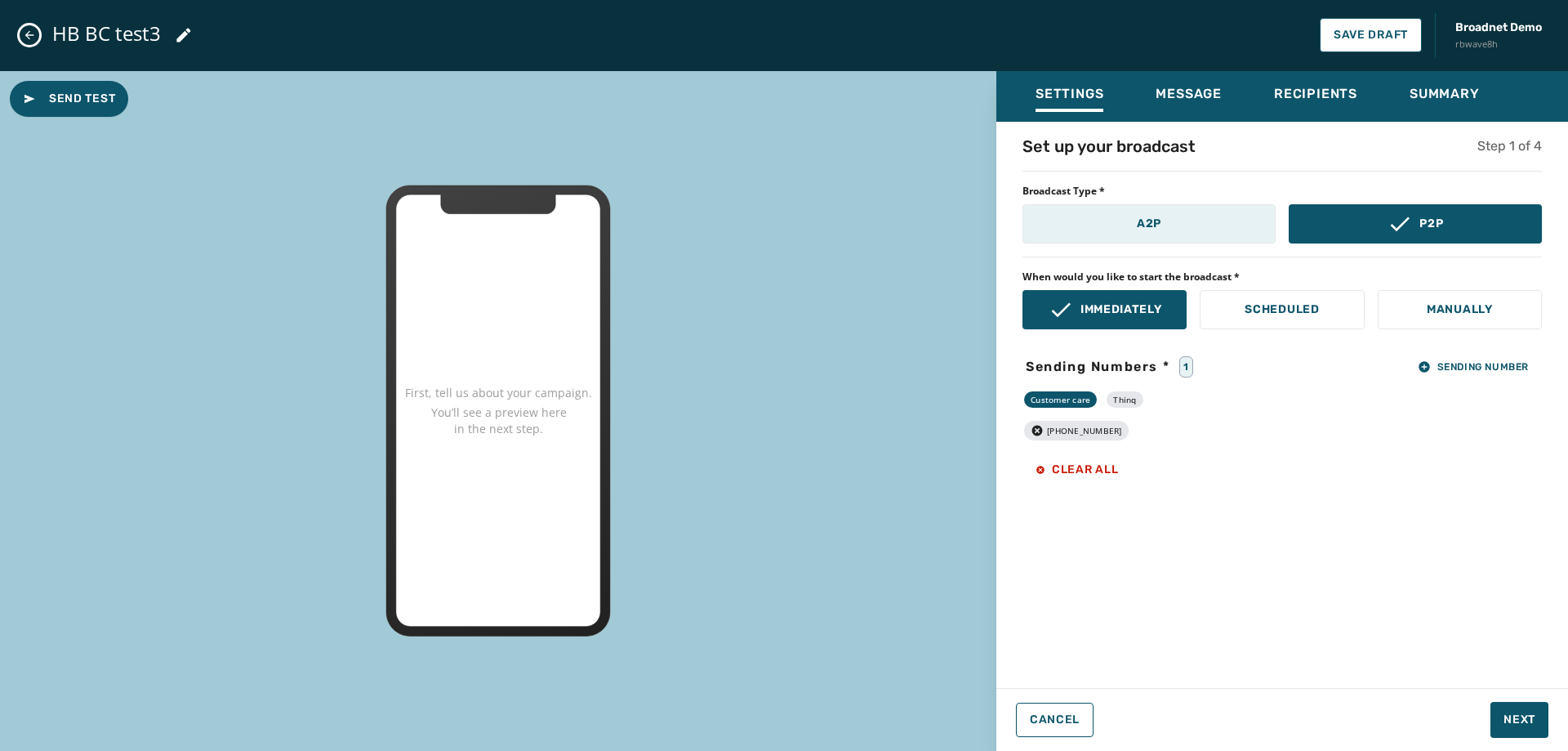
click at [1150, 223] on p "A2P" at bounding box center [1149, 223] width 24 height 16
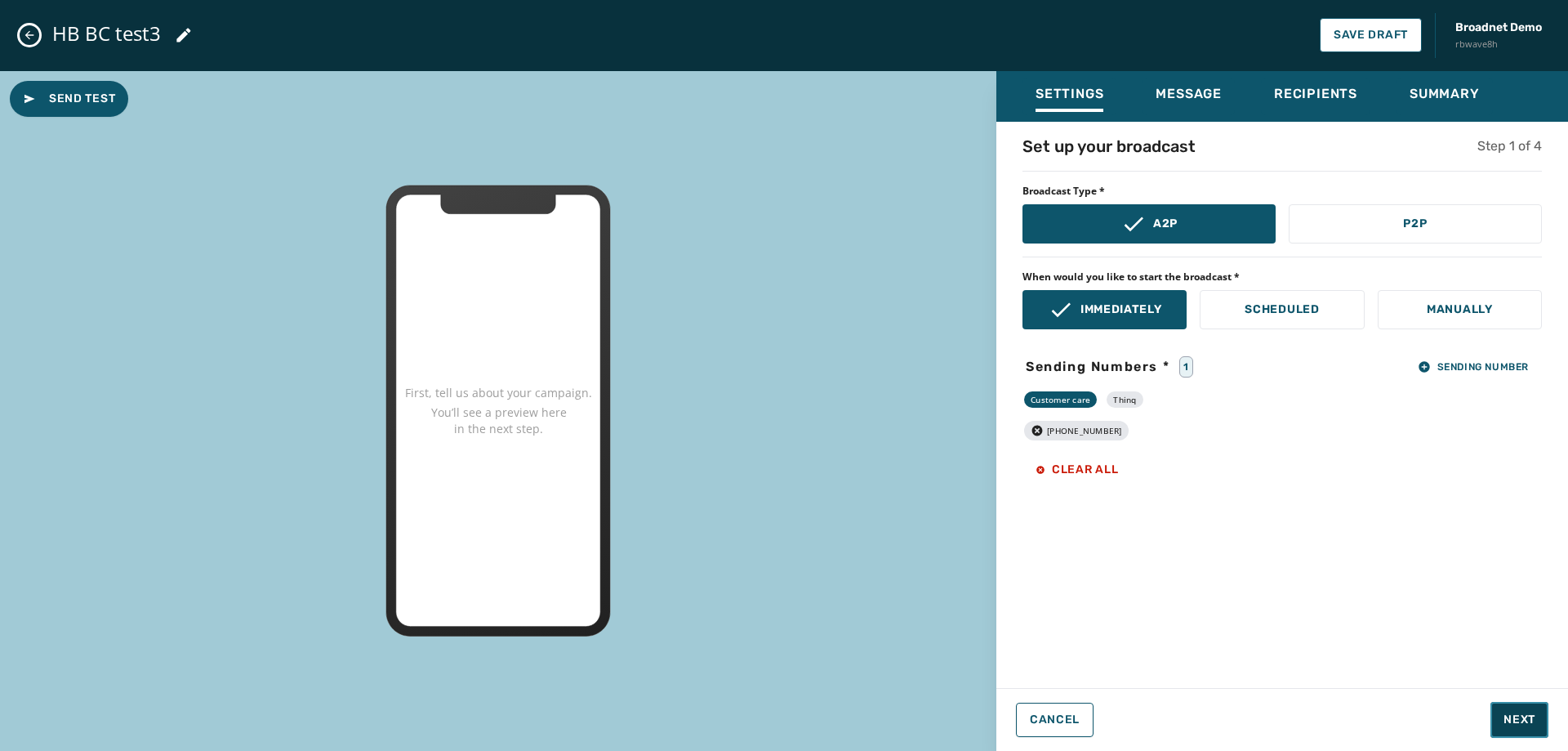
click at [1513, 721] on span "Next" at bounding box center [1520, 719] width 32 height 16
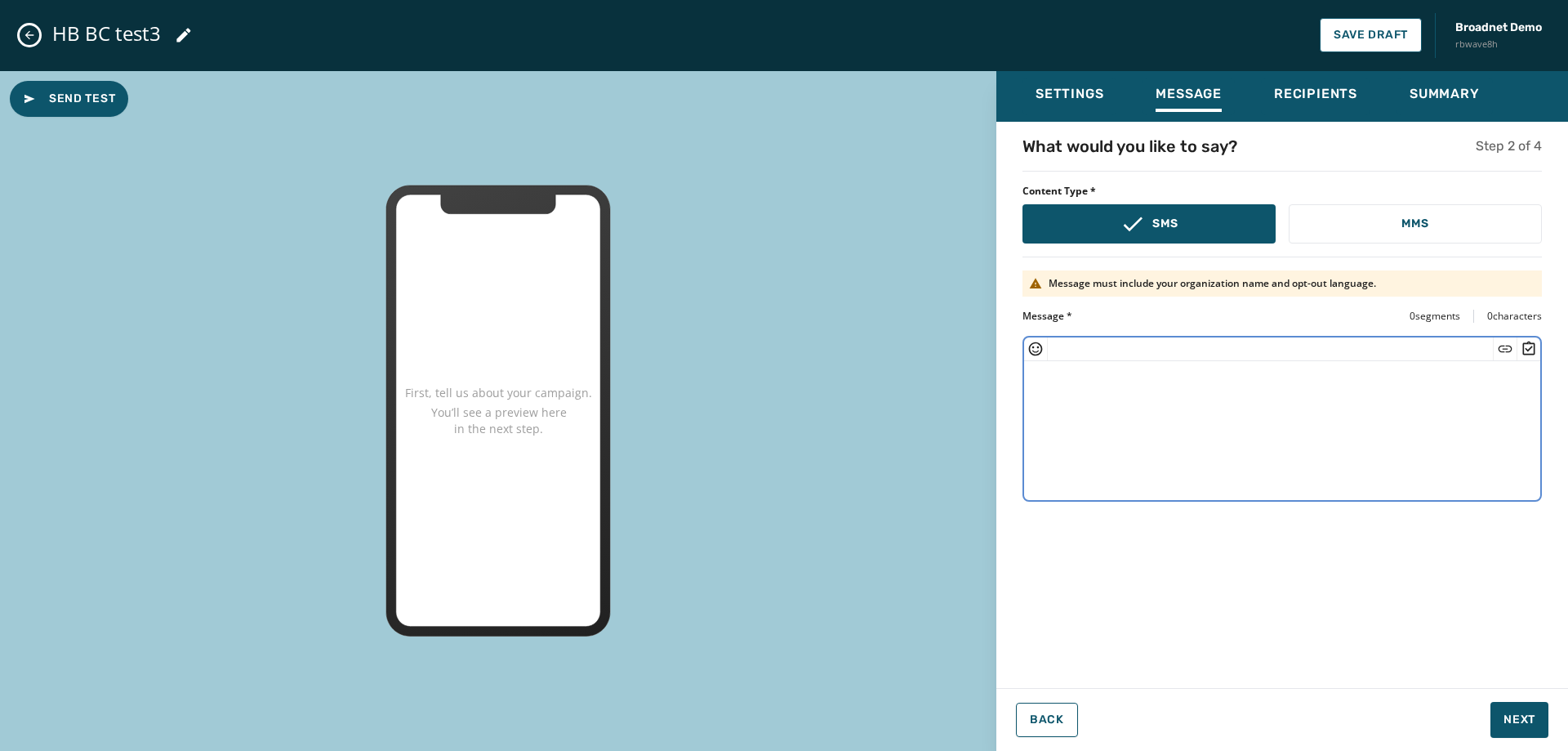
click at [1199, 425] on textarea at bounding box center [1282, 428] width 516 height 134
click at [1330, 384] on textarea at bounding box center [1282, 428] width 516 height 134
paste textarea "**********"
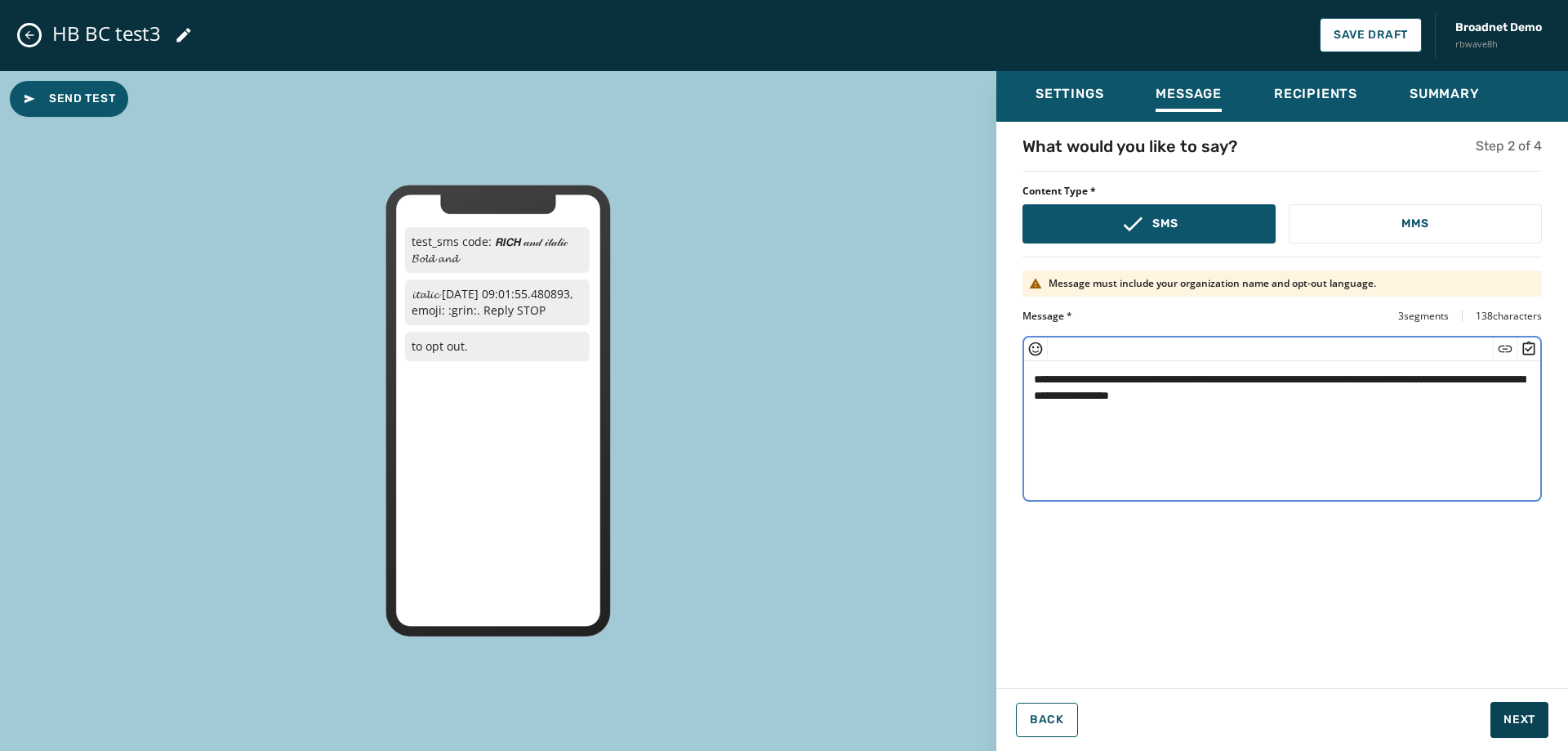
type textarea "**********"
click at [1513, 715] on span "Next" at bounding box center [1520, 719] width 32 height 16
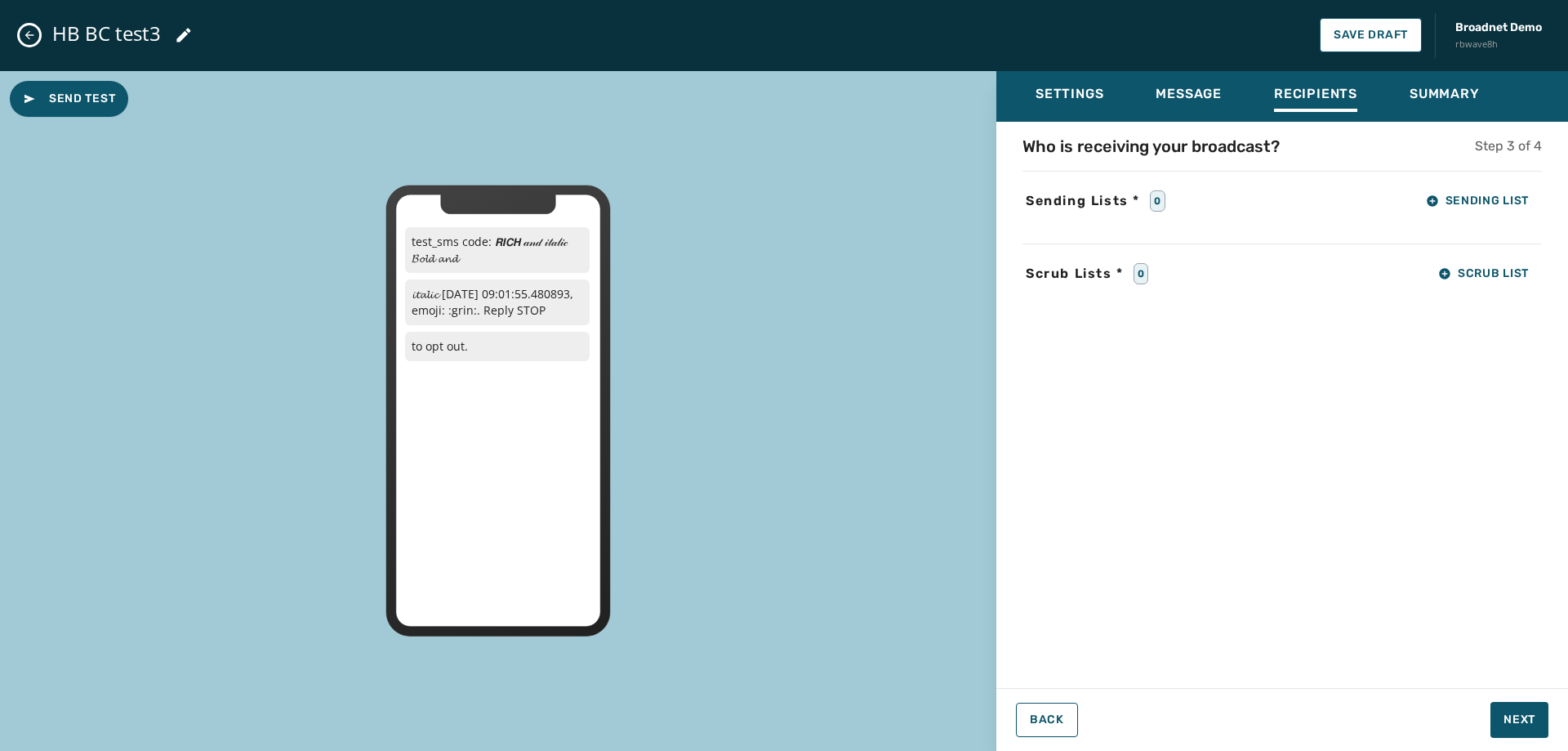
click at [1454, 218] on div "Who is receiving your broadcast? Step 3 of 4 Sending Lists * 0 Sending List Scr…" at bounding box center [1282, 400] width 571 height 530
click at [1459, 204] on span "Sending List" at bounding box center [1478, 201] width 103 height 13
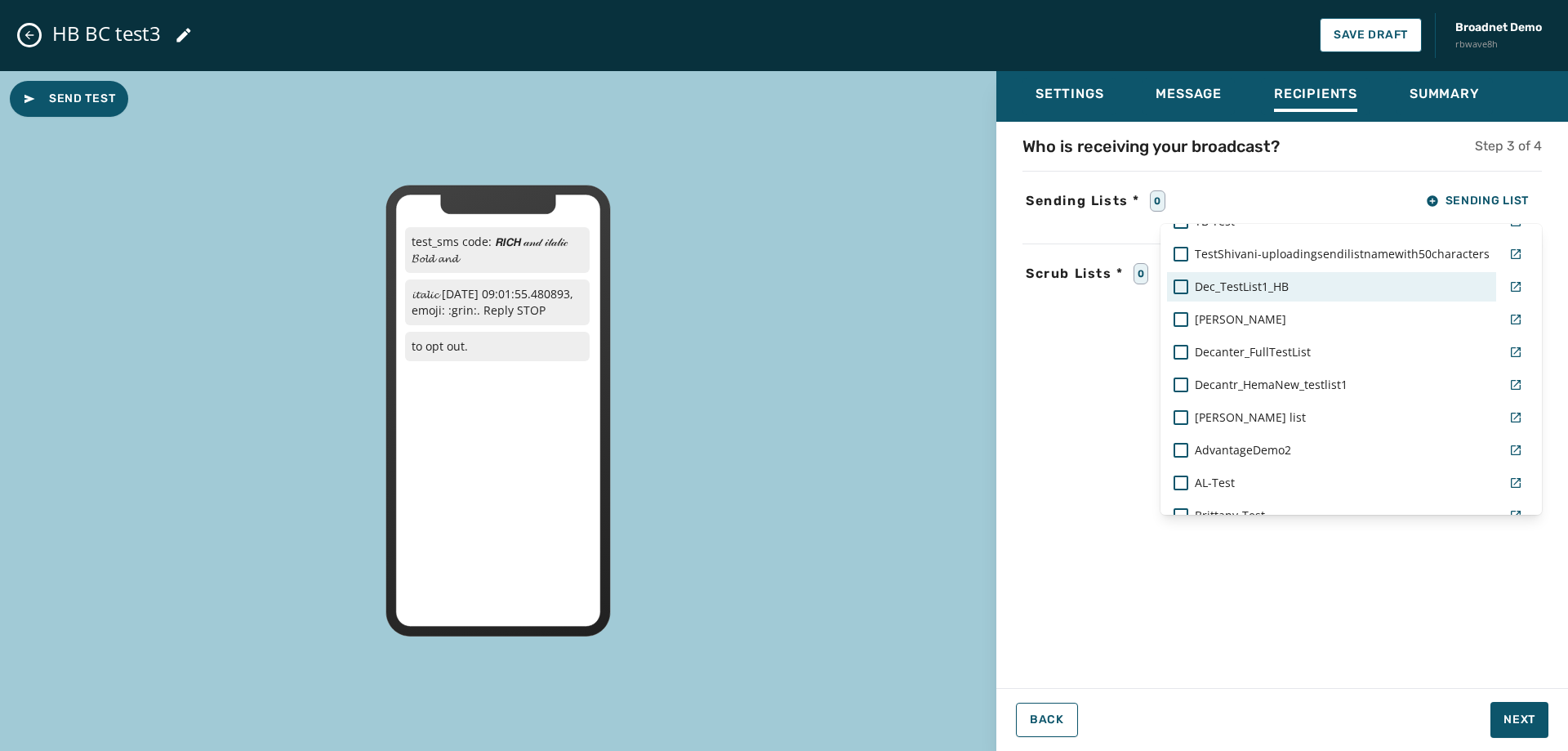
scroll to position [818, 0]
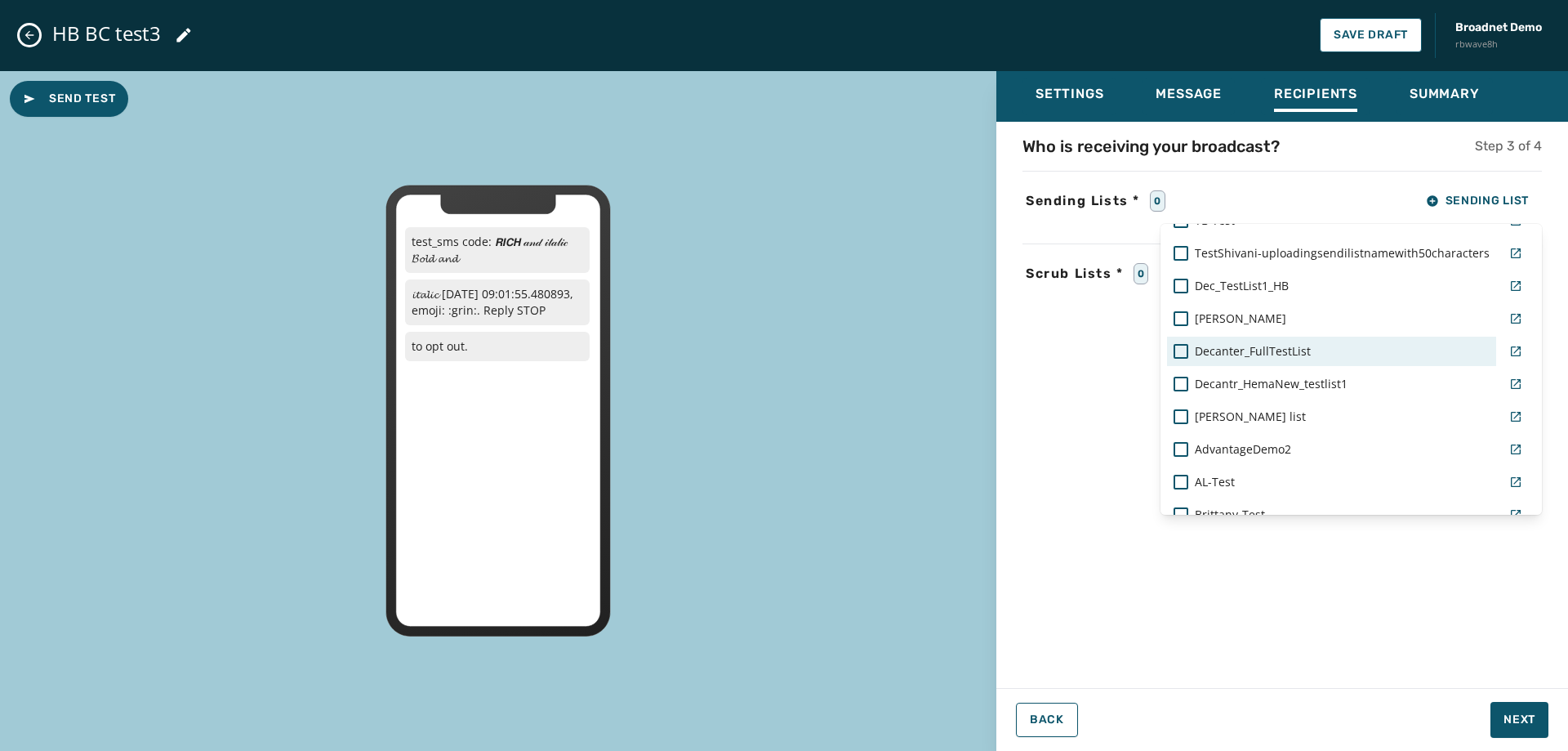
click at [1286, 352] on span "Decanter_FullTestList" at bounding box center [1253, 351] width 116 height 16
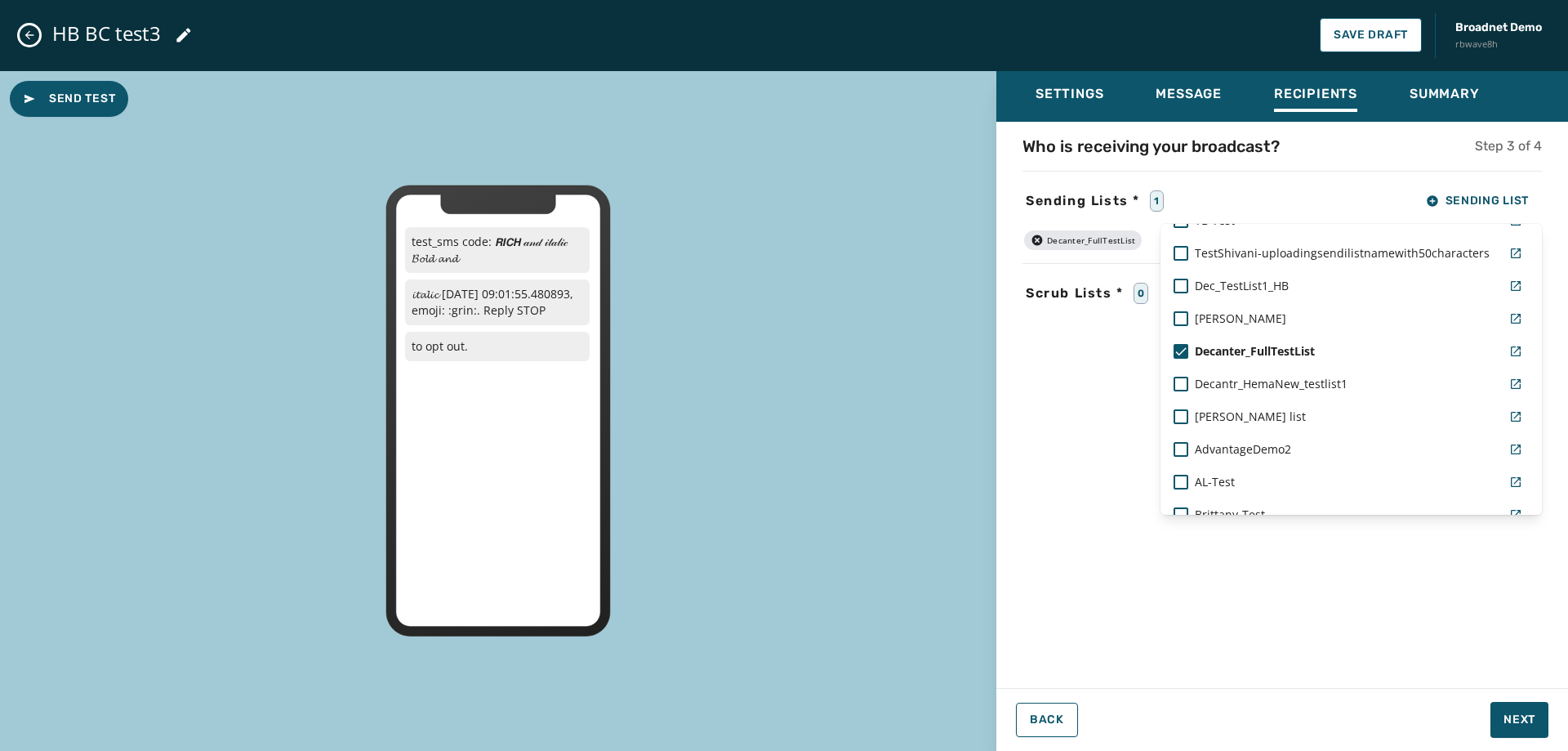
click at [1522, 722] on div "Settings Message Recipients Summary Who is receiving your broadcast? Step 3 of …" at bounding box center [1282, 404] width 571 height 668
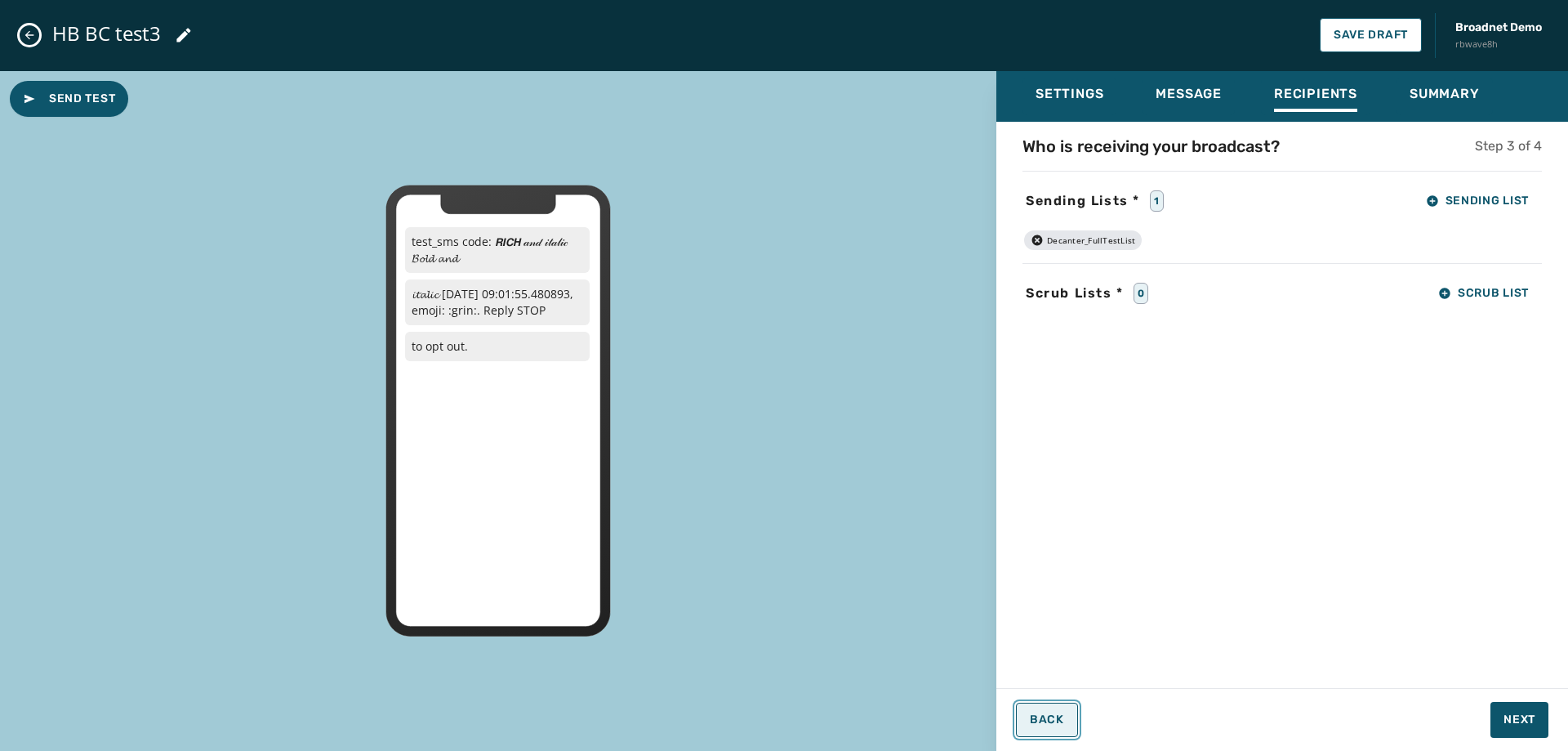
click at [1067, 729] on button "Back" at bounding box center [1047, 720] width 62 height 35
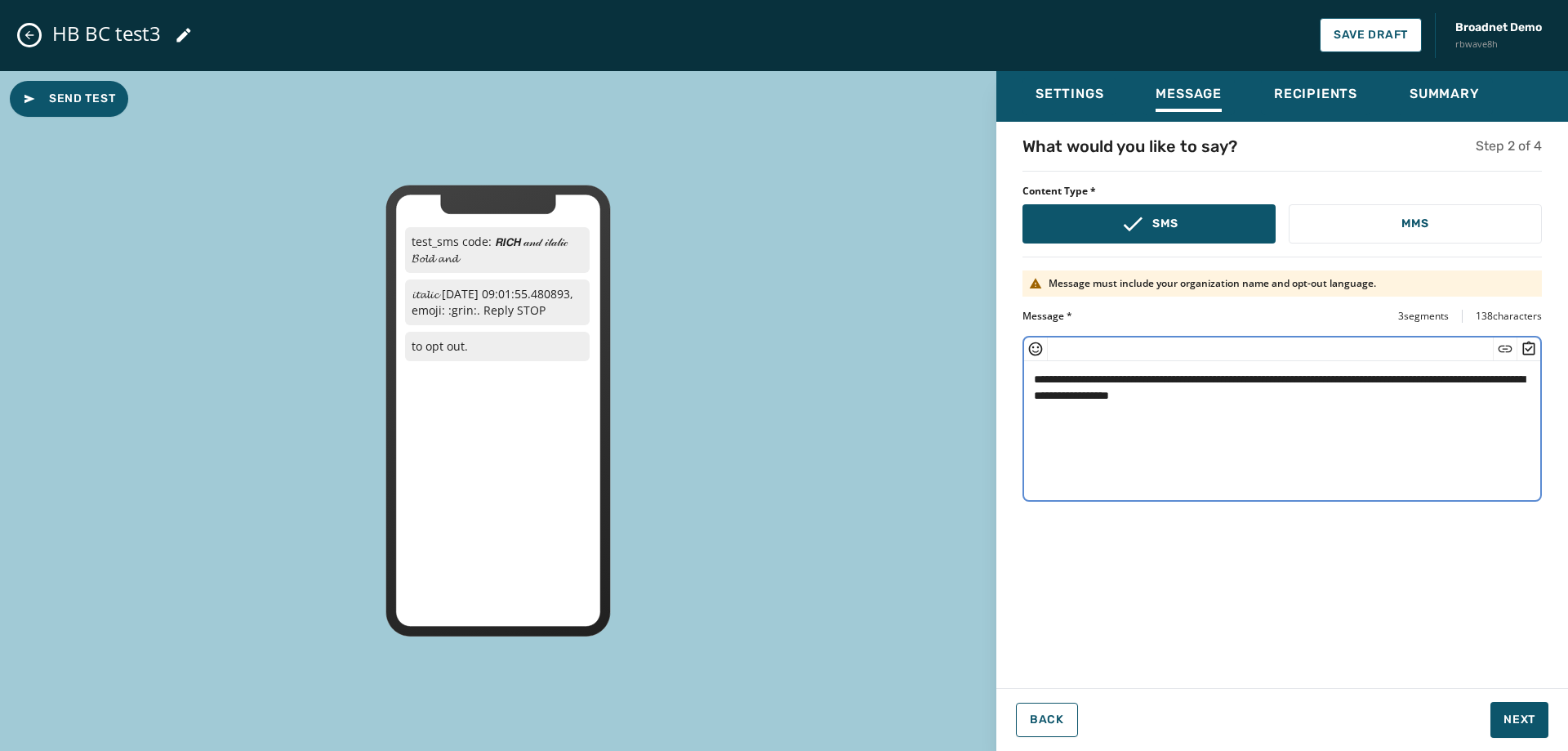
click at [1487, 396] on textarea "**********" at bounding box center [1282, 428] width 516 height 134
click at [1510, 354] on icon "Insert Short Link" at bounding box center [1505, 349] width 16 height 16
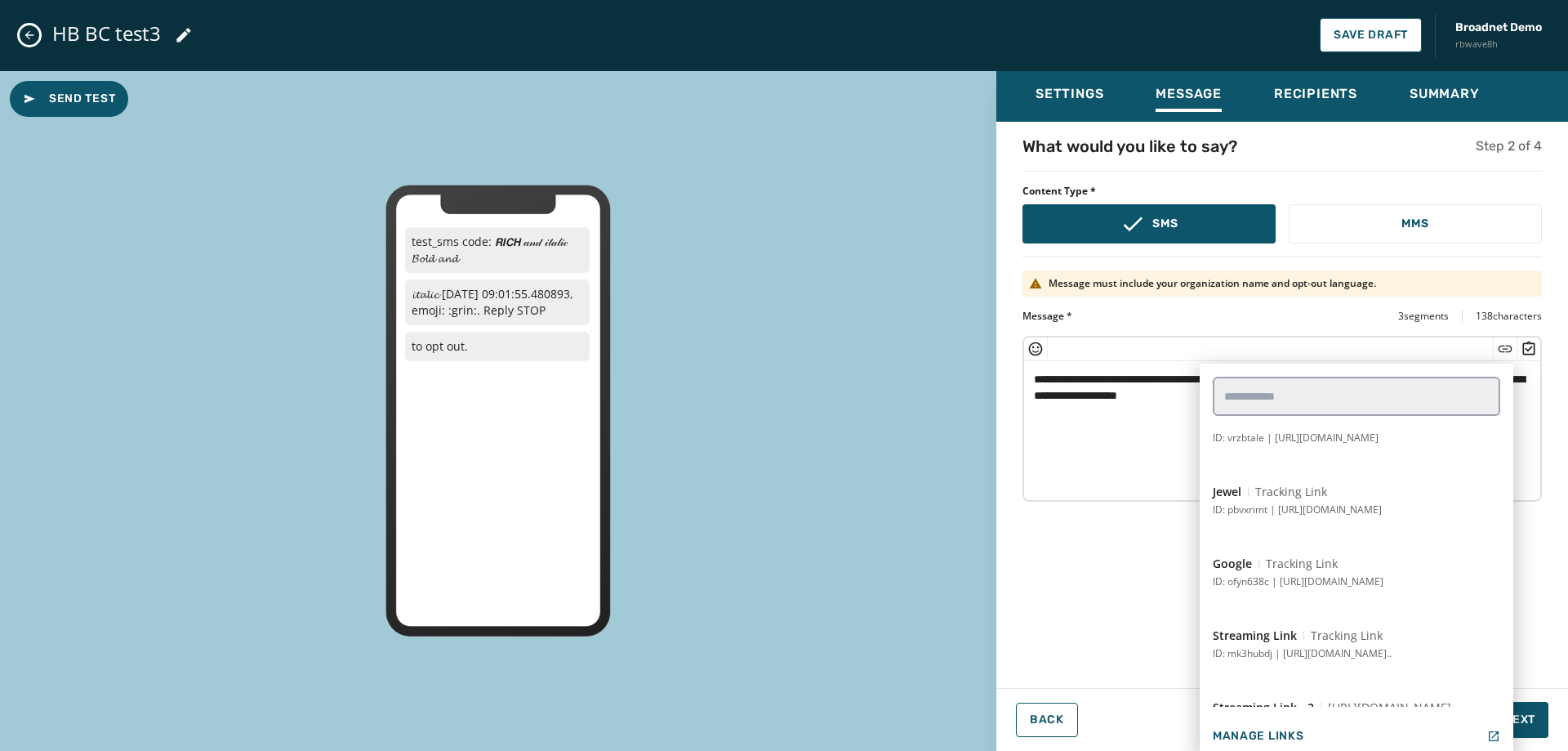
scroll to position [490, 0]
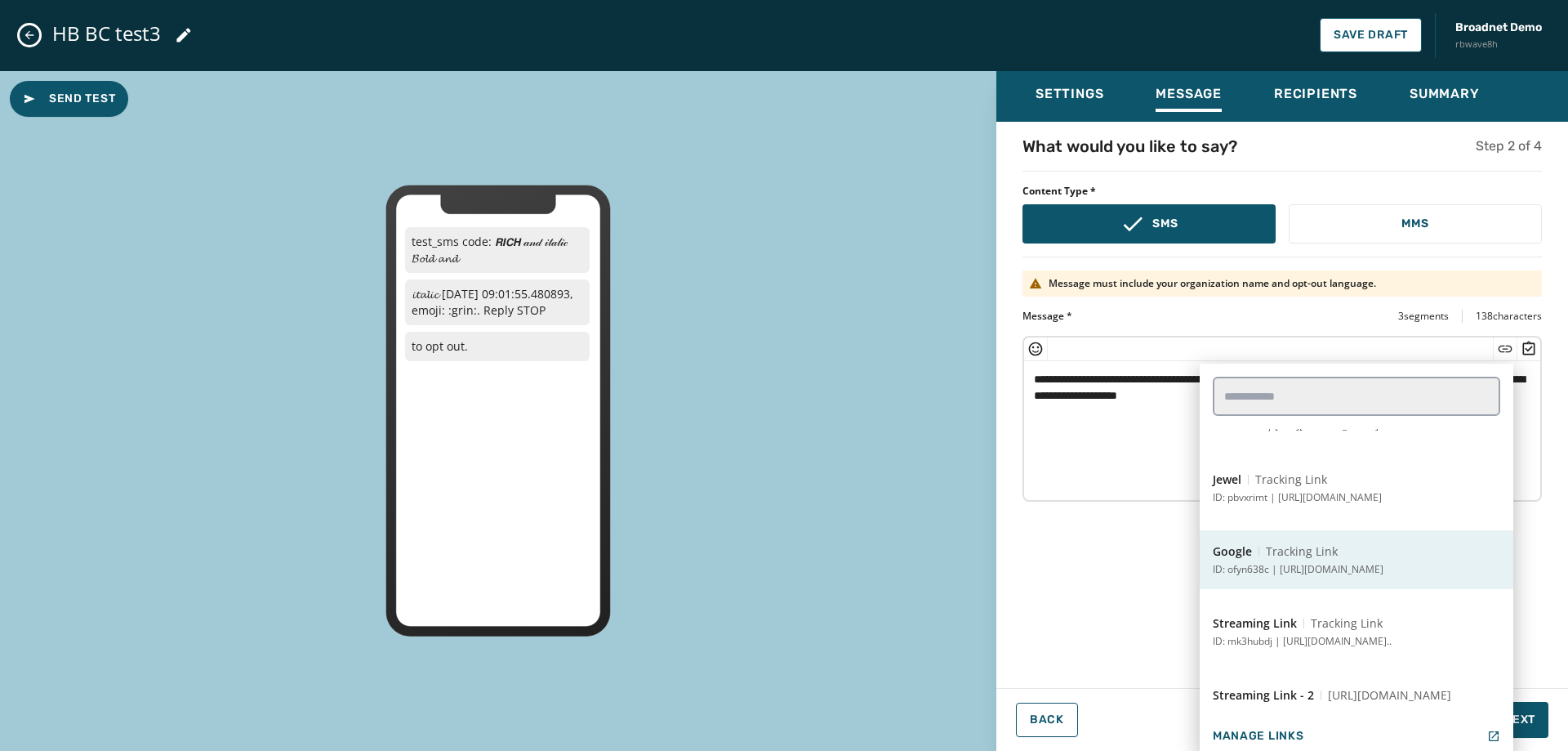
click at [1331, 578] on button "Google Tracking Link ID: ofyn638c | https://www.google.com" at bounding box center [1357, 560] width 314 height 59
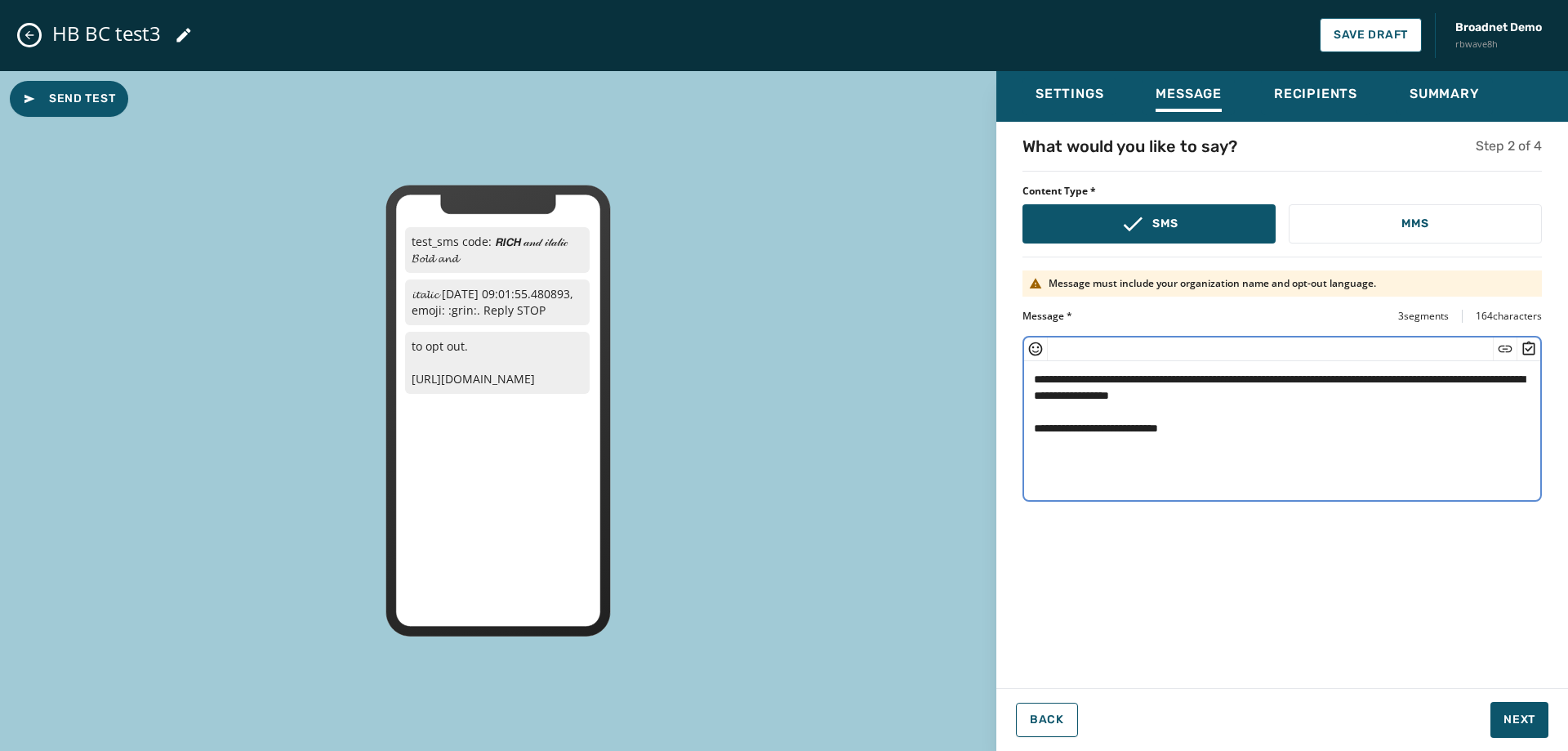
click at [1521, 352] on icon "Insert Survey" at bounding box center [1528, 349] width 16 height 16
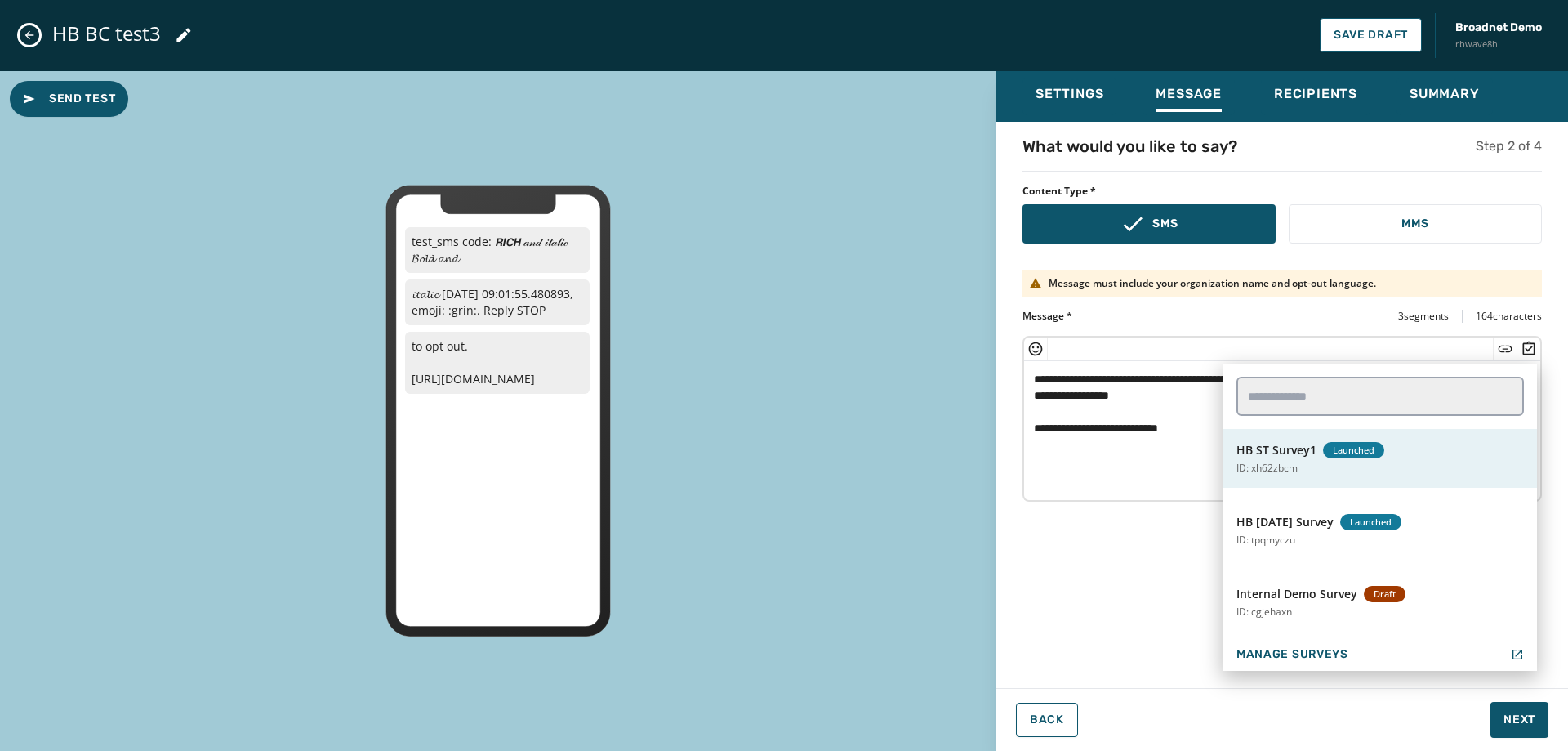
click at [1386, 457] on button "HB ST Survey1 Launched ID: xh62zbcm" at bounding box center [1380, 459] width 314 height 59
type textarea "**********"
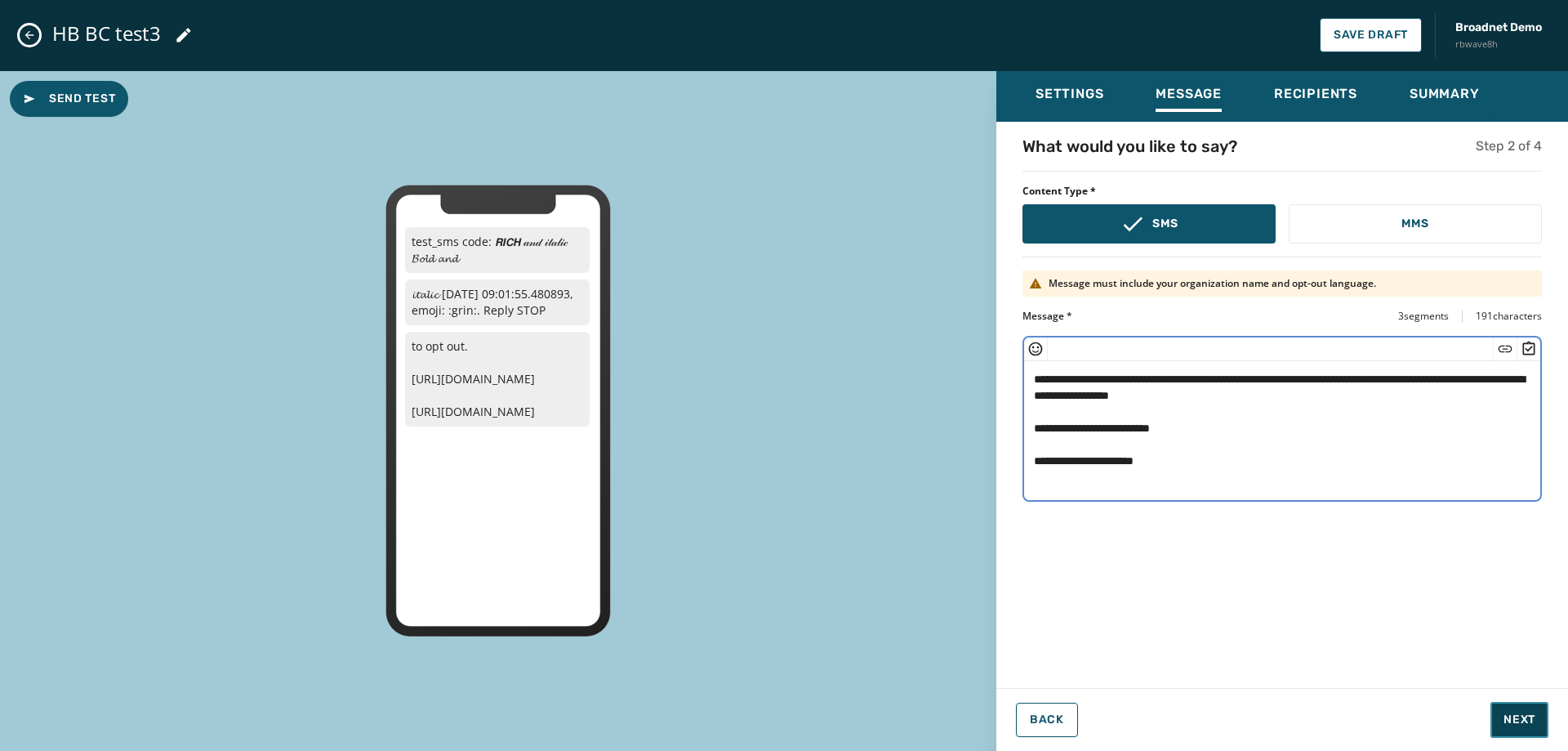
click at [1508, 716] on span "Next" at bounding box center [1520, 719] width 32 height 16
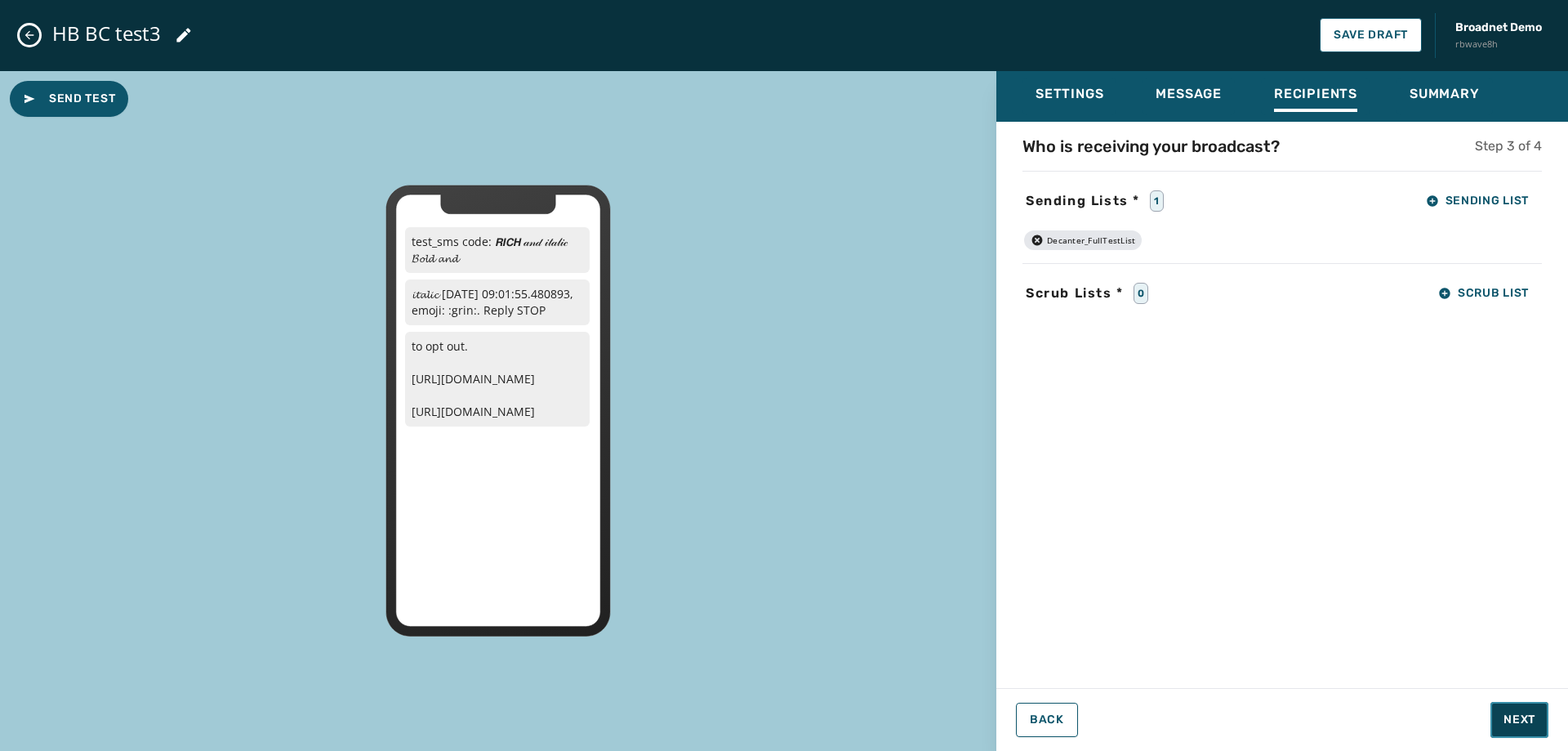
click at [1508, 716] on span "Next" at bounding box center [1520, 719] width 32 height 16
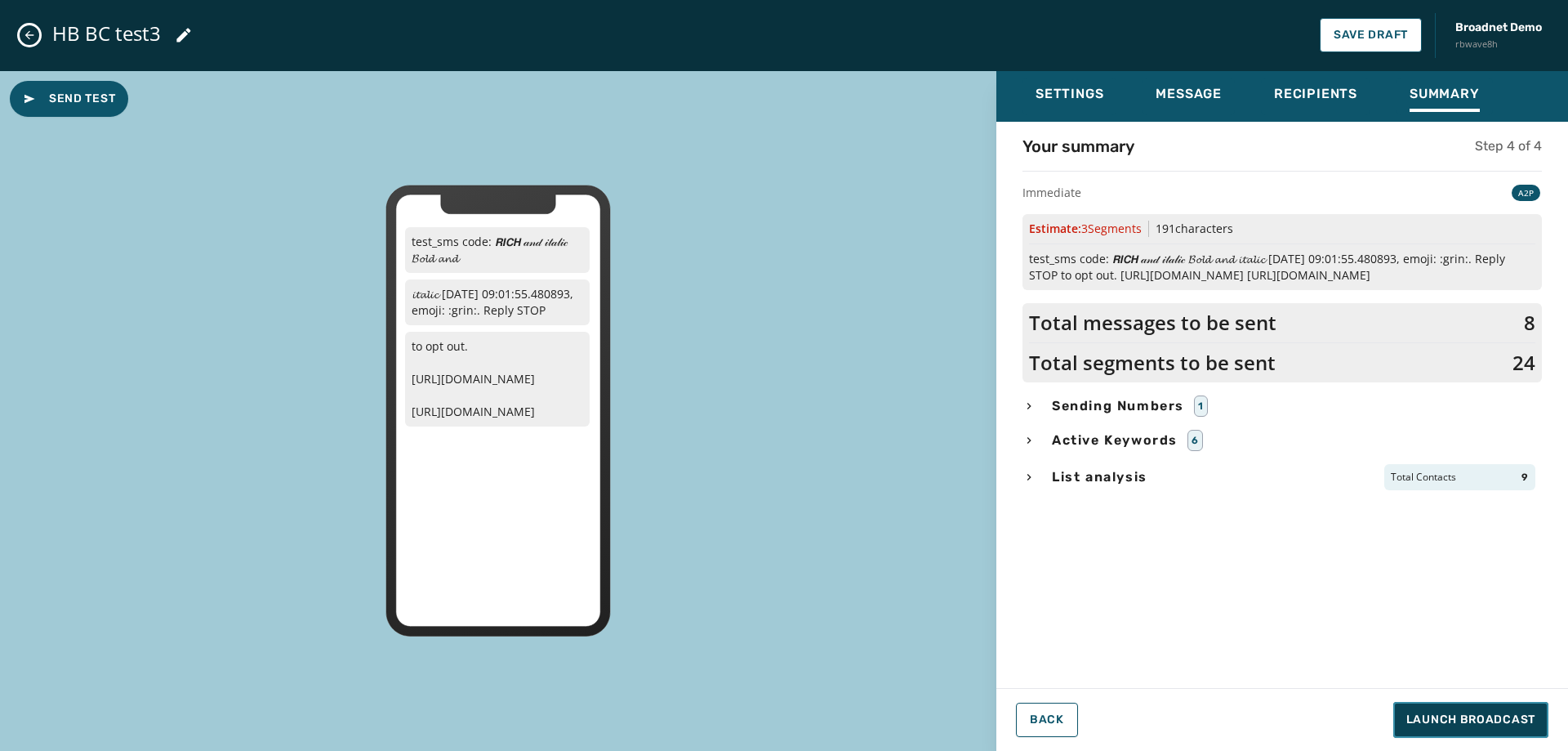
click at [1508, 716] on span "Launch Broadcast" at bounding box center [1470, 719] width 129 height 16
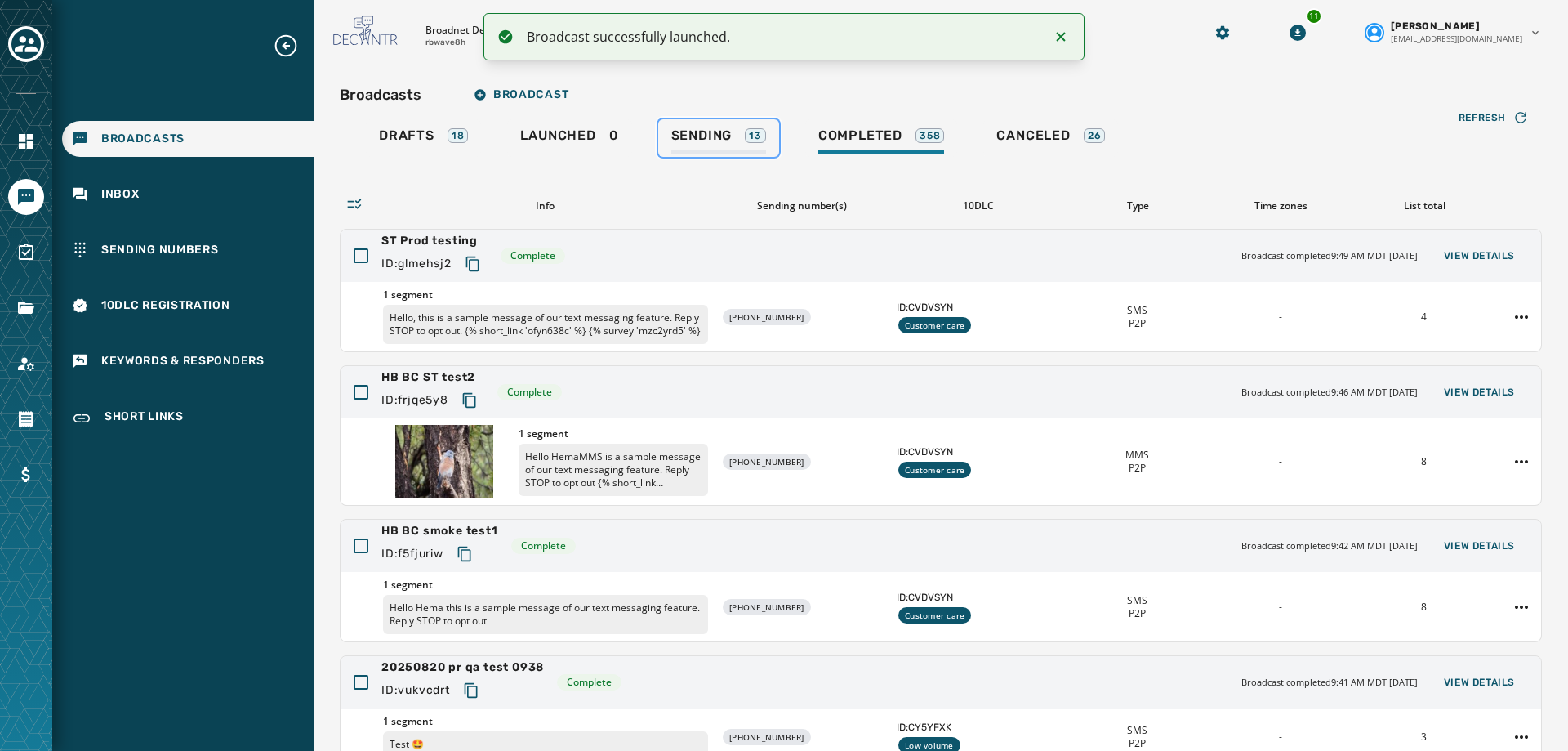
click at [710, 134] on span "Sending" at bounding box center [702, 135] width 61 height 16
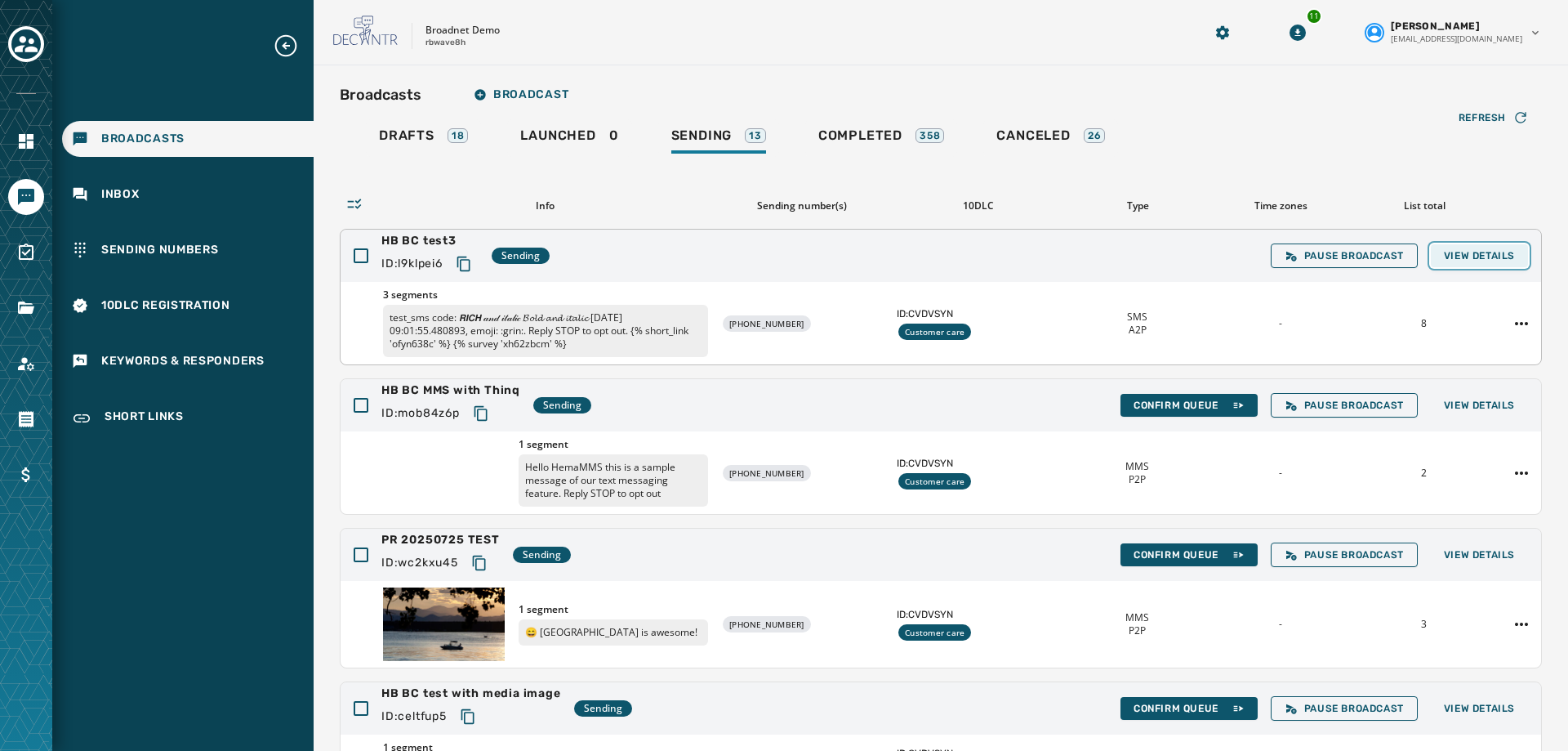
click at [1451, 264] on button "View Details" at bounding box center [1479, 255] width 97 height 23
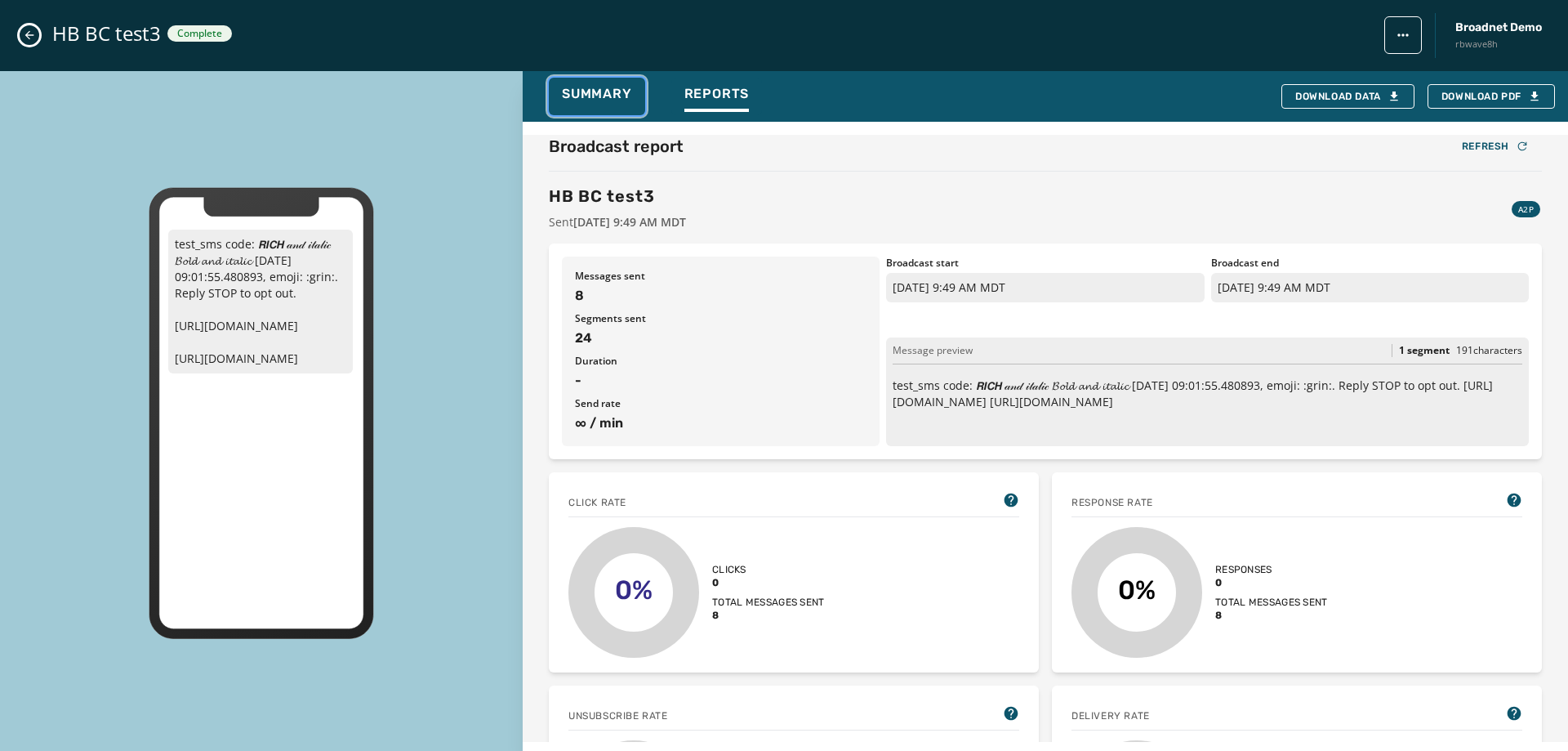
click at [604, 104] on div "Summary" at bounding box center [597, 99] width 70 height 26
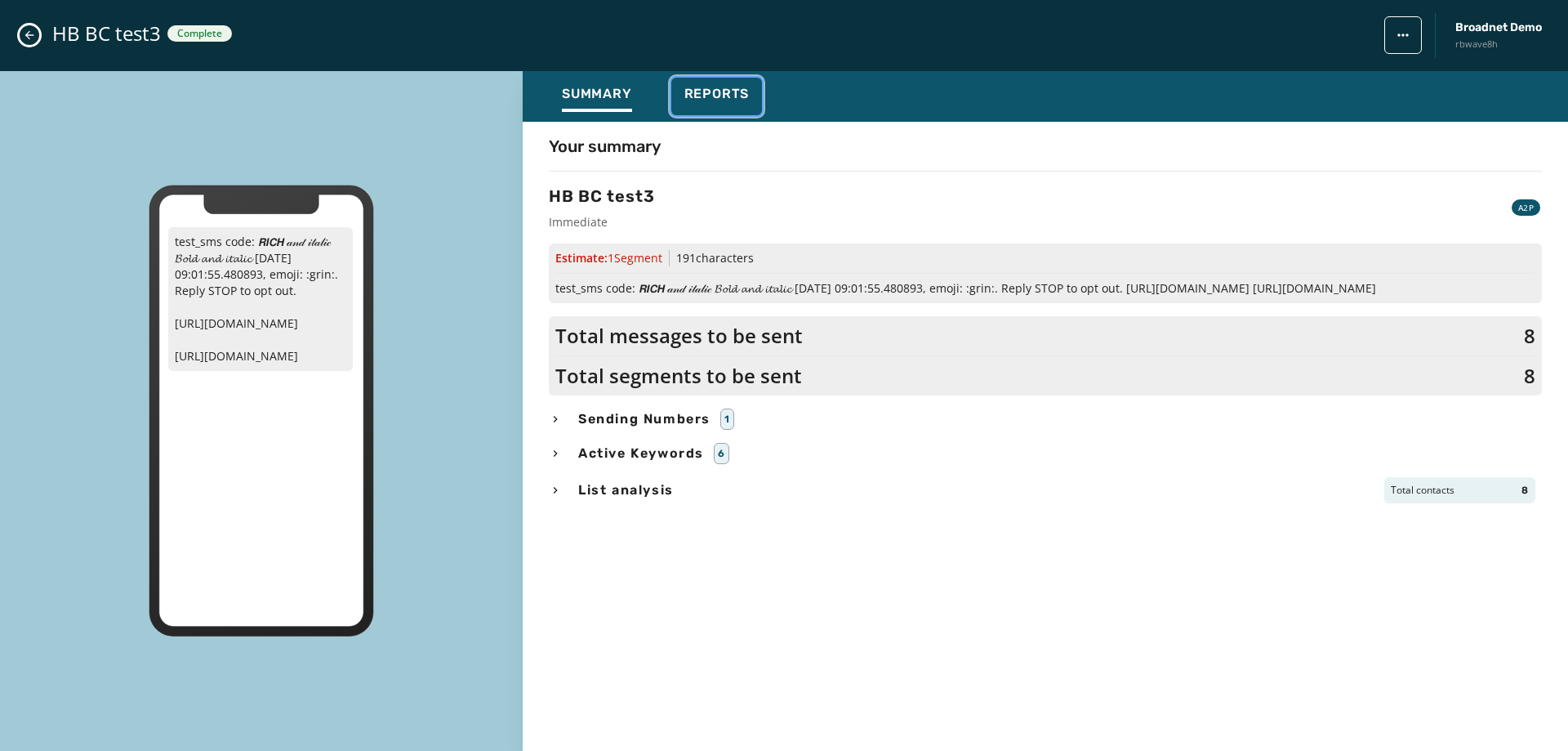
click at [711, 93] on span "Reports" at bounding box center [717, 93] width 66 height 16
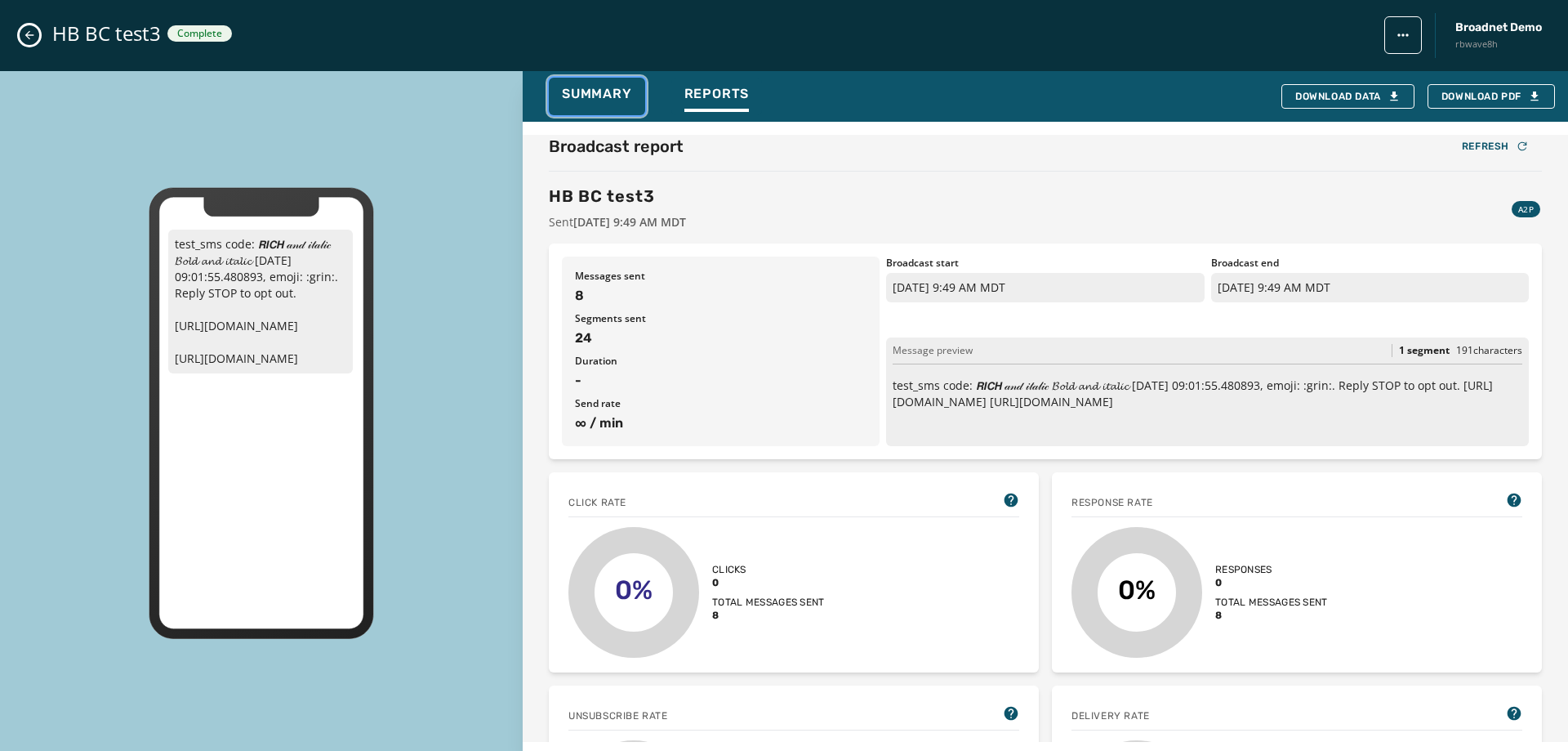
click at [621, 95] on span "Summary" at bounding box center [597, 93] width 70 height 16
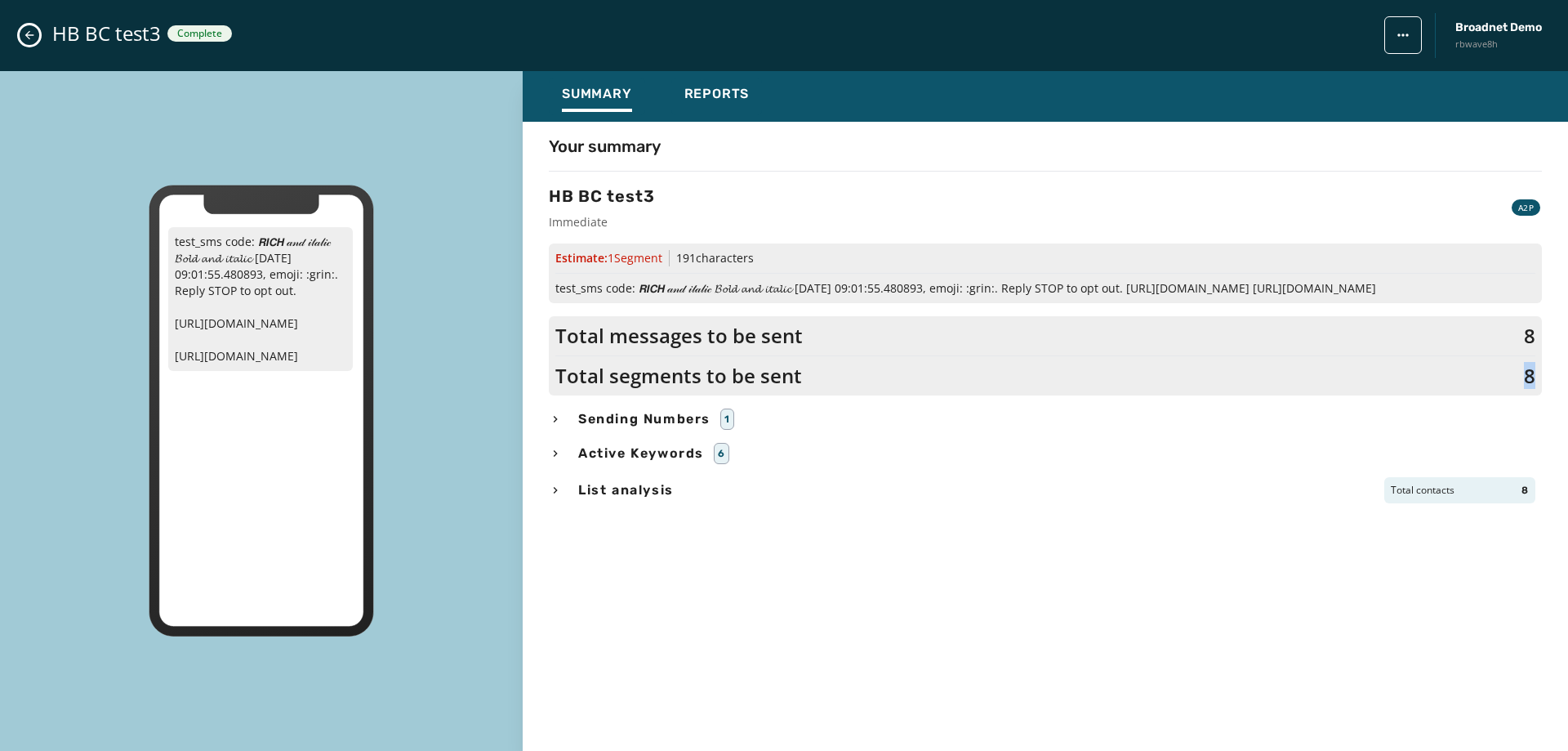
drag, startPoint x: 1524, startPoint y: 374, endPoint x: 1533, endPoint y: 372, distance: 9.2
click at [1533, 372] on span "8" at bounding box center [1530, 376] width 12 height 26
click at [695, 89] on span "Reports" at bounding box center [717, 93] width 66 height 16
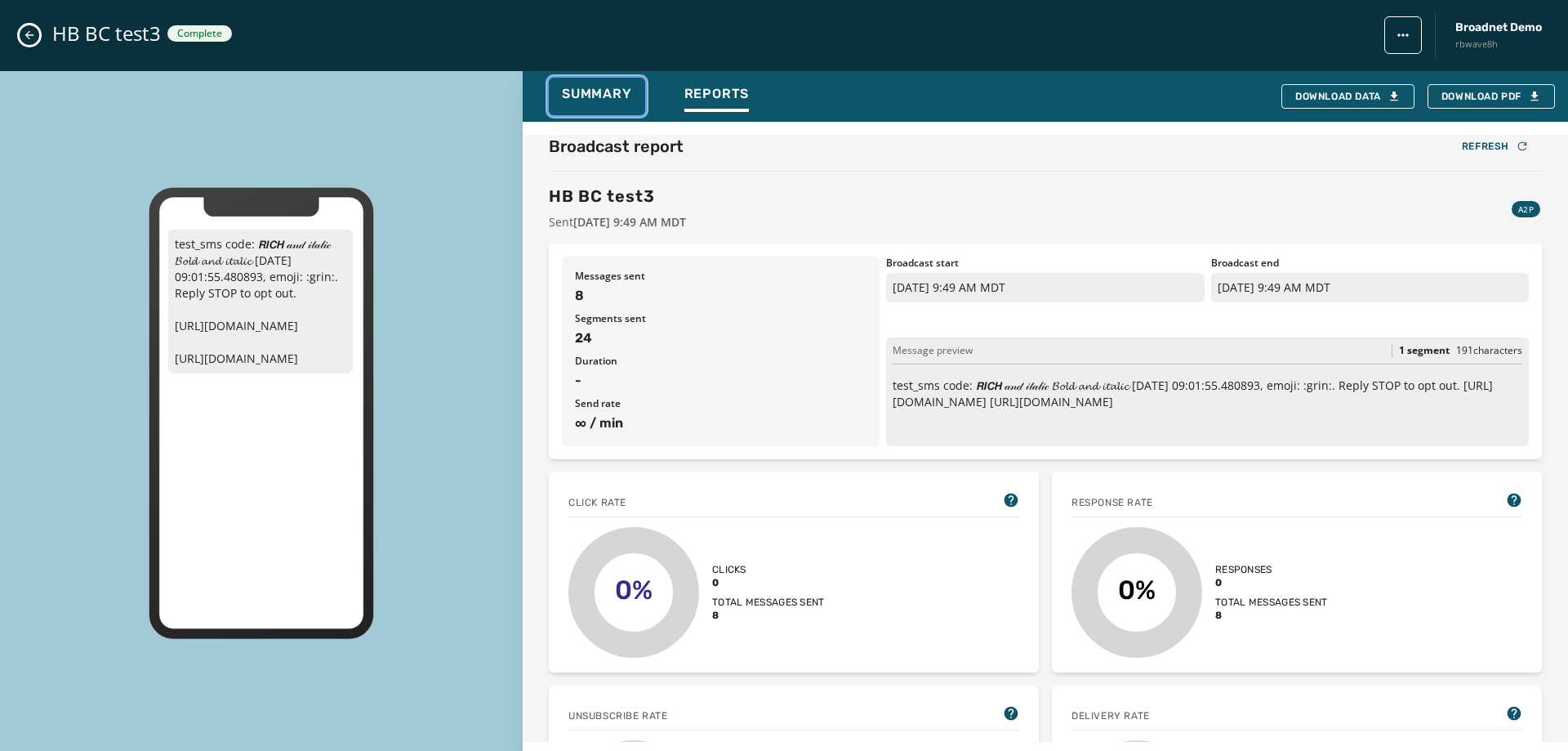
click at [604, 93] on span "Summary" at bounding box center [597, 93] width 70 height 16
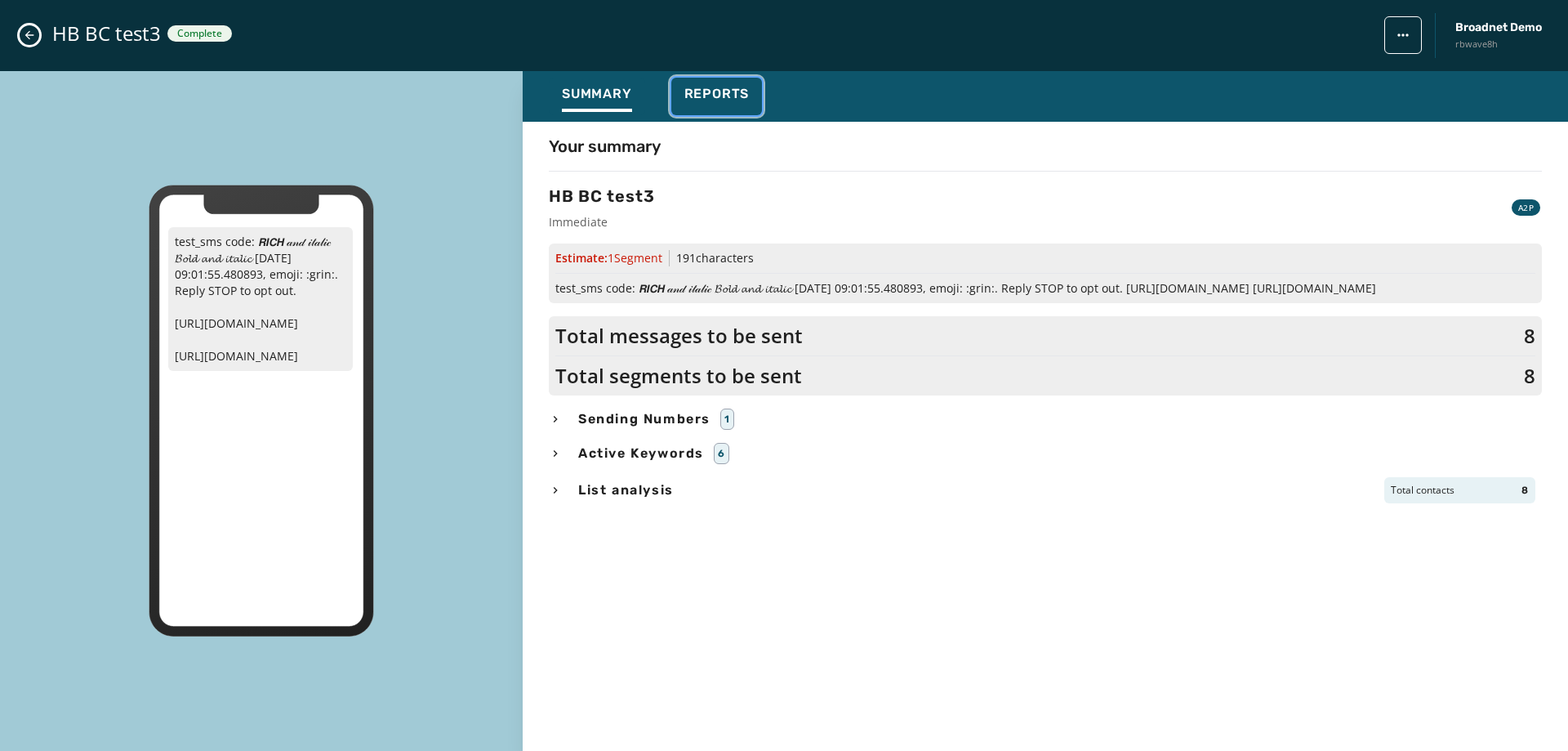
click at [723, 95] on span "Reports" at bounding box center [717, 93] width 66 height 16
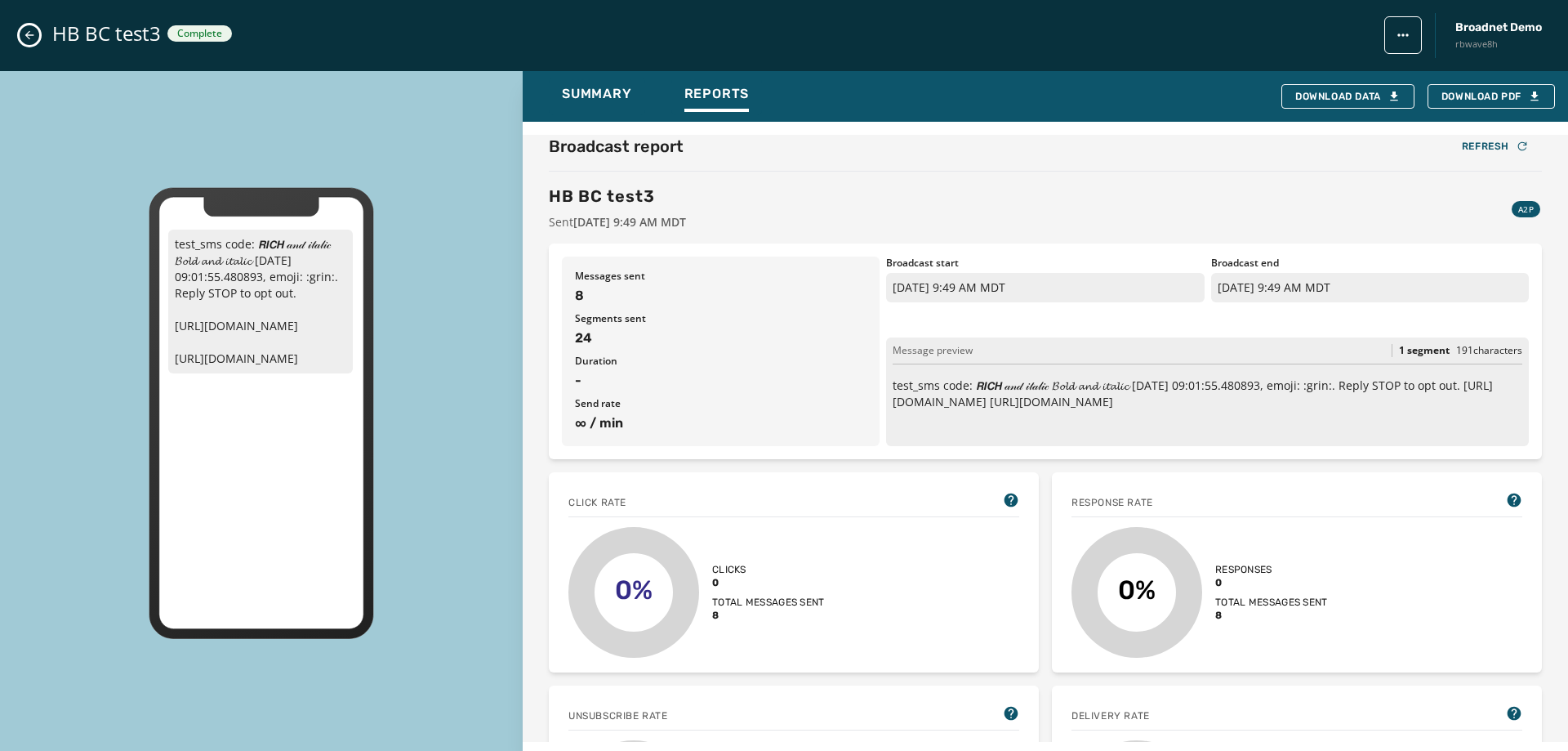
click at [29, 35] on icon "Close admin drawer" at bounding box center [29, 35] width 13 height 13
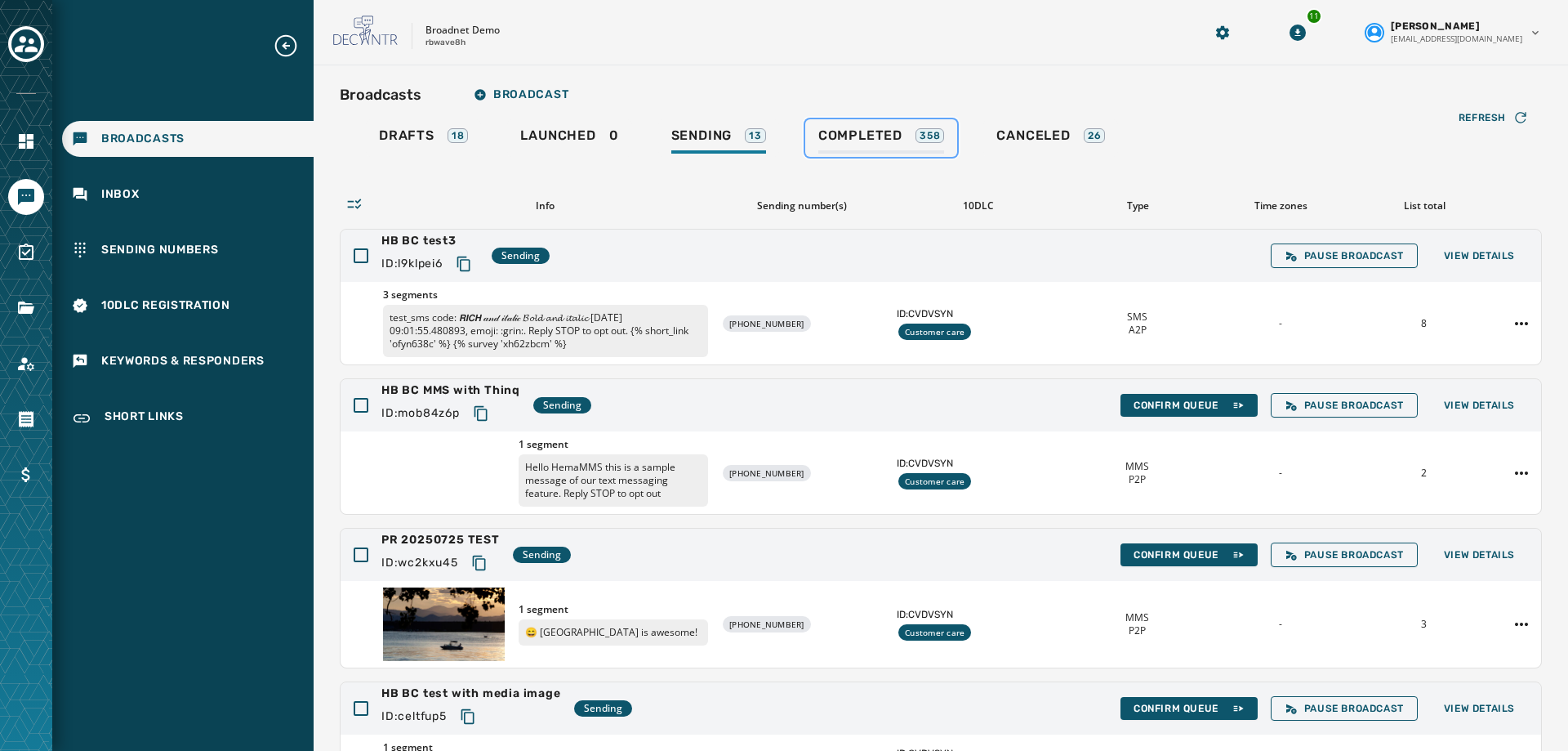
click at [838, 130] on span "Completed" at bounding box center [860, 135] width 84 height 16
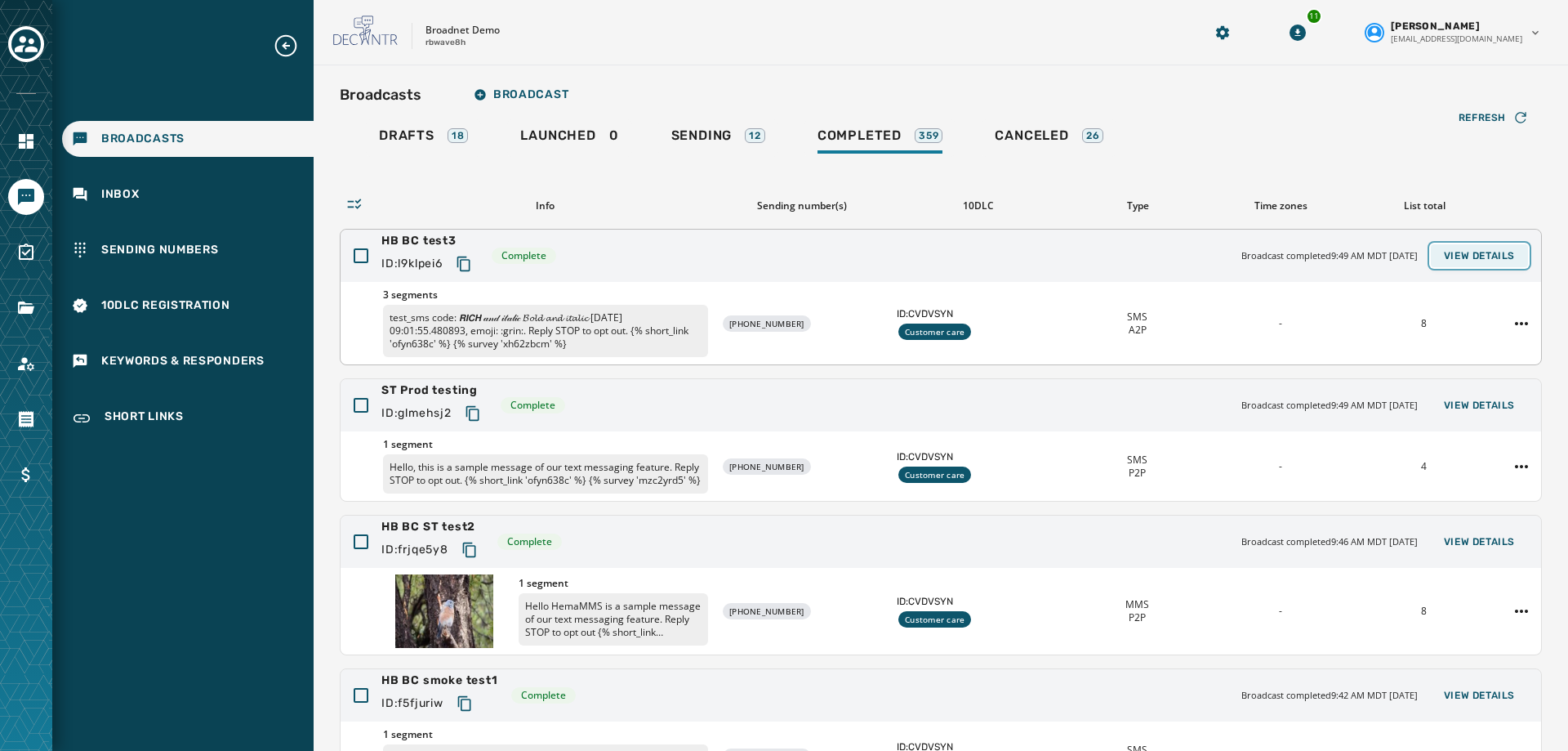
click at [1477, 253] on span "View Details" at bounding box center [1480, 256] width 71 height 13
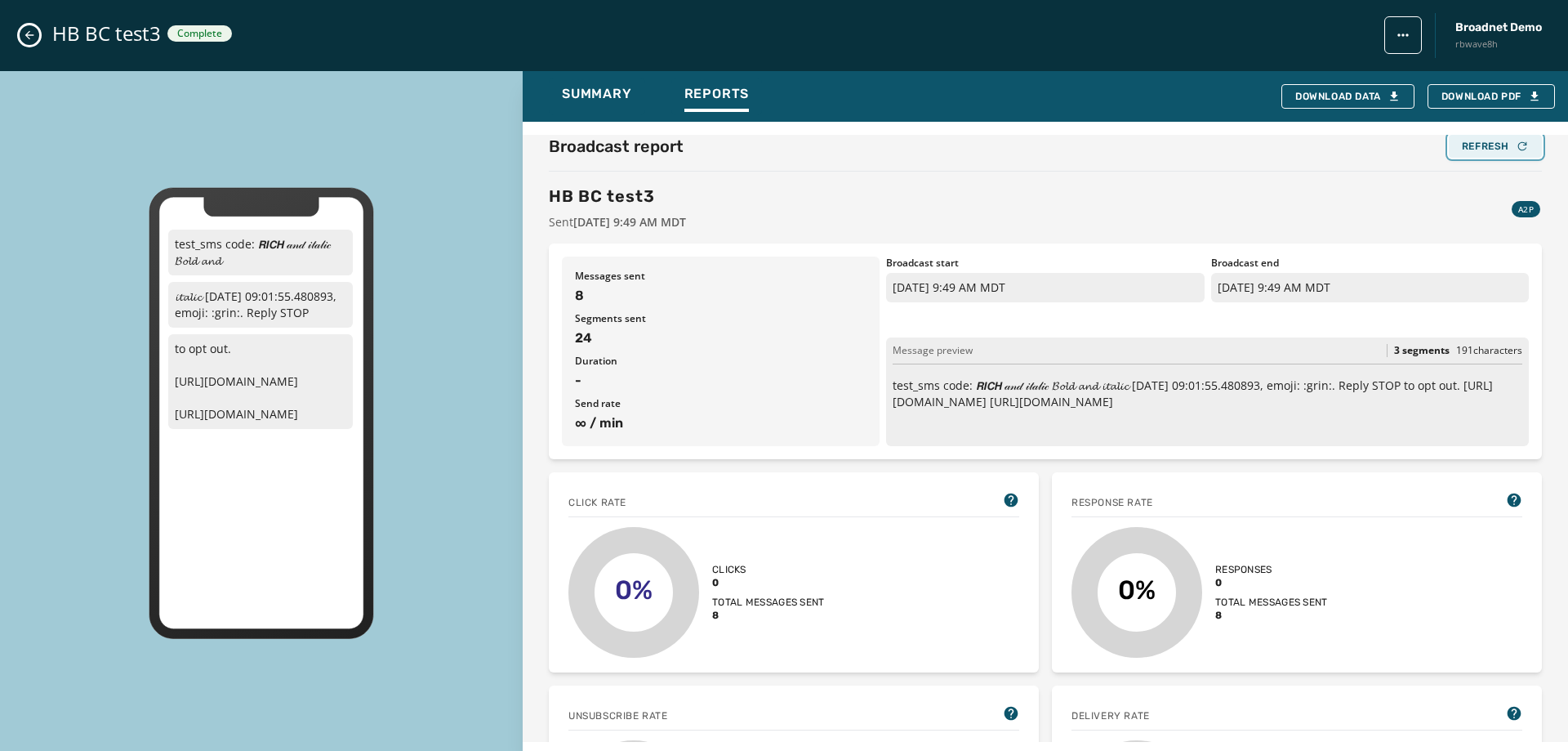
click at [1480, 148] on div "Refresh" at bounding box center [1496, 146] width 67 height 13
click at [610, 97] on span "Summary" at bounding box center [597, 93] width 70 height 16
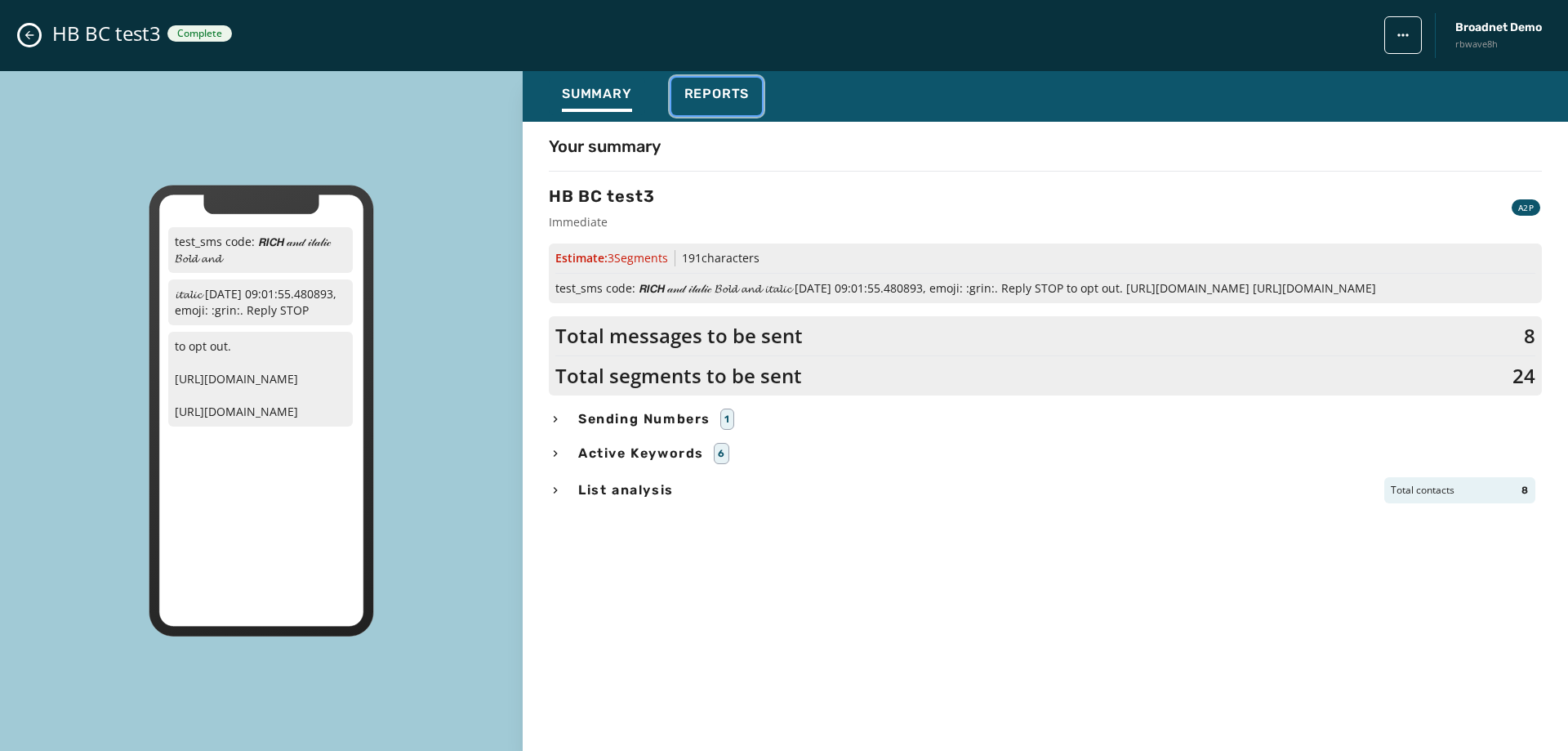
click at [694, 93] on span "Reports" at bounding box center [717, 93] width 66 height 16
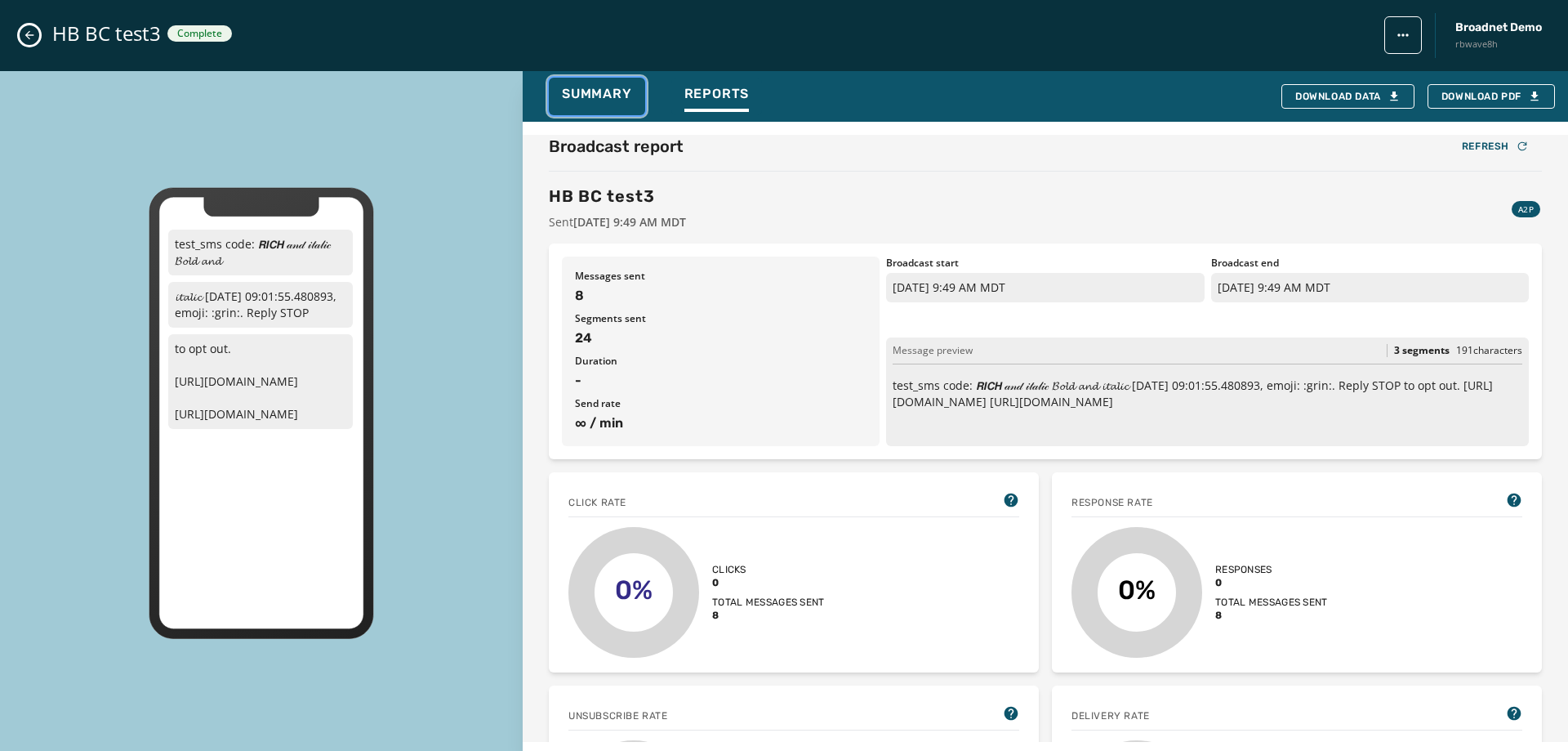
click at [624, 91] on span "Summary" at bounding box center [597, 93] width 70 height 16
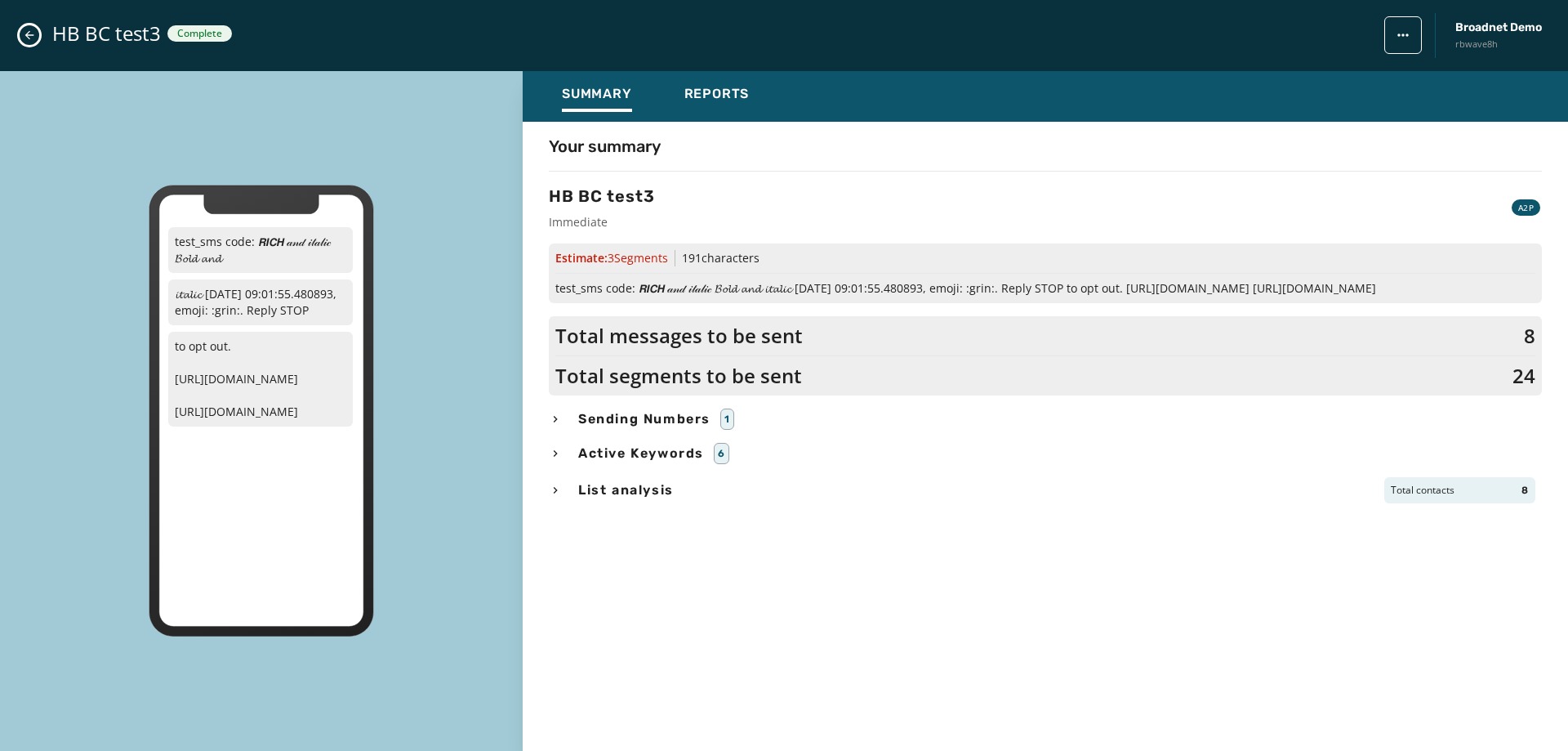
click at [25, 29] on icon "Close admin drawer" at bounding box center [29, 35] width 13 height 13
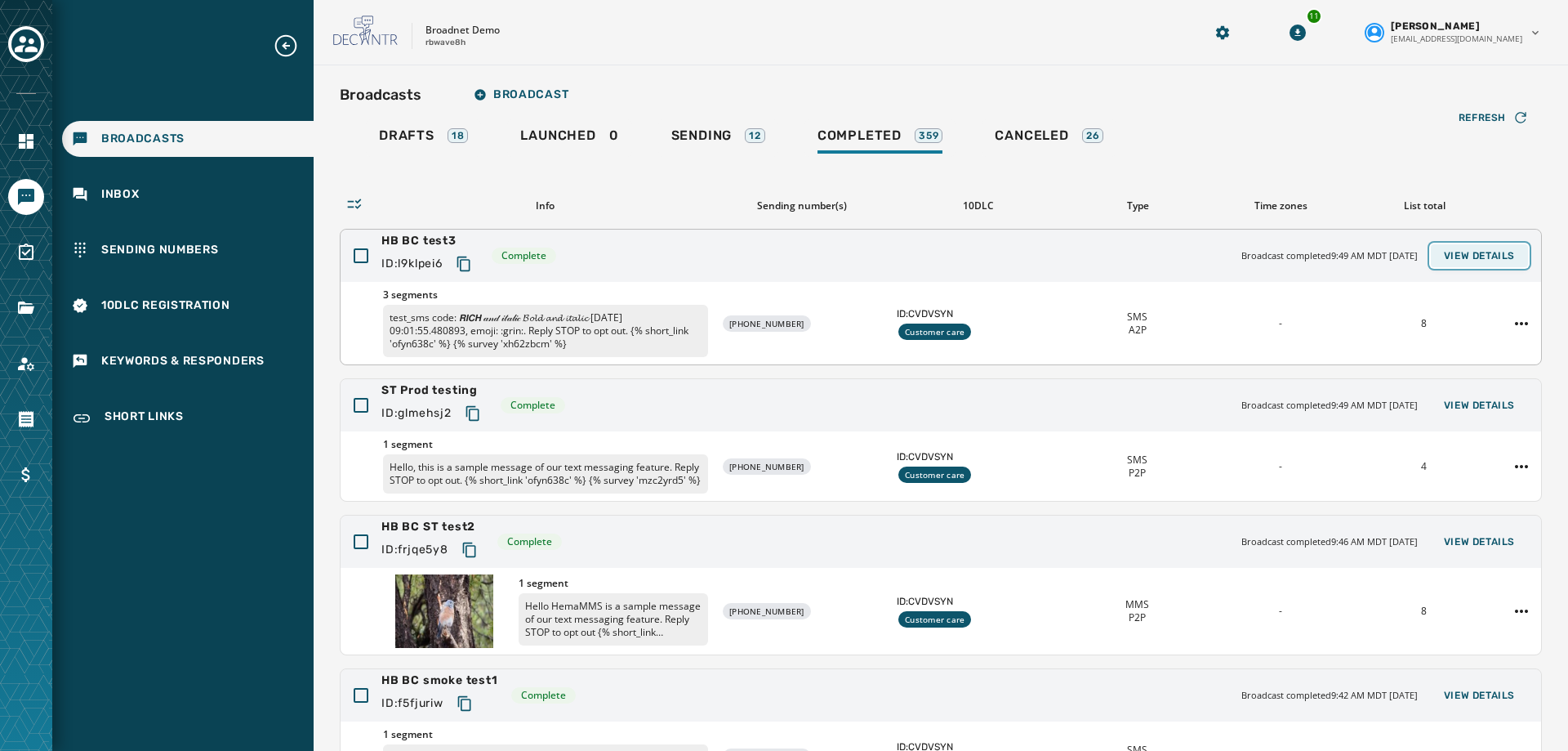
click at [1447, 248] on button "View Details" at bounding box center [1479, 255] width 97 height 23
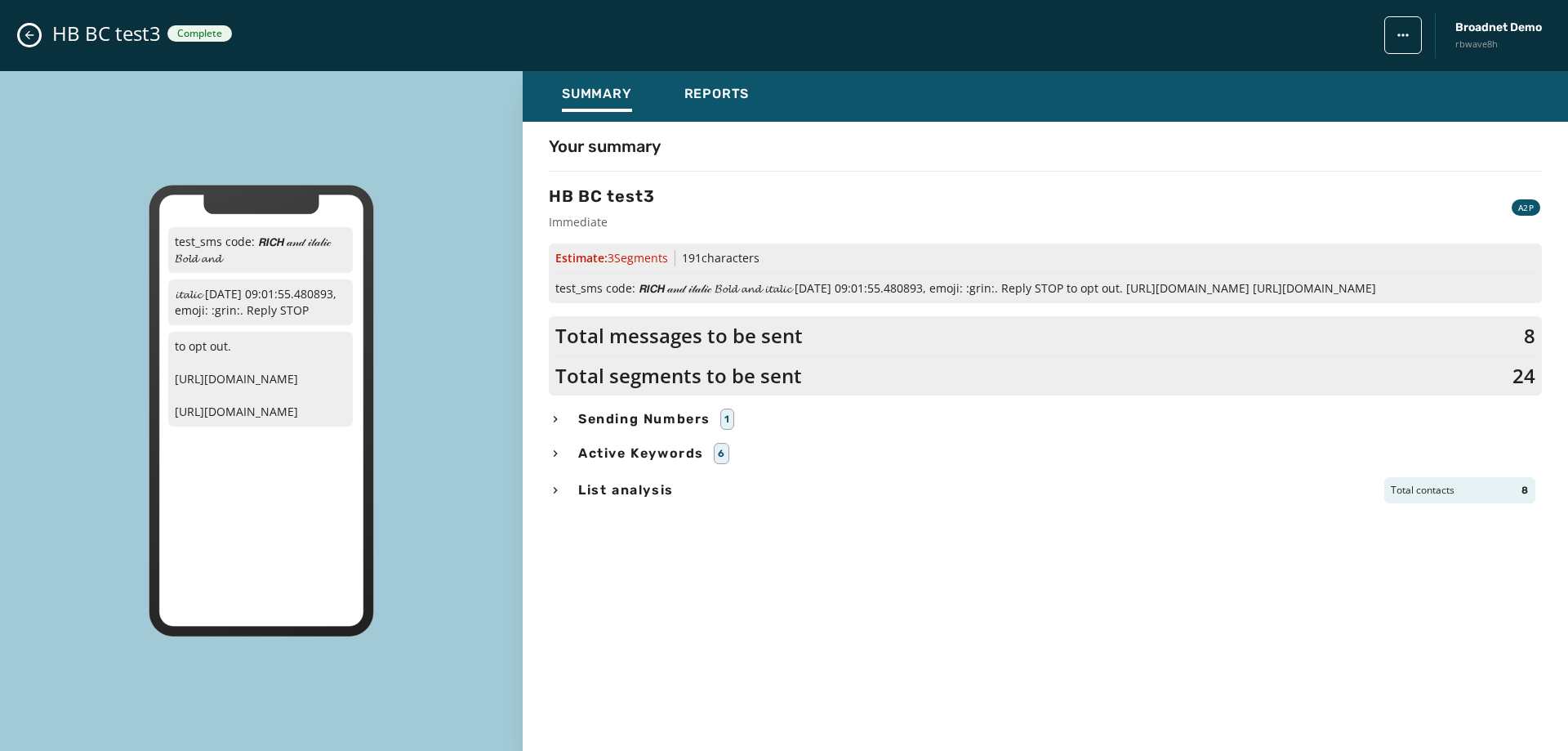
click at [21, 39] on button "Close admin drawer" at bounding box center [29, 35] width 19 height 19
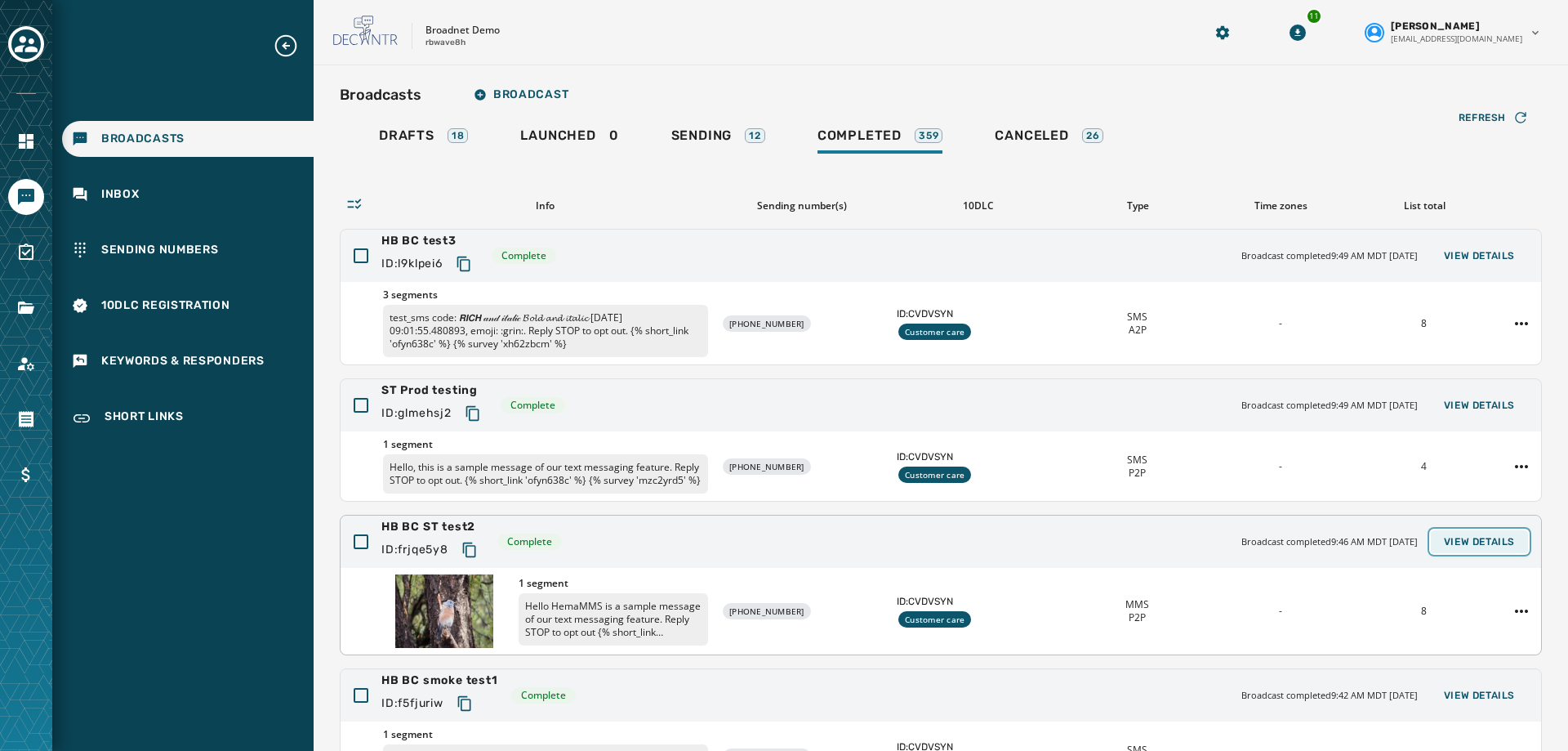
click at [1463, 548] on span "View Details" at bounding box center [1480, 542] width 71 height 13
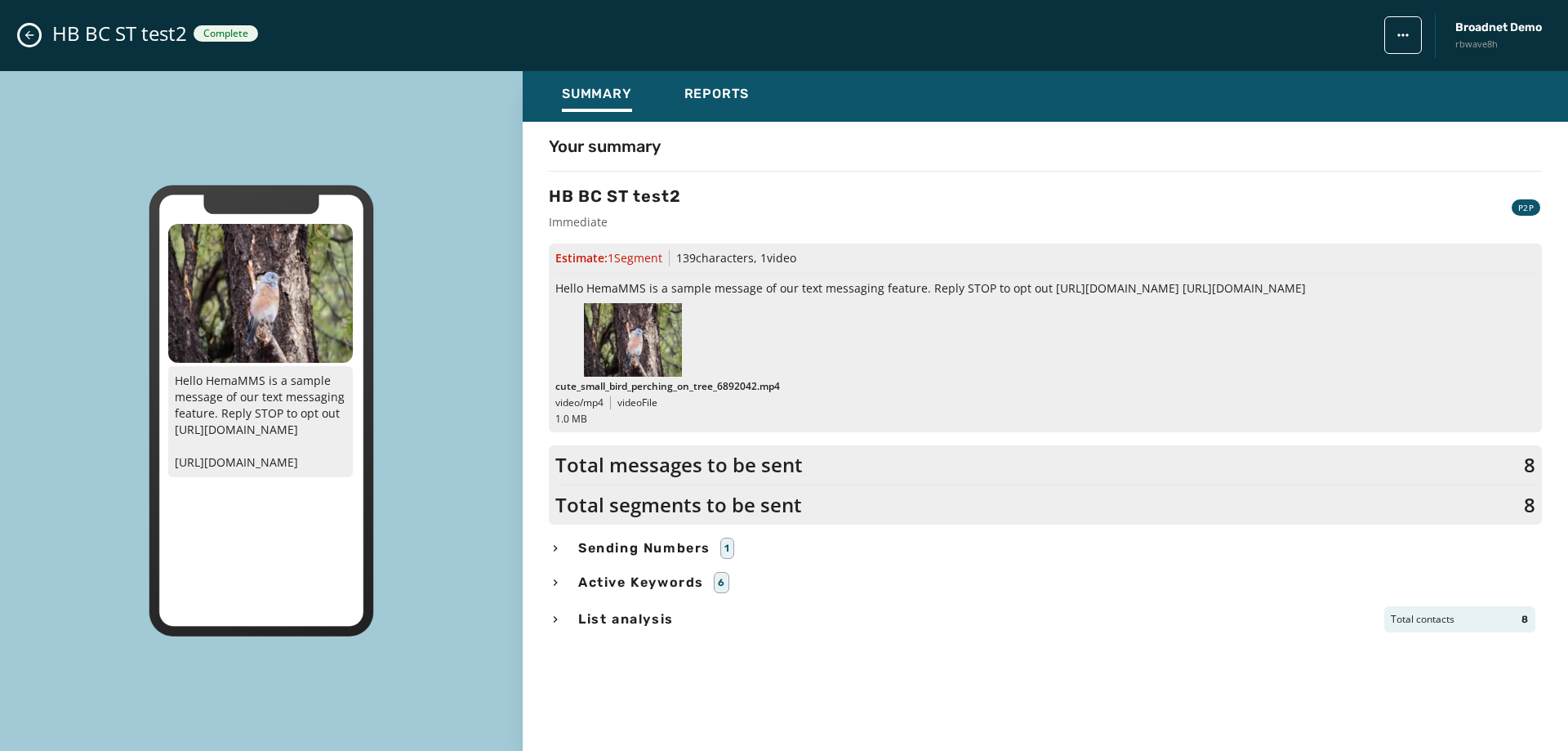
scroll to position [308, 0]
click at [697, 96] on span "Reports" at bounding box center [717, 93] width 66 height 16
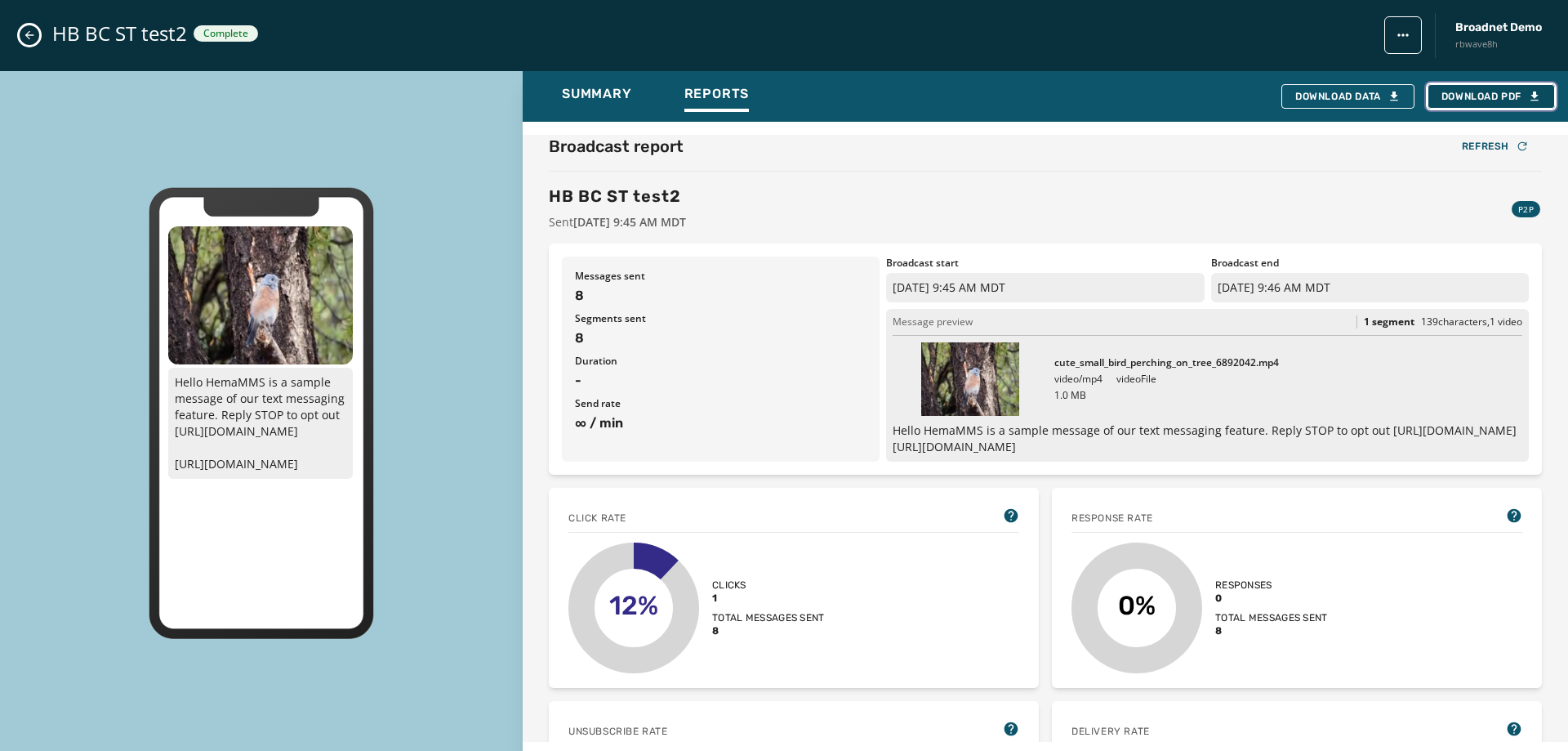
click at [1516, 91] on span "Download PDF" at bounding box center [1491, 97] width 99 height 13
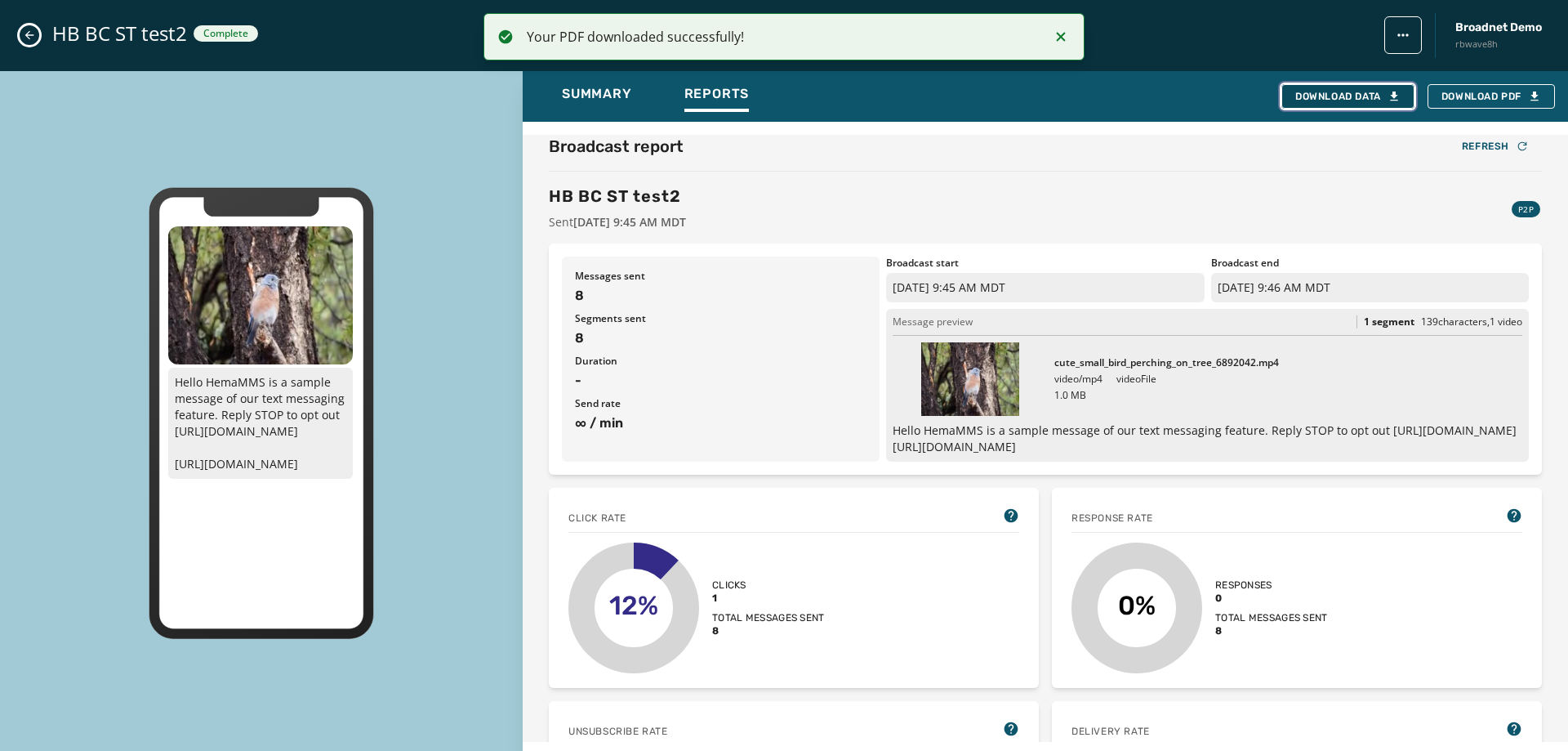
click at [1374, 93] on div "Download Data" at bounding box center [1347, 97] width 105 height 13
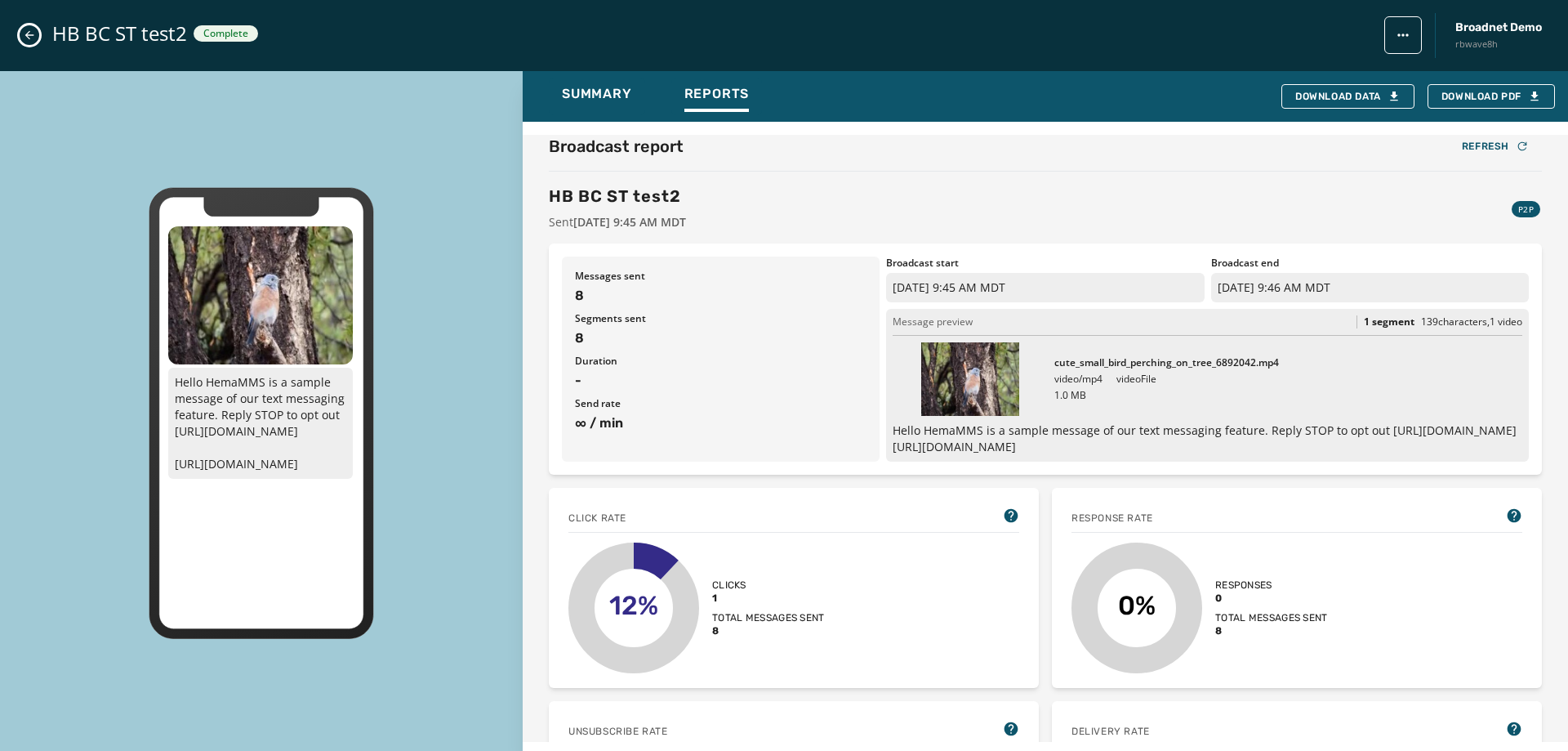
click at [29, 30] on icon "Close admin drawer" at bounding box center [29, 35] width 13 height 13
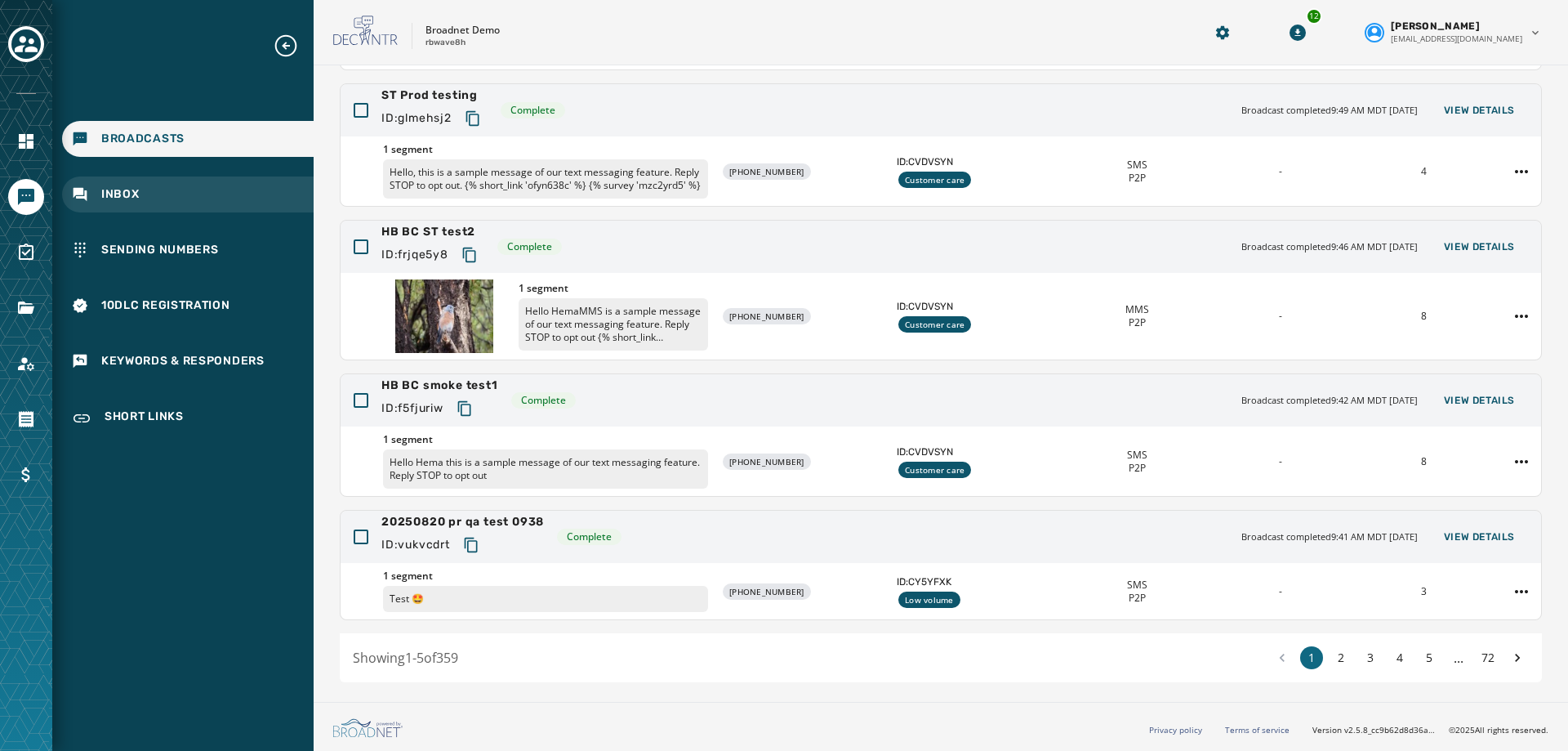
click at [132, 203] on div "Inbox" at bounding box center [188, 194] width 252 height 36
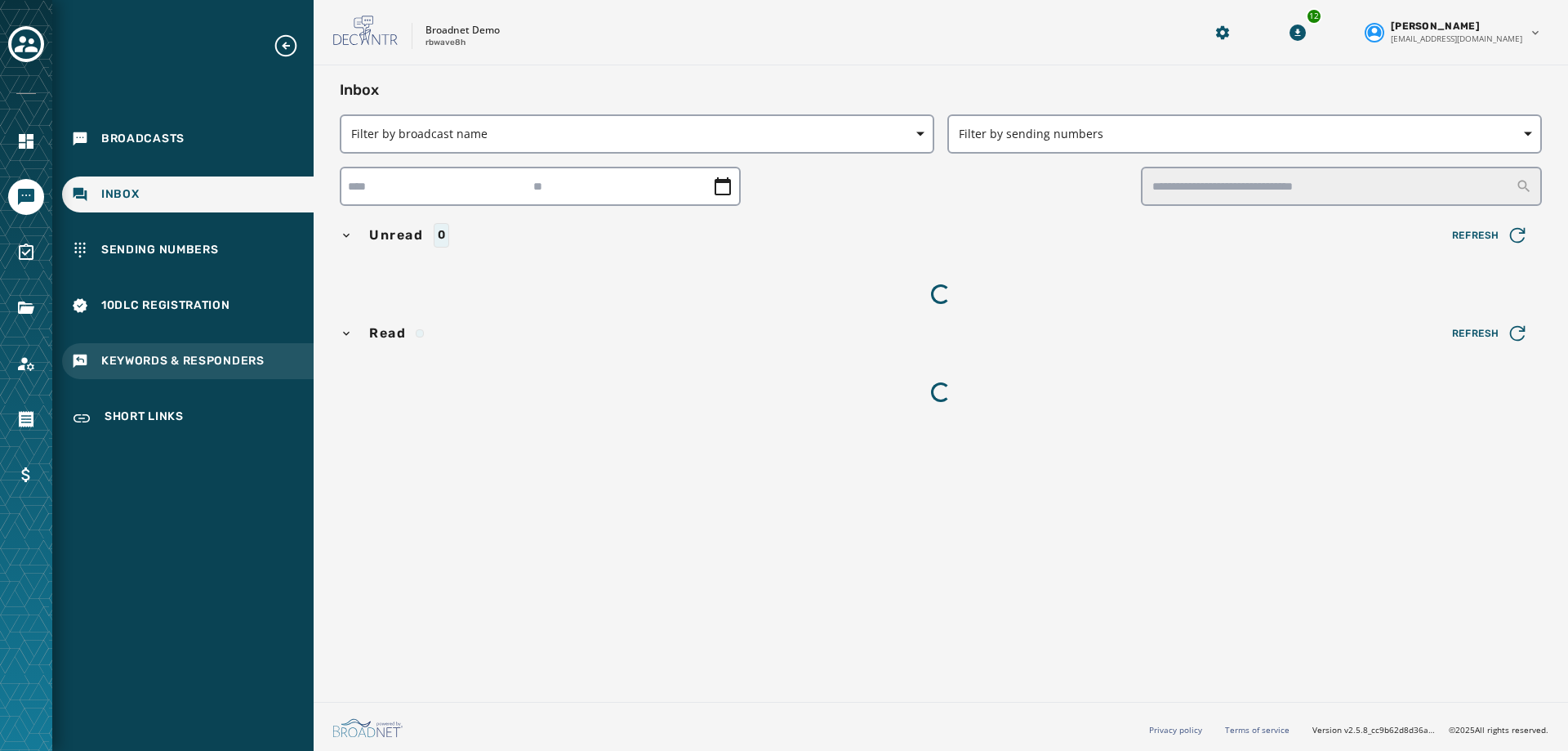
click at [206, 360] on span "Keywords & Responders" at bounding box center [183, 360] width 163 height 16
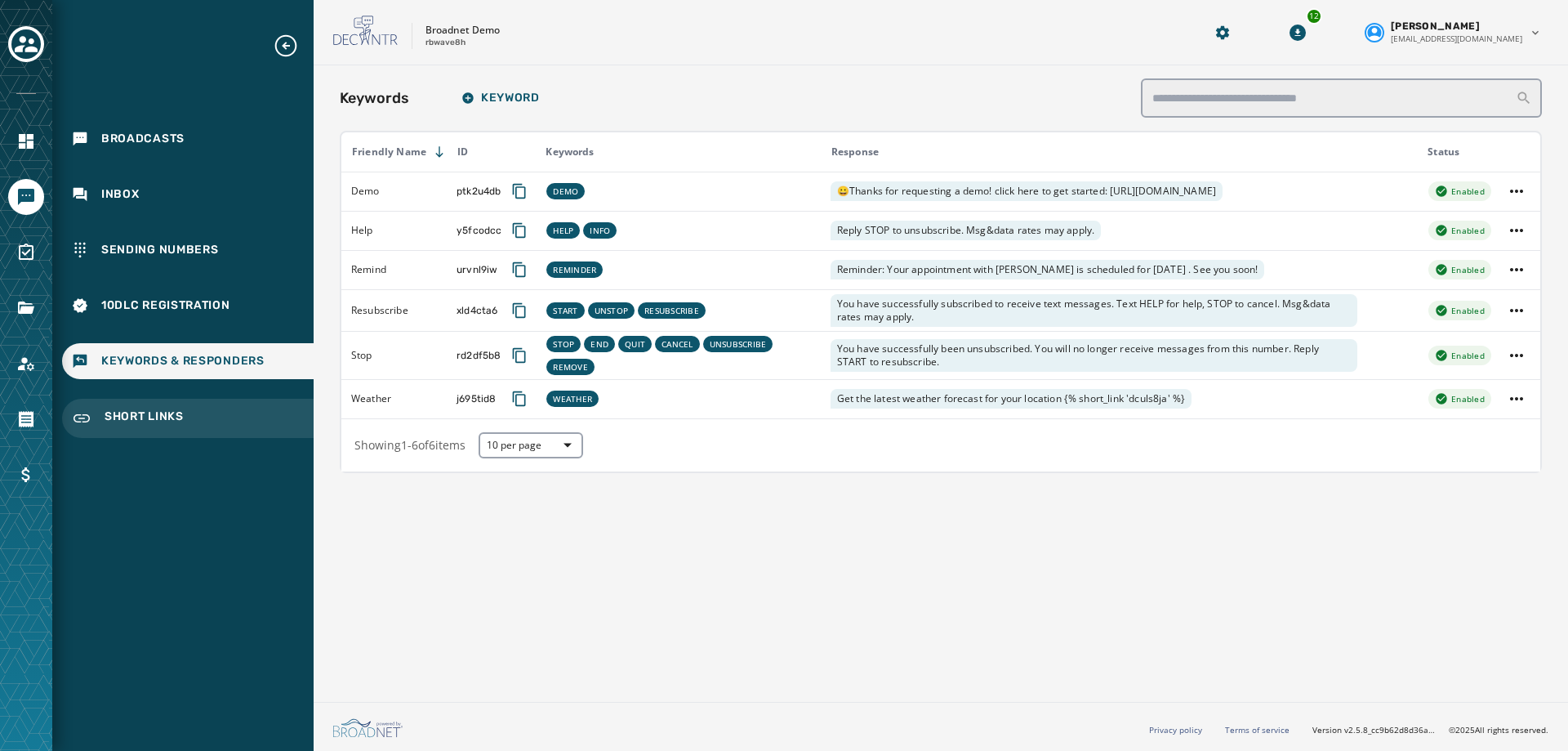
click at [142, 409] on span "Short Links" at bounding box center [144, 418] width 79 height 19
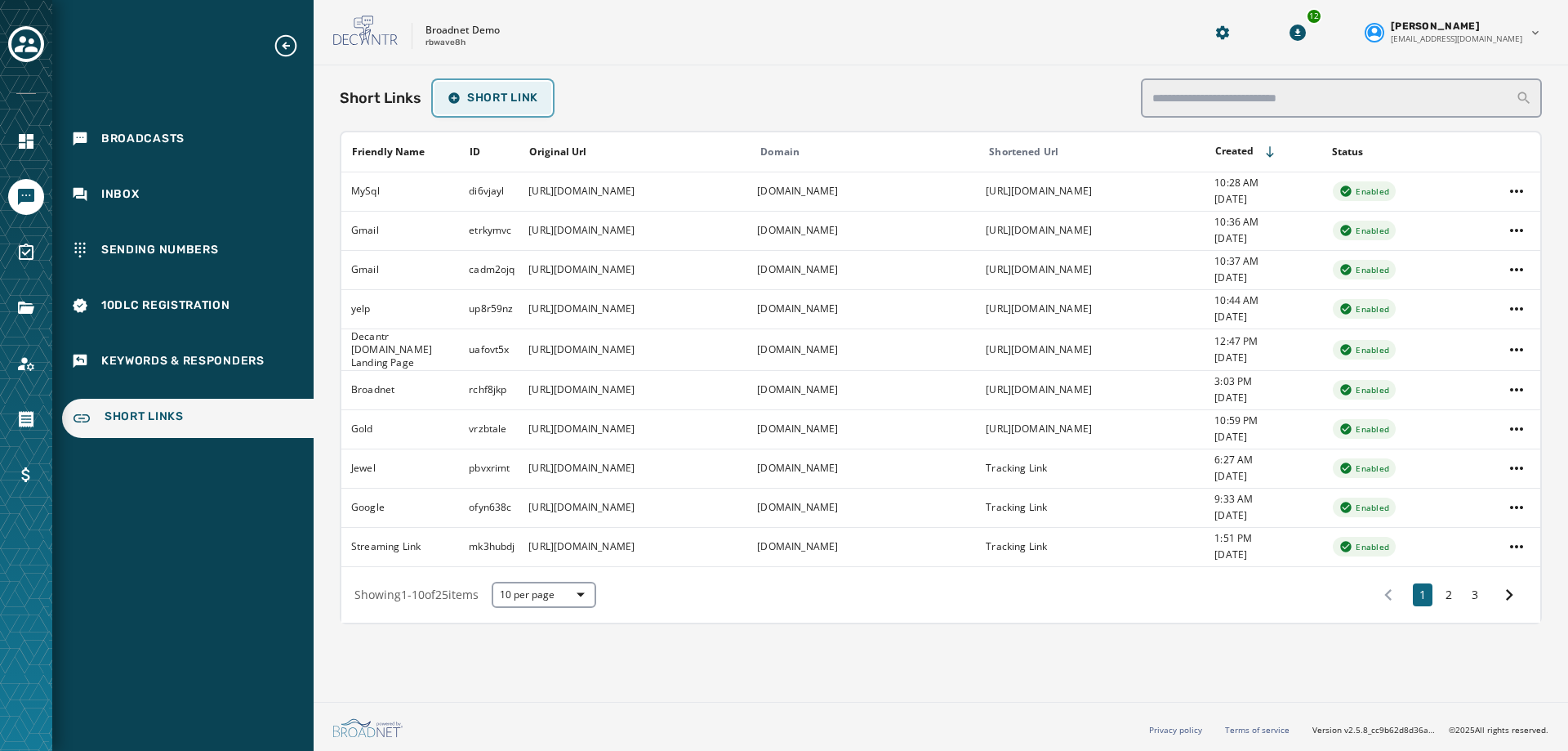
click at [519, 104] on span "Short Link" at bounding box center [493, 99] width 91 height 13
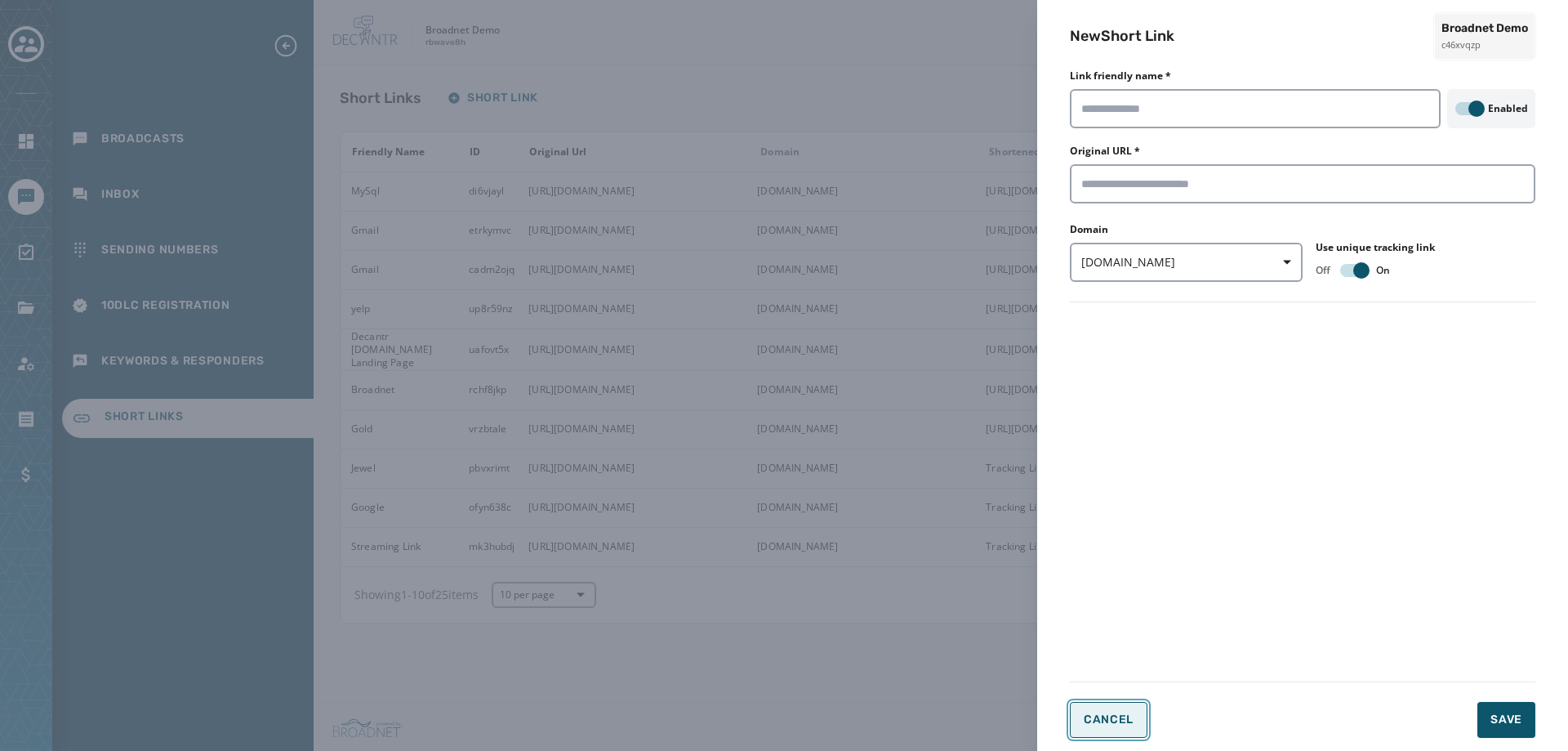
click at [1086, 704] on button "Cancel" at bounding box center [1108, 720] width 77 height 36
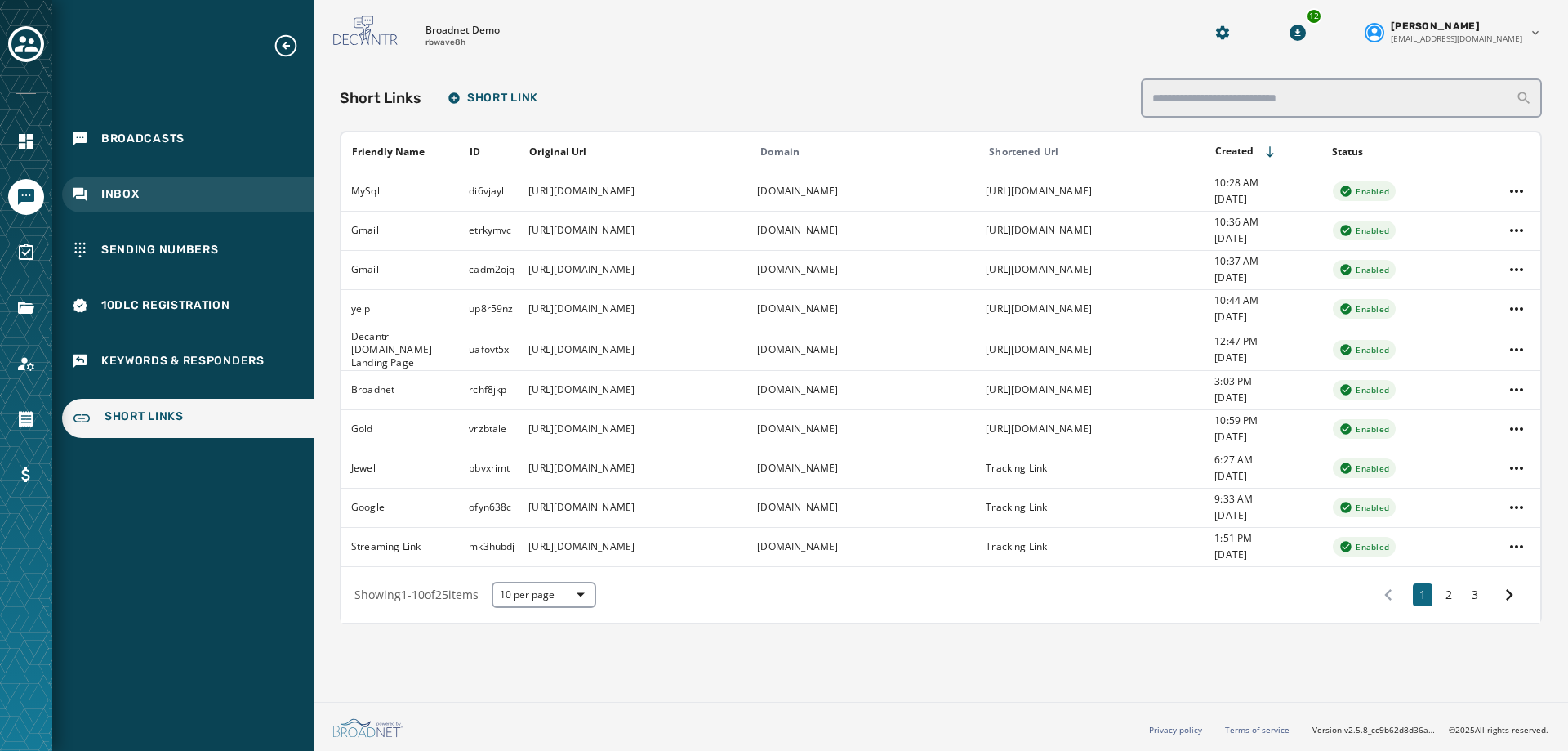
click at [114, 202] on span "Inbox" at bounding box center [120, 194] width 39 height 16
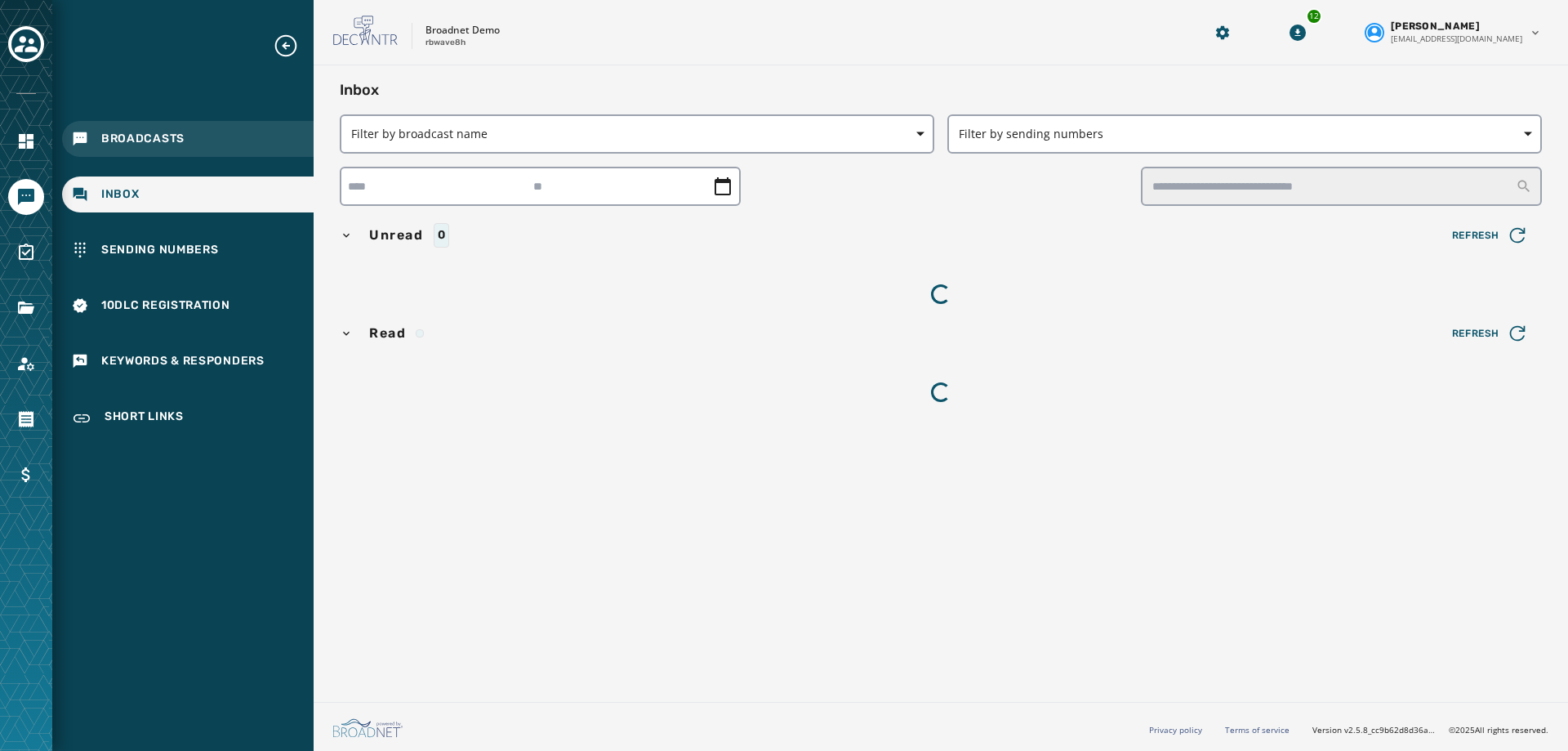
click at [193, 133] on div "Broadcasts" at bounding box center [188, 139] width 252 height 36
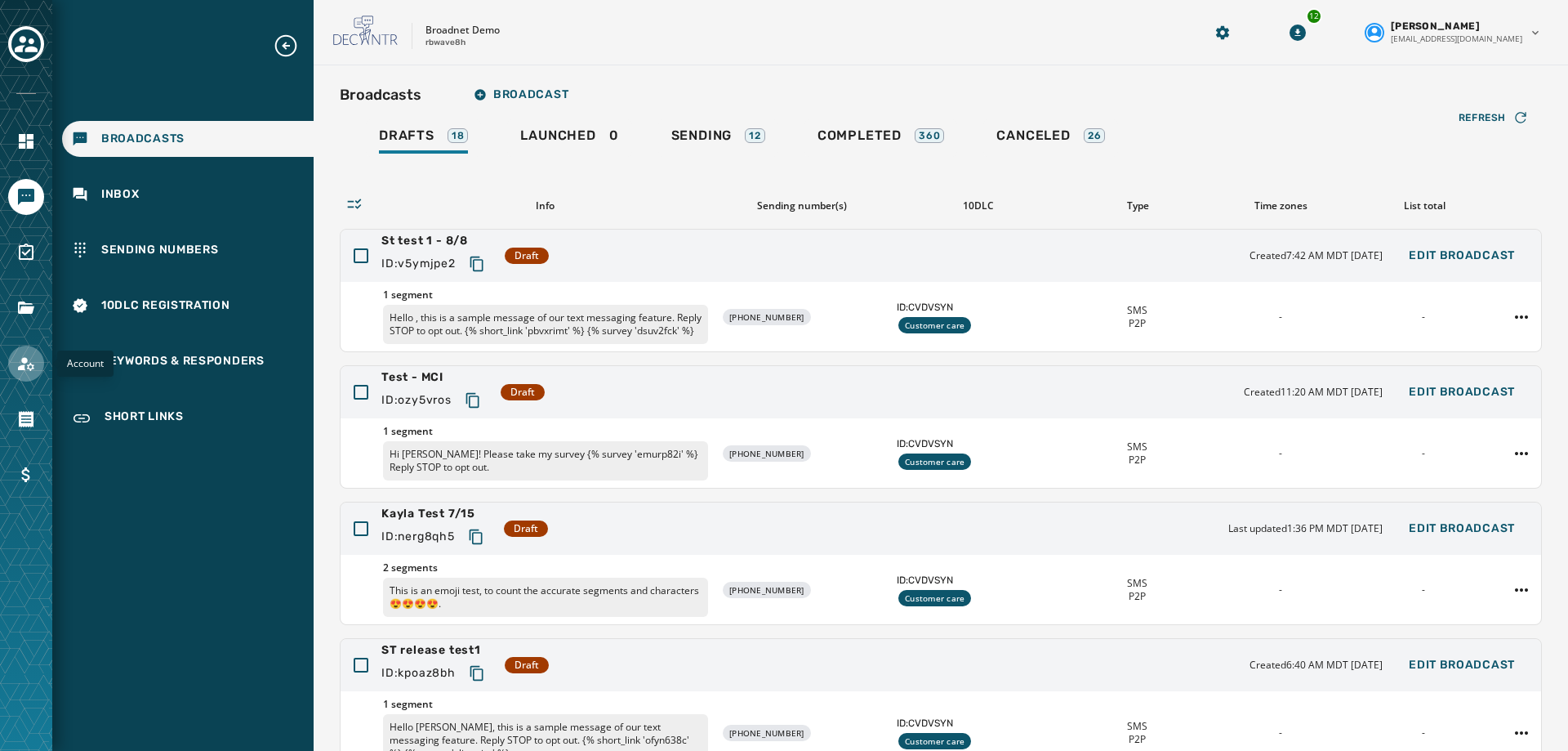
click at [13, 364] on link "Navigate to Account" at bounding box center [26, 364] width 36 height 36
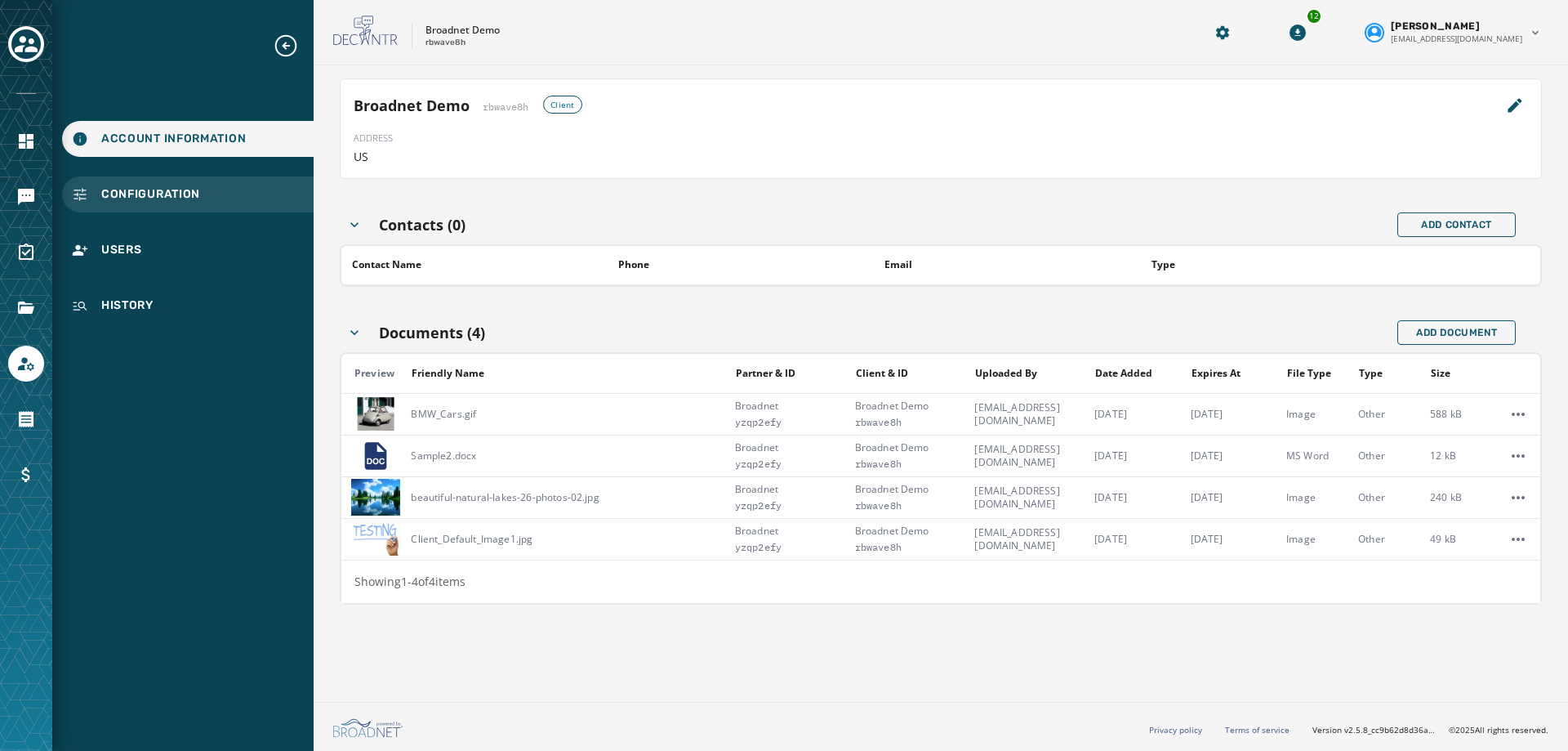
click at [205, 185] on div "Configuration" at bounding box center [188, 194] width 252 height 36
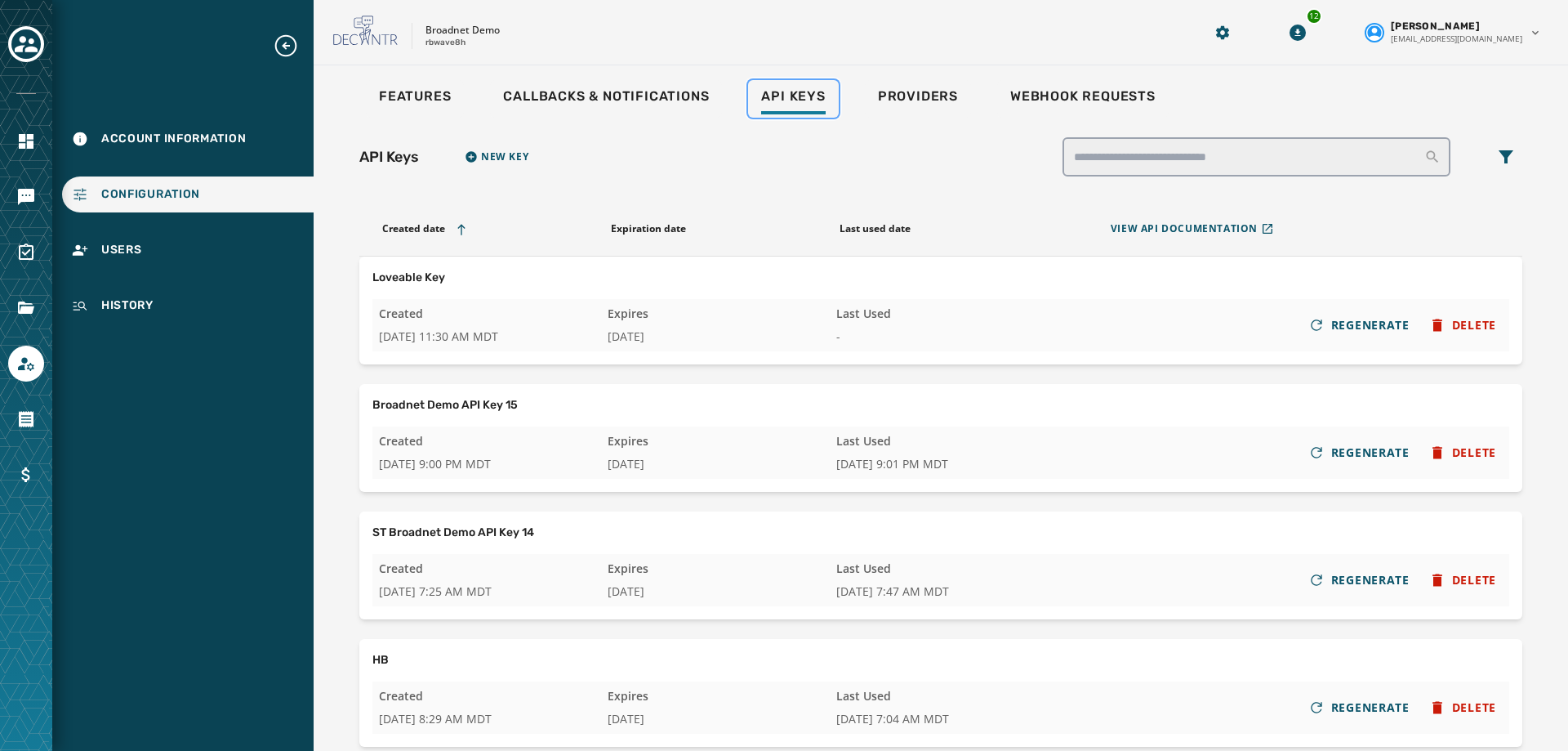
click at [787, 109] on div "Api Keys" at bounding box center [794, 101] width 64 height 26
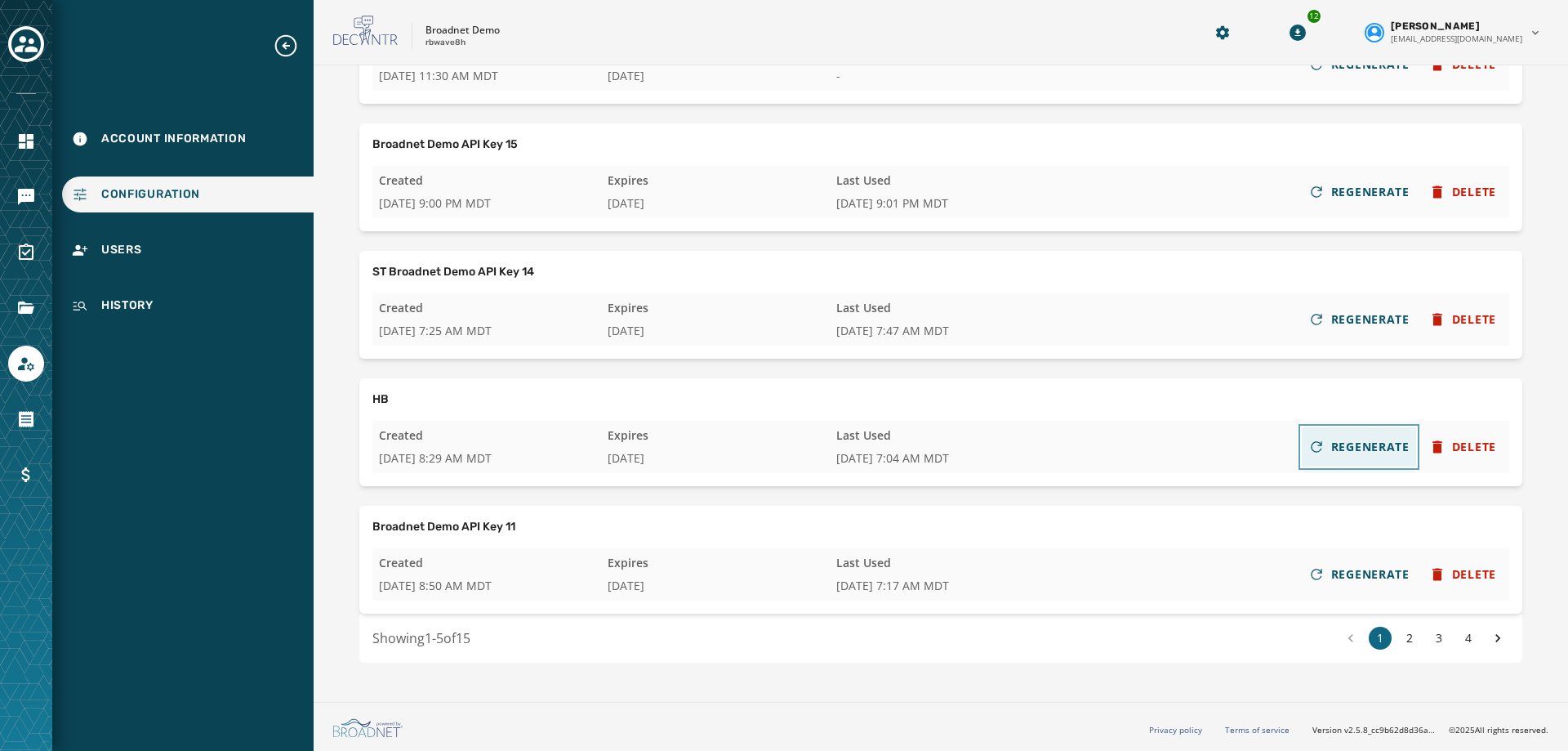
click at [1344, 444] on span "REGENERATE" at bounding box center [1370, 446] width 78 height 16
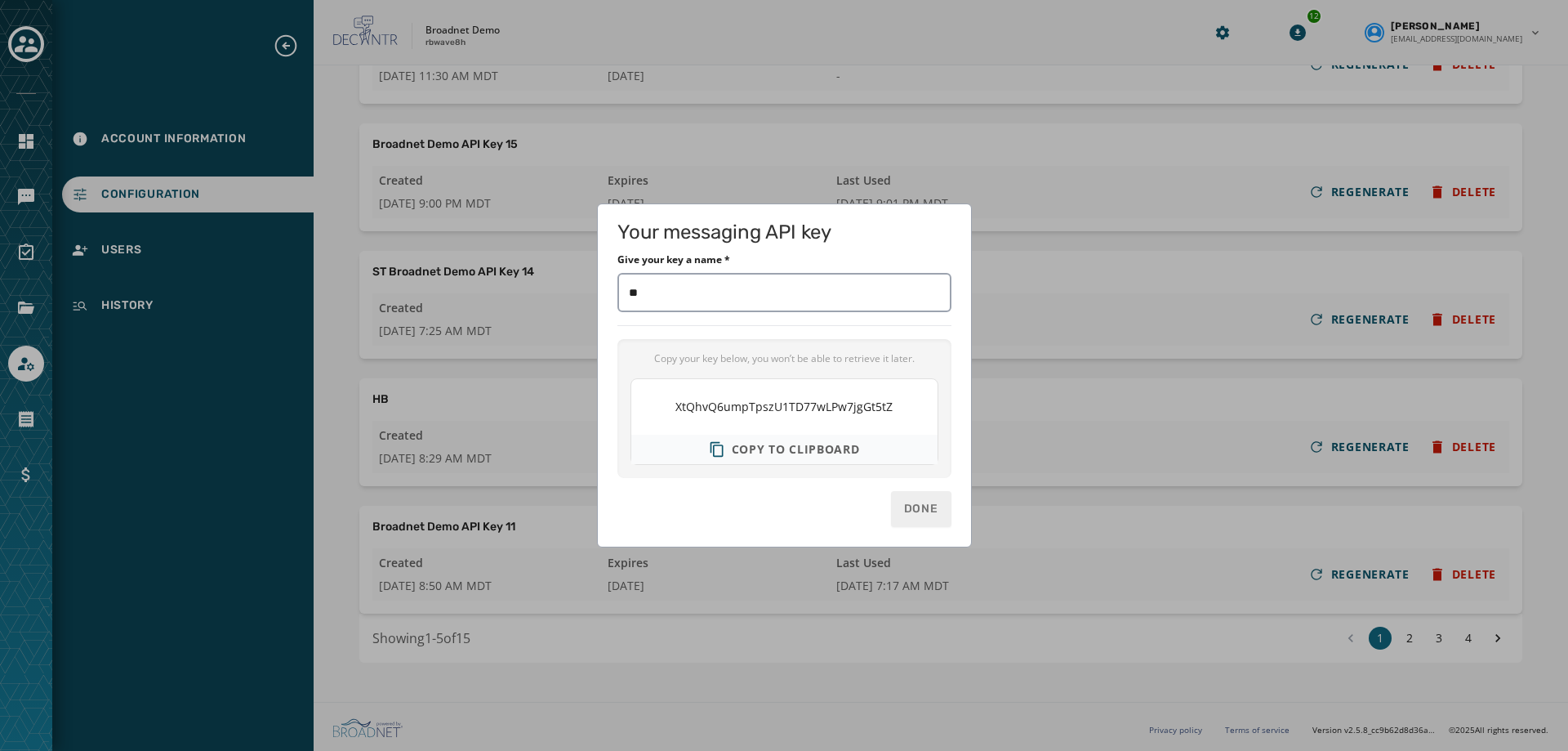
click at [836, 450] on span "Copy to clipboard" at bounding box center [796, 449] width 128 height 16
click at [1012, 236] on div "Your messaging API key Give your key a name * Copy your key below, you won’t be…" at bounding box center [784, 376] width 1568 height 751
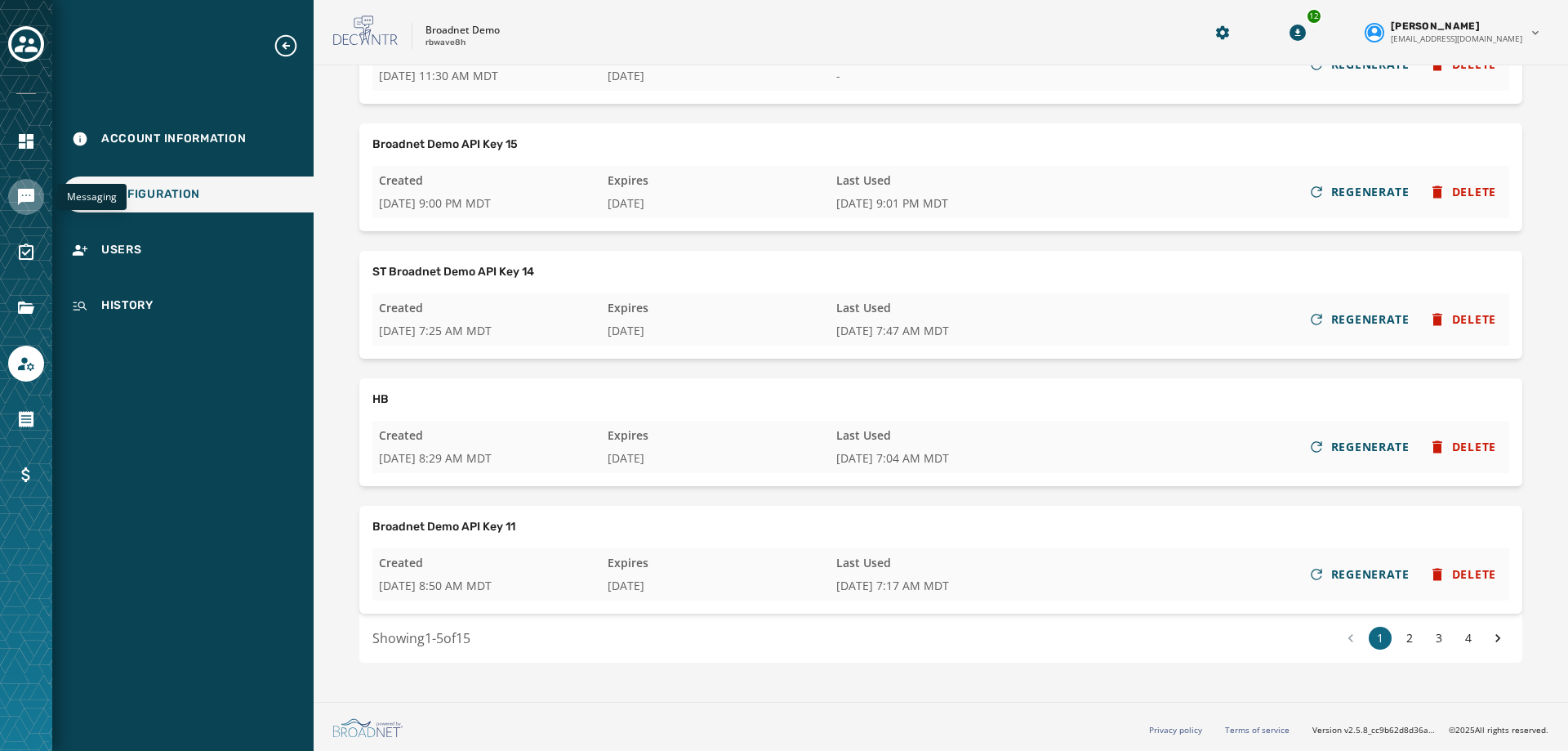
click at [22, 200] on icon "Navigate to Messaging" at bounding box center [25, 196] width 16 height 16
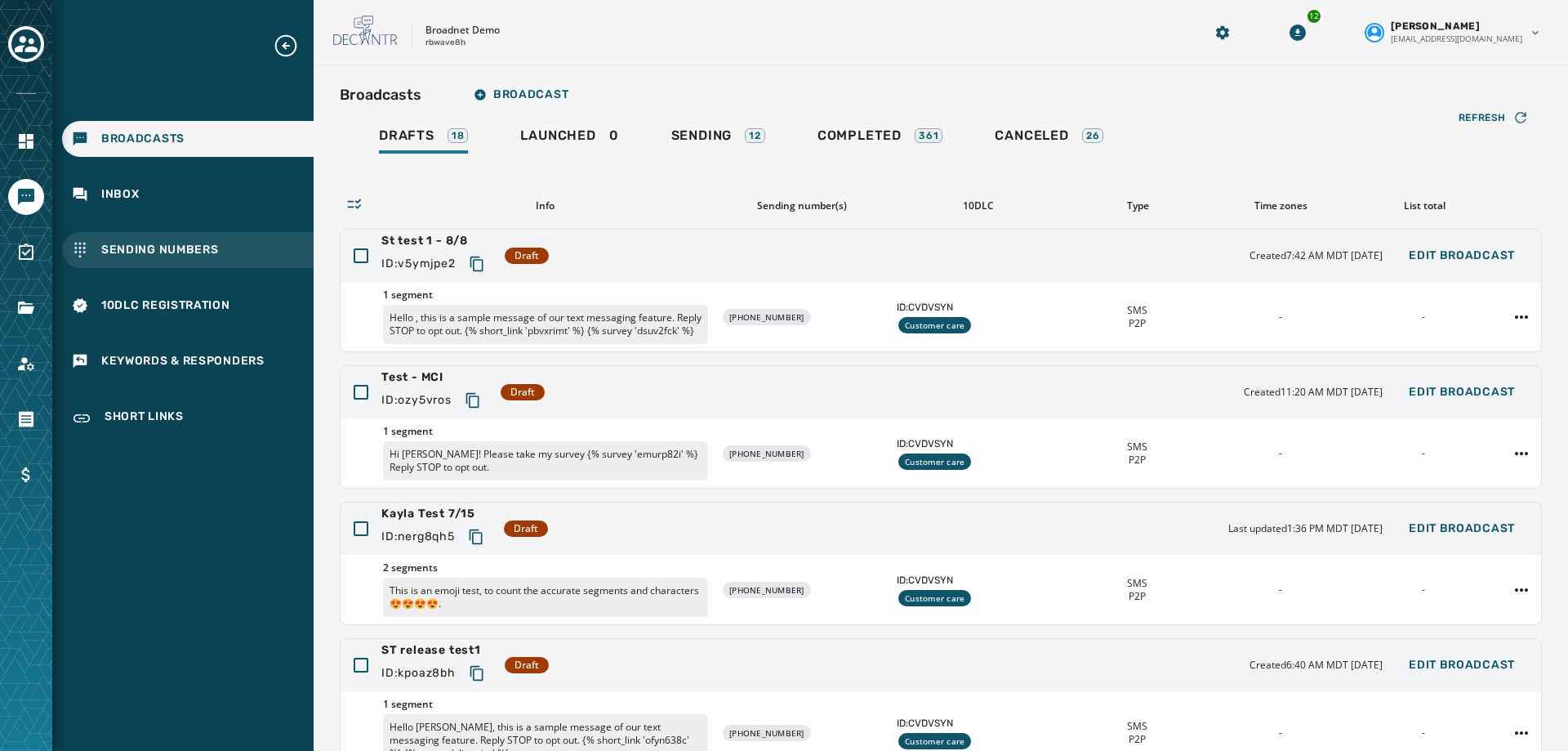
click at [127, 245] on span "Sending Numbers" at bounding box center [160, 249] width 118 height 16
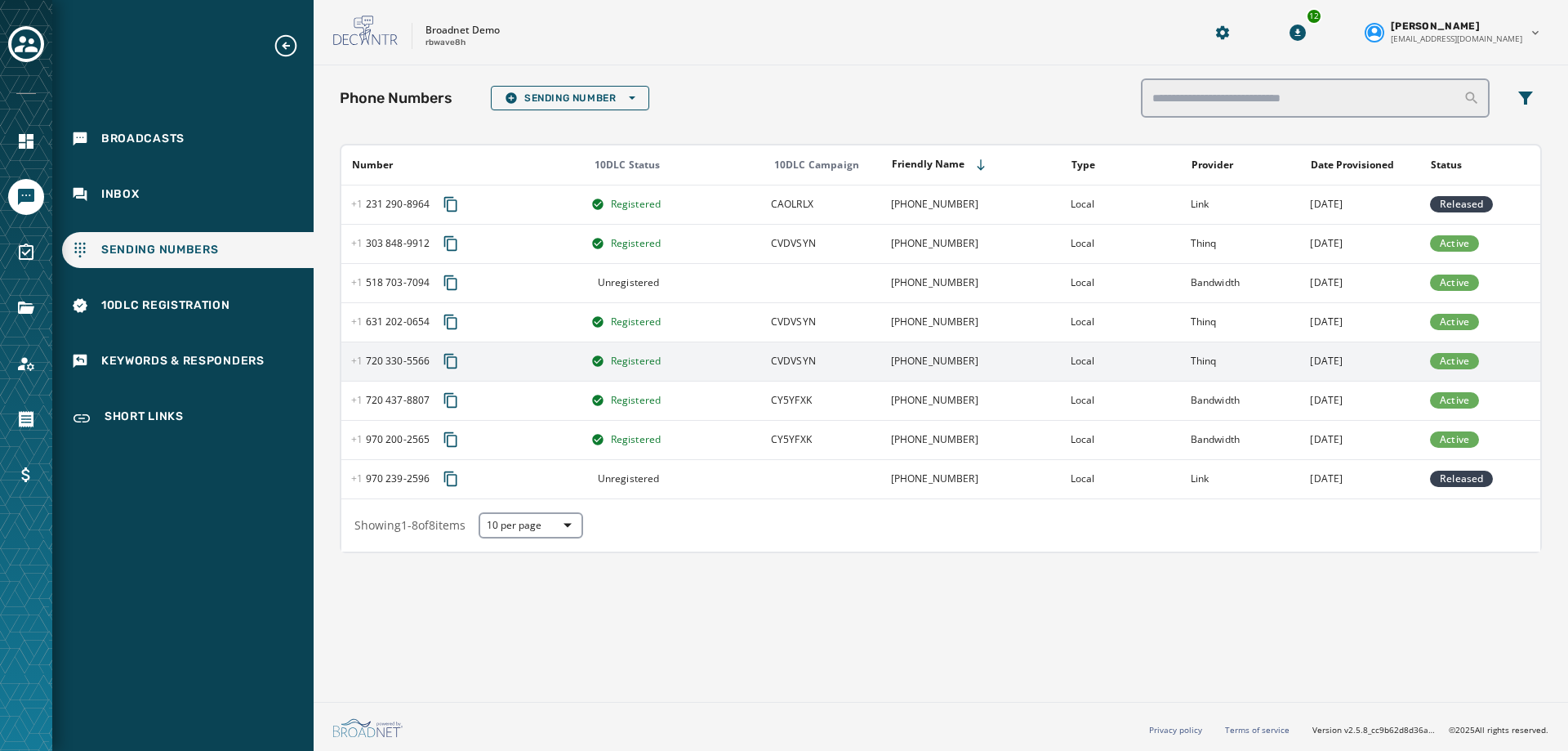
click at [453, 359] on icon "Copy phone number to clipboard" at bounding box center [450, 360] width 16 height 16
click at [25, 366] on icon "Navigate to Account" at bounding box center [25, 363] width 19 height 19
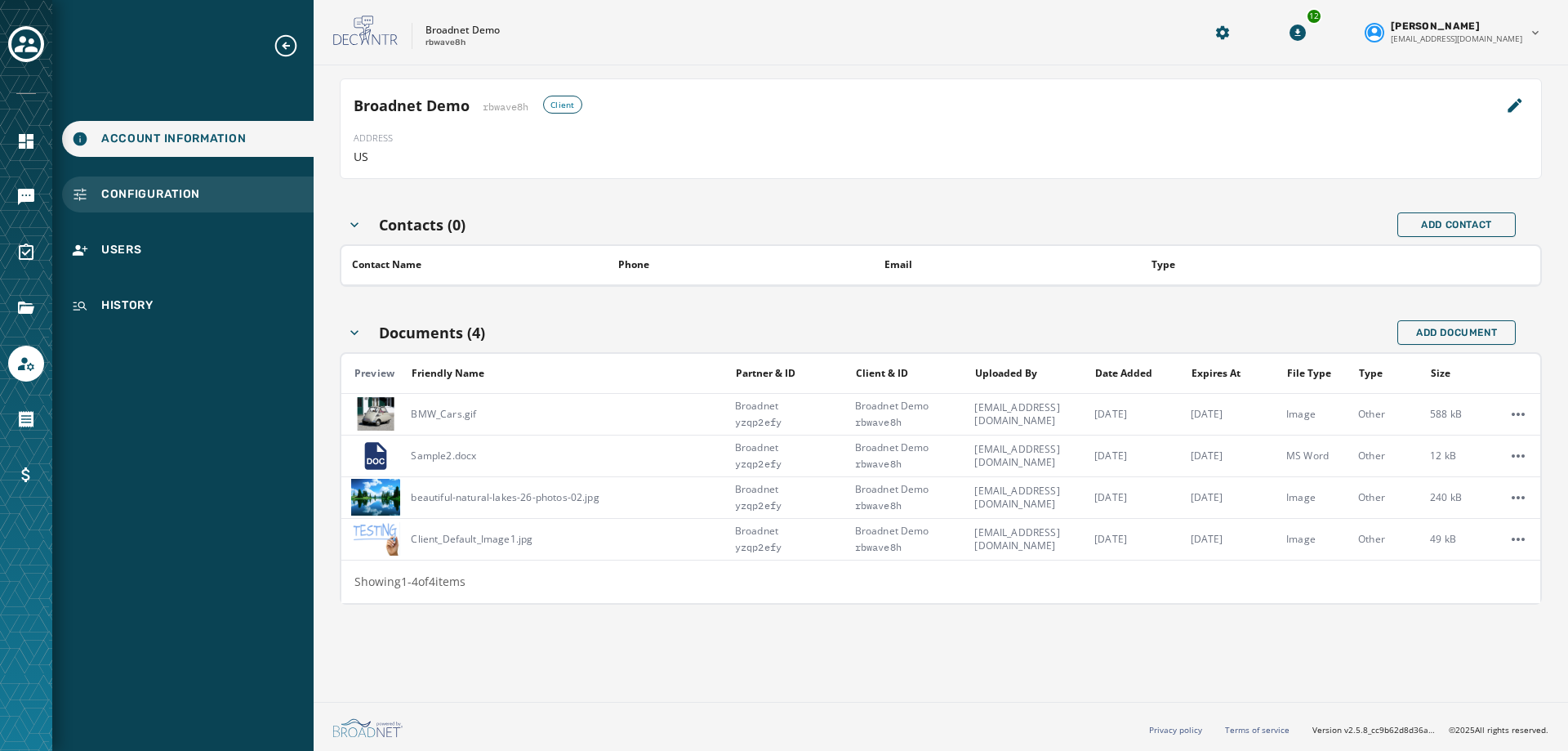
click at [184, 185] on div "Configuration" at bounding box center [188, 194] width 252 height 36
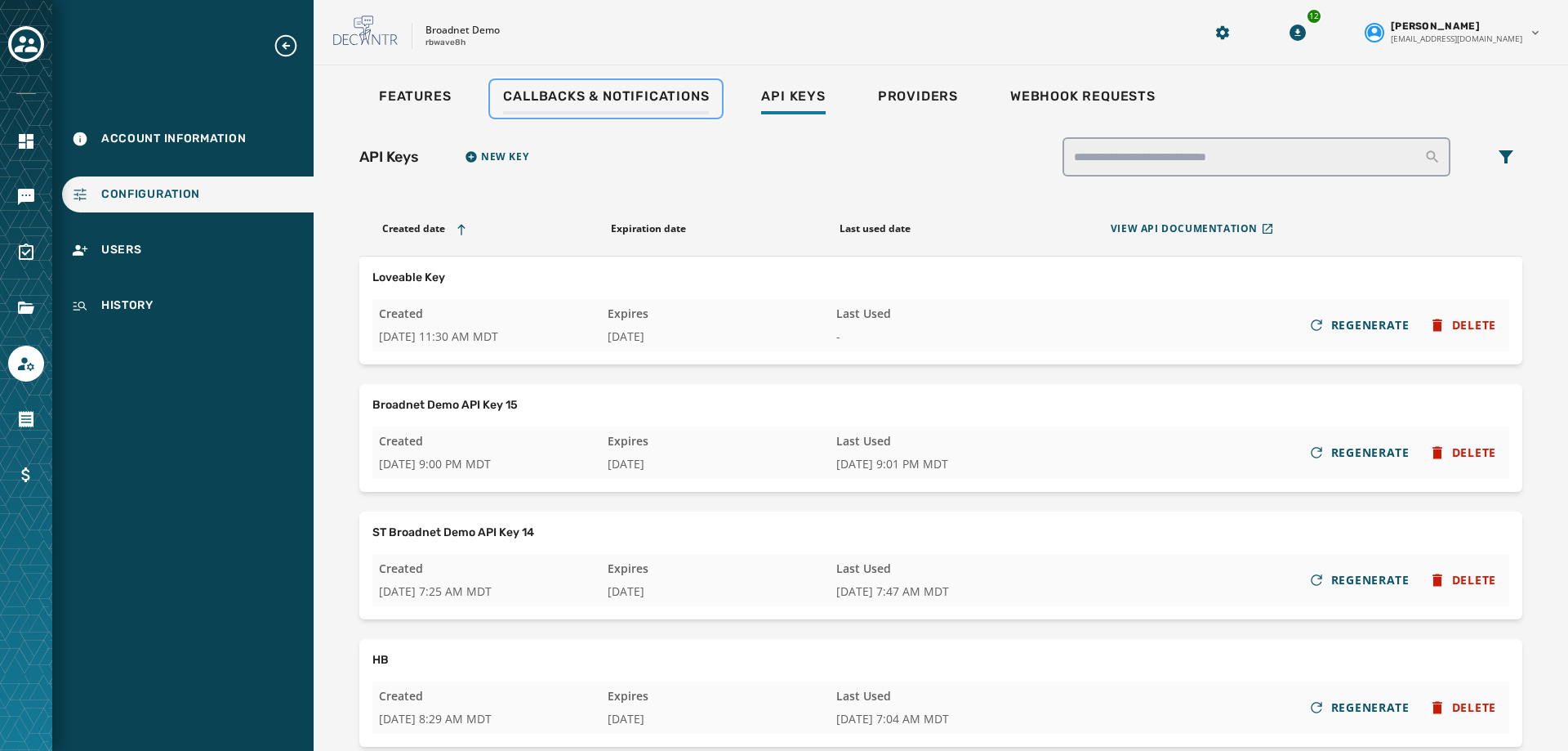
click at [526, 102] on span "Callbacks & Notifications" at bounding box center [606, 96] width 206 height 16
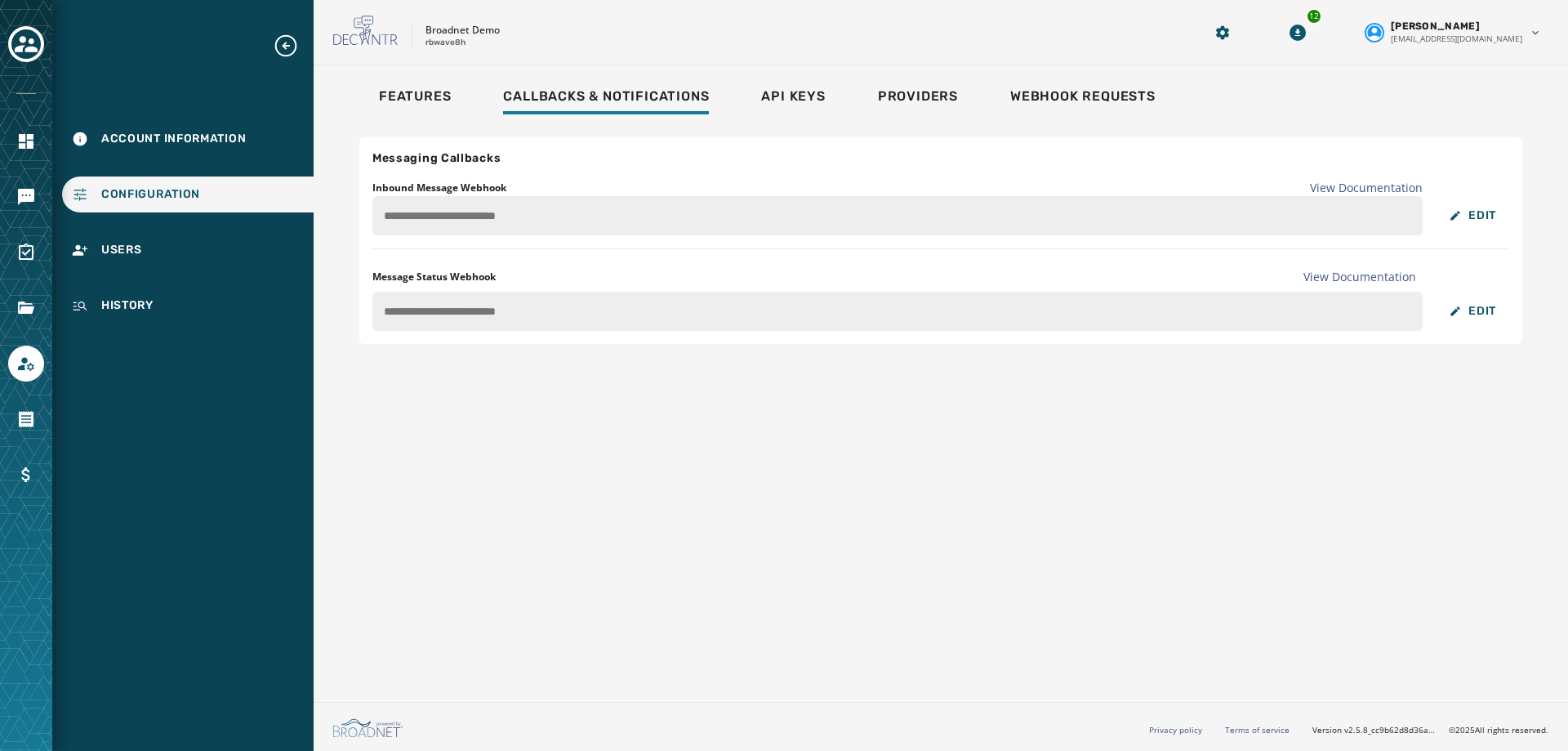
click at [294, 191] on div "**********" at bounding box center [784, 376] width 1568 height 751
click at [28, 199] on icon "Navigate to Messaging" at bounding box center [25, 196] width 16 height 16
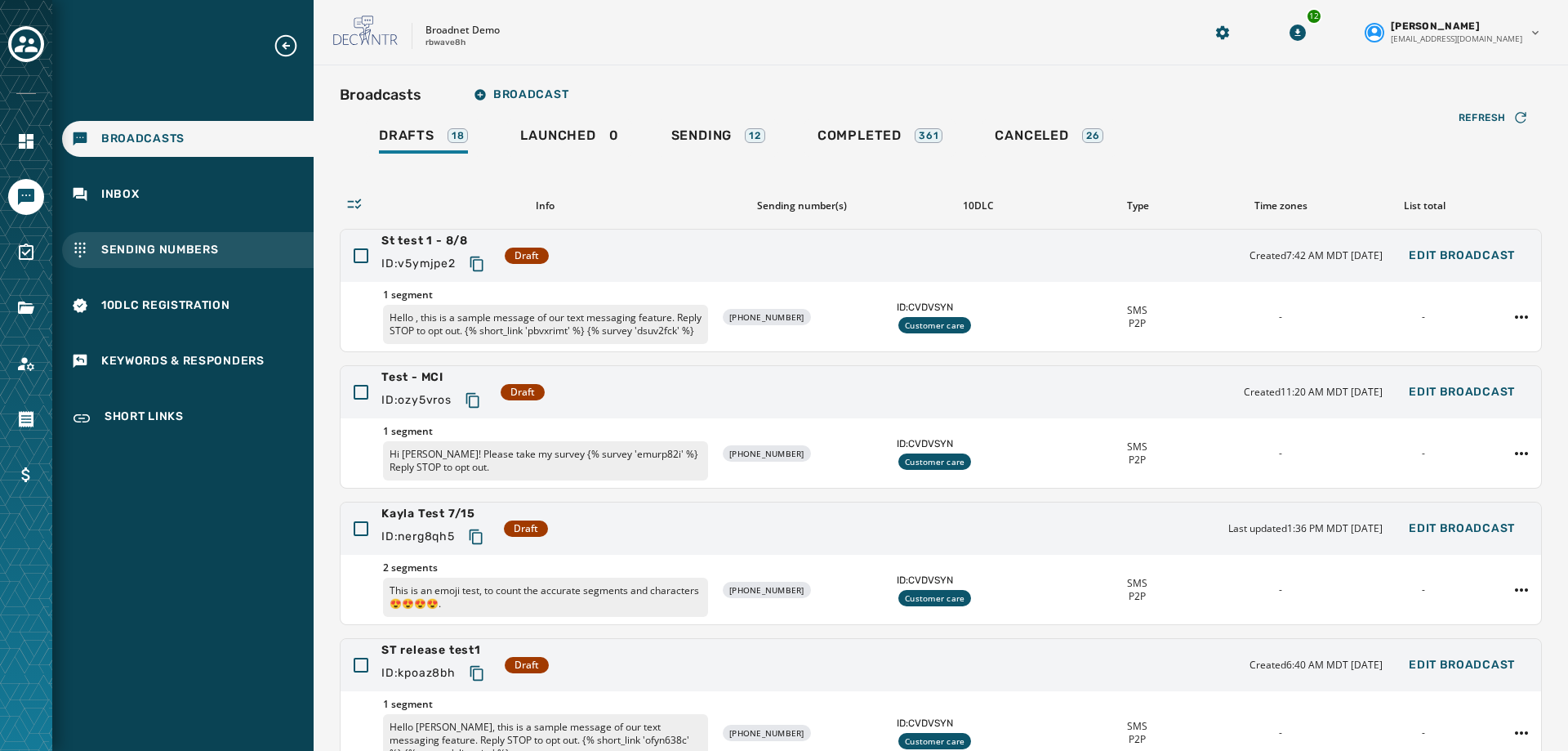
click at [165, 236] on div "Sending Numbers" at bounding box center [188, 250] width 252 height 36
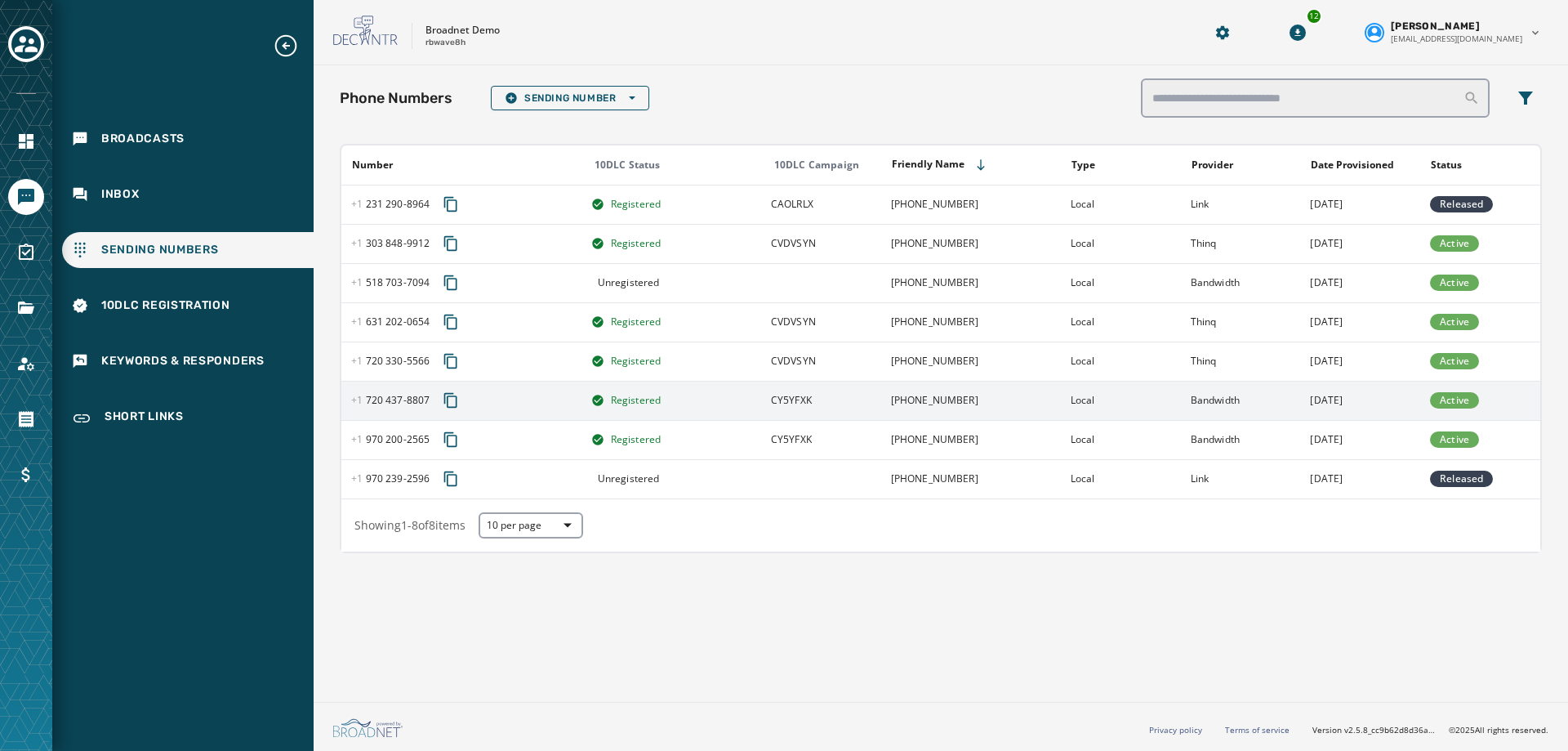
click at [445, 401] on icon "Copy phone number to clipboard" at bounding box center [450, 400] width 16 height 16
click at [446, 402] on icon "Copy phone number to clipboard" at bounding box center [451, 400] width 13 height 14
